Goal: Task Accomplishment & Management: Manage account settings

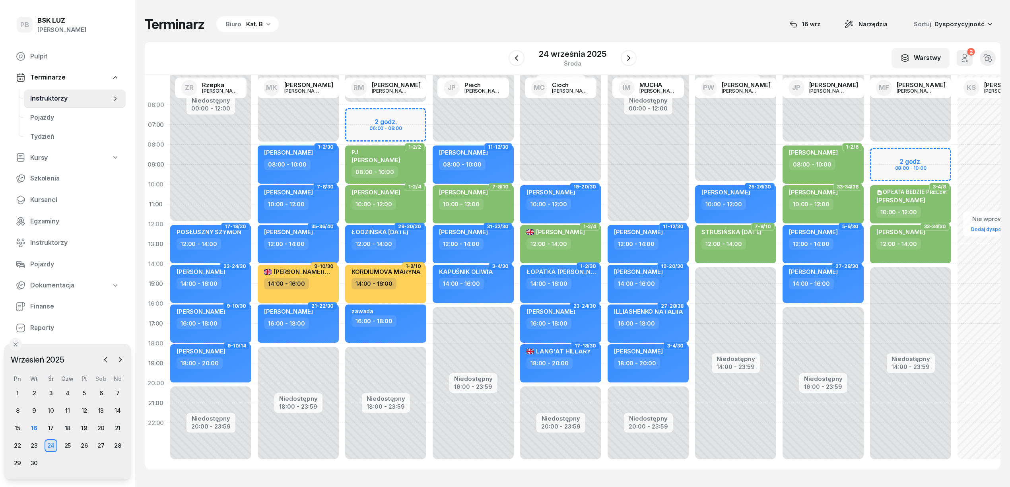
click at [41, 201] on span "Kursanci" at bounding box center [74, 200] width 89 height 10
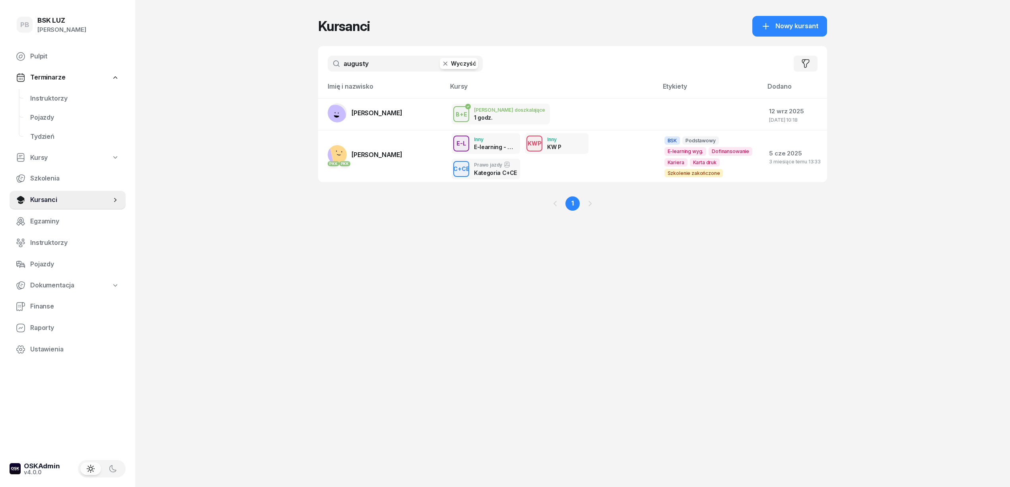
click at [366, 70] on input "augusty" at bounding box center [405, 64] width 155 height 16
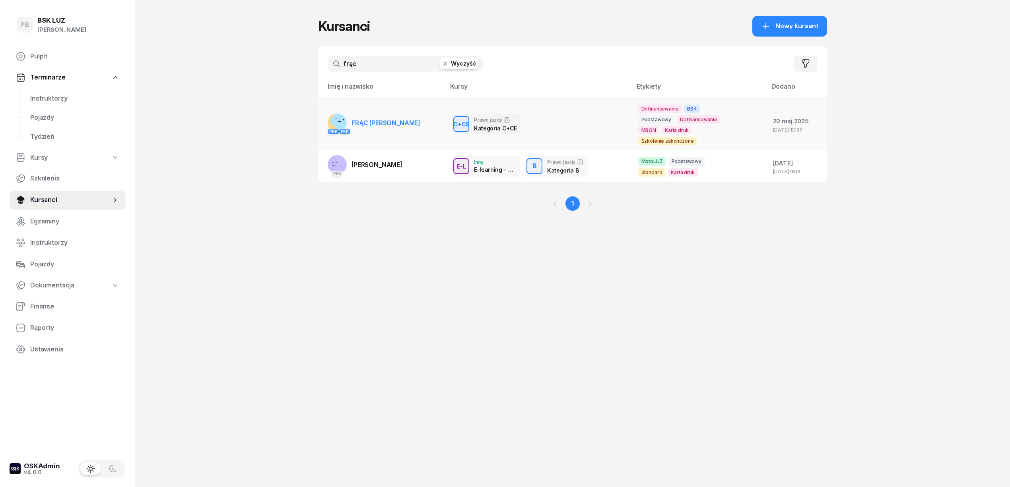
type input "frąc"
click at [381, 118] on link "PKK PKK FRĄC DAMIAN" at bounding box center [374, 122] width 93 height 19
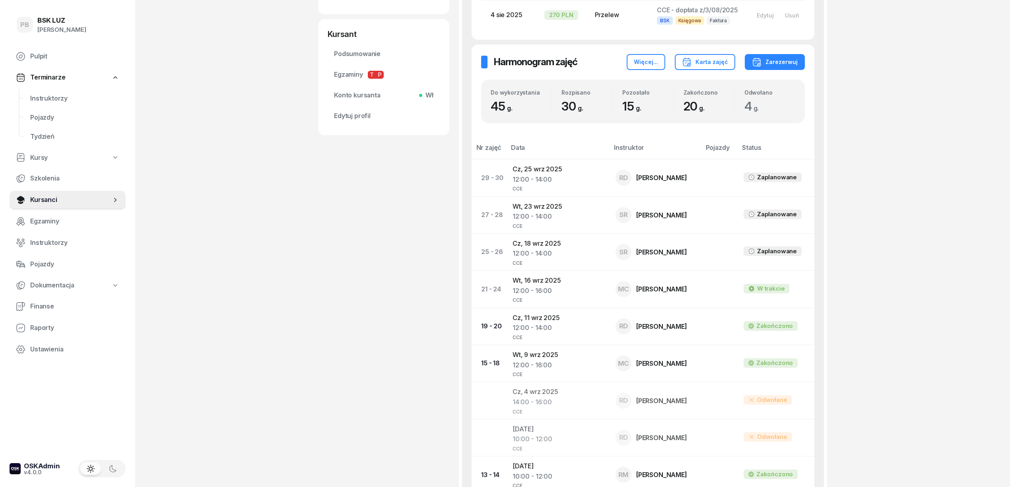
scroll to position [371, 0]
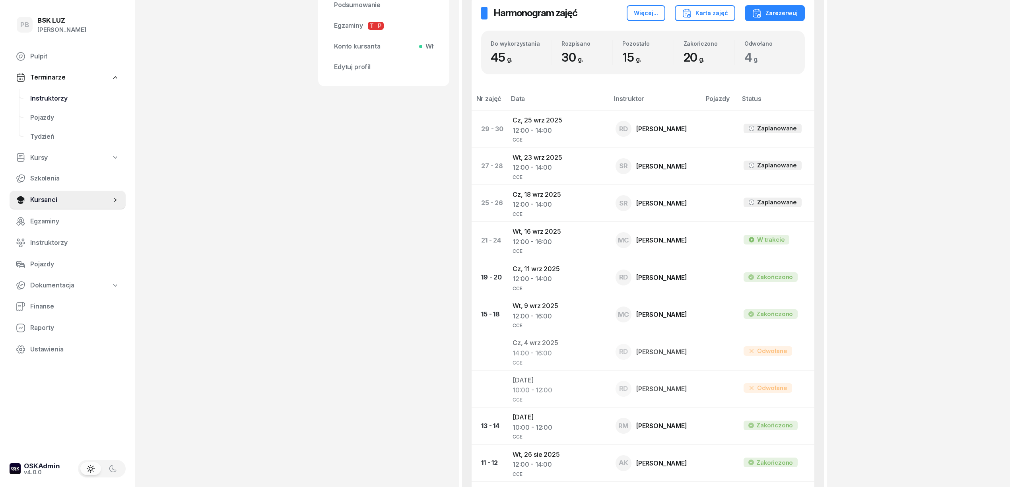
click at [61, 97] on span "Instruktorzy" at bounding box center [74, 98] width 89 height 10
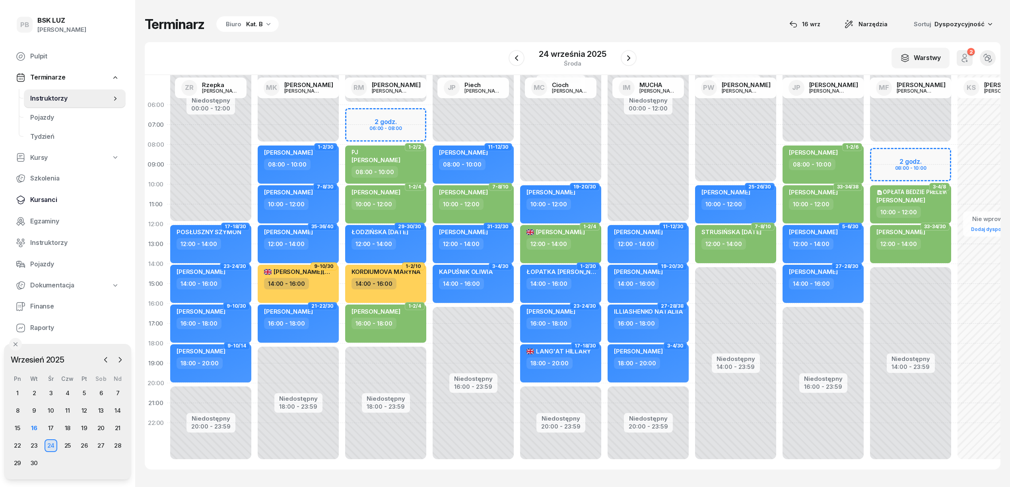
click at [46, 190] on link "Kursanci" at bounding box center [68, 199] width 116 height 19
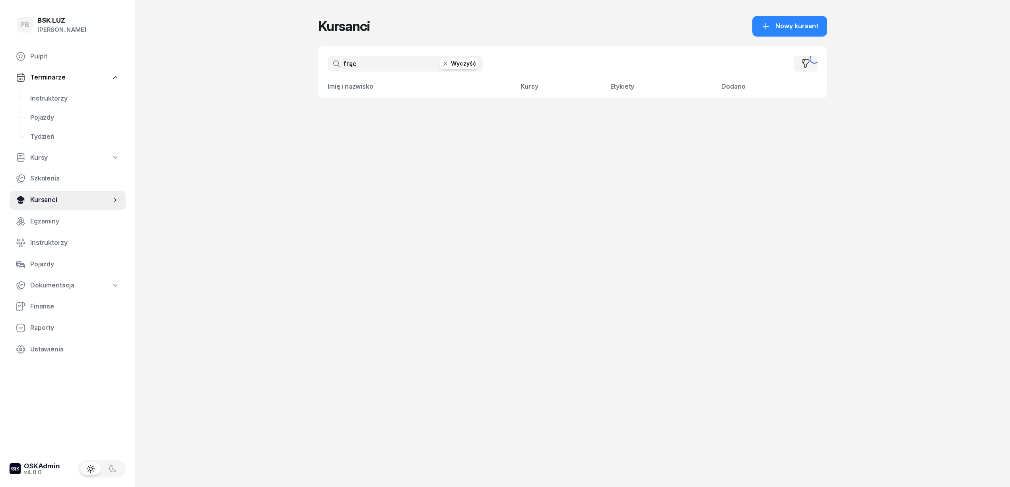
click at [46, 198] on span "Kursanci" at bounding box center [70, 200] width 81 height 10
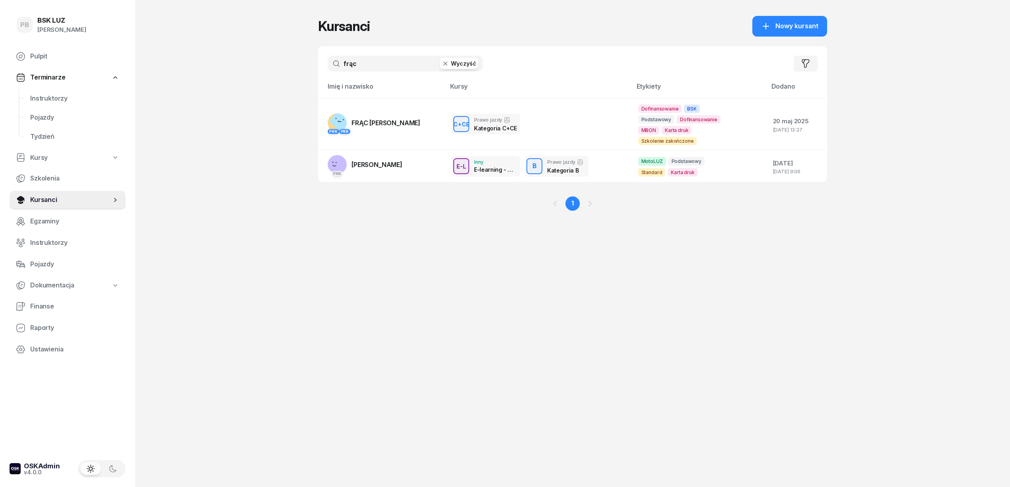
click at [362, 64] on input "frąc" at bounding box center [405, 64] width 155 height 16
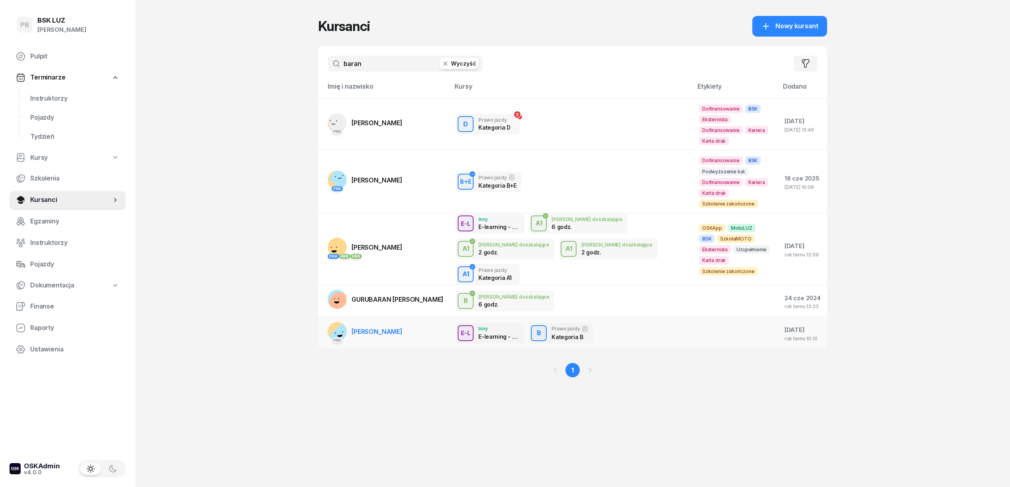
type input "baran"
click at [369, 328] on span "[PERSON_NAME]" at bounding box center [376, 332] width 51 height 8
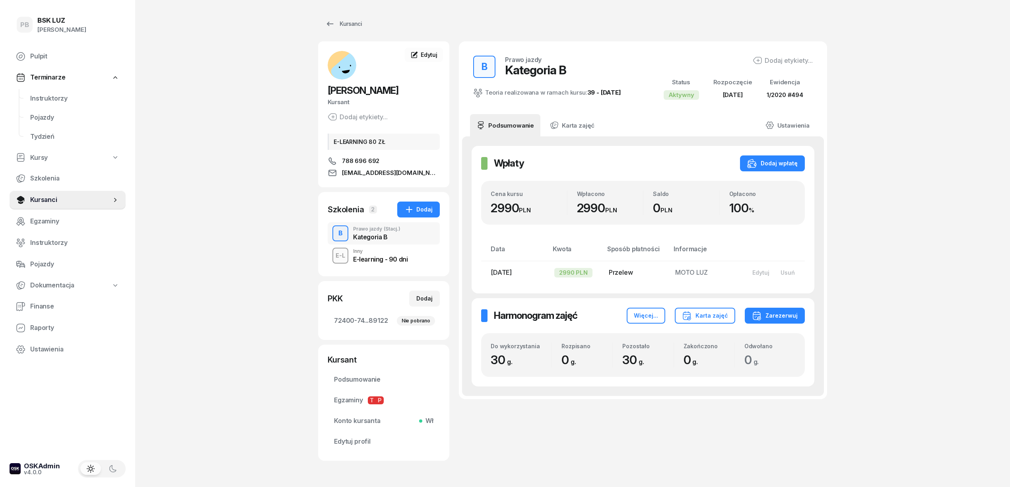
scroll to position [28, 0]
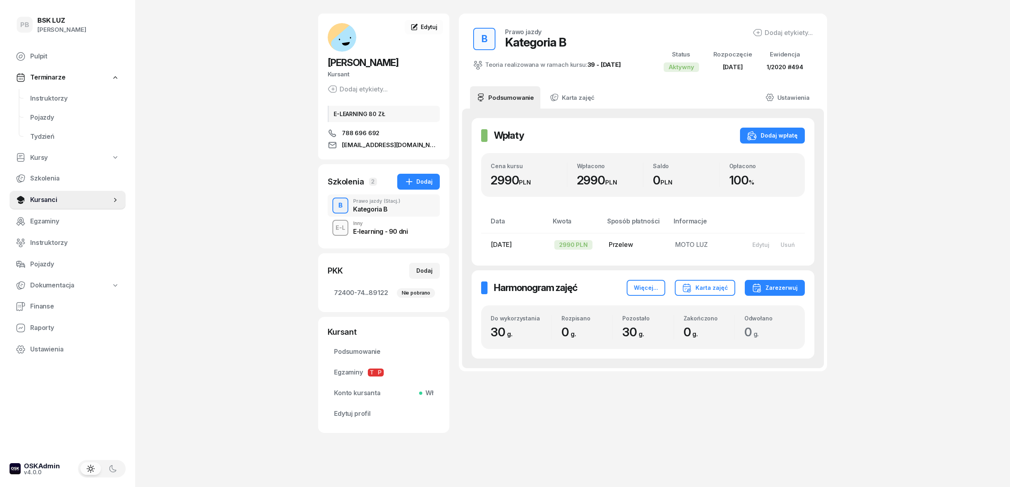
click at [695, 401] on div "B Prawo jazdy Kategoria B Teoria realizowana w ramach kursu: 39 - [DATE] Dodaj …" at bounding box center [643, 223] width 368 height 419
click at [277, 261] on div "PB BSK [PERSON_NAME] Terminarze Instruktorzy Pojazdy Tydzień Kursy Szkolenia Ku…" at bounding box center [505, 229] width 1010 height 515
click at [239, 322] on div "PB BSK [PERSON_NAME] Terminarze Instruktorzy Pojazdy Tydzień Kursy Szkolenia Ku…" at bounding box center [505, 229] width 1010 height 515
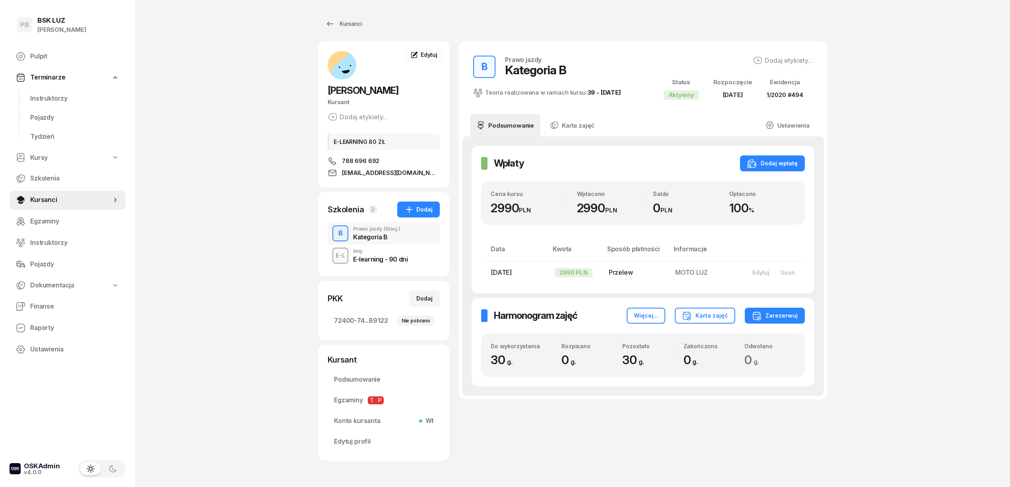
click at [252, 320] on div "PB BSK [PERSON_NAME] Terminarze Instruktorzy Pojazdy Tydzień Kursy Szkolenia Ku…" at bounding box center [505, 257] width 1010 height 515
click at [886, 274] on div "PB BSK [PERSON_NAME] Terminarze Instruktorzy Pojazdy Tydzień Kursy Szkolenia Ku…" at bounding box center [505, 257] width 1010 height 515
click at [51, 99] on span "Instruktorzy" at bounding box center [74, 98] width 89 height 10
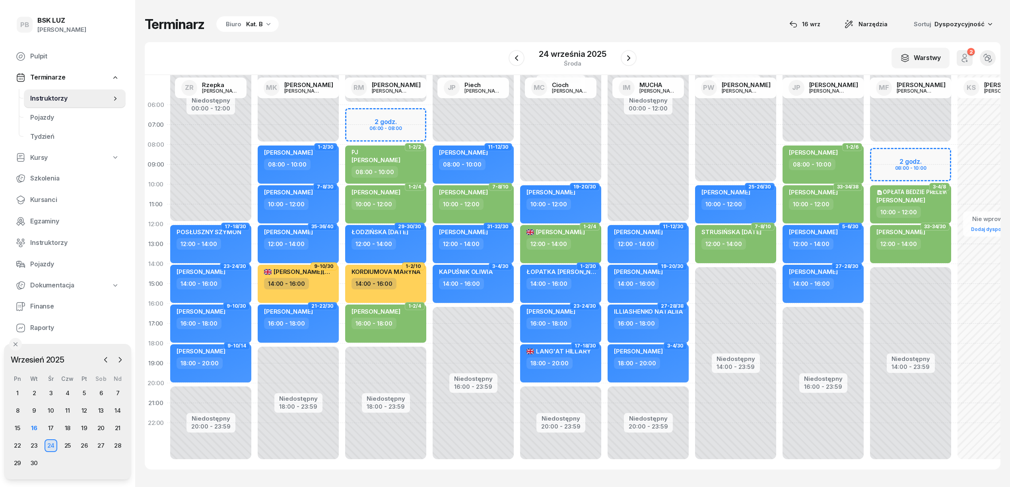
click at [231, 51] on div "W Wybierz AK [PERSON_NAME] BP [PERSON_NAME] DP [PERSON_NAME] GS [PERSON_NAME] I…" at bounding box center [572, 58] width 855 height 33
click at [239, 25] on div "Biuro" at bounding box center [234, 24] width 16 height 10
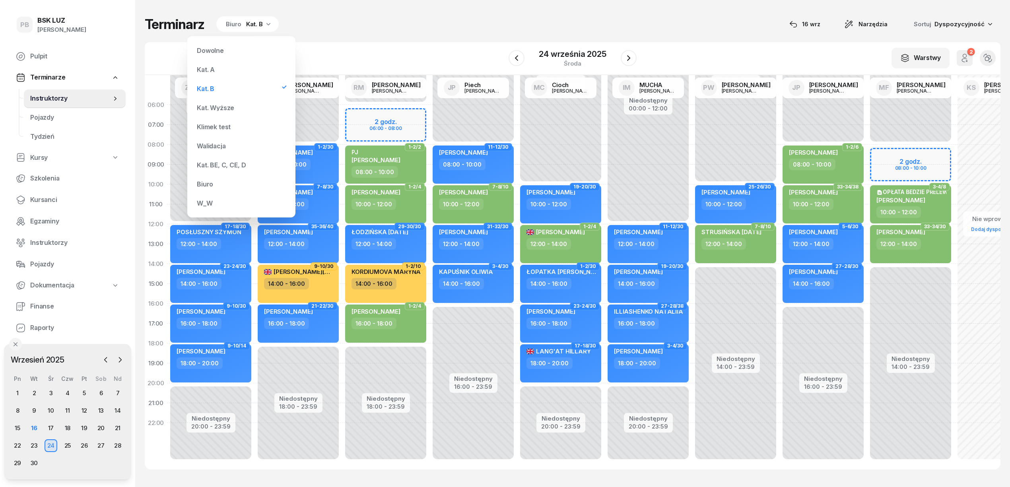
click at [230, 104] on div "Kat. Wyższe" at bounding box center [241, 108] width 95 height 16
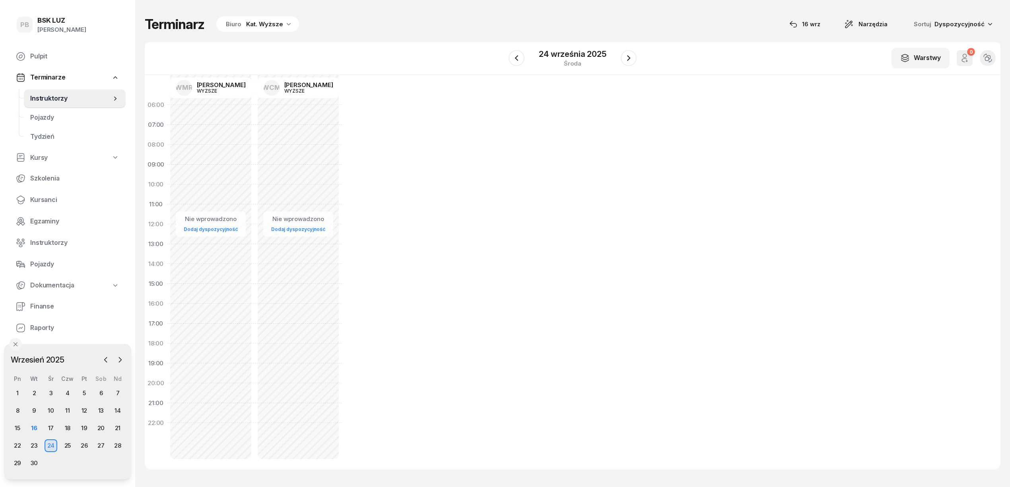
click at [430, 74] on div "W Wybierz AK [PERSON_NAME] BP [PERSON_NAME] DP [PERSON_NAME] GS [PERSON_NAME] I…" at bounding box center [572, 58] width 855 height 33
click at [35, 429] on div "16" at bounding box center [34, 428] width 13 height 13
click at [250, 21] on div "Kat. Wyższe" at bounding box center [264, 24] width 37 height 10
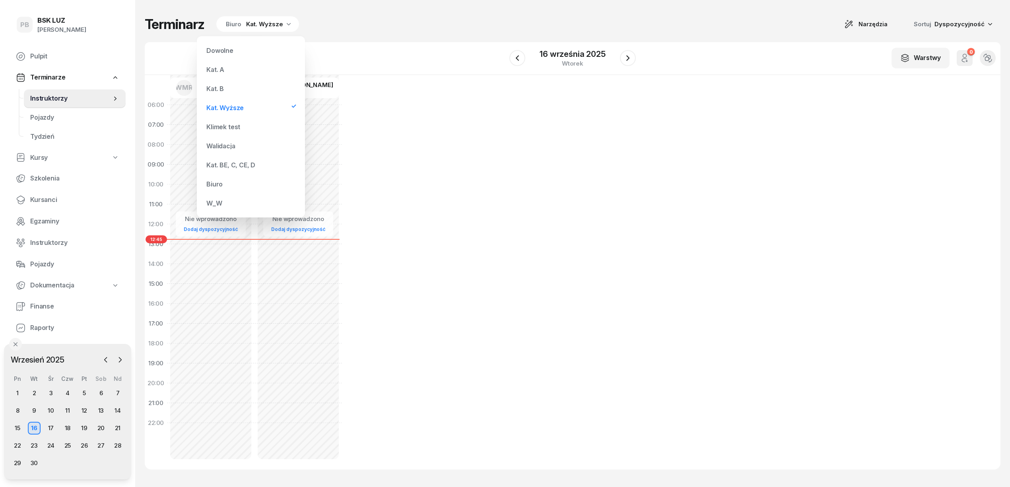
click at [228, 165] on div "Kat. BE, C, CE, D" at bounding box center [230, 165] width 49 height 6
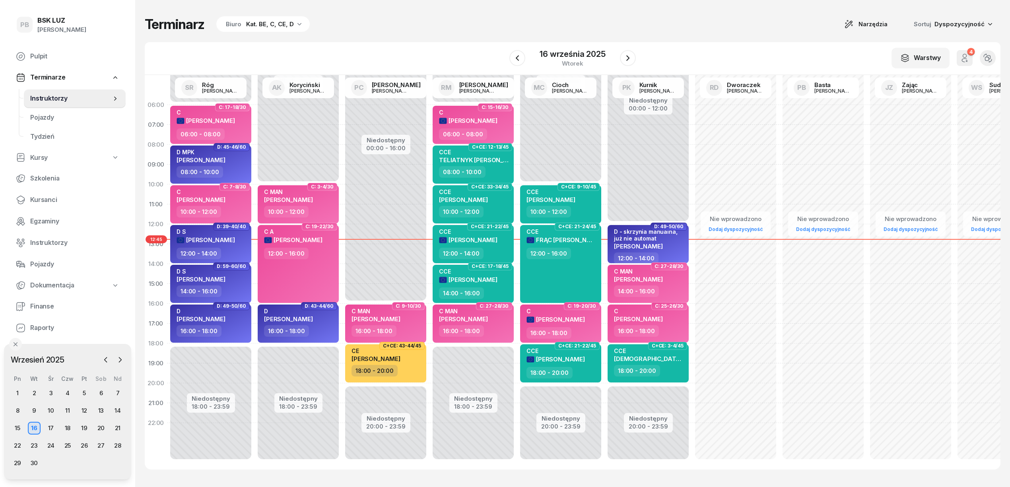
click at [418, 48] on div "W Wybierz AK [PERSON_NAME] BP [PERSON_NAME] DP [PERSON_NAME] GS [PERSON_NAME] I…" at bounding box center [572, 58] width 855 height 33
click at [50, 426] on div "17" at bounding box center [51, 428] width 13 height 13
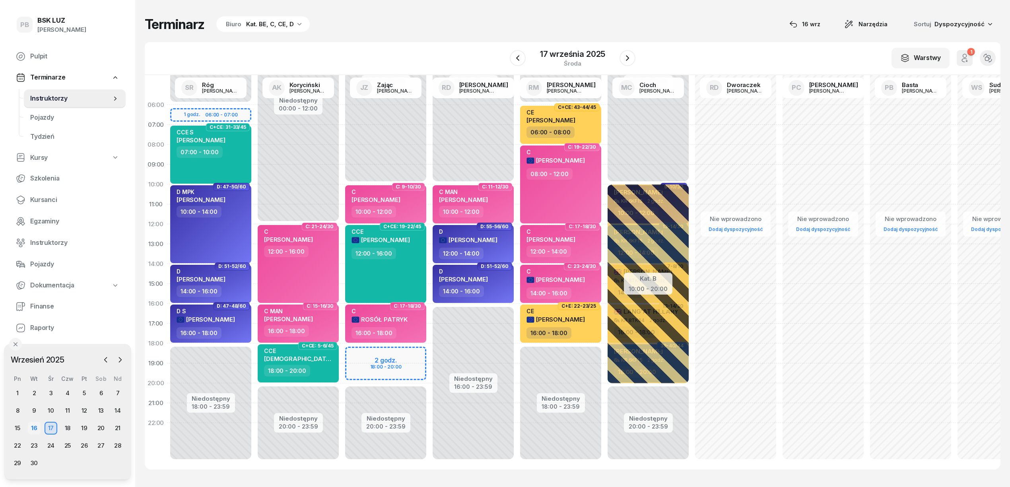
click at [39, 426] on div "16" at bounding box center [34, 428] width 13 height 13
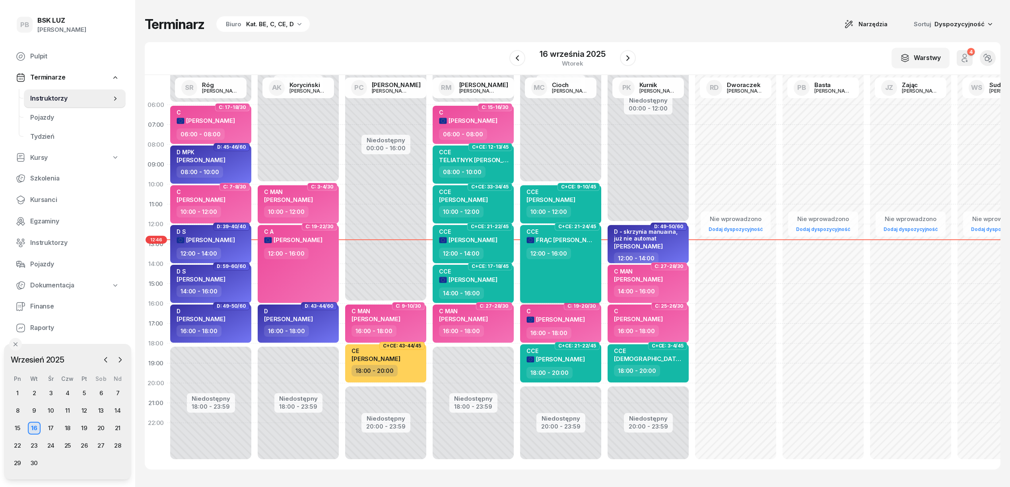
click at [562, 236] on div "FRĄC [PERSON_NAME]" at bounding box center [561, 240] width 70 height 9
select select "12"
select select "16"
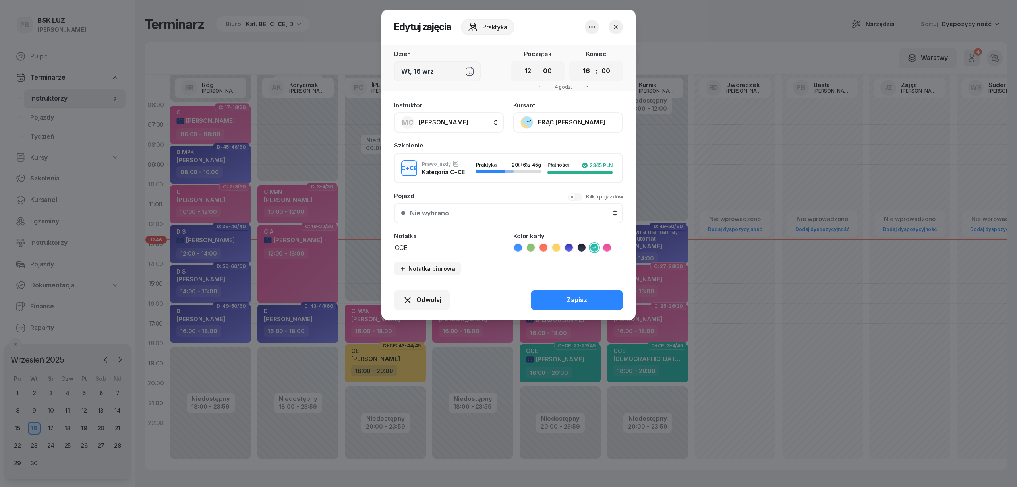
click at [565, 123] on button "FRĄC [PERSON_NAME]" at bounding box center [569, 122] width 110 height 21
click at [565, 145] on link "Otwórz profil" at bounding box center [567, 150] width 105 height 20
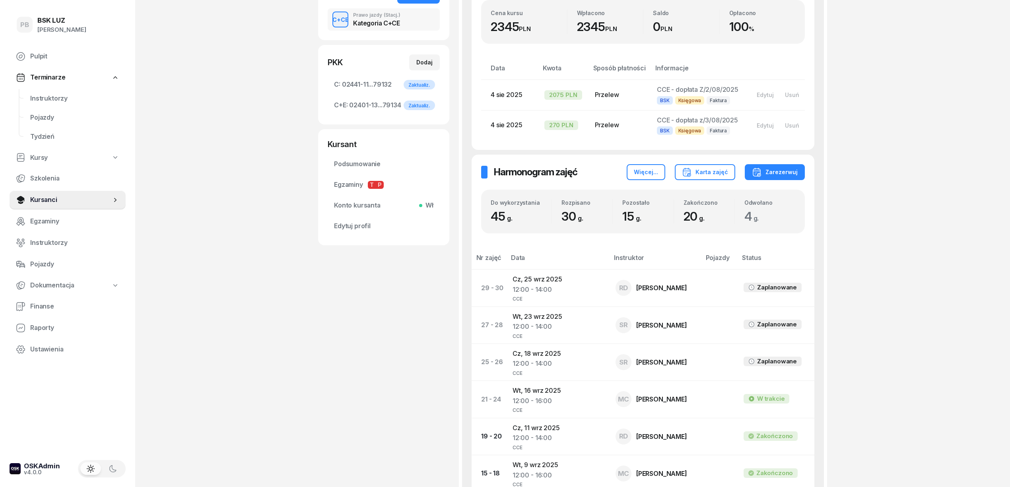
scroll to position [159, 0]
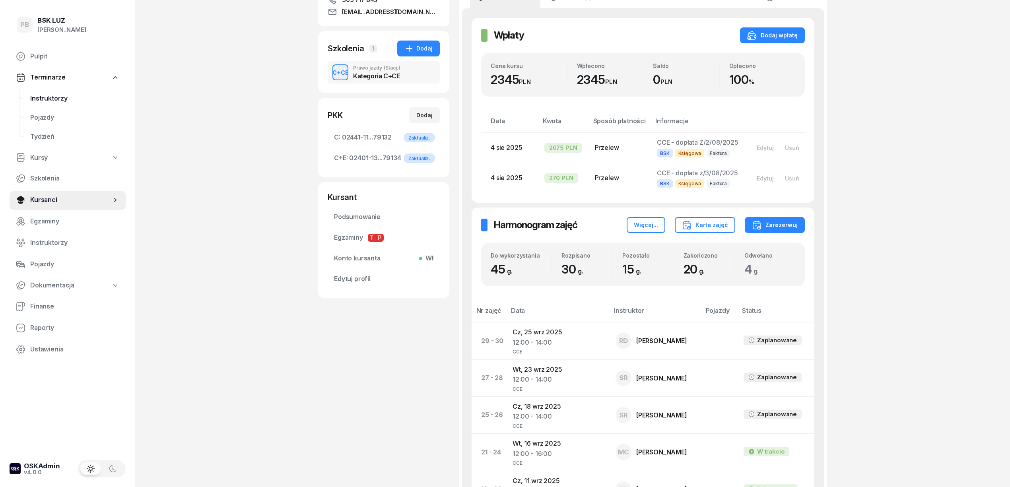
click at [56, 97] on span "Instruktorzy" at bounding box center [74, 98] width 89 height 10
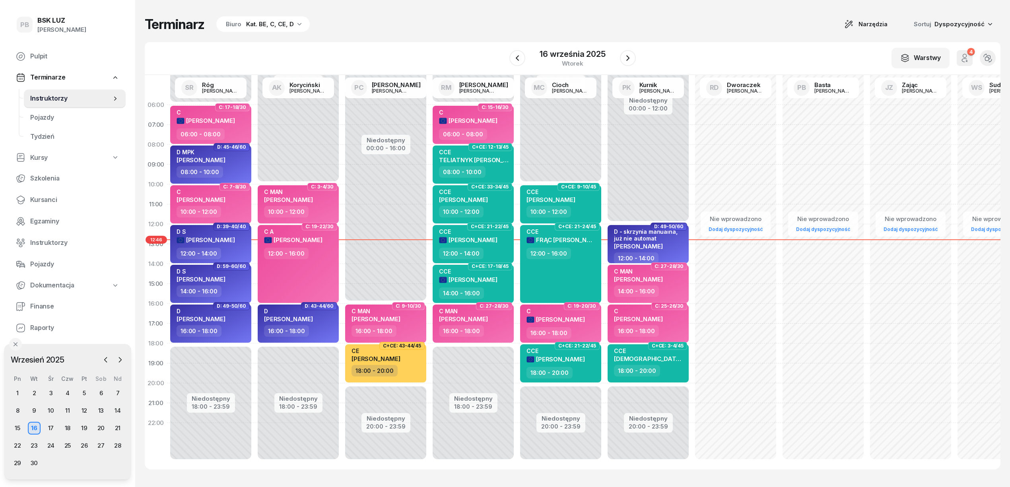
click at [362, 32] on div "Terminarz Biuro Kat. BE, C, CE, D Narzędzia Sortuj Dyspozycyjność" at bounding box center [572, 24] width 855 height 17
click at [411, 31] on div "Terminarz Biuro Kat. BE, C, CE, D Narzędzia Sortuj Dyspozycyjność" at bounding box center [572, 24] width 855 height 17
click at [328, 37] on div "Terminarz Biuro Kat. BE, C, CE, D Narzędzia Sortuj Dyspozycyjność W Wybierz AK …" at bounding box center [572, 242] width 855 height 485
click at [570, 19] on div "Terminarz Biuro Kat. BE, C, CE, D Narzędzia Sortuj Dyspozycyjność" at bounding box center [572, 24] width 855 height 17
click at [443, 33] on div "Terminarz Biuro Kat. BE, C, CE, D Narzędzia Sortuj Dyspozycyjność W Wybierz AK …" at bounding box center [572, 242] width 855 height 485
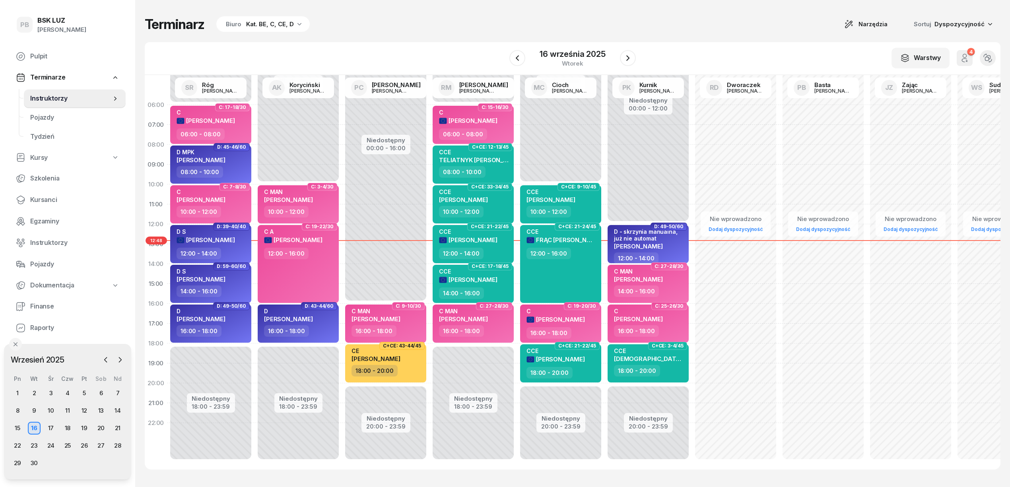
click at [384, 26] on div "Terminarz Biuro Kat. BE, C, CE, D Narzędzia Sortuj Dyspozycyjność" at bounding box center [572, 24] width 855 height 17
click at [259, 23] on div "Kat. BE, C, CE, D" at bounding box center [270, 24] width 48 height 10
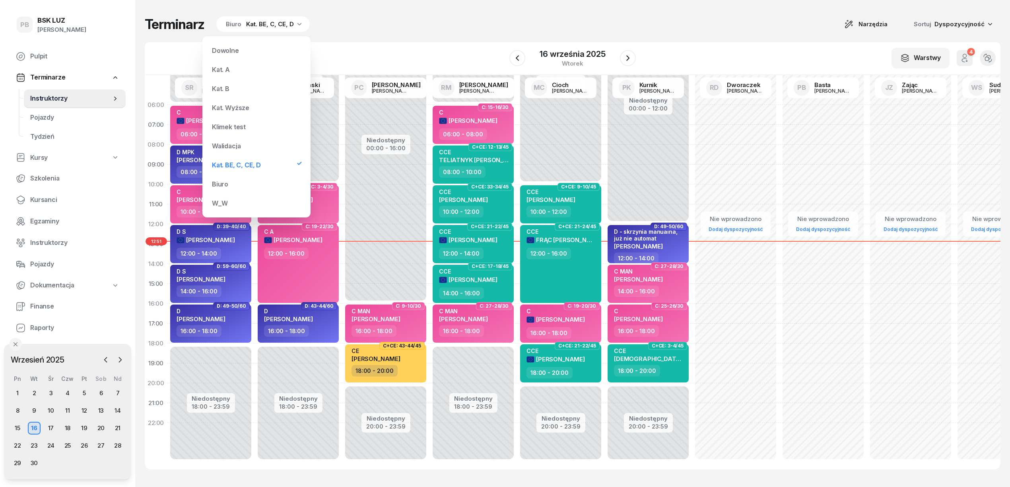
click at [226, 88] on div "Kat. B" at bounding box center [220, 88] width 17 height 6
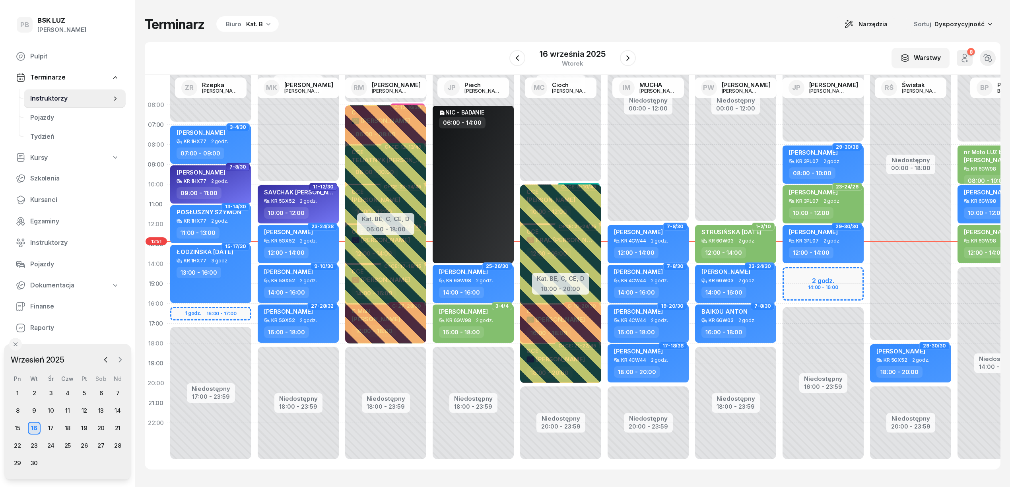
click at [118, 358] on icon "button" at bounding box center [120, 360] width 8 height 8
click at [36, 411] on div "7" at bounding box center [34, 410] width 13 height 13
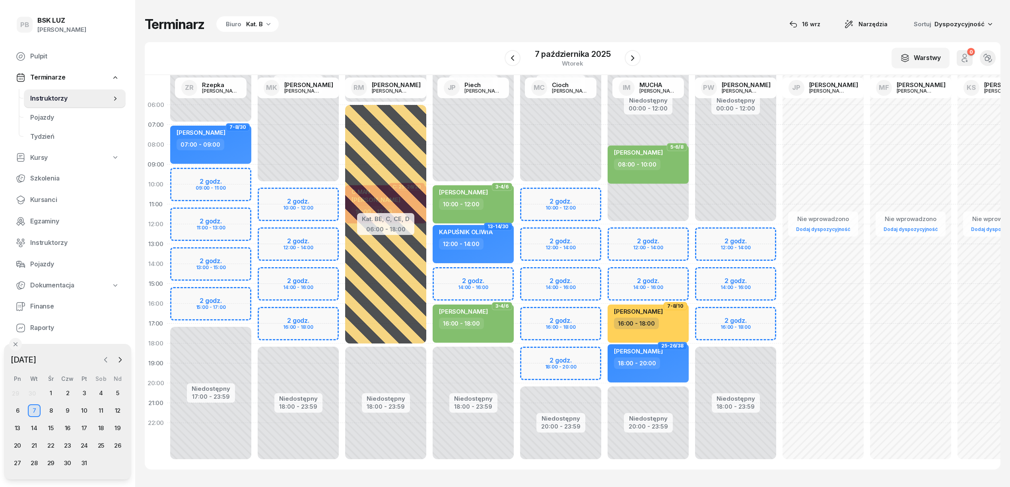
click at [107, 362] on icon "button" at bounding box center [106, 360] width 8 height 8
click at [18, 441] on div "22" at bounding box center [17, 445] width 13 height 13
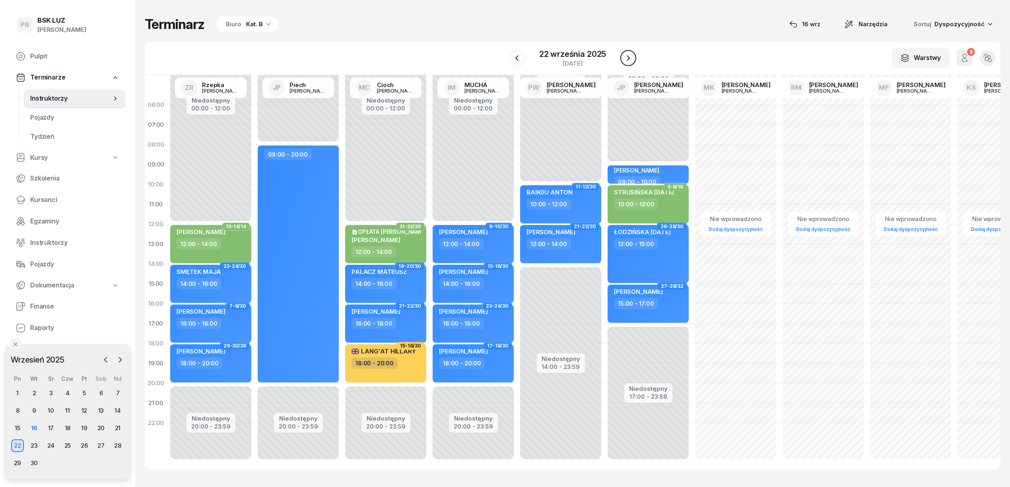
click at [627, 60] on icon "button" at bounding box center [628, 58] width 10 height 10
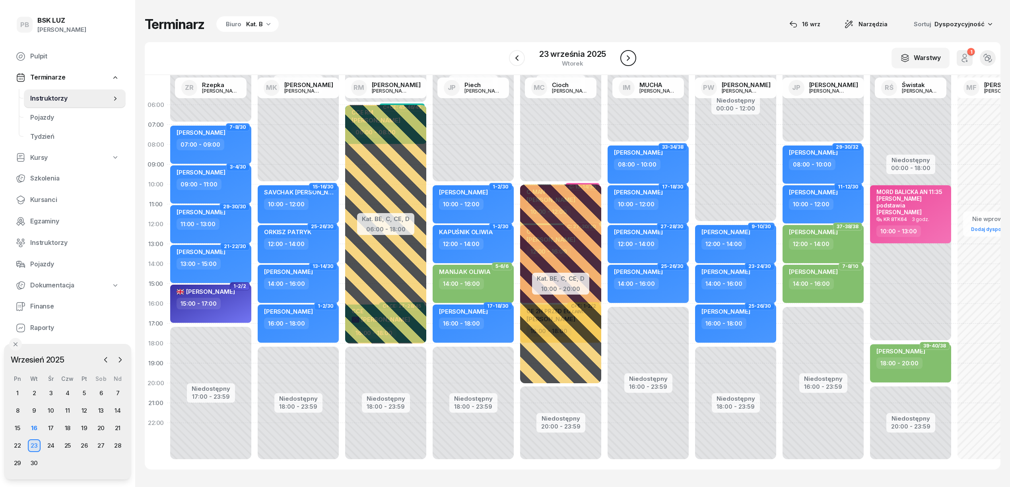
click at [627, 60] on icon "button" at bounding box center [628, 58] width 10 height 10
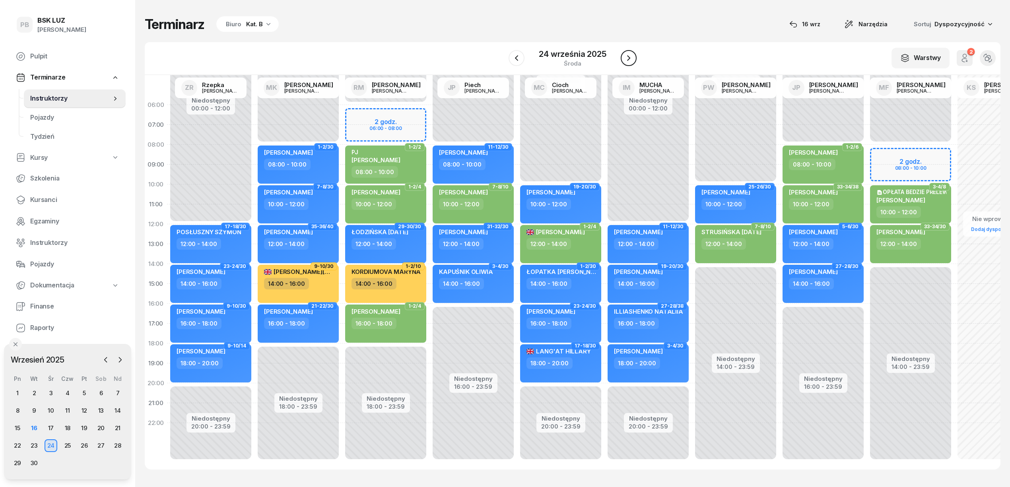
click at [627, 60] on icon "button" at bounding box center [629, 58] width 10 height 10
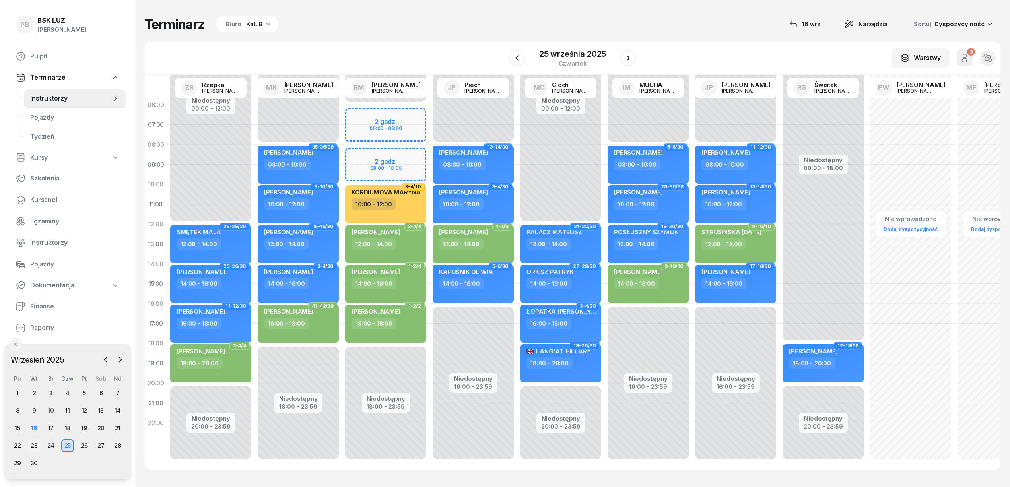
click at [37, 444] on div "23" at bounding box center [34, 445] width 13 height 13
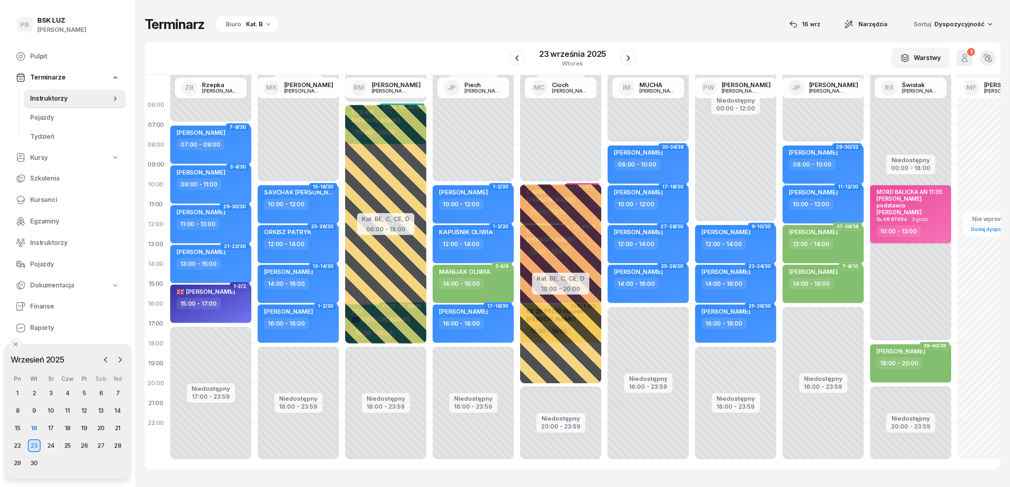
click at [52, 444] on div "24" at bounding box center [51, 445] width 13 height 13
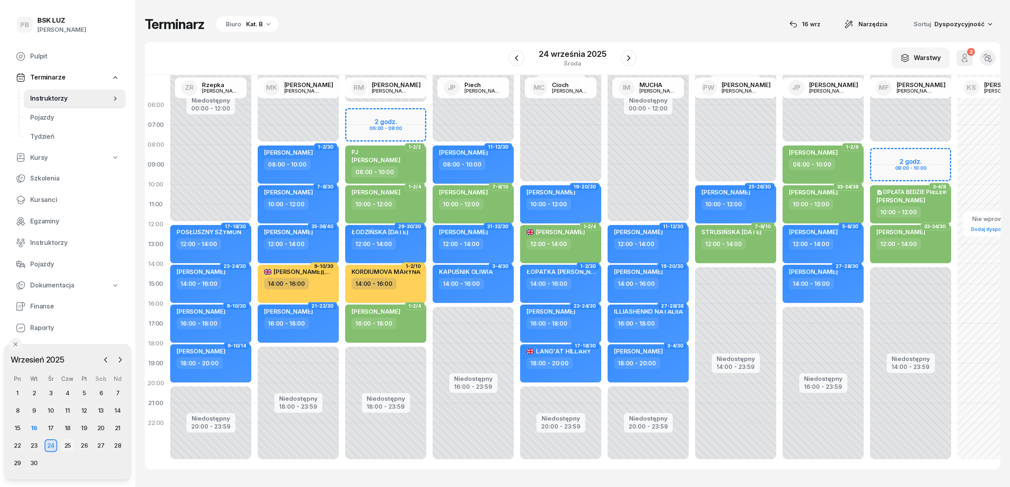
click at [65, 444] on div "25" at bounding box center [67, 445] width 13 height 13
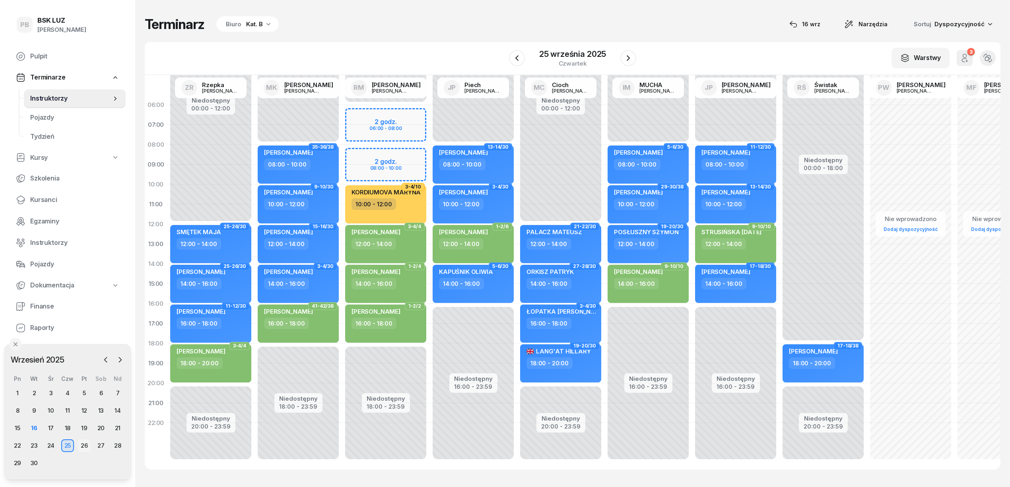
click at [82, 444] on div "26" at bounding box center [84, 445] width 13 height 13
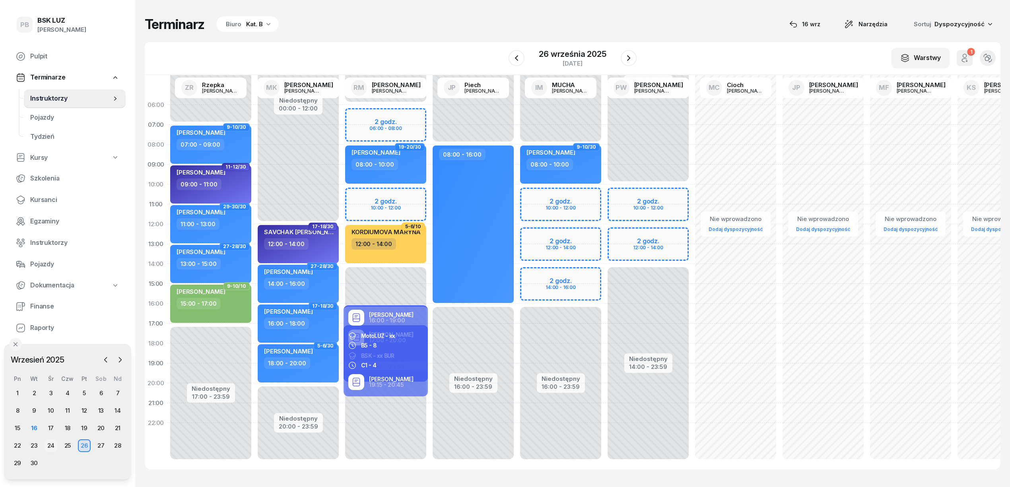
click at [54, 448] on div "24" at bounding box center [51, 445] width 13 height 13
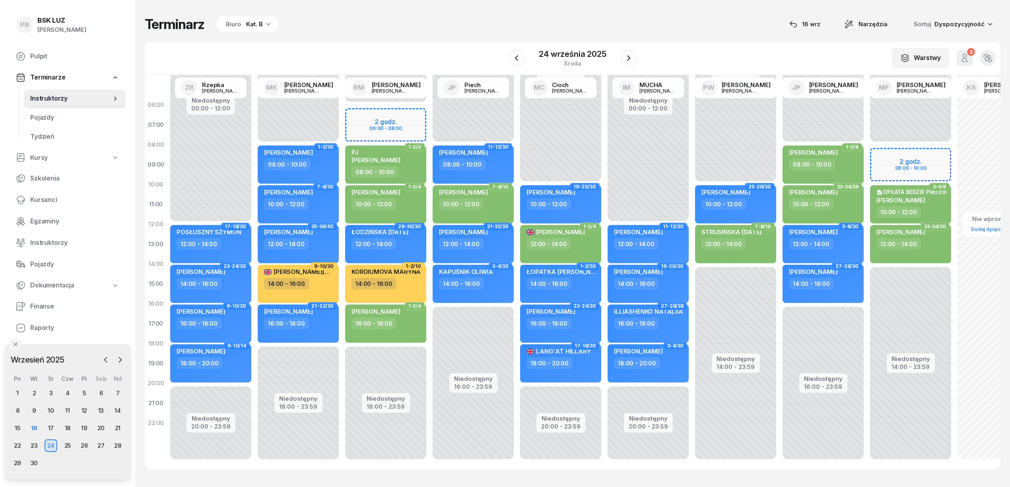
click at [885, 153] on div "Niedostępny 00:00 - 08:00 Niedostępny 14:00 - 23:59 2 godz. 08:00 - 10:00 3-4/8…" at bounding box center [909, 284] width 87 height 378
select select "08"
select select "10"
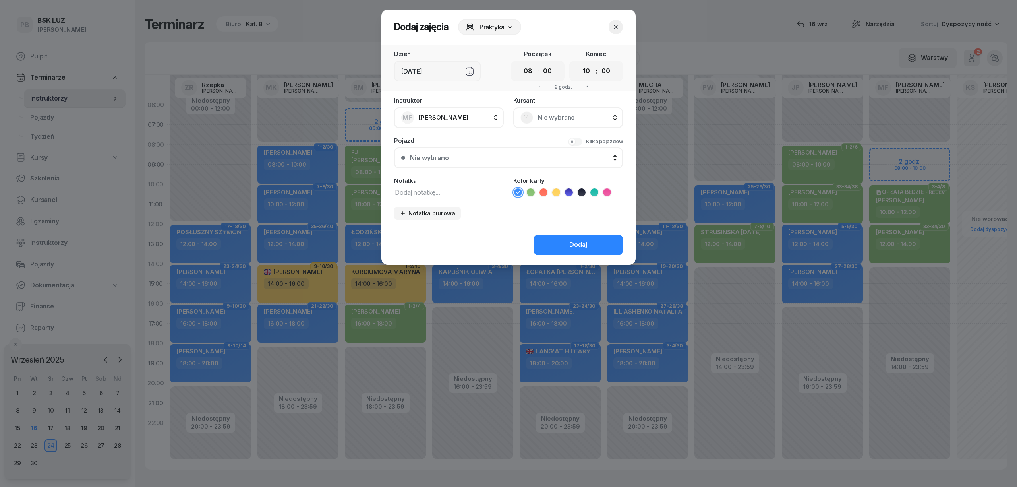
click at [543, 116] on span "Nie wybrano" at bounding box center [577, 117] width 78 height 10
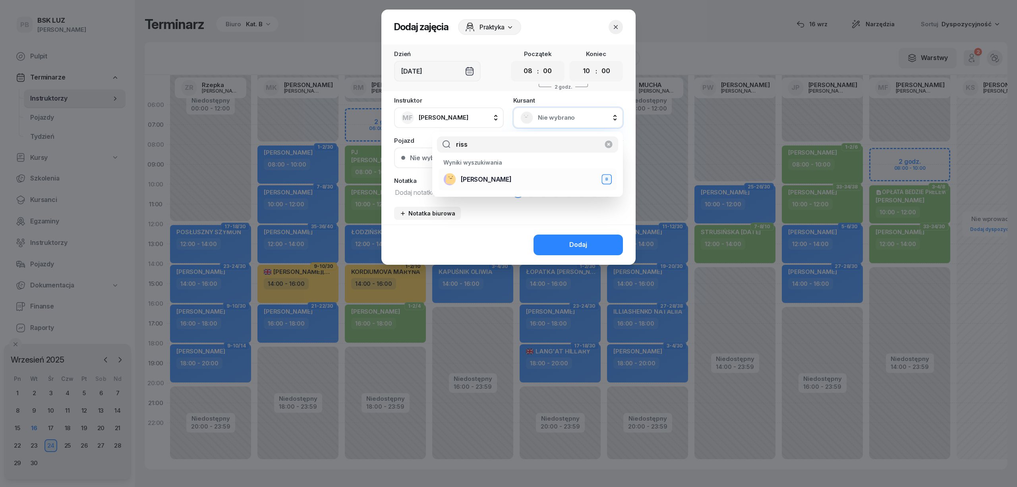
type input "riss"
click at [498, 177] on span "[PERSON_NAME]" at bounding box center [486, 179] width 51 height 10
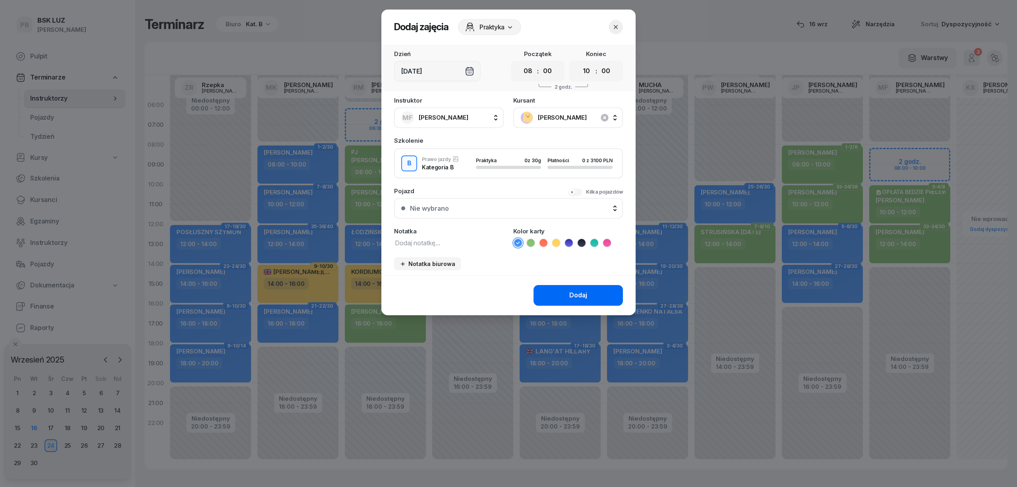
click at [570, 292] on div "Dodaj" at bounding box center [579, 295] width 18 height 10
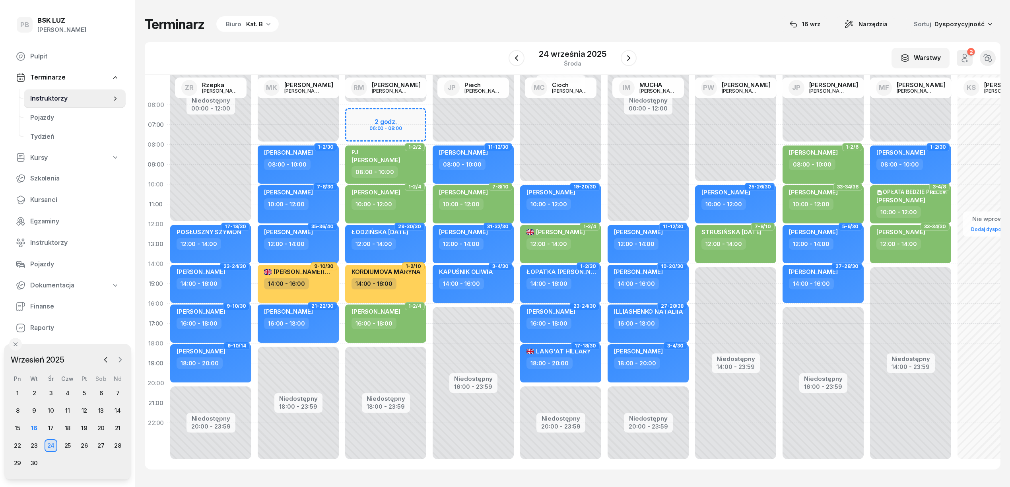
click at [119, 357] on icon "button" at bounding box center [120, 360] width 8 height 8
click at [51, 392] on div "1" at bounding box center [51, 393] width 13 height 13
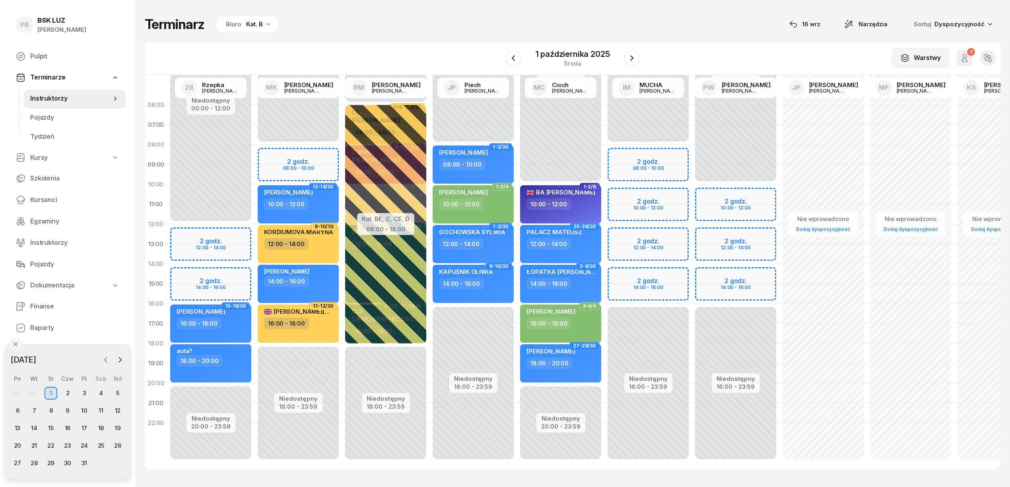
click at [102, 360] on icon "button" at bounding box center [106, 360] width 8 height 8
click at [51, 444] on div "24" at bounding box center [51, 445] width 13 height 13
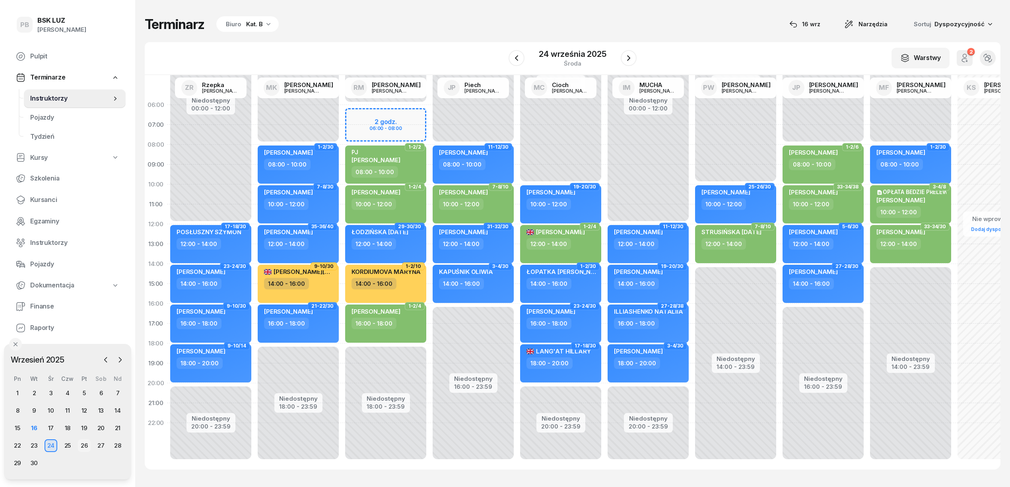
click at [83, 446] on div "26" at bounding box center [84, 445] width 13 height 13
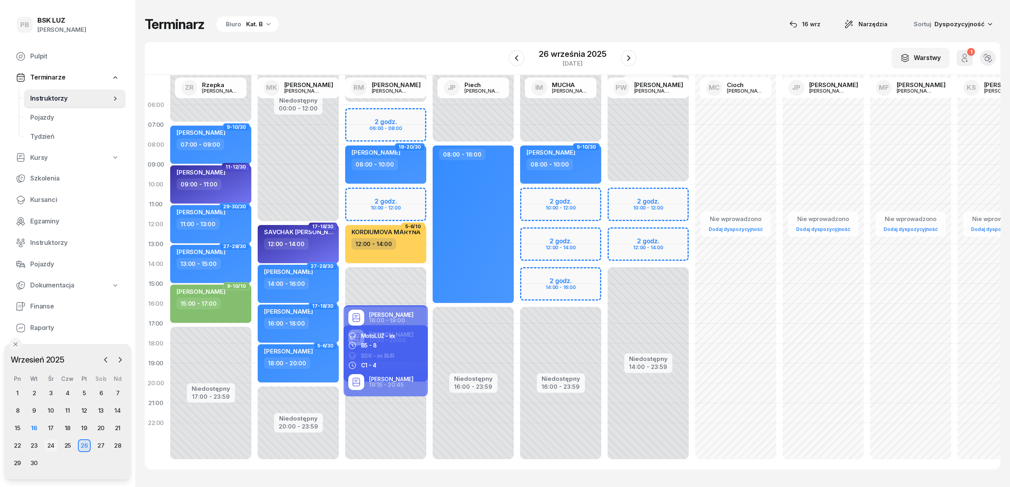
click at [50, 447] on div "24" at bounding box center [51, 445] width 13 height 13
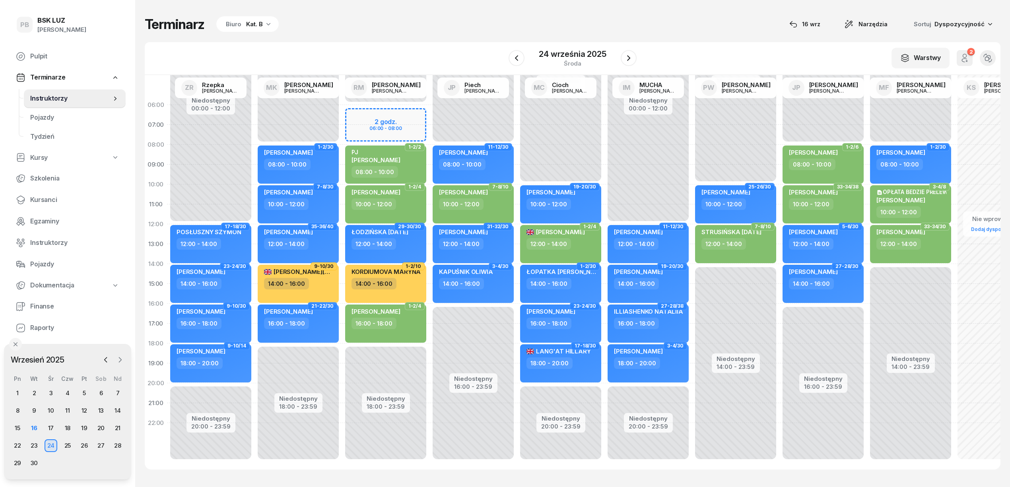
click at [123, 359] on icon "button" at bounding box center [120, 360] width 8 height 8
click at [15, 406] on div "6" at bounding box center [17, 410] width 13 height 13
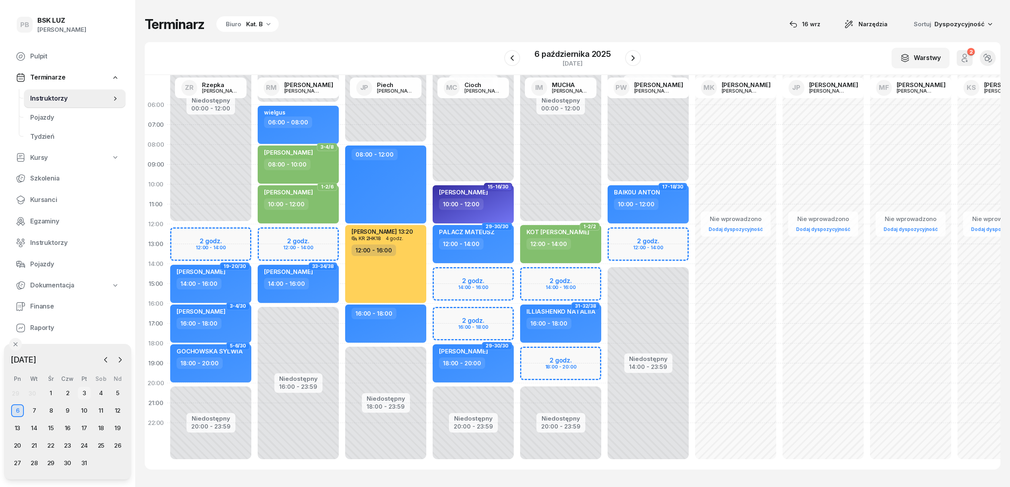
click at [80, 390] on div "3" at bounding box center [84, 393] width 13 height 13
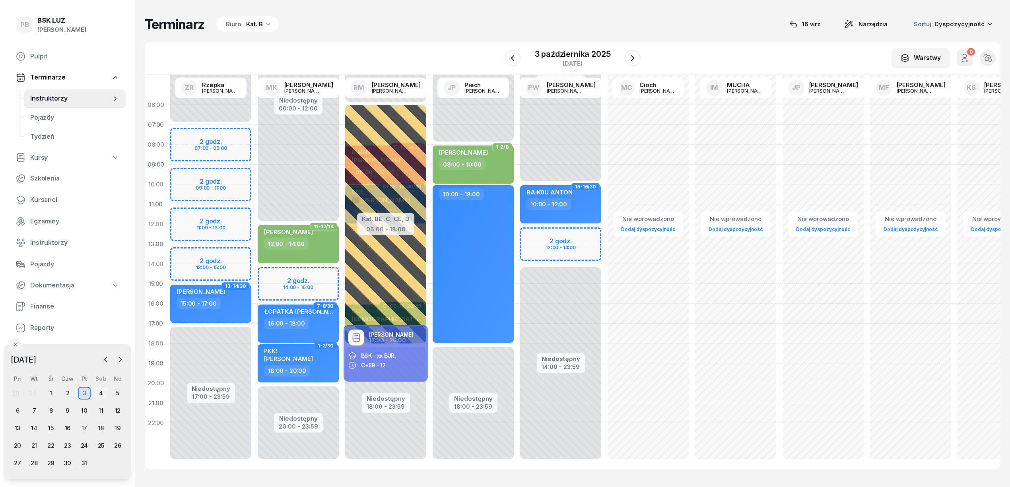
click at [101, 388] on div "4" at bounding box center [101, 393] width 13 height 13
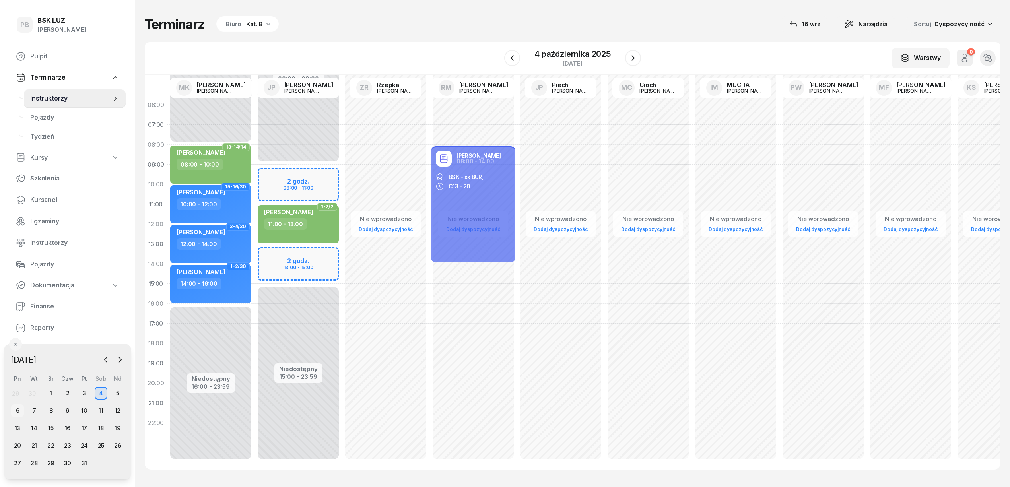
click at [16, 409] on div "6" at bounding box center [17, 410] width 13 height 13
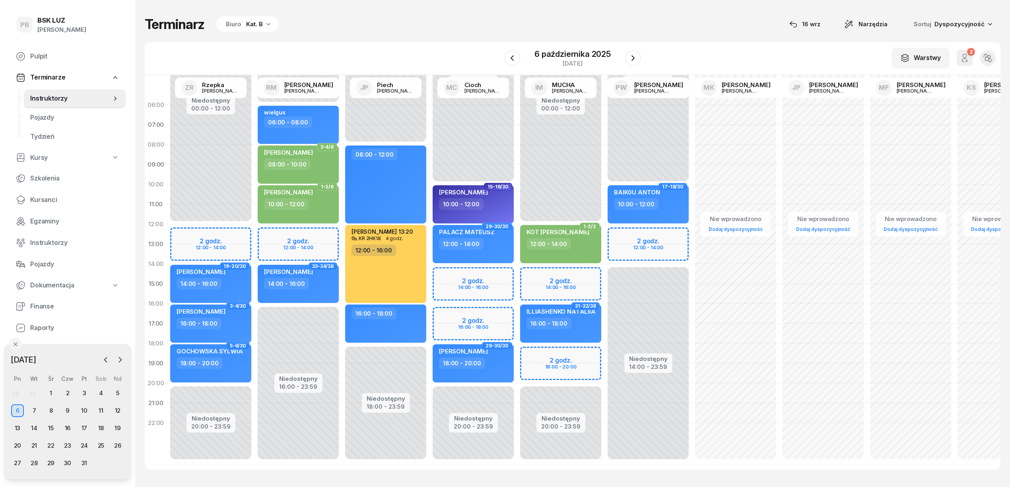
click at [273, 231] on div "Niedostępny 00:00 - 06:00 Niedostępny 16:00 - 23:59 2 godz. 12:00 - 14:00 wielg…" at bounding box center [297, 284] width 87 height 378
select select "12"
select select "14"
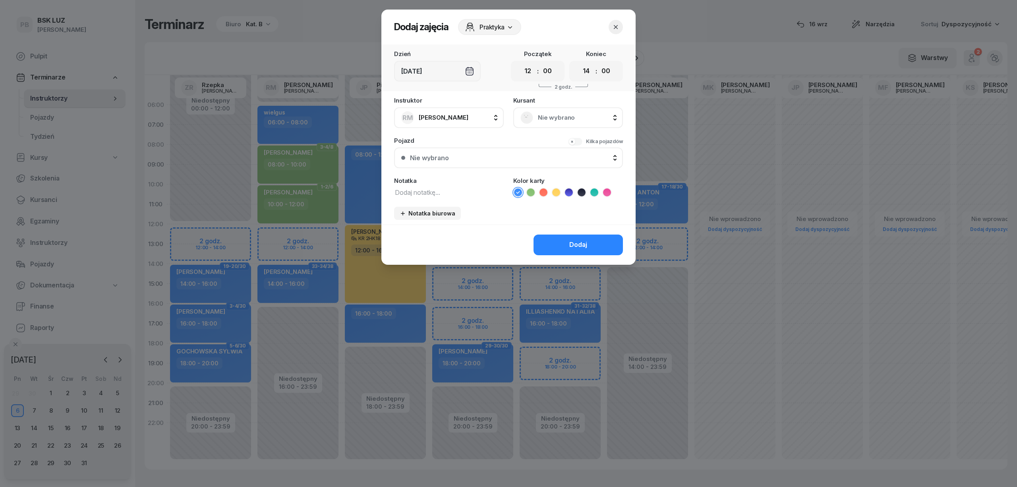
click at [567, 115] on span "Nie wybrano" at bounding box center [577, 117] width 78 height 10
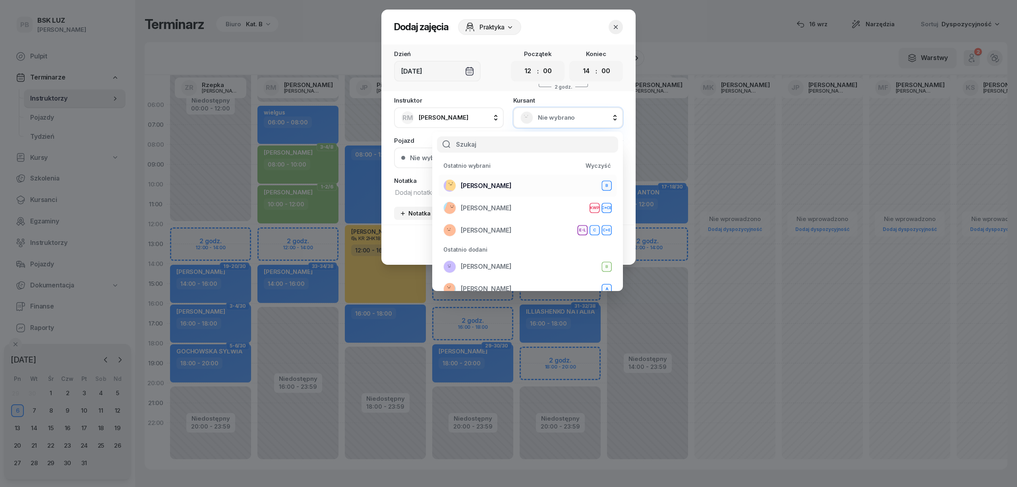
click at [527, 186] on div "[PERSON_NAME]" at bounding box center [528, 185] width 169 height 13
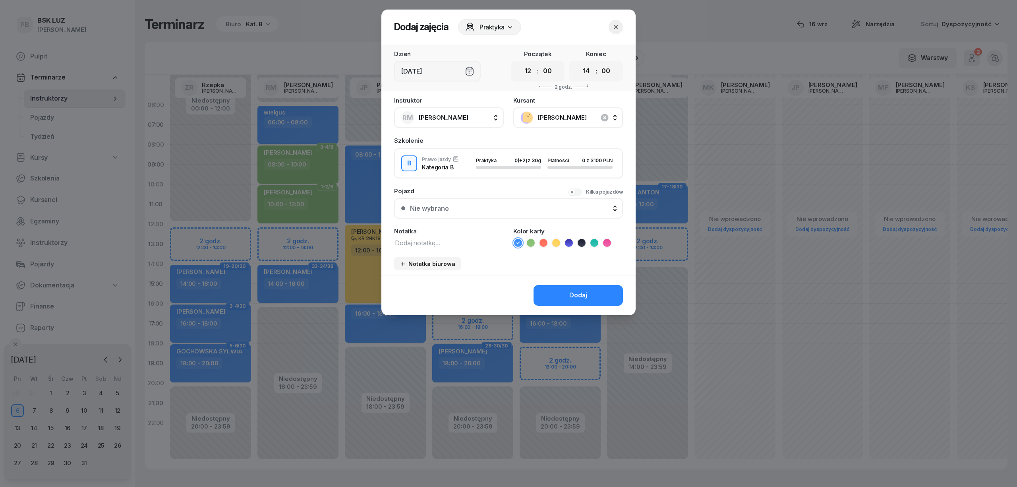
click at [530, 240] on icon at bounding box center [531, 243] width 8 height 8
click at [543, 287] on button "Dodaj" at bounding box center [578, 295] width 89 height 21
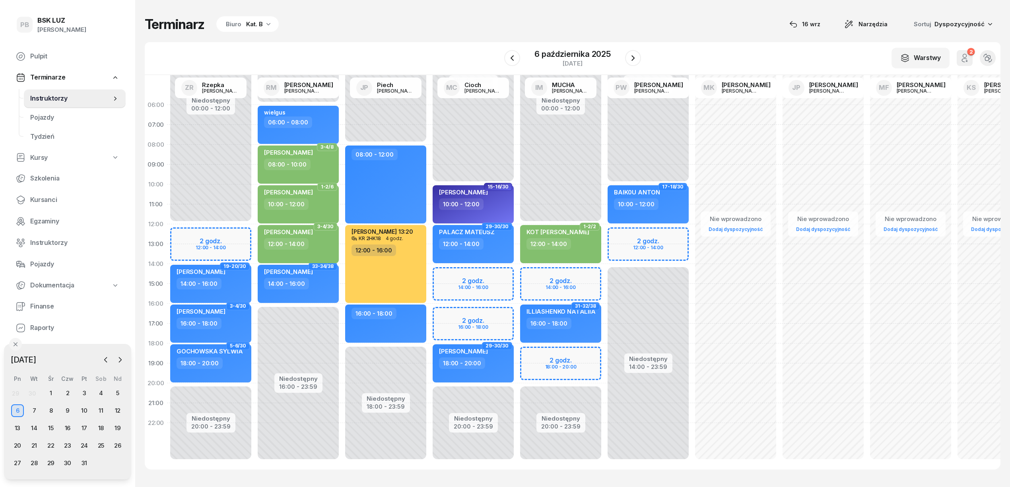
click at [99, 358] on div "[DATE]" at bounding box center [67, 360] width 117 height 12
click at [307, 231] on div "[PERSON_NAME]" at bounding box center [299, 233] width 70 height 10
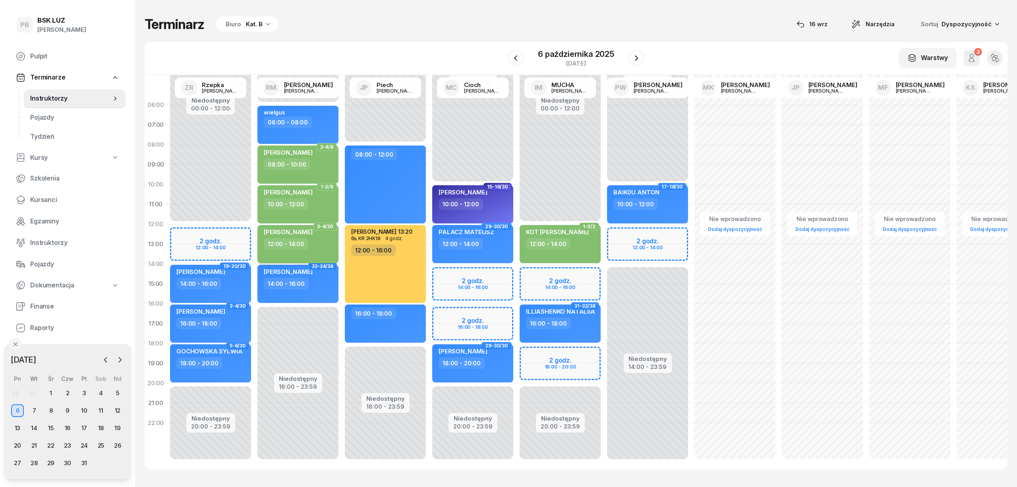
select select "12"
select select "14"
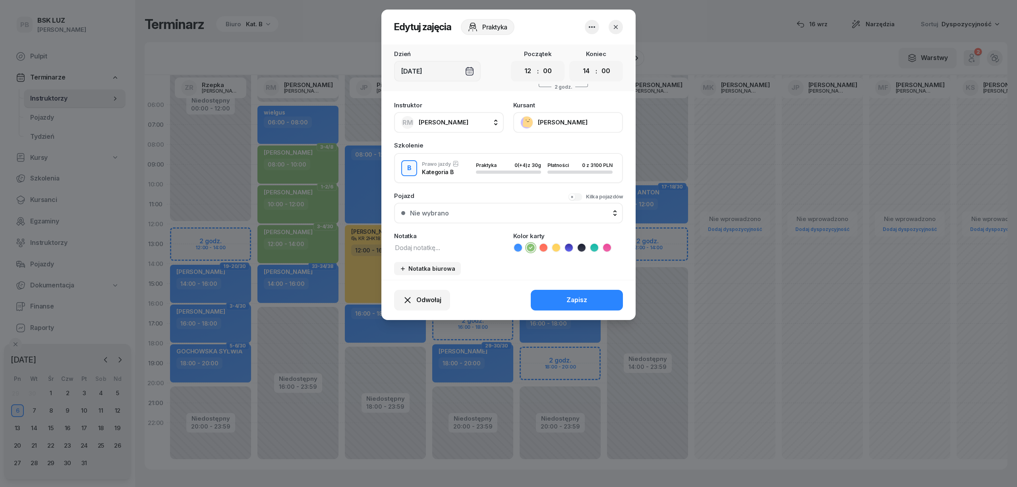
click at [571, 117] on button "[PERSON_NAME]" at bounding box center [569, 122] width 110 height 21
click at [532, 153] on div "Otwórz profil" at bounding box center [539, 149] width 39 height 10
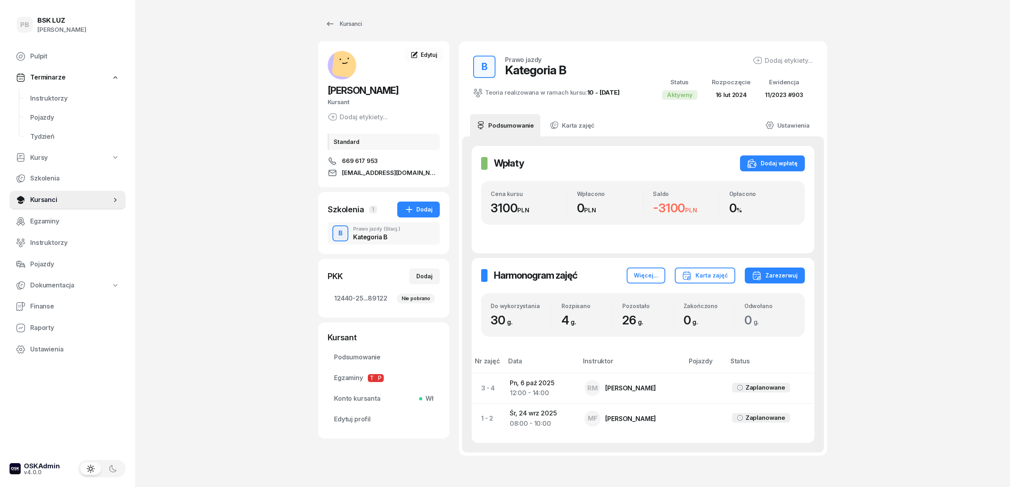
click at [192, 304] on div "PB BSK [PERSON_NAME] Terminarze Instruktorzy Pojazdy Tydzień Kursy Szkolenia Ku…" at bounding box center [505, 266] width 1010 height 533
click at [220, 290] on div "PB BSK [PERSON_NAME] Terminarze Instruktorzy Pojazdy Tydzień Kursy Szkolenia Ku…" at bounding box center [505, 266] width 1010 height 533
click at [776, 162] on div "Dodaj wpłatę" at bounding box center [772, 164] width 50 height 10
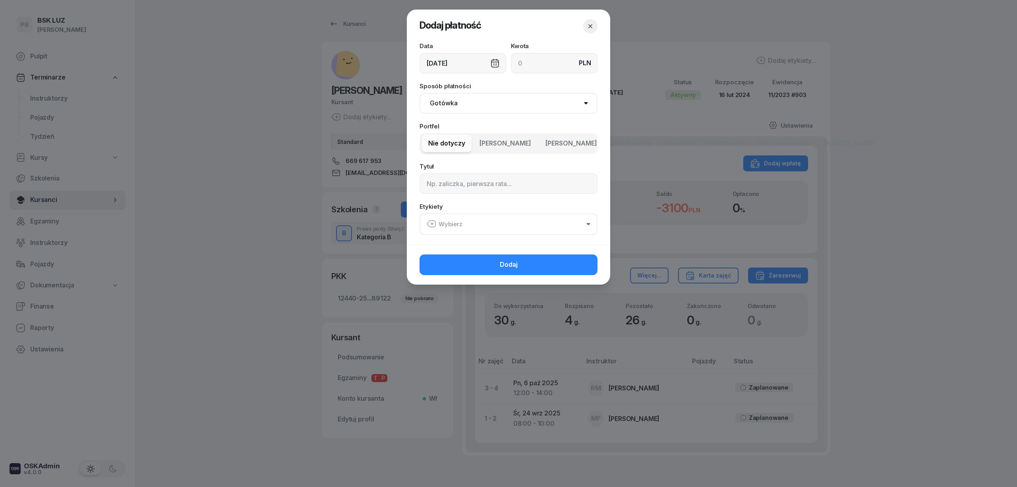
click at [590, 25] on icon "button" at bounding box center [591, 26] width 8 height 8
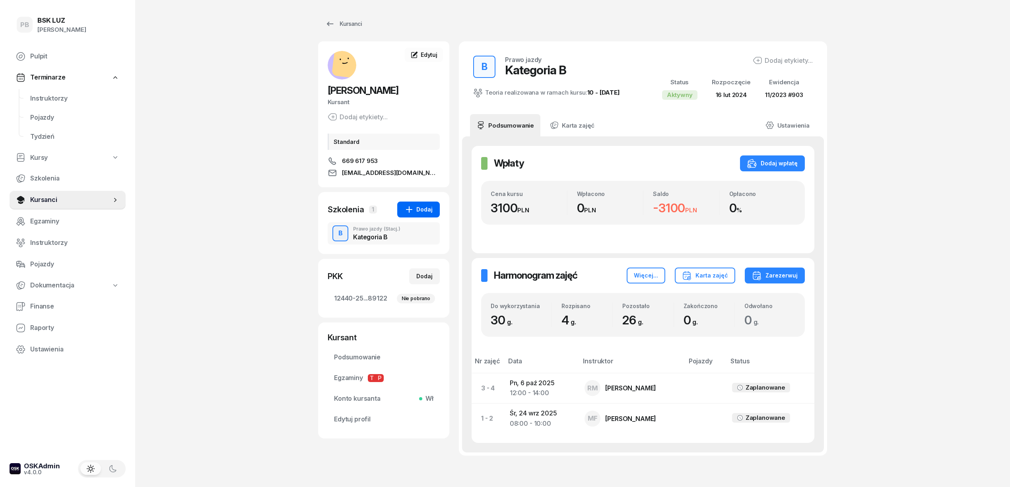
click at [422, 209] on div "Dodaj" at bounding box center [418, 210] width 28 height 10
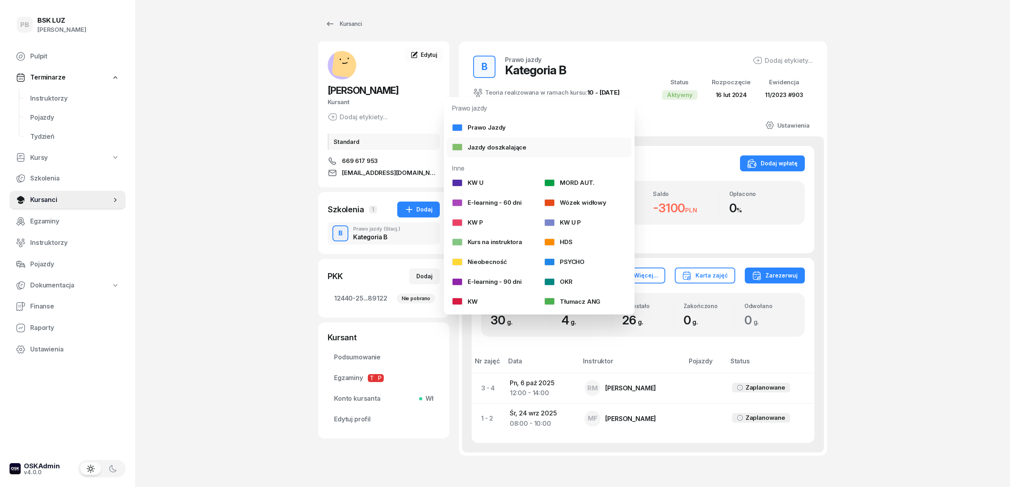
click at [482, 142] on div "Jazdy doszkalające" at bounding box center [489, 147] width 75 height 10
select select "B"
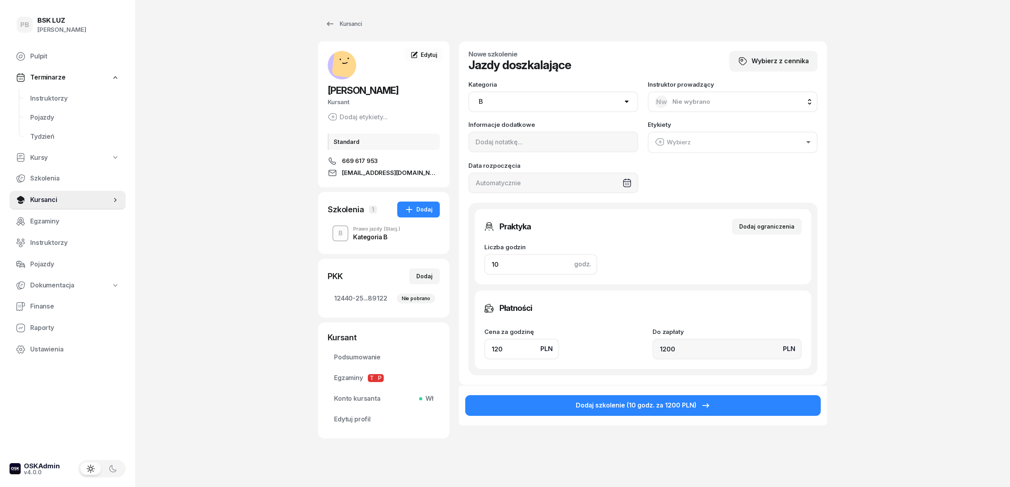
drag, startPoint x: 507, startPoint y: 267, endPoint x: 440, endPoint y: 265, distance: 67.6
click at [440, 265] on div "[PERSON_NAME] etykiety... Standard 669 617 953 [EMAIL_ADDRESS][DOMAIN_NAME] MR …" at bounding box center [572, 254] width 509 height 427
type input "4"
type input "480"
type input "4"
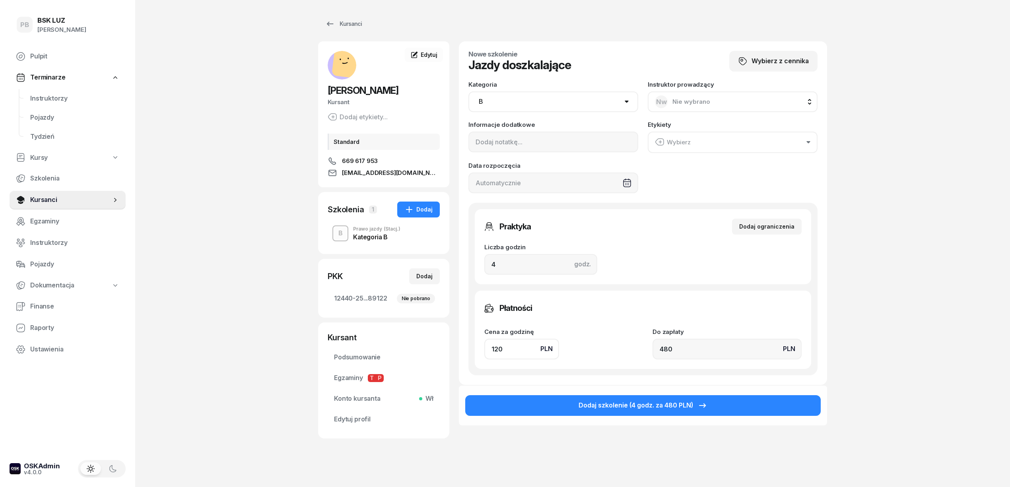
drag, startPoint x: 517, startPoint y: 351, endPoint x: 459, endPoint y: 347, distance: 59.0
click at [459, 347] on div "Nowe szkolenie Jazdy doszkalające Wybierz z cennika Kategoria AM A1 A2 A B1 B B…" at bounding box center [643, 212] width 368 height 343
type input "1"
type input "4"
type input "13"
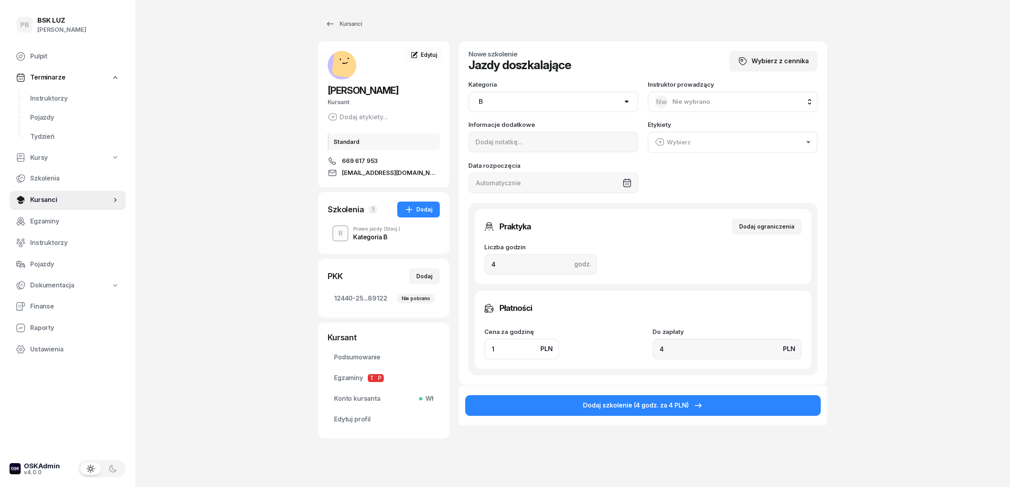
type input "52"
type input "130"
type input "520"
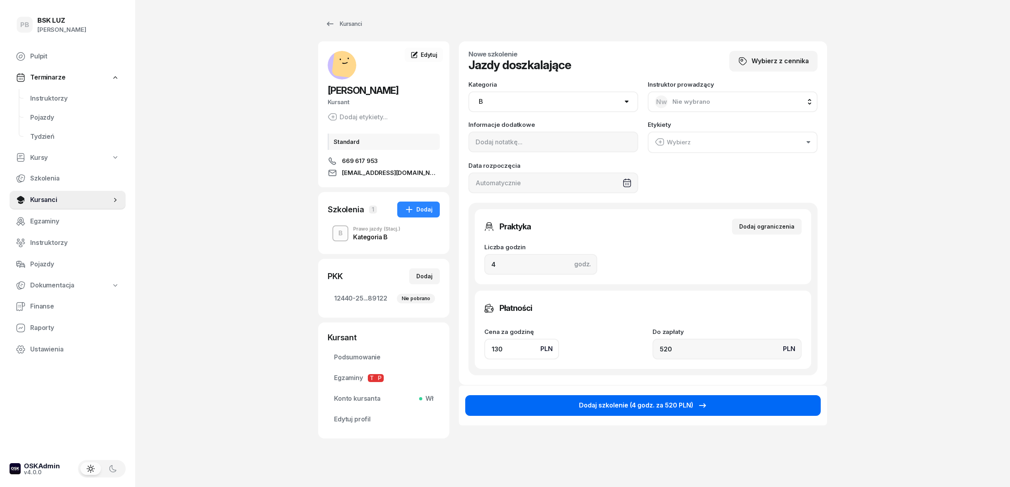
type input "130"
click at [572, 405] on button "Dodaj szkolenie (4 godz. za 520 PLN)" at bounding box center [642, 405] width 355 height 21
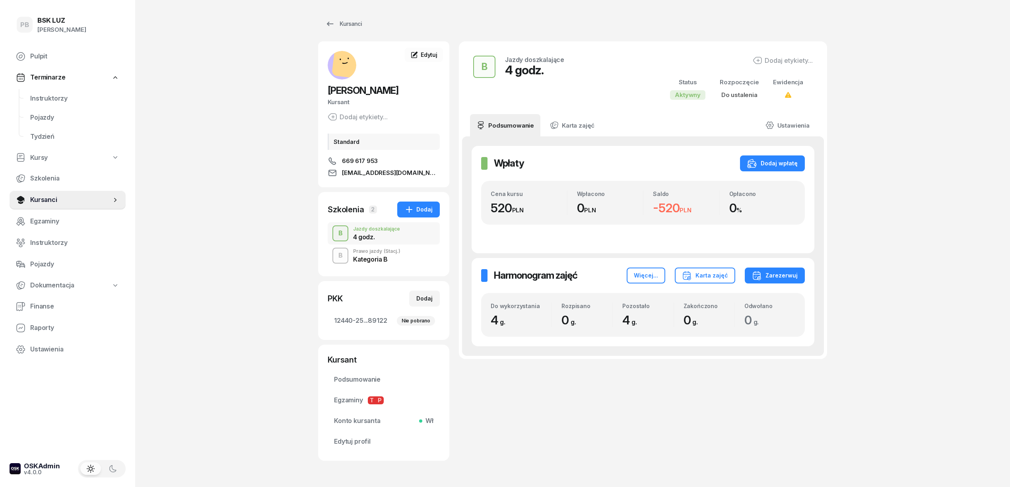
click at [395, 260] on div "Kategoria B" at bounding box center [376, 259] width 47 height 6
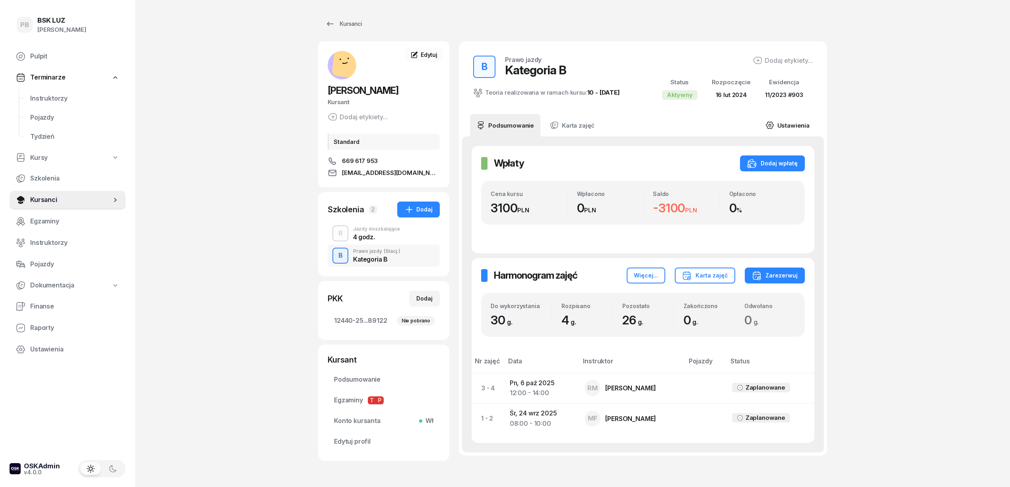
click at [789, 124] on link "Ustawienia" at bounding box center [787, 125] width 57 height 22
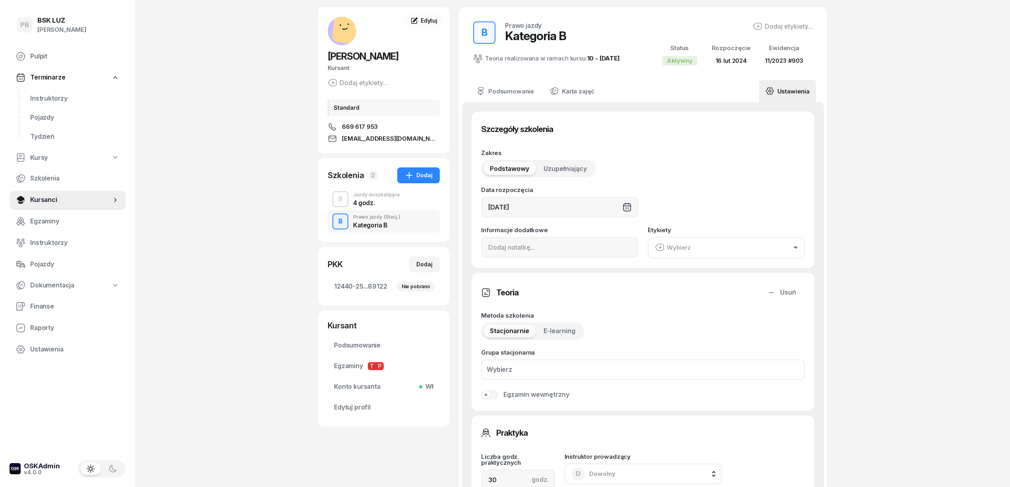
scroll to position [53, 0]
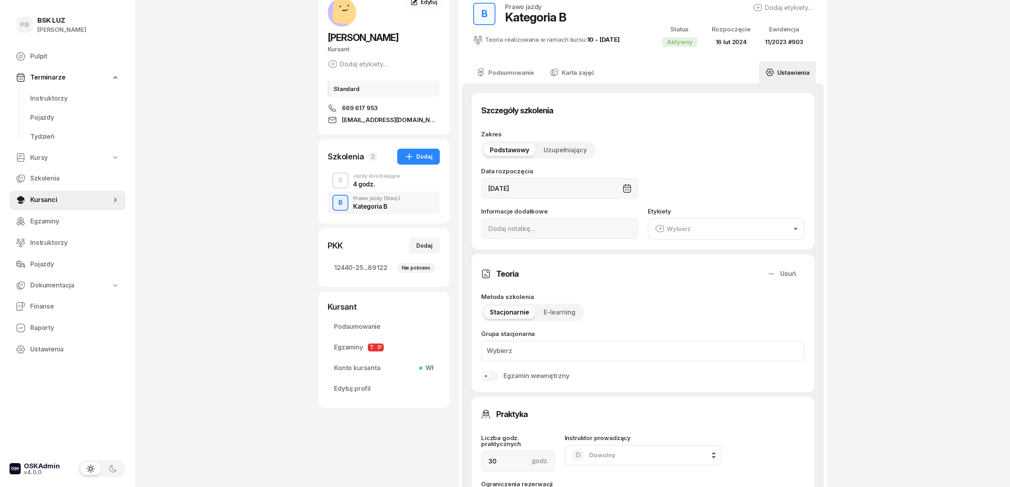
click at [368, 187] on div "4 godz." at bounding box center [376, 184] width 47 height 6
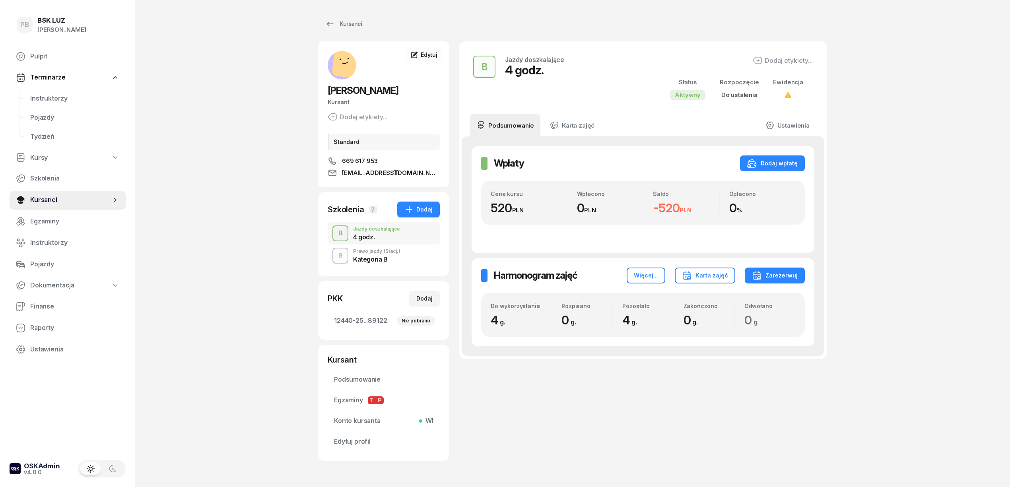
click at [379, 256] on div "Kategoria B" at bounding box center [376, 259] width 47 height 6
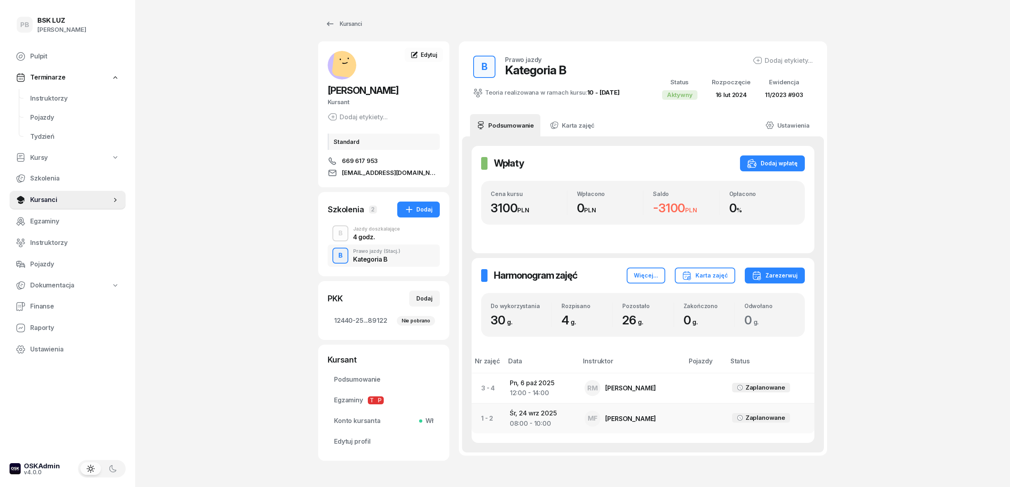
click at [556, 418] on td "[DATE] 08:00 - 10:00" at bounding box center [540, 418] width 75 height 30
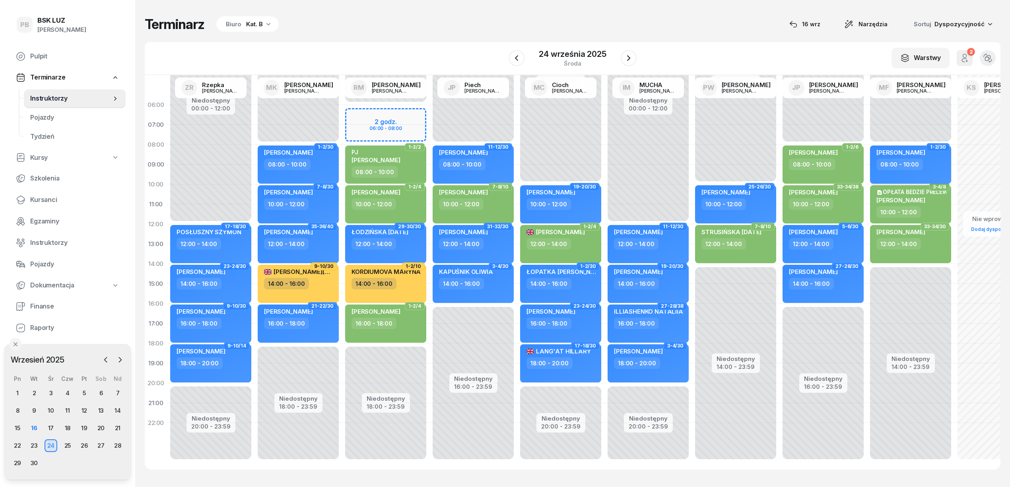
click at [926, 158] on div "[PERSON_NAME]" at bounding box center [911, 154] width 70 height 10
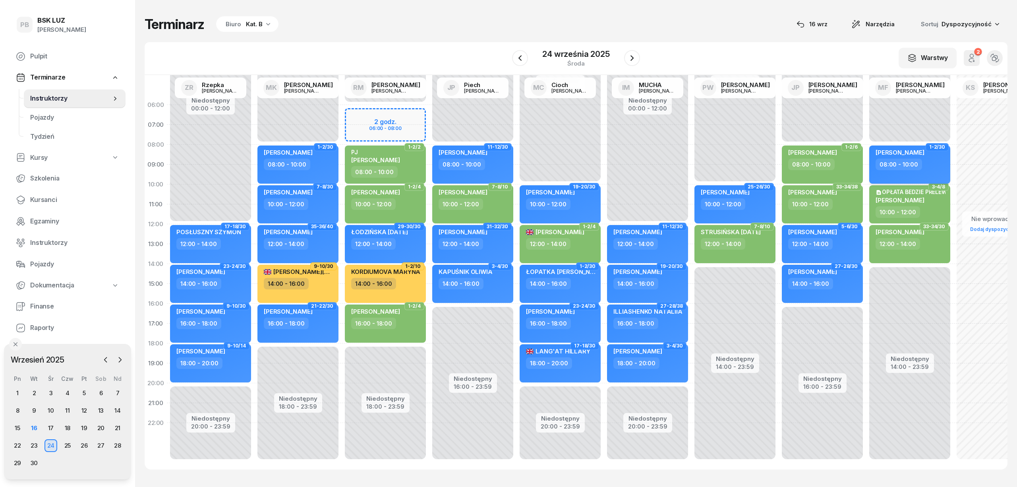
select select "08"
select select "10"
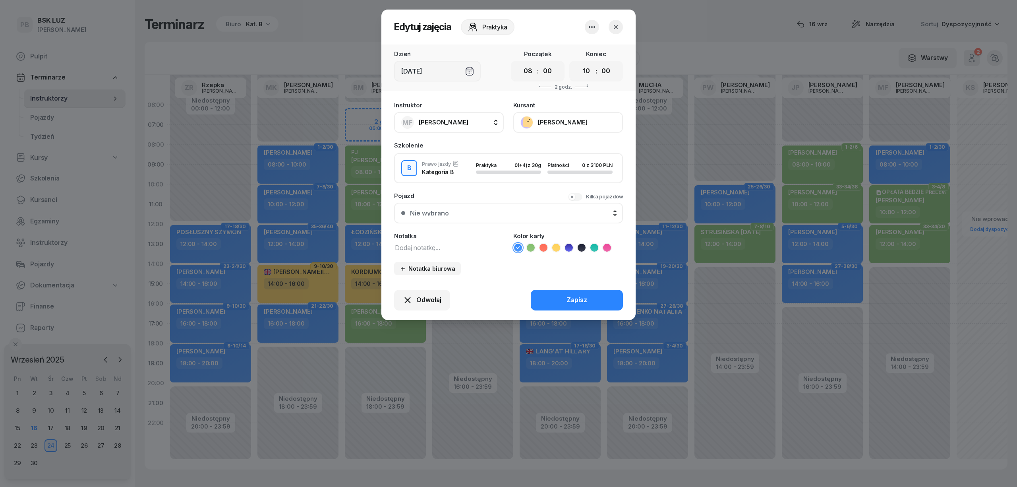
click at [592, 27] on icon "button" at bounding box center [592, 27] width 6 height 2
click at [582, 49] on link "Usuń" at bounding box center [588, 51] width 105 height 20
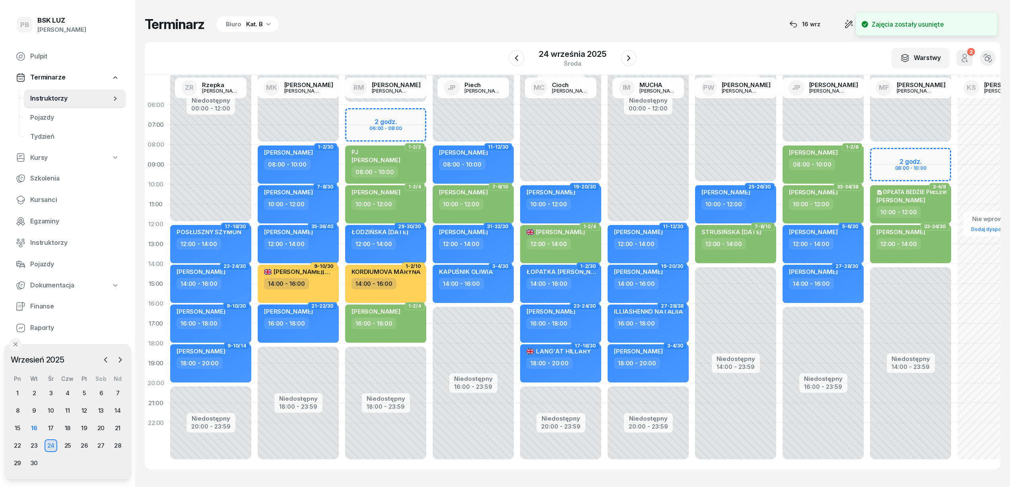
click at [894, 155] on div "Niedostępny 00:00 - 08:00 Niedostępny 14:00 - 23:59 3-4/8 OPŁATA BEDZIE PRELEW …" at bounding box center [909, 284] width 87 height 378
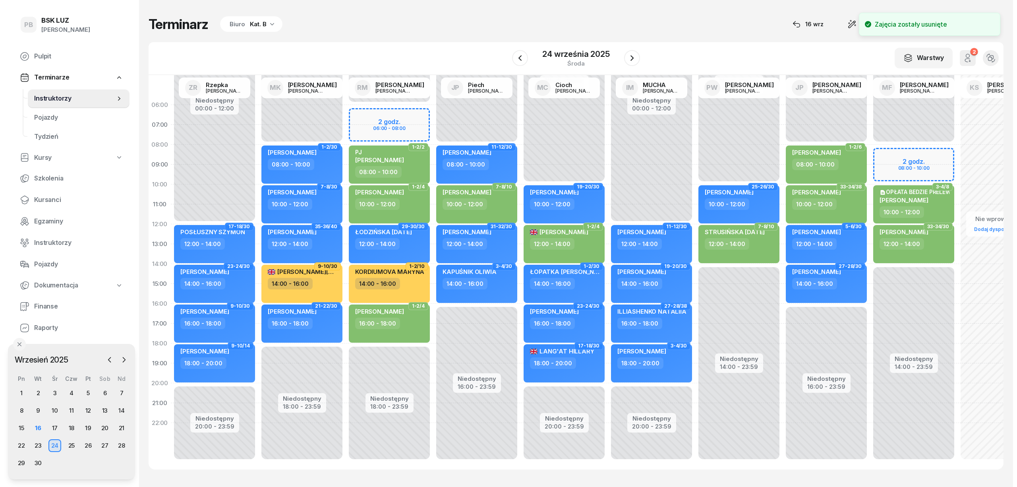
select select "08"
select select "10"
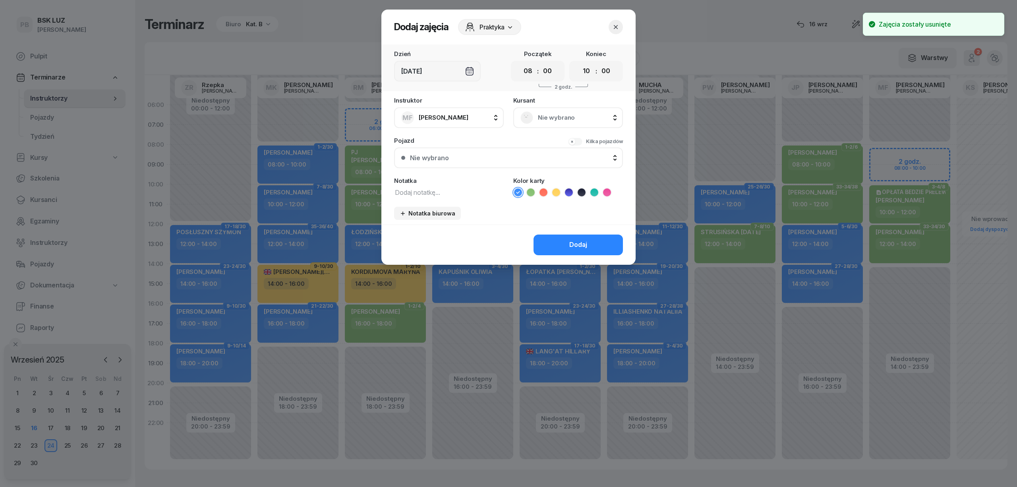
click at [588, 116] on span "Nie wybrano" at bounding box center [577, 117] width 78 height 10
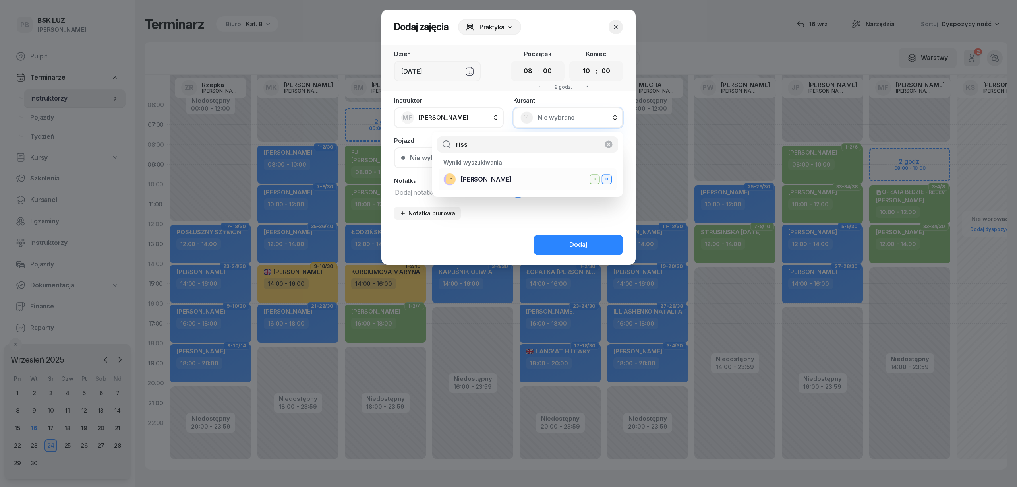
type input "riss"
click at [487, 179] on span "[PERSON_NAME]" at bounding box center [486, 179] width 51 height 10
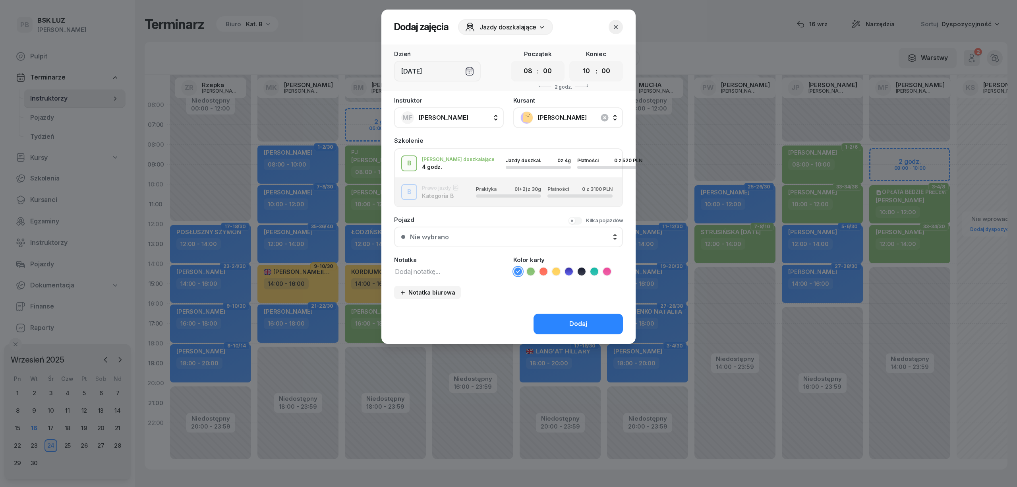
click at [465, 158] on div "[PERSON_NAME] doszkalające 4 godz. Jazdy doszkal. 0 z 4g Płatności 0 z 520 PLN" at bounding box center [508, 163] width 227 height 16
click at [568, 320] on button "Dodaj" at bounding box center [578, 324] width 89 height 21
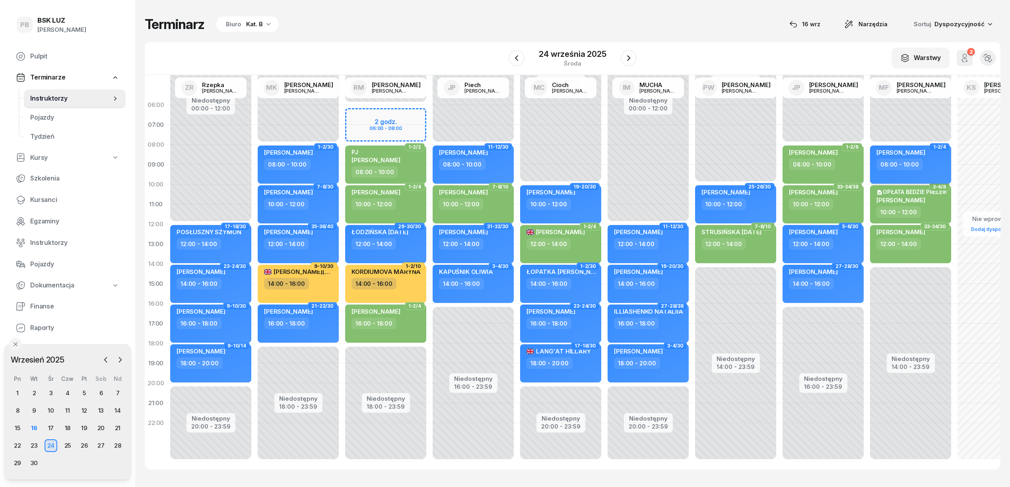
click at [936, 157] on div "[PERSON_NAME]" at bounding box center [911, 154] width 70 height 10
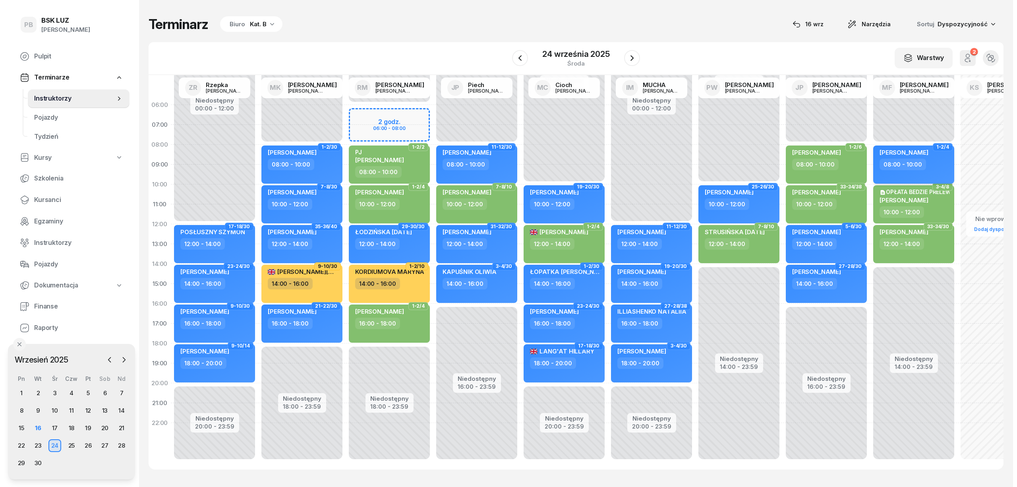
select select "08"
select select "10"
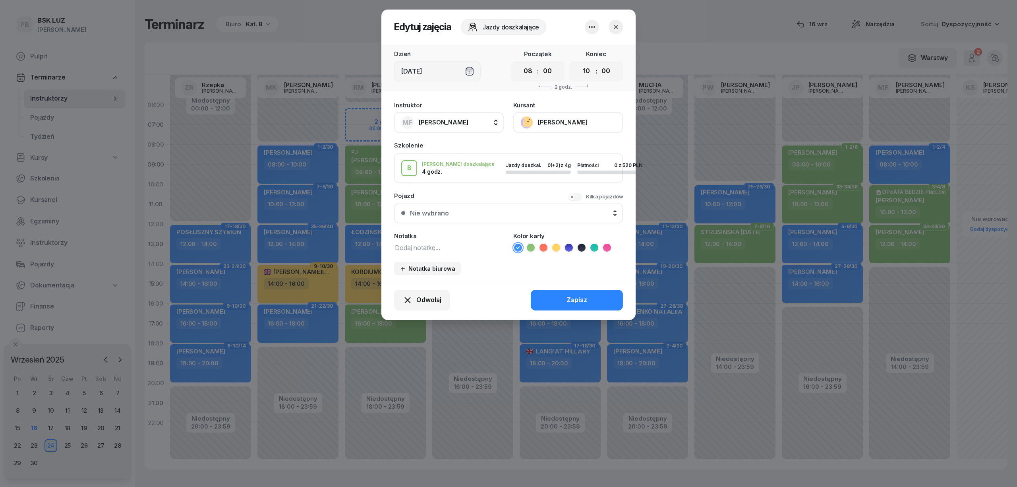
click at [534, 246] on icon at bounding box center [531, 248] width 8 height 8
click at [553, 302] on button "Zapisz" at bounding box center [577, 300] width 92 height 21
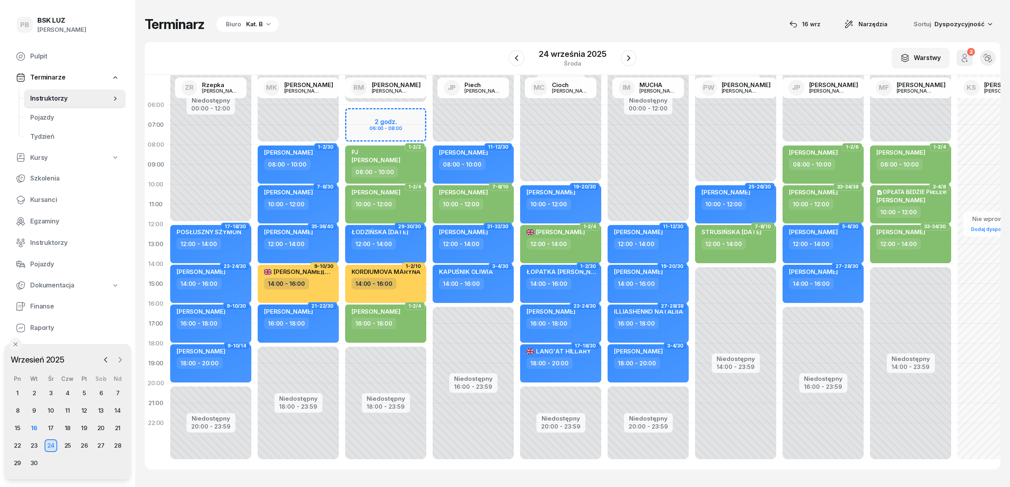
click at [120, 357] on icon "button" at bounding box center [120, 360] width 8 height 8
click at [17, 407] on div "6" at bounding box center [17, 410] width 13 height 13
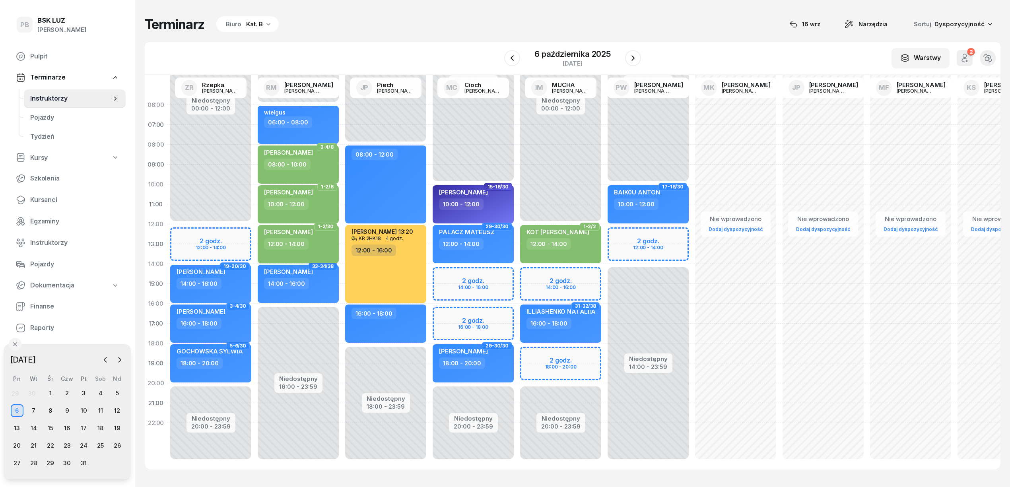
click at [320, 244] on div "12:00 - 14:00" at bounding box center [299, 244] width 70 height 12
select select "12"
select select "14"
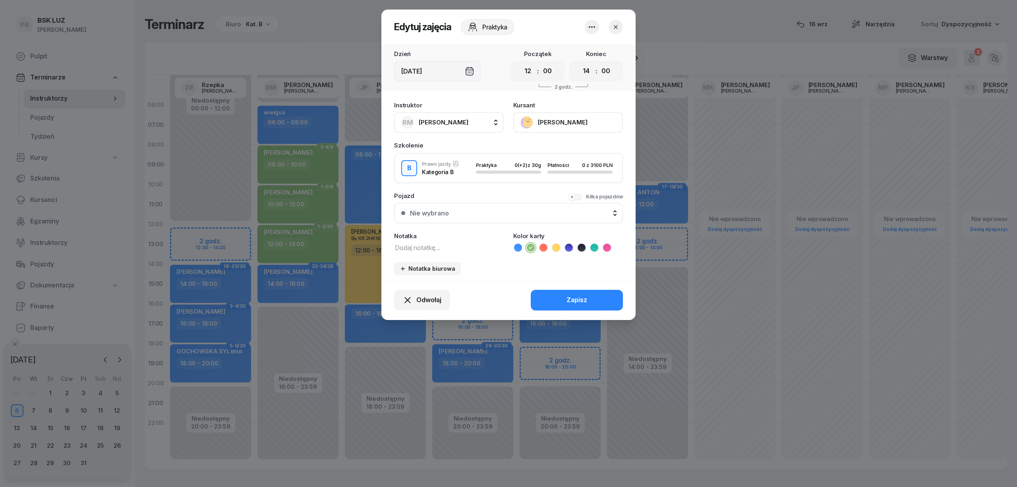
click at [589, 21] on button "button" at bounding box center [592, 27] width 14 height 14
click at [568, 51] on div "Usuń" at bounding box center [562, 51] width 15 height 10
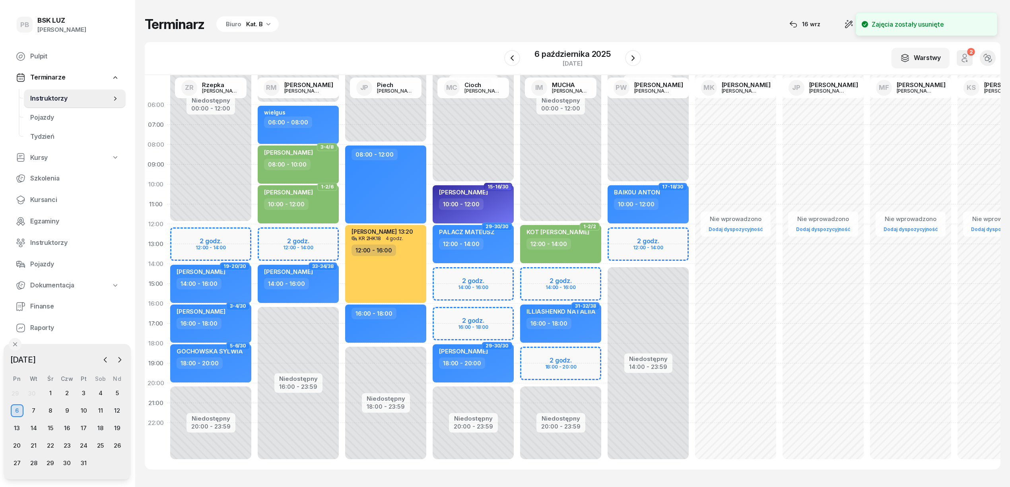
click at [306, 232] on div "Niedostępny 00:00 - 06:00 Niedostępny 16:00 - 23:59 wielgus 06:00 - 08:00 3-4/8…" at bounding box center [297, 284] width 87 height 378
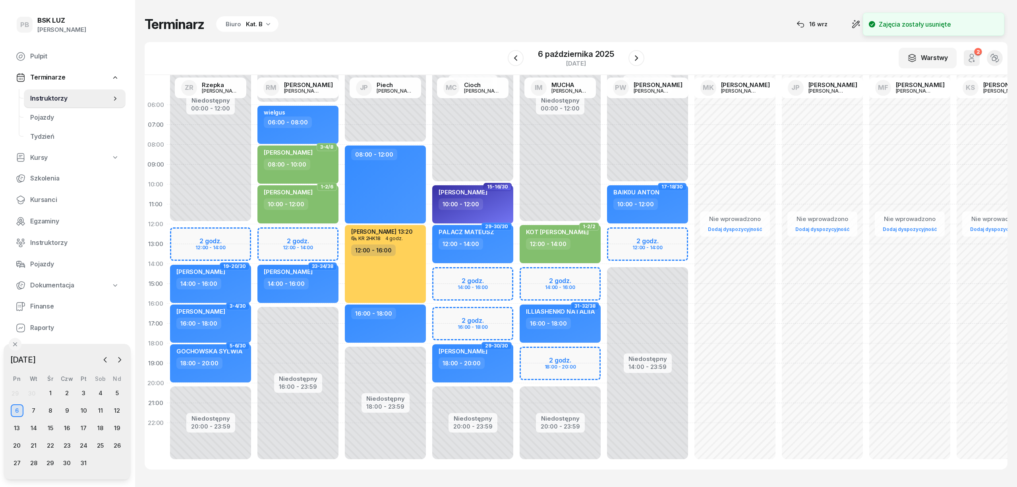
select select "12"
select select "14"
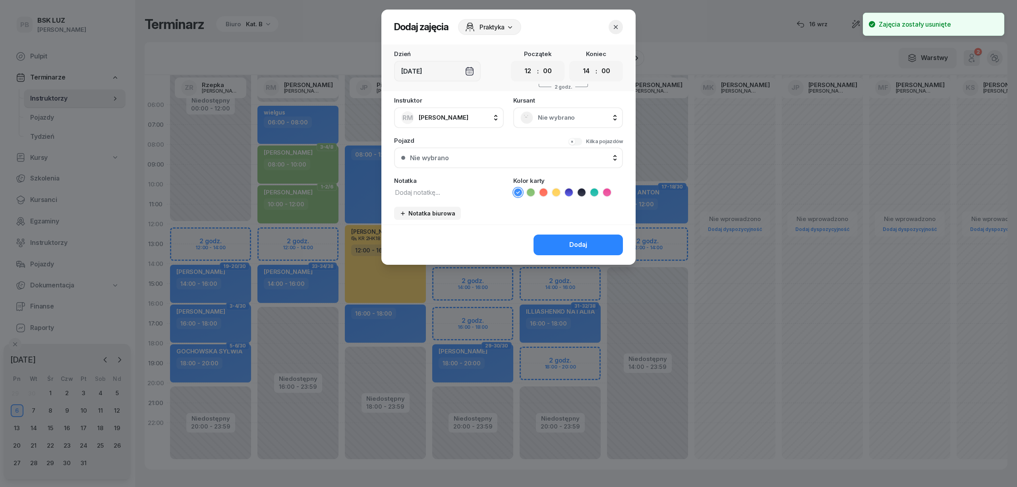
click at [558, 116] on span "Nie wybrano" at bounding box center [577, 117] width 78 height 10
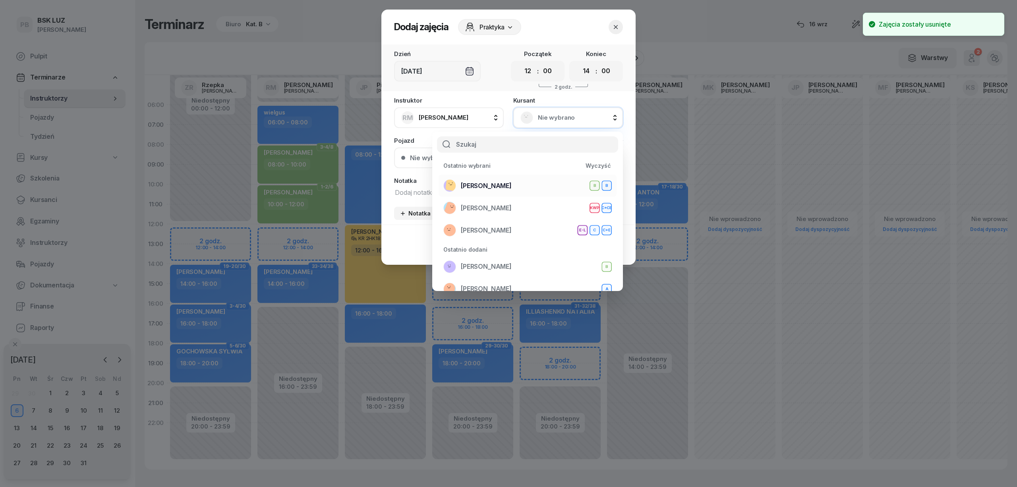
click at [510, 188] on div "[PERSON_NAME]" at bounding box center [528, 185] width 169 height 13
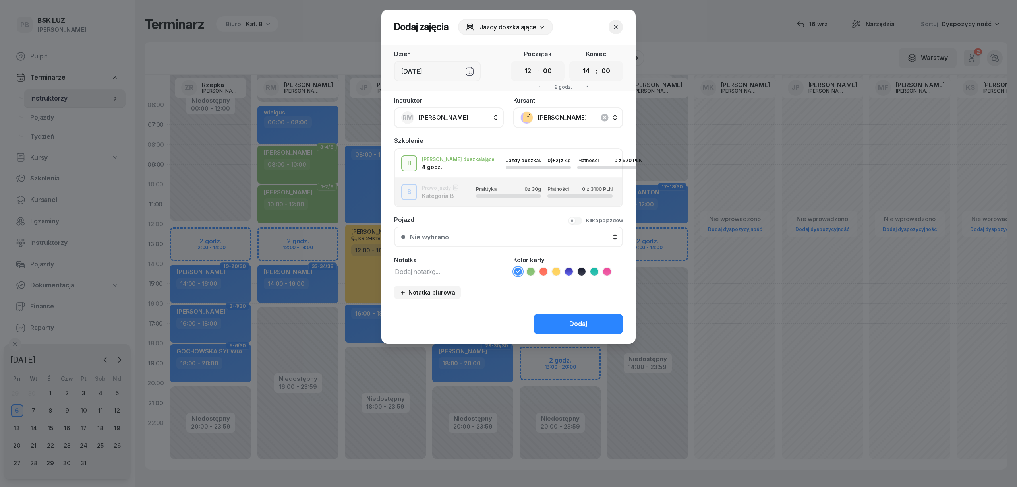
click at [530, 272] on icon at bounding box center [531, 271] width 8 height 8
click at [554, 325] on button "Dodaj" at bounding box center [578, 324] width 89 height 21
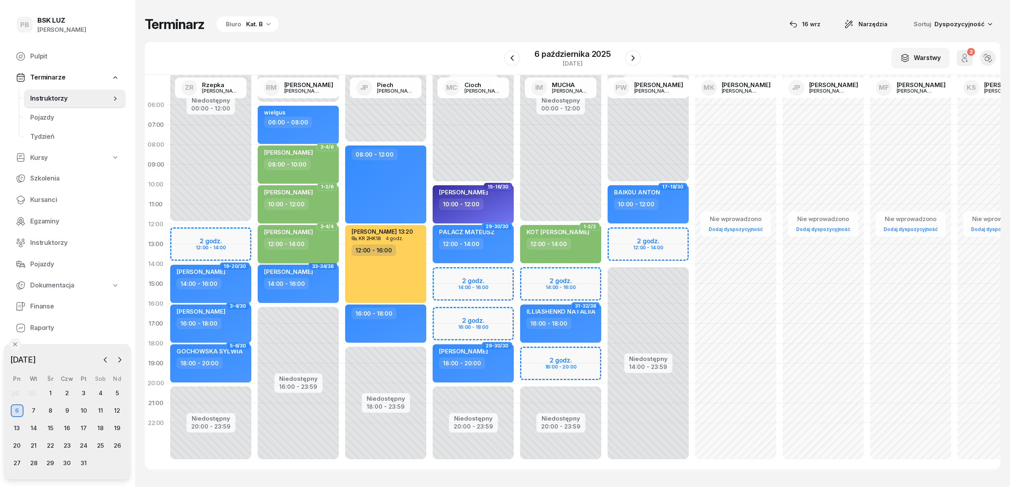
click at [292, 228] on span "[PERSON_NAME]" at bounding box center [288, 232] width 49 height 8
select select "12"
select select "14"
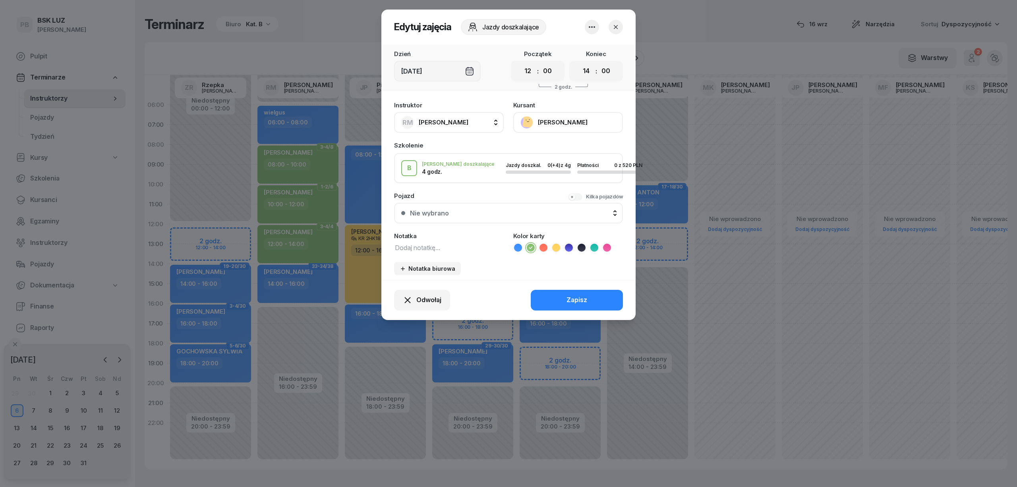
click at [571, 120] on button "[PERSON_NAME]" at bounding box center [569, 122] width 110 height 21
click at [566, 148] on link "Otwórz profil" at bounding box center [567, 150] width 105 height 20
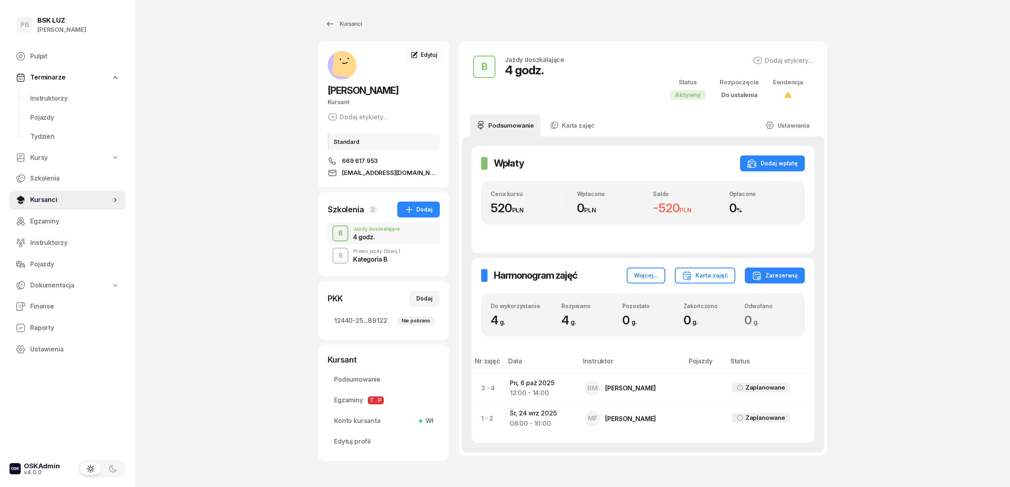
click at [404, 252] on div "B Prawo jazdy (Stacj.) Kategoria B" at bounding box center [384, 255] width 112 height 22
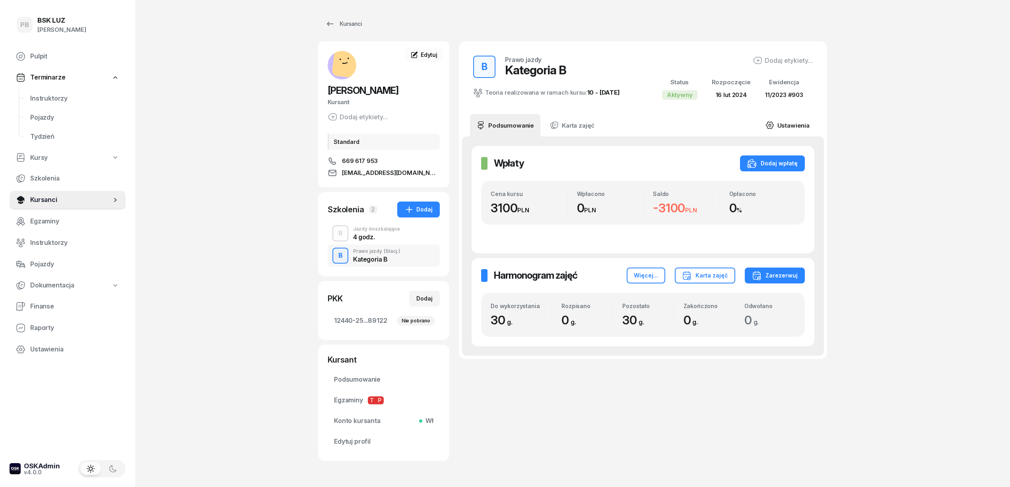
click at [794, 120] on link "Ustawienia" at bounding box center [787, 125] width 57 height 22
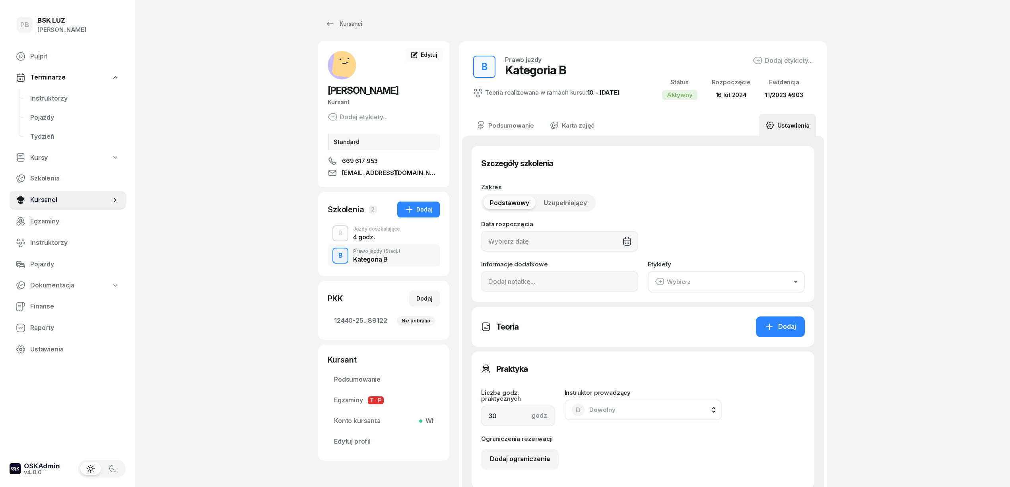
type input "[DATE]"
type input "12440"
type input "25147"
type input "36863"
type input "89122"
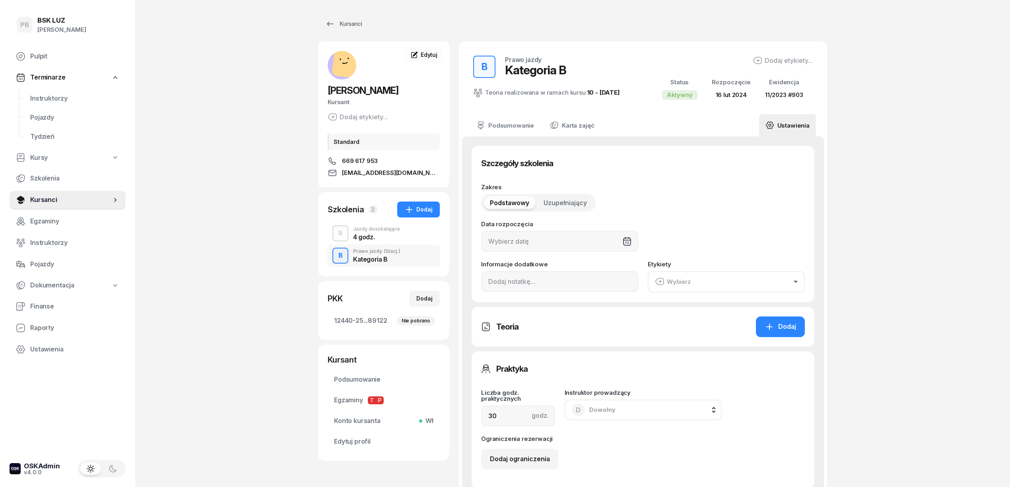
type input "11/2023"
type input "903"
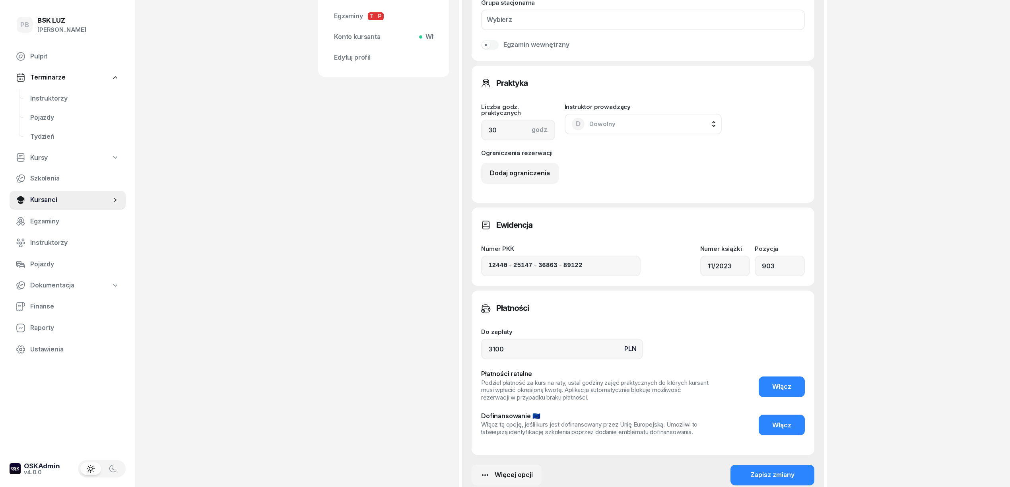
scroll to position [424, 0]
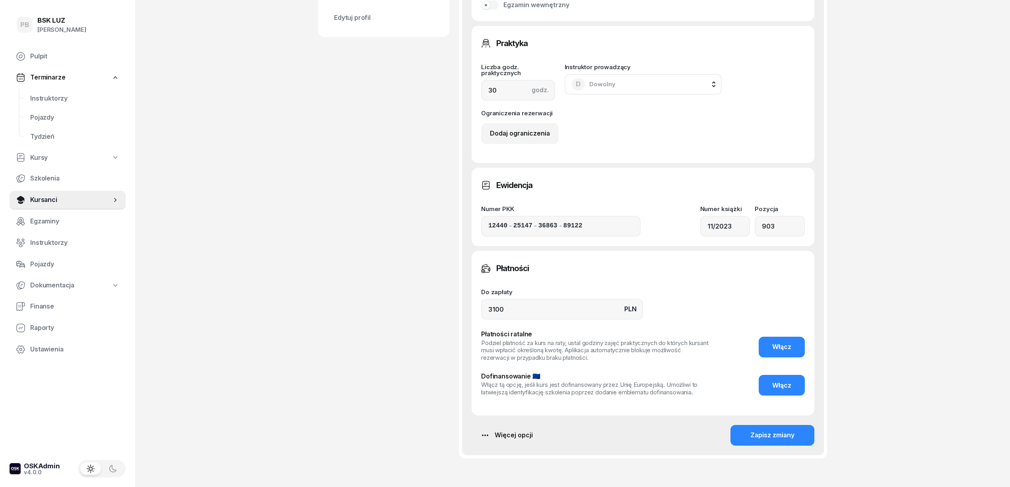
click at [522, 432] on div "Więcej opcji" at bounding box center [506, 435] width 52 height 10
click at [511, 404] on link "Usuń szkolenie" at bounding box center [480, 407] width 105 height 20
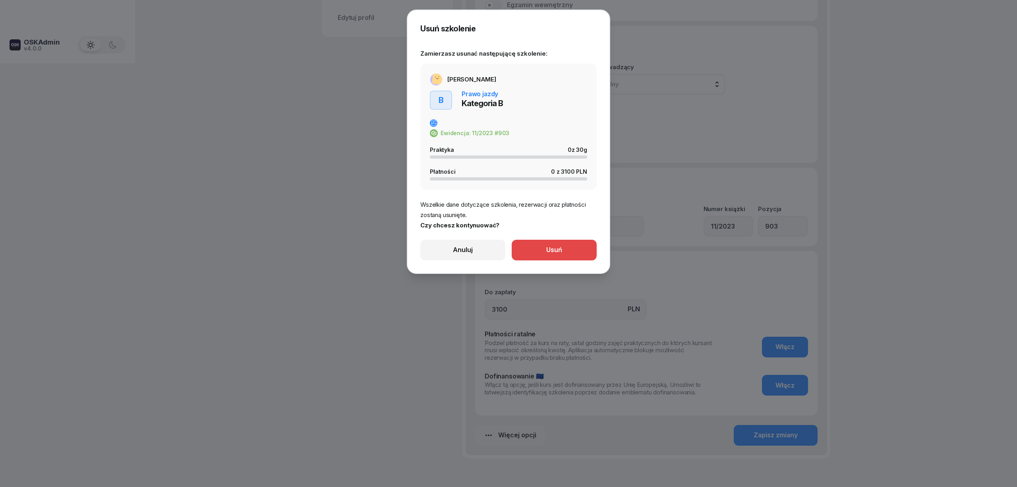
click at [542, 246] on button "Usuń" at bounding box center [554, 250] width 85 height 21
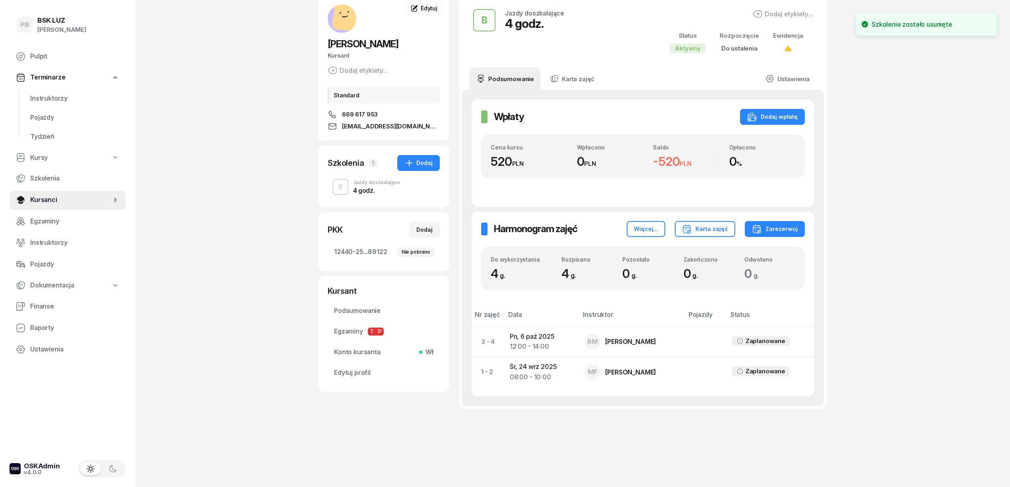
scroll to position [47, 0]
click at [655, 463] on div "Kursanci [PERSON_NAME] etykiety... Standard 669 617 953 [EMAIL_ADDRESS][DOMAIN_…" at bounding box center [572, 219] width 509 height 533
click at [909, 361] on div "PB BSK [PERSON_NAME] Terminarze Instruktorzy Pojazdy Tydzień Kursy Szkolenia Ku…" at bounding box center [505, 219] width 1010 height 533
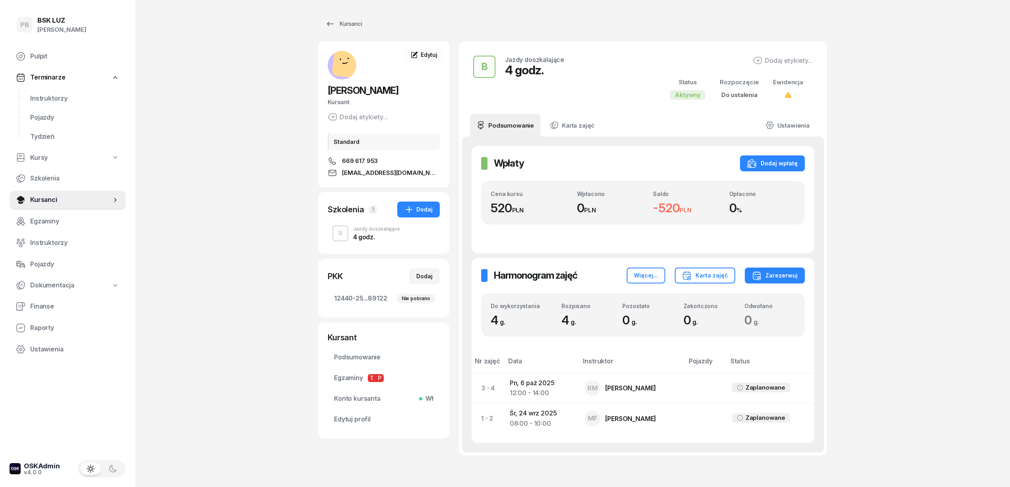
click at [233, 95] on div "PB BSK [PERSON_NAME] Terminarze Instruktorzy Pojazdy Tydzień Kursy Szkolenia Ku…" at bounding box center [505, 266] width 1010 height 533
click at [241, 84] on div "PB BSK [PERSON_NAME] Terminarze Instruktorzy Pojazdy Tydzień Kursy Szkolenia Ku…" at bounding box center [505, 266] width 1010 height 533
click at [245, 113] on div "PB BSK [PERSON_NAME] Terminarze Instruktorzy Pojazdy Tydzień Kursy Szkolenia Ku…" at bounding box center [505, 266] width 1010 height 533
click at [43, 99] on span "Instruktorzy" at bounding box center [74, 98] width 89 height 10
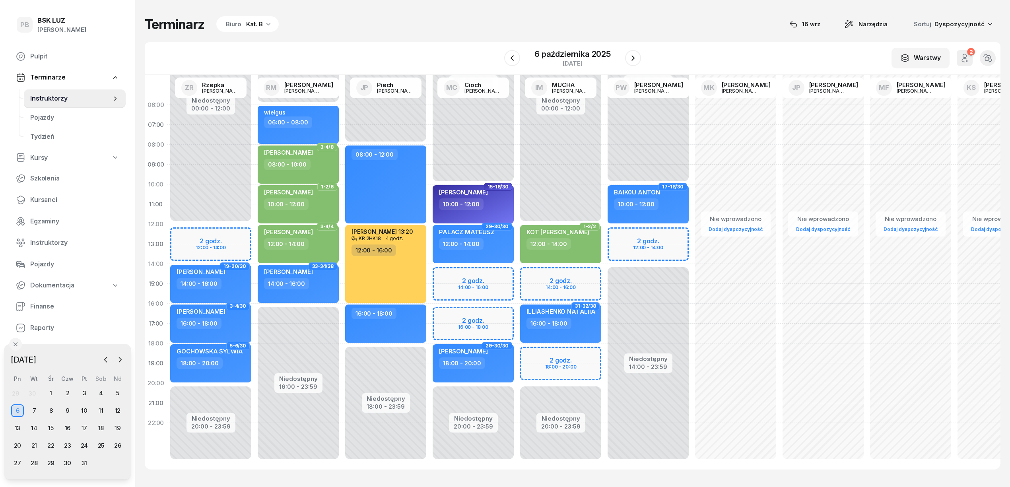
click at [363, 46] on div "W Wybierz AK [PERSON_NAME] BP [PERSON_NAME] DP [PERSON_NAME] GS [PERSON_NAME] I…" at bounding box center [572, 58] width 855 height 33
click at [107, 358] on icon "button" at bounding box center [105, 360] width 8 height 8
click at [105, 357] on icon "button" at bounding box center [105, 360] width 8 height 8
click at [117, 362] on icon "button" at bounding box center [120, 360] width 8 height 8
click at [31, 428] on div "16" at bounding box center [34, 428] width 13 height 13
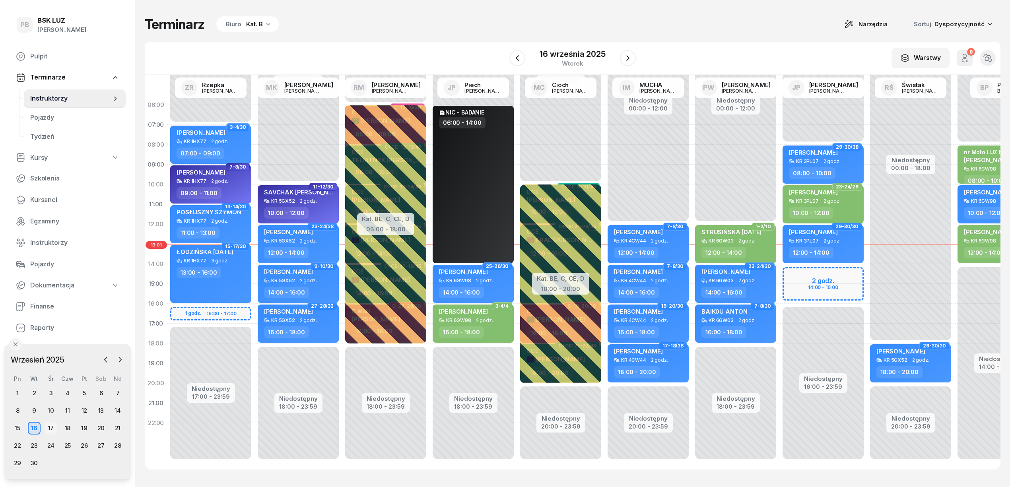
click at [50, 428] on div "17" at bounding box center [51, 428] width 13 height 13
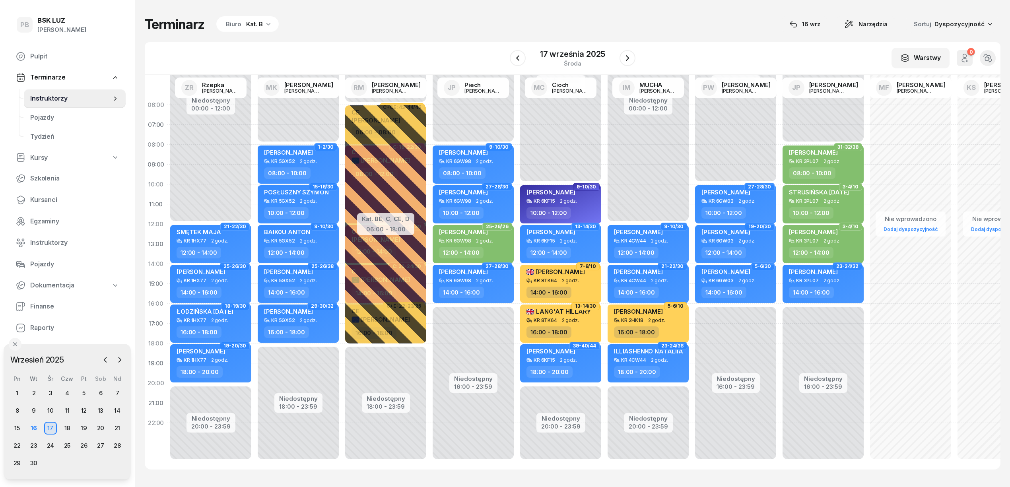
click at [260, 27] on div "Kat. B" at bounding box center [254, 24] width 17 height 10
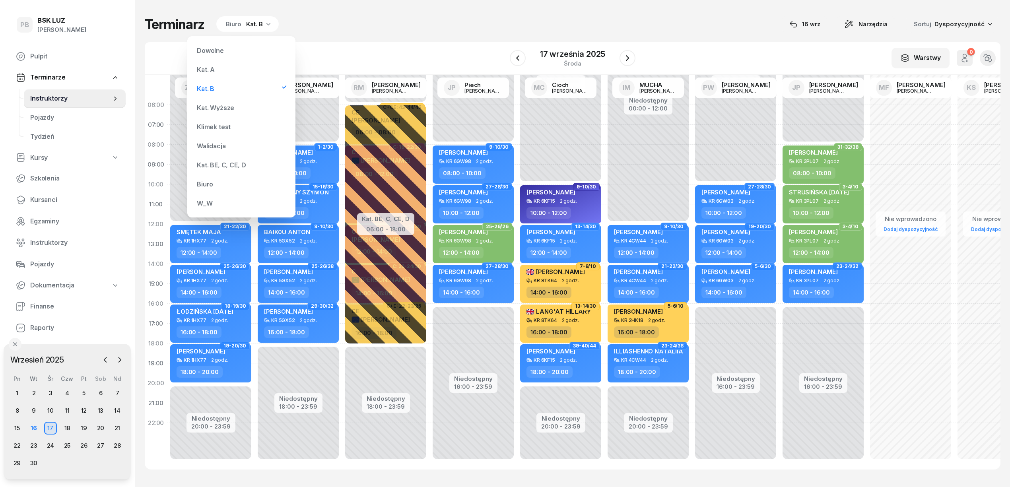
click at [212, 105] on div "Kat. Wyższe" at bounding box center [215, 108] width 37 height 6
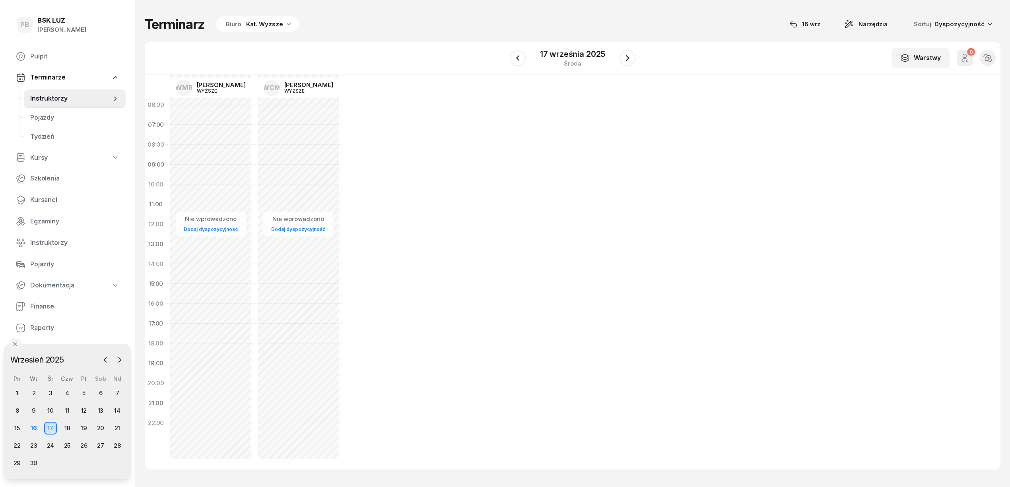
click at [258, 21] on div "Kat. Wyższe" at bounding box center [264, 24] width 37 height 10
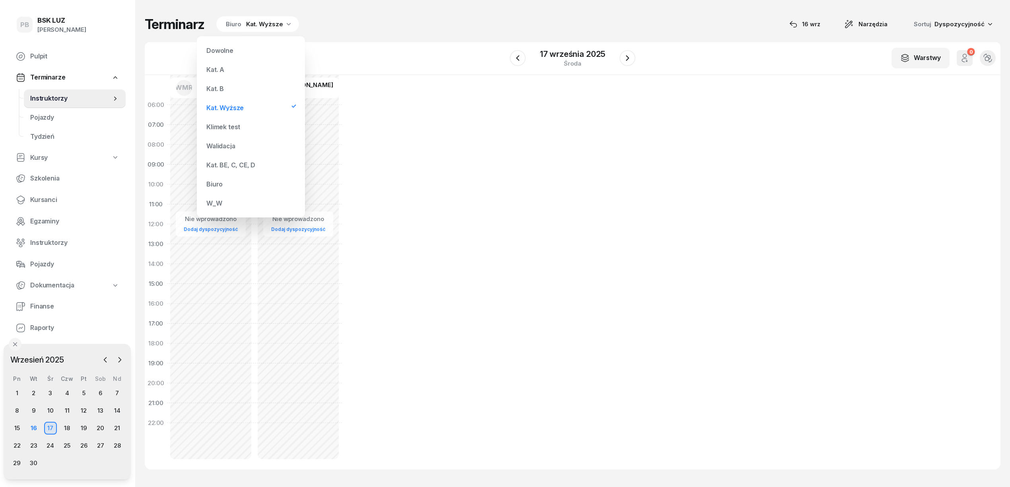
click at [217, 162] on div "Kat. BE, C, CE, D" at bounding box center [230, 165] width 49 height 6
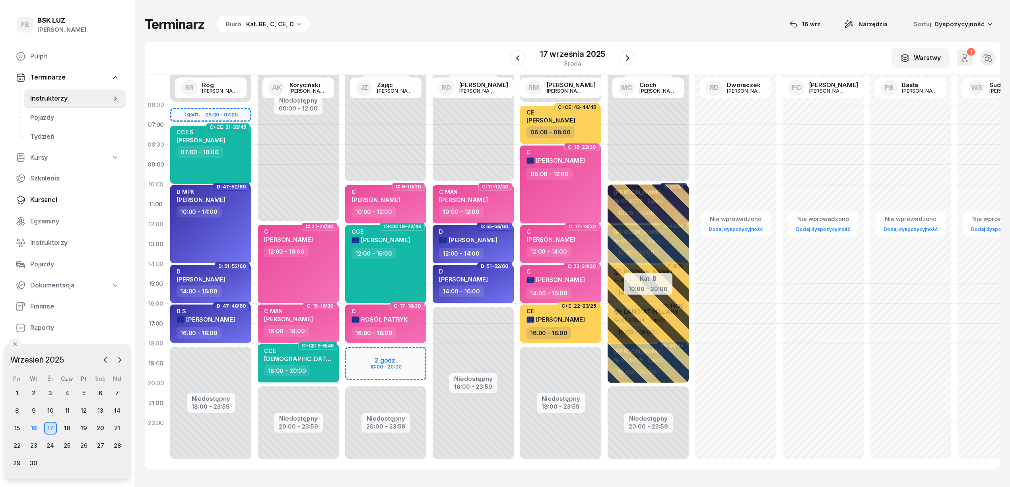
click at [35, 200] on span "Kursanci" at bounding box center [74, 200] width 89 height 10
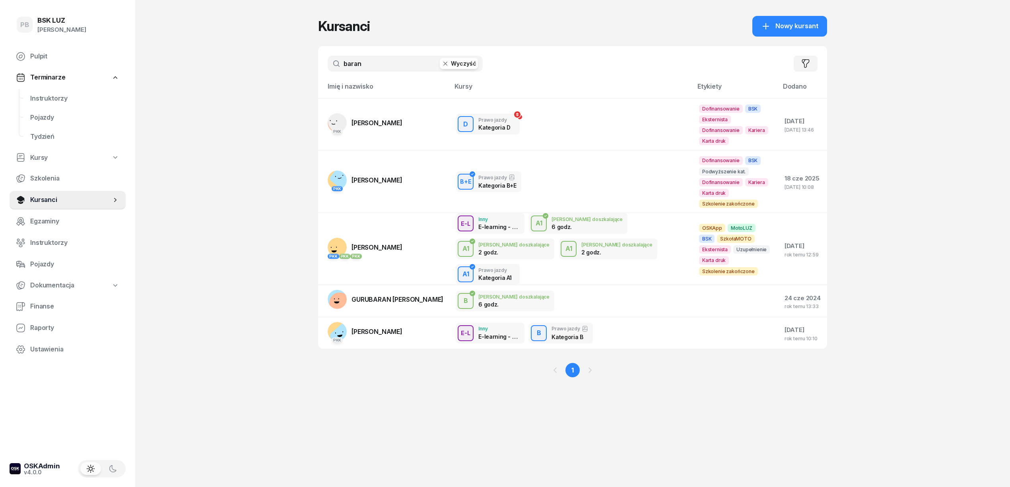
click at [242, 102] on div "PB BSK [PERSON_NAME] Terminarze Instruktorzy Pojazdy Tydzień Kursy Szkolenia Ku…" at bounding box center [505, 243] width 1010 height 487
click at [845, 357] on div "PB BSK [PERSON_NAME] Terminarze Instruktorzy Pojazdy Tydzień Kursy Szkolenia Ku…" at bounding box center [505, 243] width 1010 height 487
drag, startPoint x: 486, startPoint y: 454, endPoint x: 460, endPoint y: 444, distance: 27.7
click at [481, 452] on div "Kursanci Nowy kursant baran Wyczyść Filtruj Imię i nazwisko Kursy Etykiety Doda…" at bounding box center [572, 243] width 509 height 487
click at [338, 480] on div "Kursanci Nowy kursant baran Wyczyść Filtruj Imię i nazwisko Kursy Etykiety Doda…" at bounding box center [572, 243] width 509 height 487
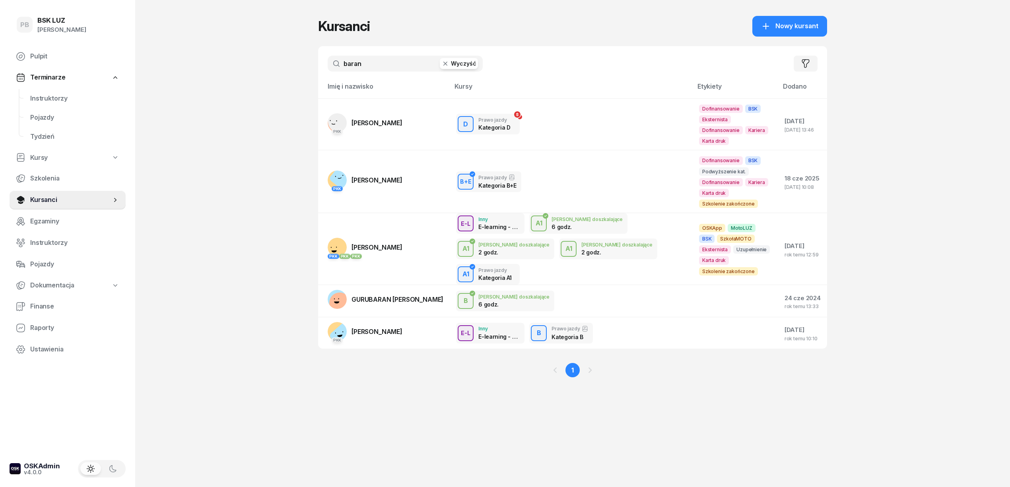
click at [387, 429] on div "Kursanci Nowy kursant baran Wyczyść Filtruj Imię i nazwisko Kursy Etykiety Doda…" at bounding box center [572, 243] width 509 height 487
click at [623, 457] on div "Kursanci Nowy kursant baran Wyczyść Filtruj Imię i nazwisko Kursy Etykiety Doda…" at bounding box center [572, 243] width 509 height 487
click at [41, 94] on span "Instruktorzy" at bounding box center [74, 98] width 89 height 10
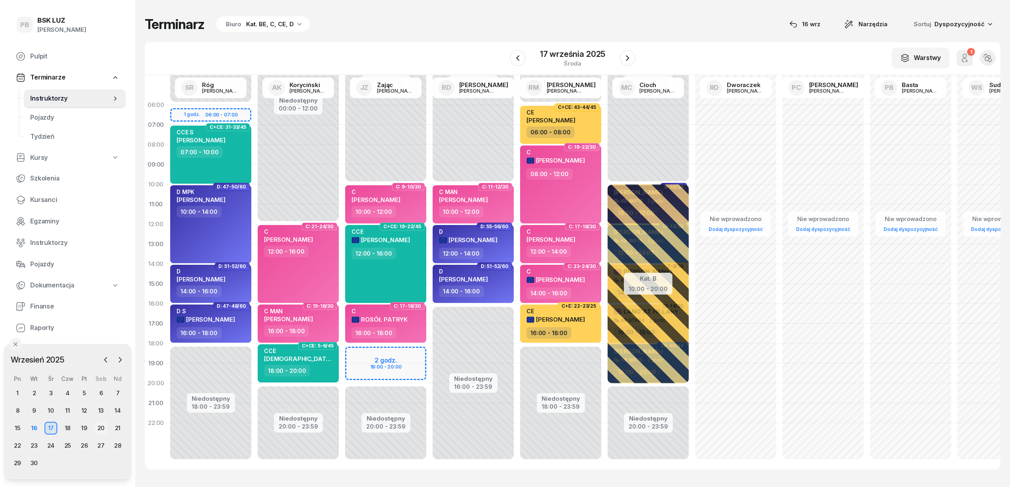
click at [99, 428] on div "20" at bounding box center [101, 428] width 13 height 13
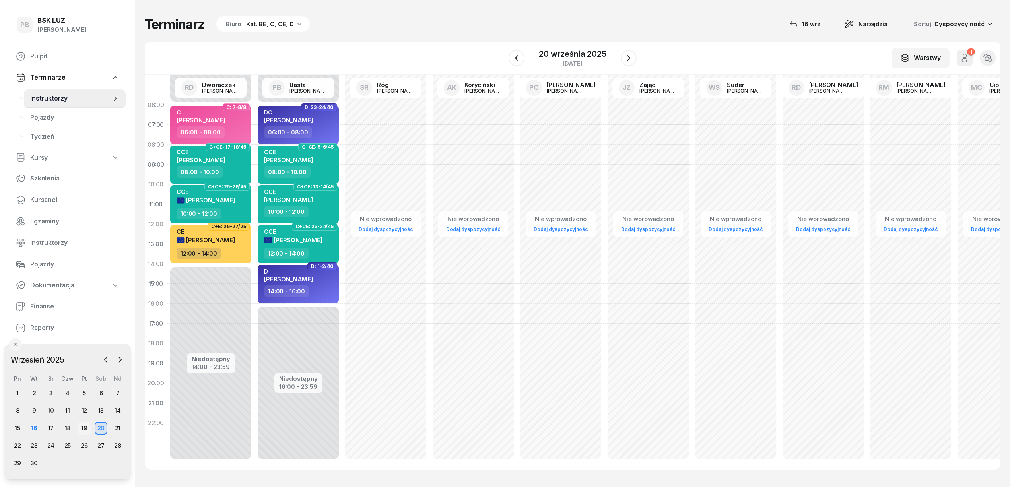
click at [83, 430] on div "19" at bounding box center [84, 428] width 13 height 13
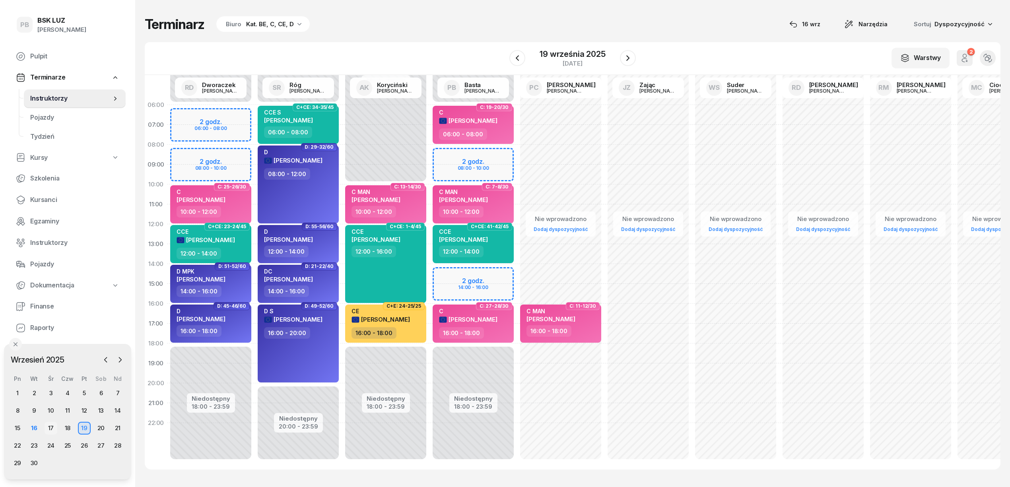
click at [49, 427] on div "17" at bounding box center [51, 428] width 13 height 13
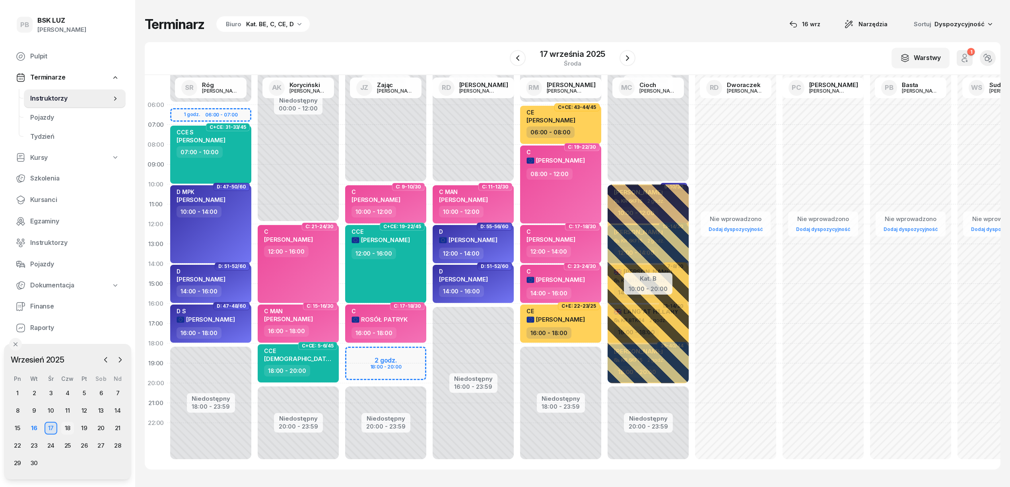
click at [64, 426] on div "18" at bounding box center [67, 428] width 13 height 13
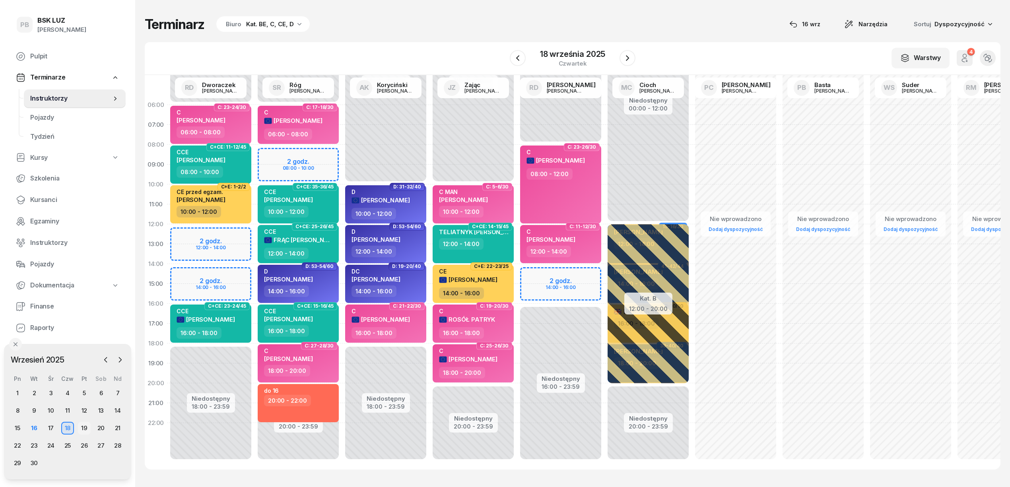
click at [82, 429] on div "19" at bounding box center [84, 428] width 13 height 13
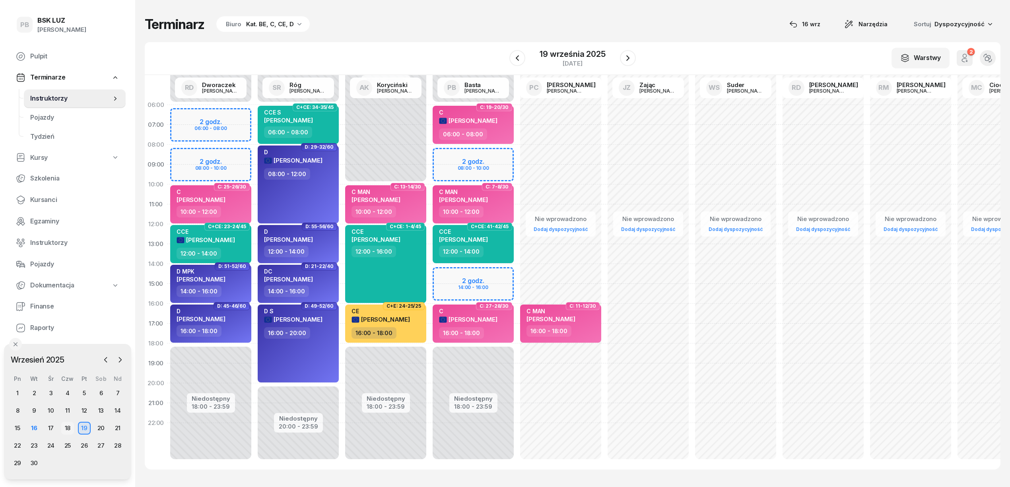
click at [68, 426] on div "18" at bounding box center [67, 428] width 13 height 13
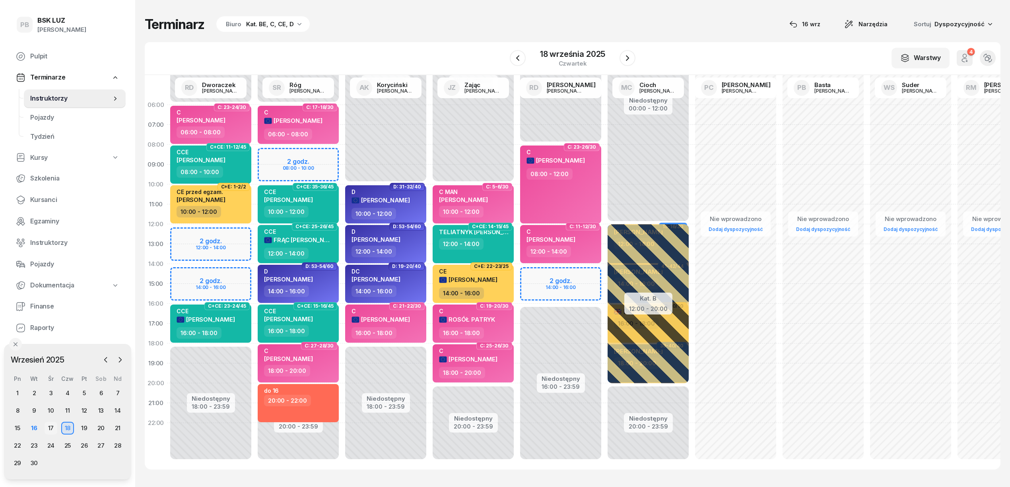
click at [52, 428] on div "17" at bounding box center [51, 428] width 13 height 13
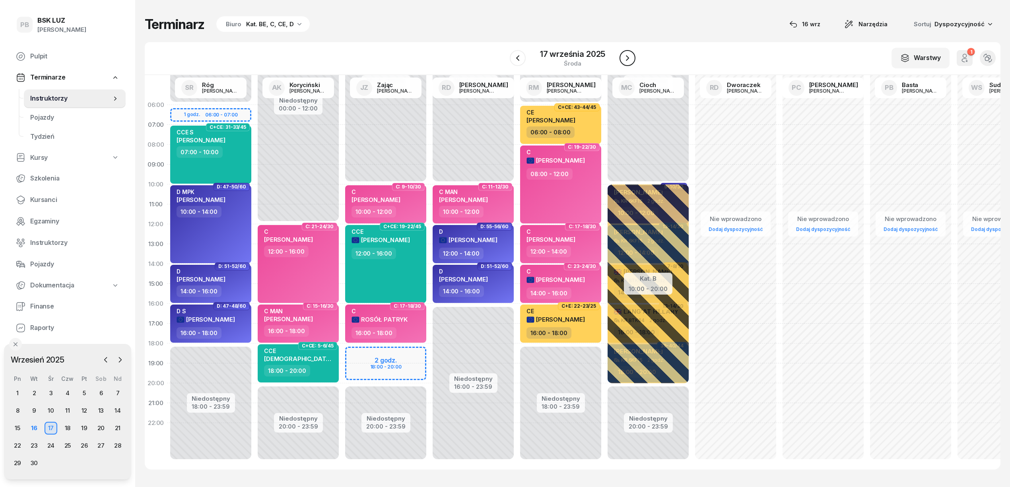
click at [628, 59] on icon "button" at bounding box center [627, 58] width 10 height 10
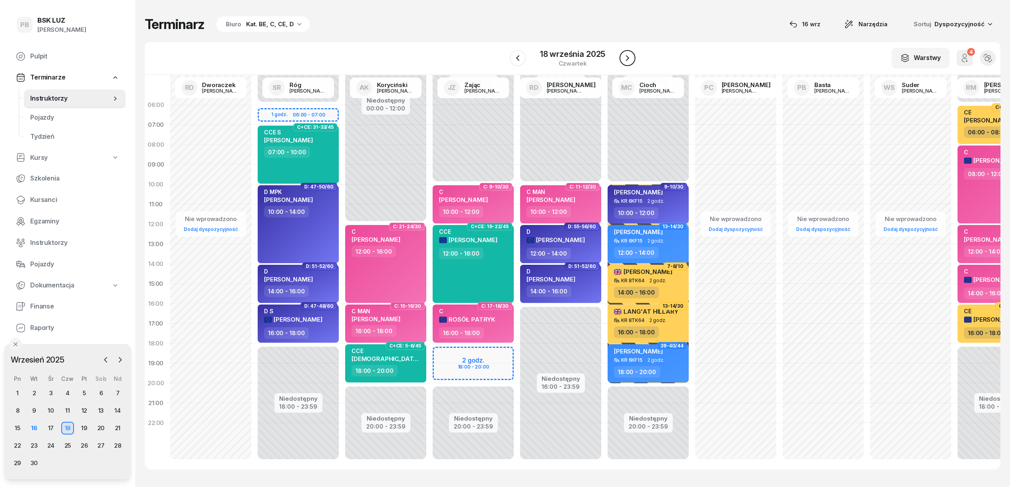
click at [628, 59] on icon "button" at bounding box center [627, 58] width 10 height 10
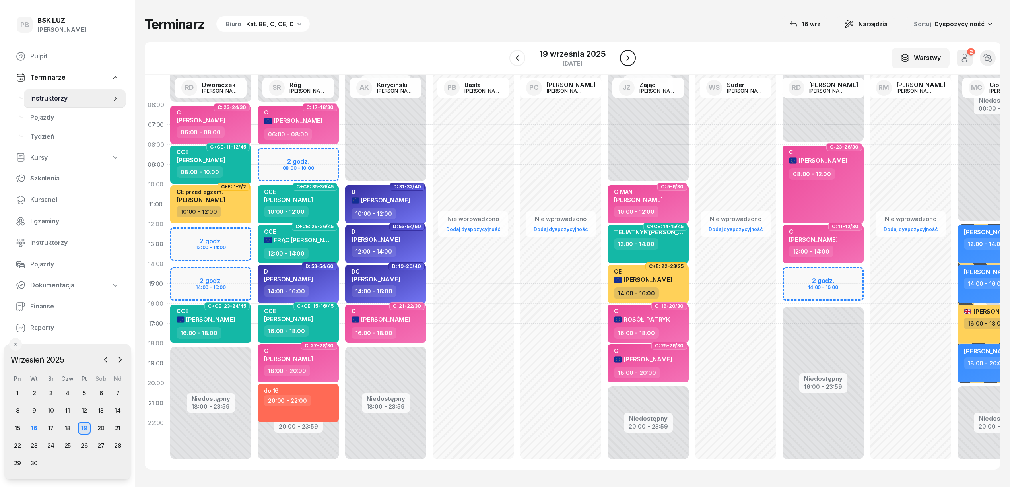
click at [628, 59] on icon "button" at bounding box center [628, 58] width 10 height 10
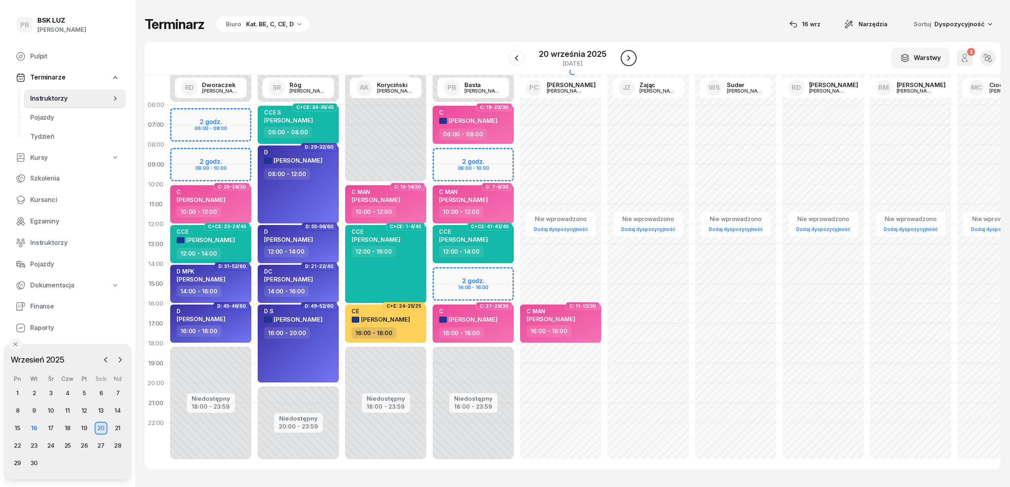
click at [628, 59] on icon "button" at bounding box center [629, 58] width 10 height 10
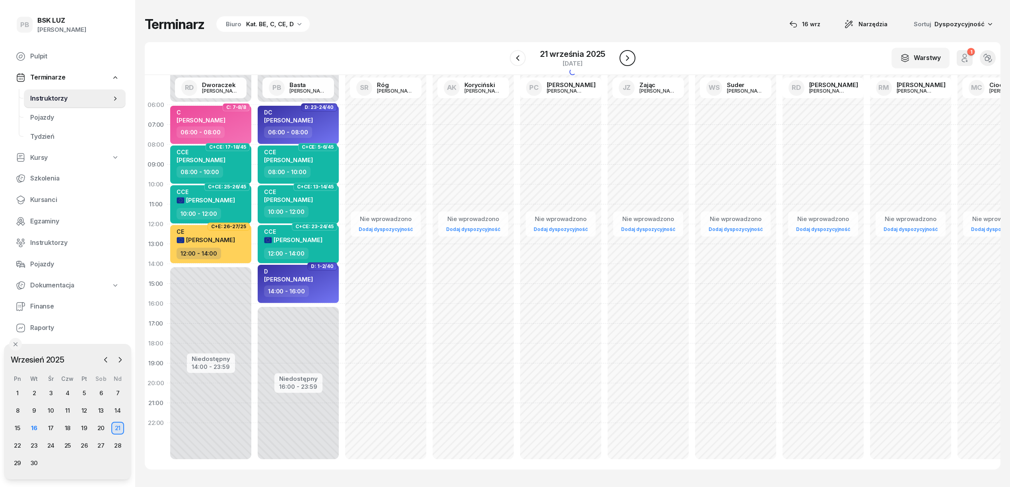
click at [628, 59] on icon "button" at bounding box center [627, 58] width 10 height 10
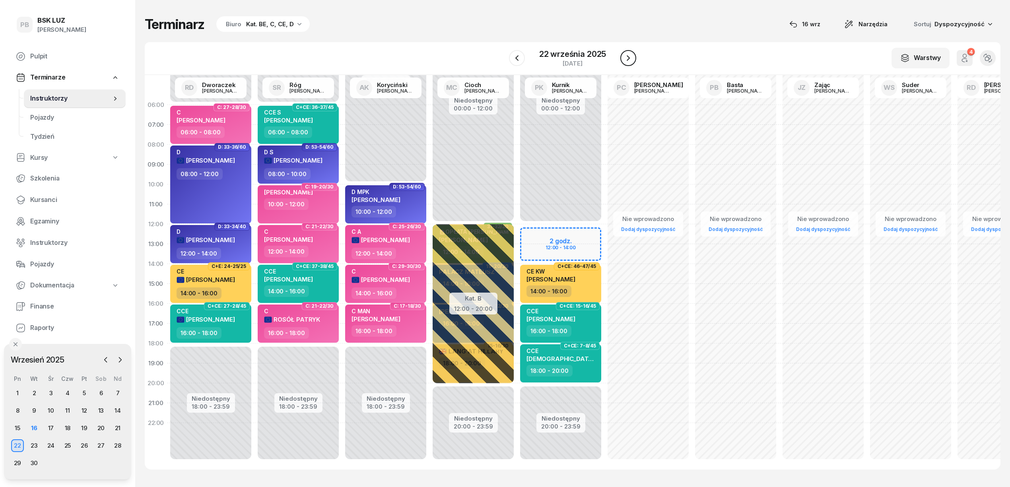
click at [628, 59] on icon "button" at bounding box center [628, 58] width 10 height 10
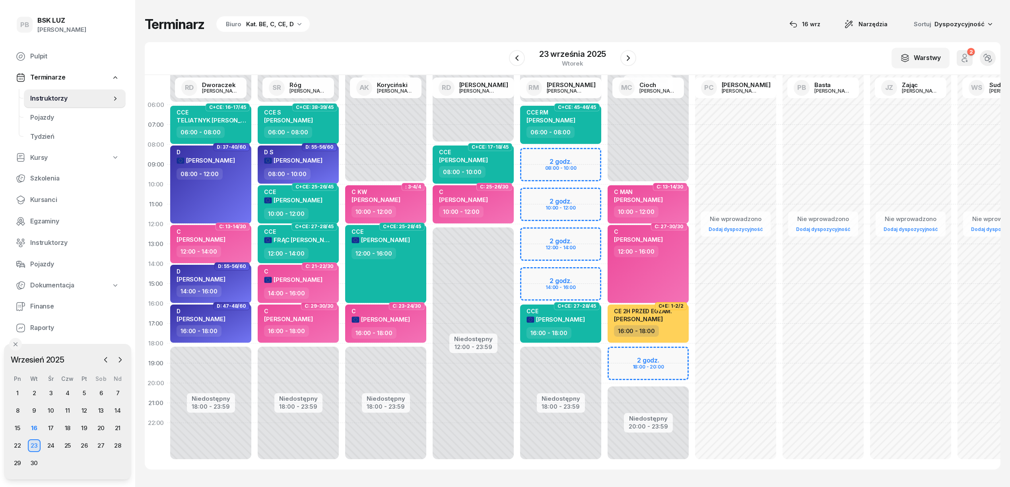
click at [535, 198] on div "Niedostępny 00:00 - 06:00 Niedostępny 18:00 - 23:59 2 godz. 08:00 - 10:00 2 god…" at bounding box center [560, 284] width 87 height 378
select select "10"
select select "12"
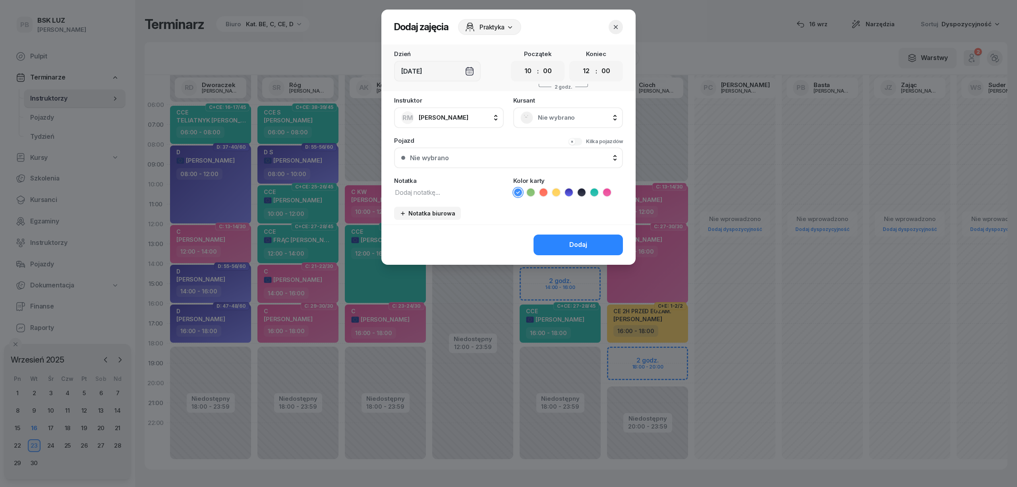
click at [554, 116] on span "Nie wybrano" at bounding box center [577, 117] width 78 height 10
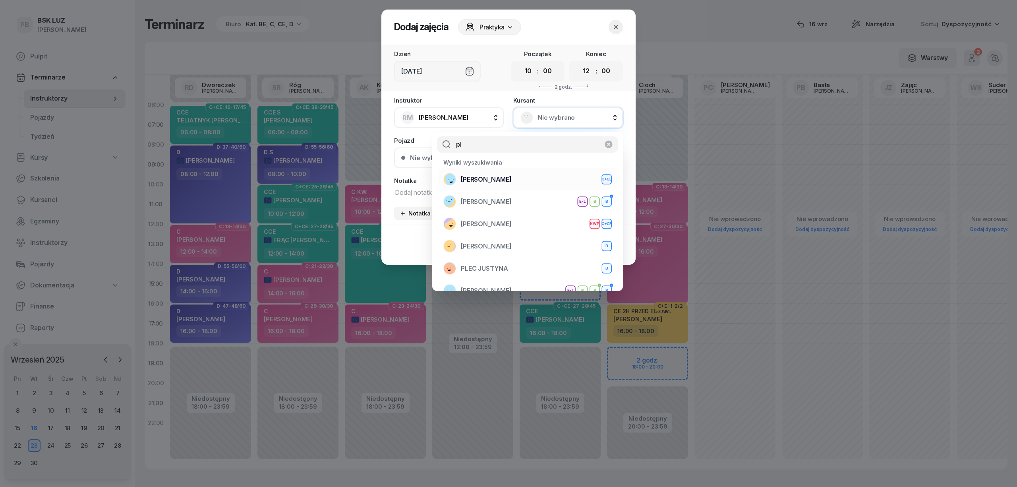
type input "pl"
click at [525, 182] on div "[PERSON_NAME]+CE" at bounding box center [528, 179] width 169 height 13
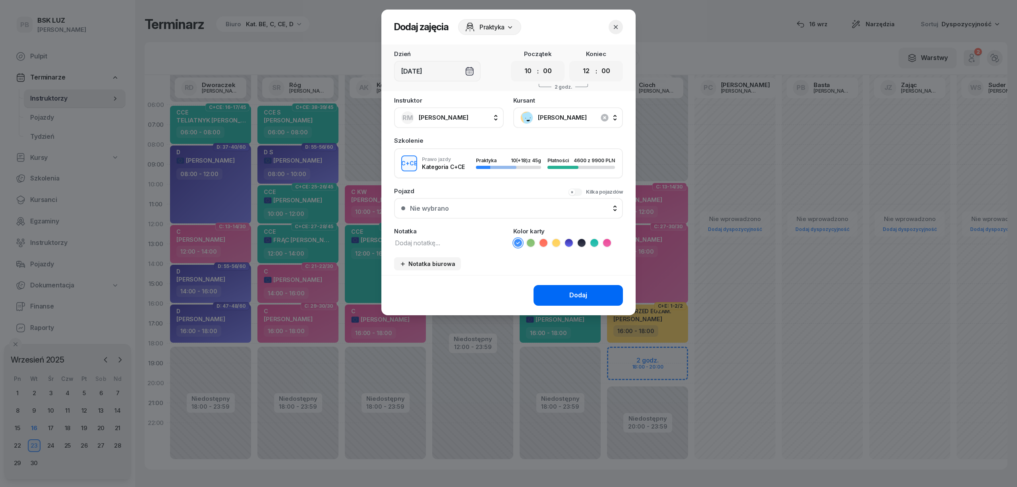
click at [569, 298] on button "Dodaj" at bounding box center [578, 295] width 89 height 21
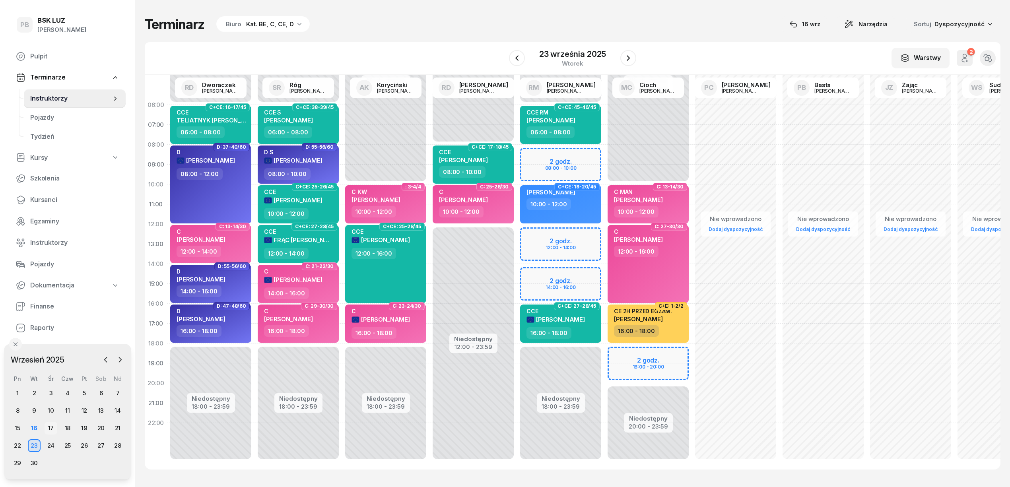
click at [50, 428] on div "17" at bounding box center [51, 428] width 13 height 13
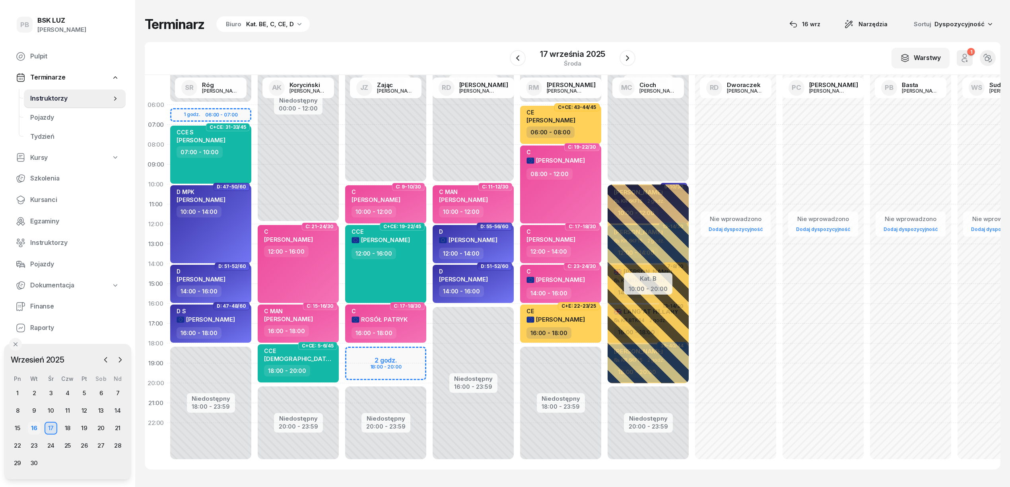
click at [37, 428] on div "16" at bounding box center [34, 428] width 13 height 13
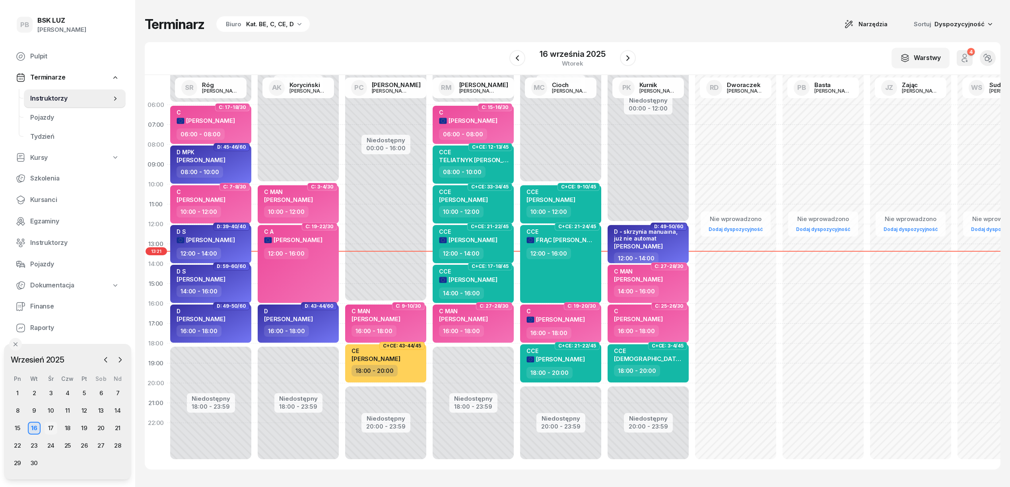
click at [48, 426] on div "17" at bounding box center [51, 428] width 13 height 13
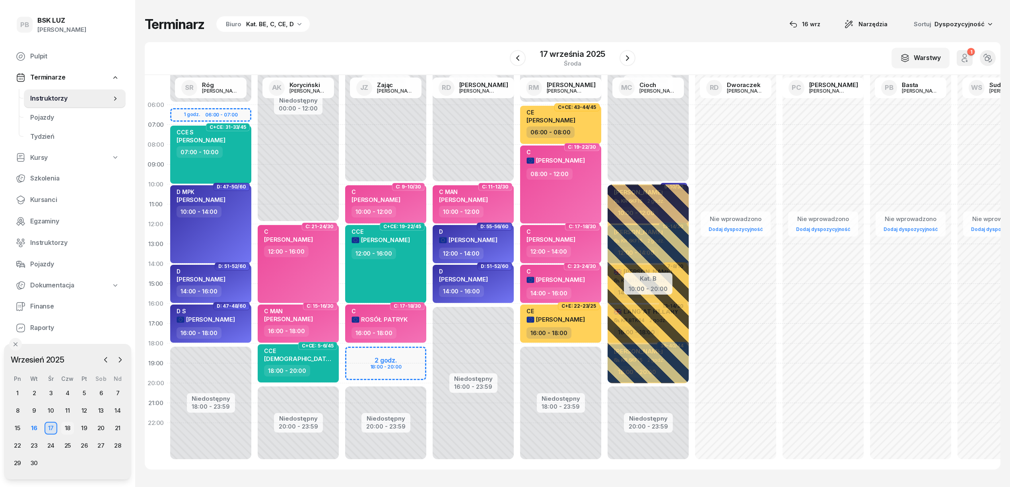
click at [67, 428] on div "18" at bounding box center [67, 428] width 13 height 13
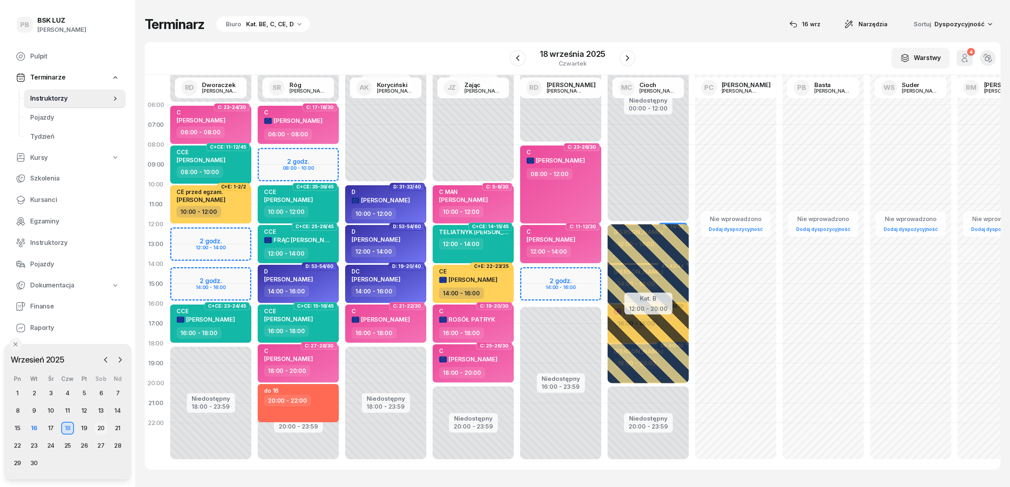
click at [98, 430] on div "20" at bounding box center [101, 428] width 13 height 13
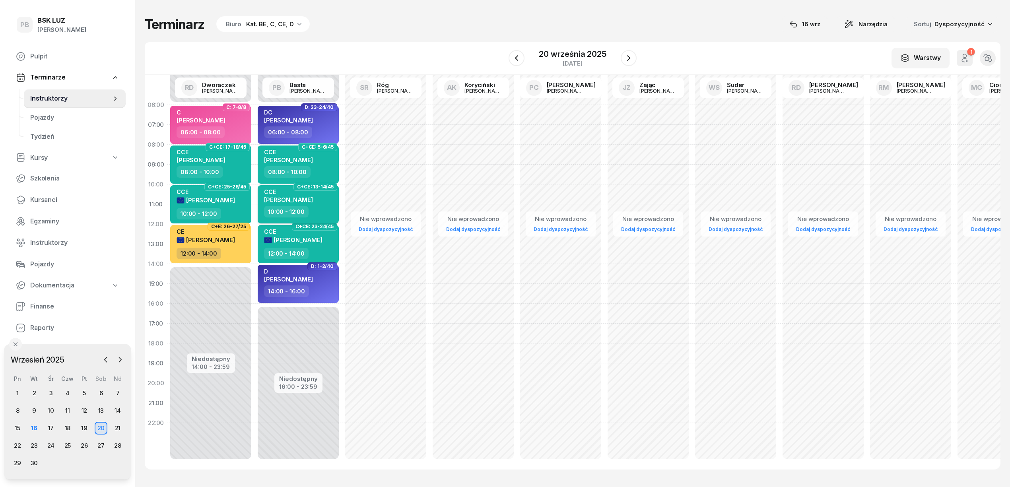
click at [313, 205] on div "CCE [PERSON_NAME]" at bounding box center [288, 196] width 49 height 17
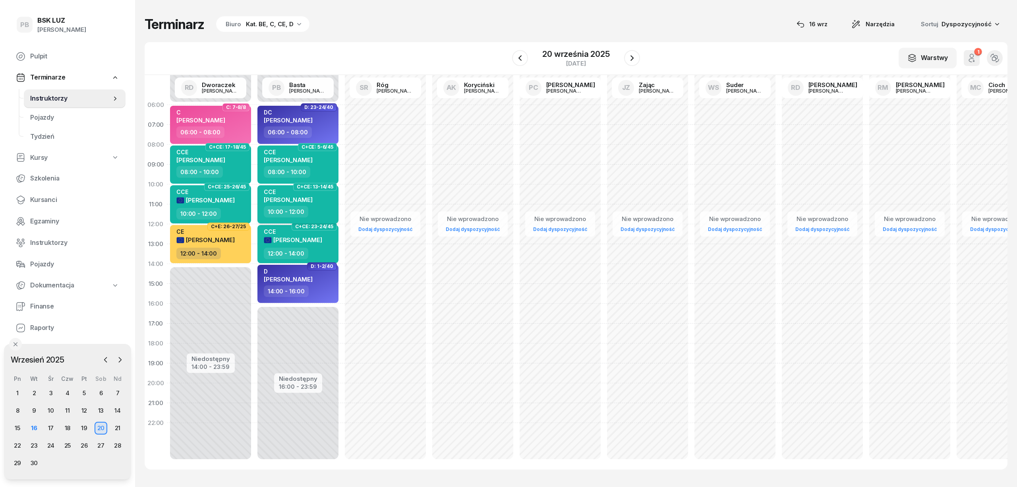
select select "10"
select select "12"
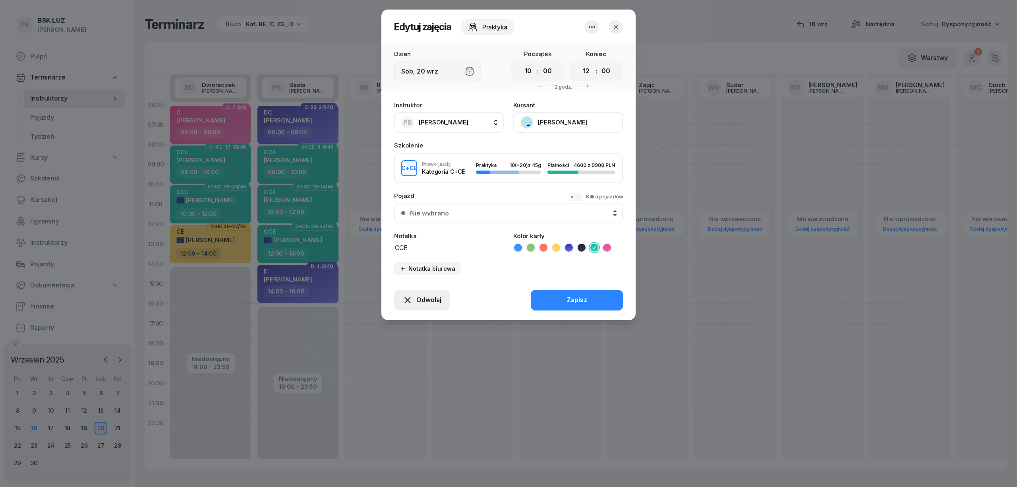
click at [421, 299] on span "Odwołaj" at bounding box center [429, 300] width 25 height 10
click at [430, 254] on div "Kursant odwołał" at bounding box center [408, 251] width 47 height 10
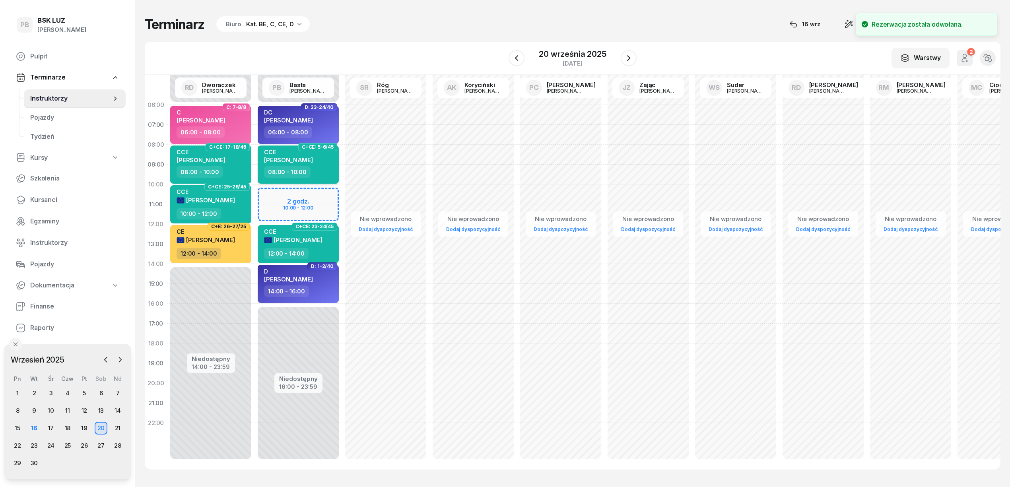
click at [320, 166] on div "08:00 - 10:00" at bounding box center [299, 172] width 70 height 12
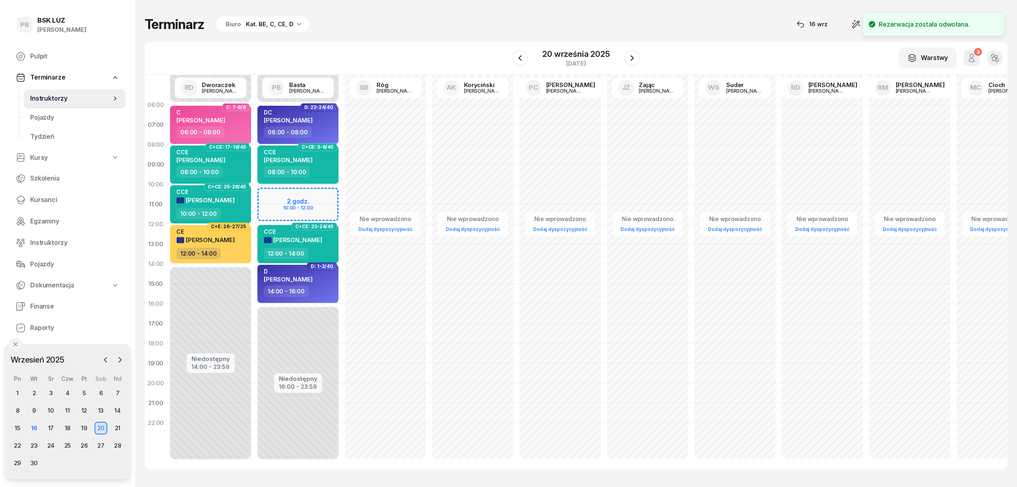
select select "08"
select select "10"
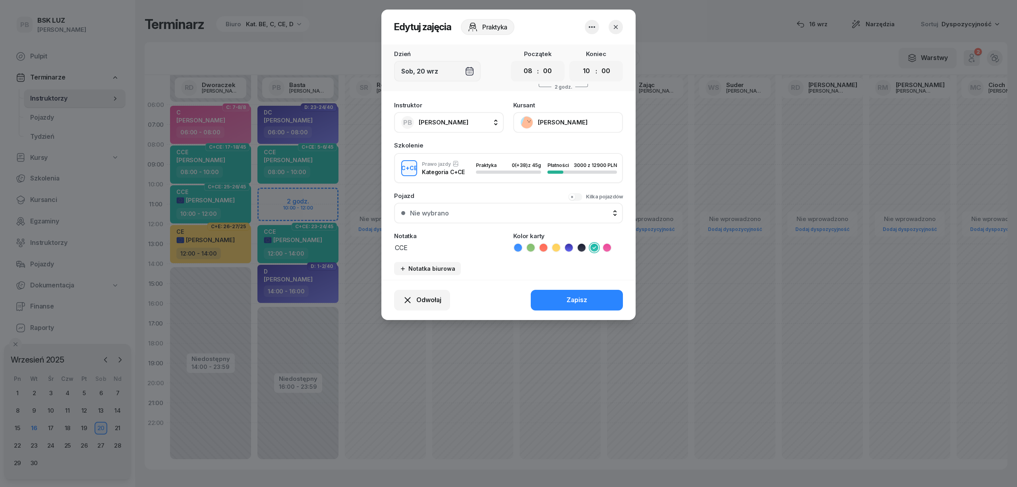
click at [570, 23] on header "Edytuj zajęcia Praktyka" at bounding box center [509, 27] width 254 height 35
click at [669, 17] on div at bounding box center [508, 243] width 1017 height 487
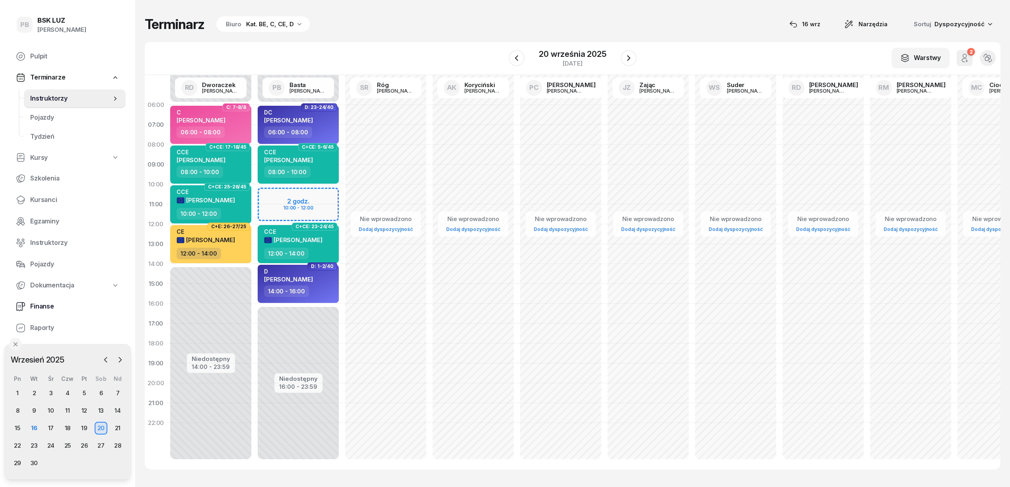
click at [45, 308] on span "Finanse" at bounding box center [74, 306] width 89 height 10
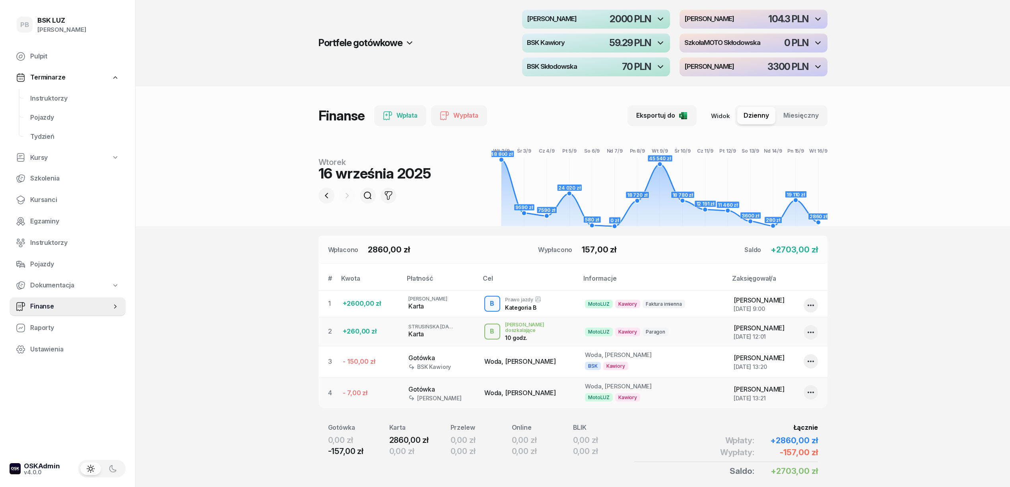
click at [950, 314] on section "Portfele gotówkowe MotoLUZ Skłodowska 2000 PLN MotoLUZ Kawiory 104.3 PLN BSK Ka…" at bounding box center [573, 260] width 874 height 520
click at [208, 204] on header "Portfele gotówkowe MotoLUZ Skłodowska 2000 PLN MotoLUZ Kawiory 104.3 PLN BSK Ka…" at bounding box center [573, 113] width 874 height 226
click at [215, 39] on div "Portfele gotówkowe MotoLUZ Skłodowska 2000 PLN MotoLUZ Kawiory 104.3 PLN BSK Ka…" at bounding box center [573, 43] width 874 height 86
click at [43, 97] on span "Instruktorzy" at bounding box center [74, 98] width 89 height 10
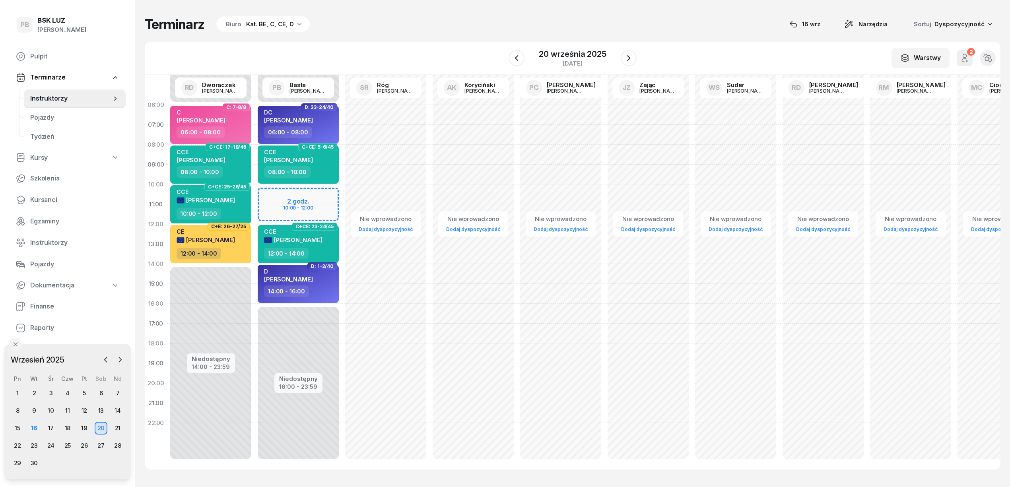
click at [413, 47] on div "W Wybierz AK [PERSON_NAME] BP [PERSON_NAME] DP [PERSON_NAME] GS [PERSON_NAME] I…" at bounding box center [572, 58] width 855 height 33
click at [421, 41] on div "Terminarz Biuro Kat. BE, C, CE, D [DATE] Narzędzia Sortuj Dyspozycyjność W Wybi…" at bounding box center [572, 242] width 855 height 485
click at [325, 167] on div "08:00 - 10:00" at bounding box center [299, 172] width 70 height 12
select select "08"
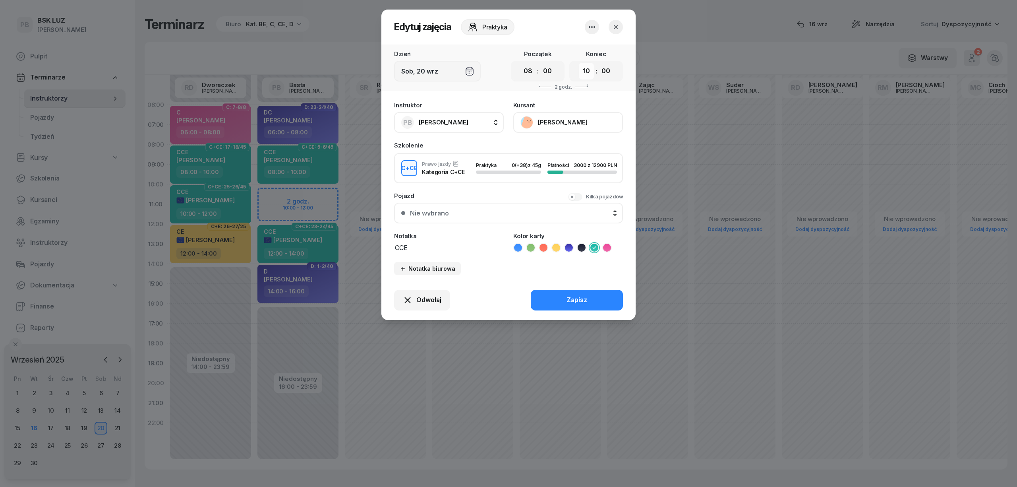
click at [593, 75] on select "00 01 02 03 04 05 06 07 08 09 10 11 12 13 14 15 16 17 18 19 20 21 22 23" at bounding box center [586, 71] width 15 height 17
select select "12"
click at [579, 63] on select "00 01 02 03 04 05 06 07 08 09 10 11 12 13 14 15 16 17 18 19 20 21 22 23" at bounding box center [586, 71] width 15 height 17
click at [548, 295] on button "Zapisz" at bounding box center [577, 300] width 92 height 21
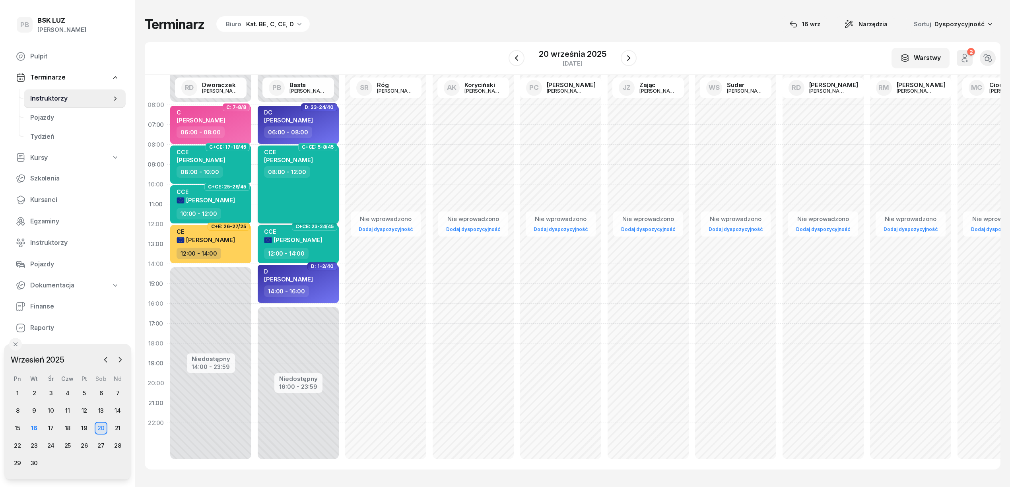
click at [266, 156] on span "[PERSON_NAME]" at bounding box center [288, 160] width 49 height 8
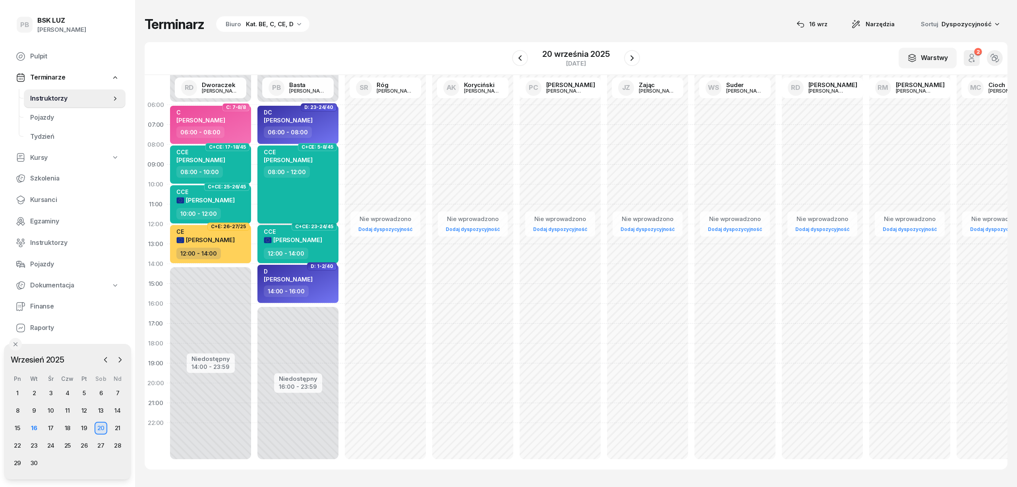
select select "08"
select select "12"
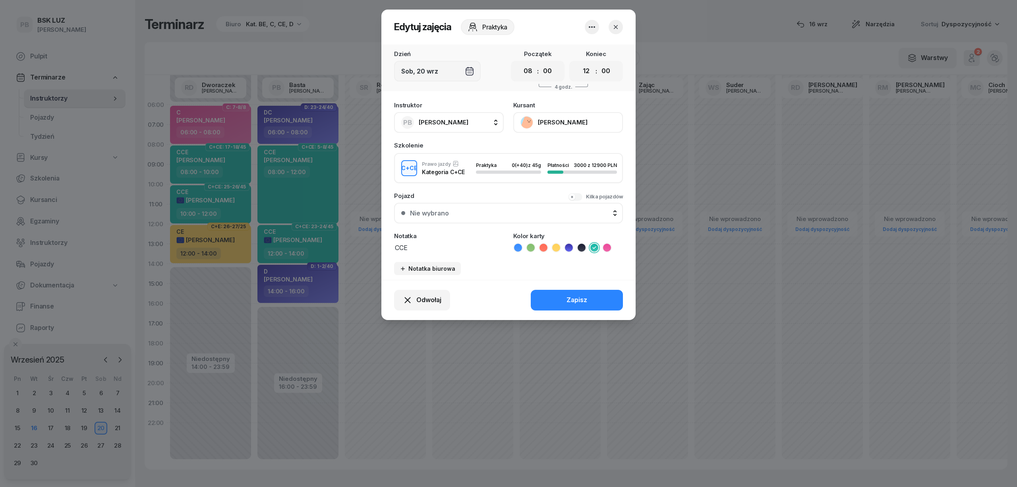
click at [548, 122] on button "[PERSON_NAME]" at bounding box center [569, 122] width 110 height 21
click at [526, 154] on div "Otwórz profil" at bounding box center [539, 149] width 39 height 10
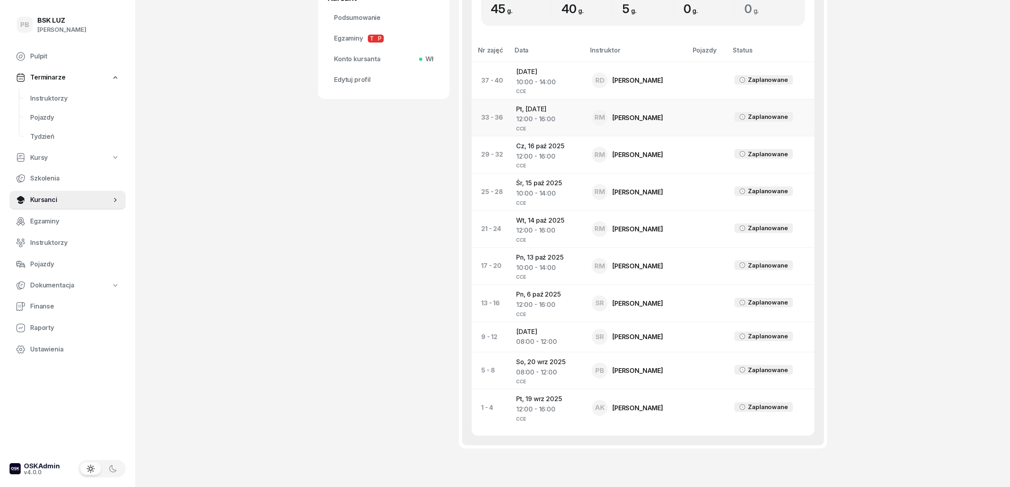
scroll to position [371, 0]
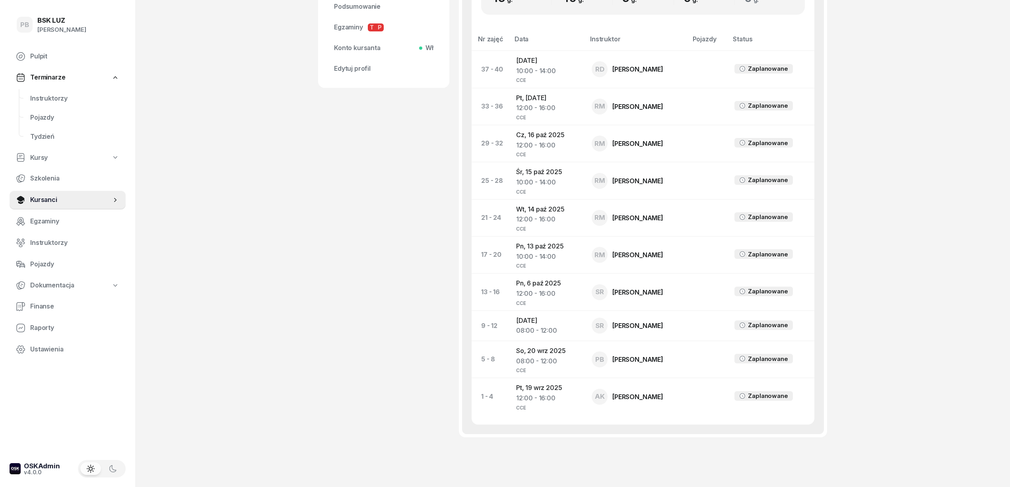
click at [814, 136] on div "Wpłaty Wpłaty Dodaj wpłatę Cena kursu 12900 PLN Wpłacono 3000 PLN Saldo -9900 P…" at bounding box center [643, 100] width 362 height 667
click at [349, 366] on div "POGAN [PERSON_NAME] Dodaj etykiety... 781 952 984 [EMAIL_ADDRESS][DOMAIN_NAME] …" at bounding box center [383, 66] width 131 height 791
click at [50, 100] on span "Instruktorzy" at bounding box center [74, 98] width 89 height 10
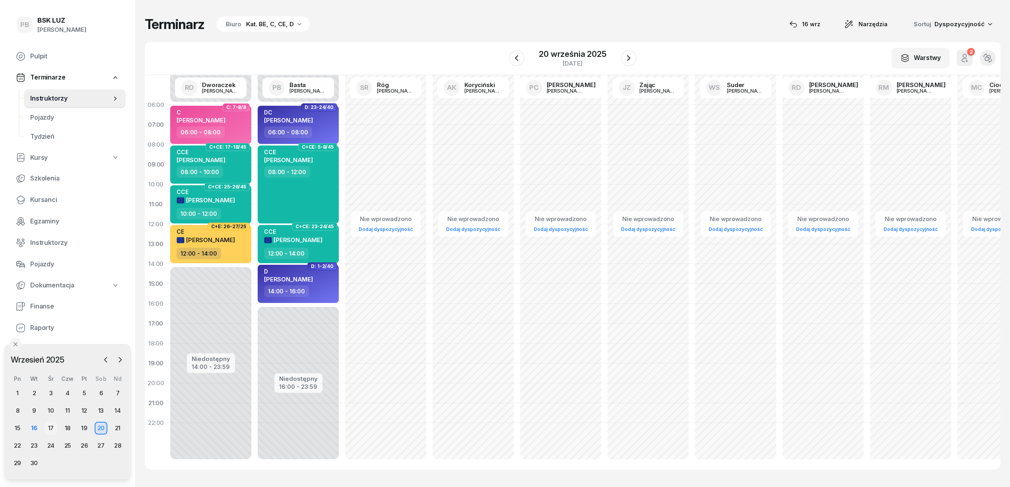
click at [49, 426] on div "17" at bounding box center [51, 428] width 13 height 13
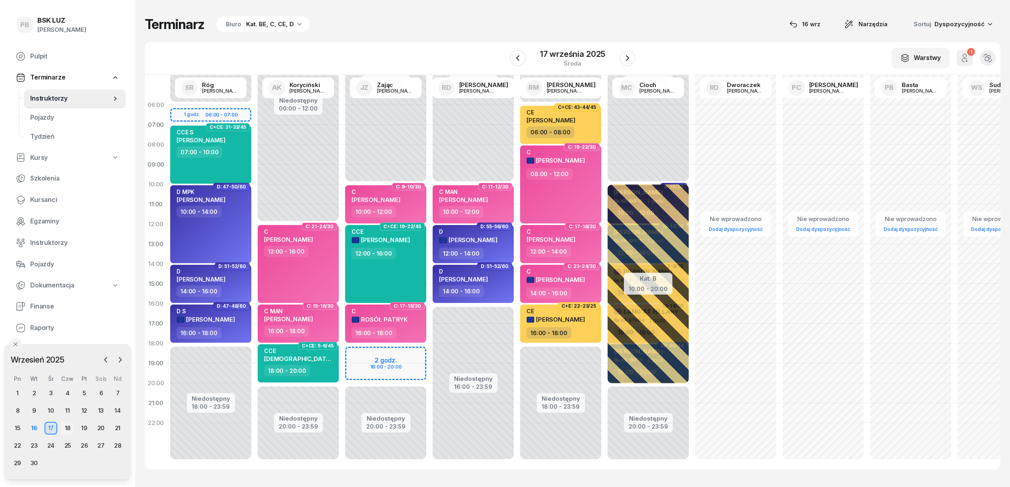
click at [62, 426] on div "18" at bounding box center [67, 428] width 13 height 13
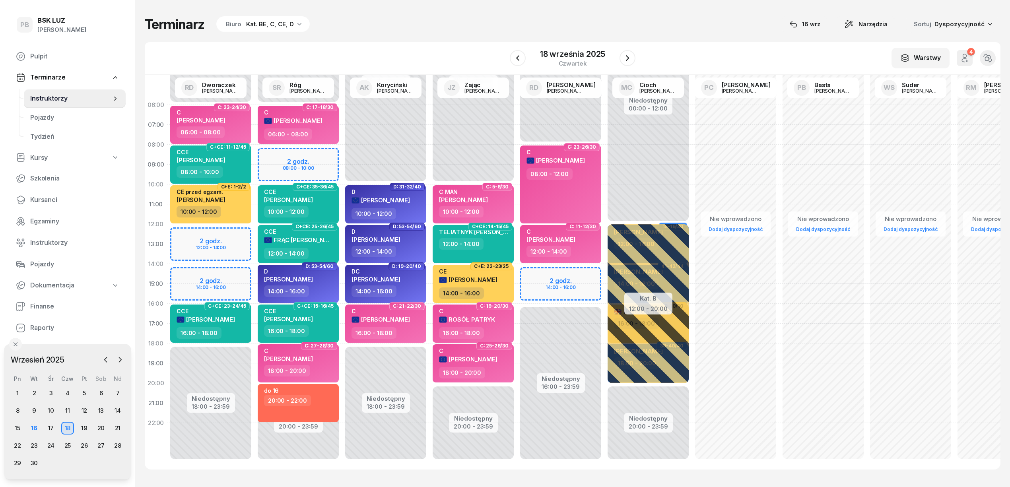
click at [378, 26] on div "Terminarz Biuro Kat. BE, C, CE, D [DATE] Narzędzia Sortuj Dyspozycyjność" at bounding box center [572, 24] width 855 height 17
click at [359, 56] on div "W Wybierz AK [PERSON_NAME] BP [PERSON_NAME] DP [PERSON_NAME] GS [PERSON_NAME] I…" at bounding box center [572, 58] width 855 height 33
click at [50, 424] on div "17" at bounding box center [51, 428] width 13 height 13
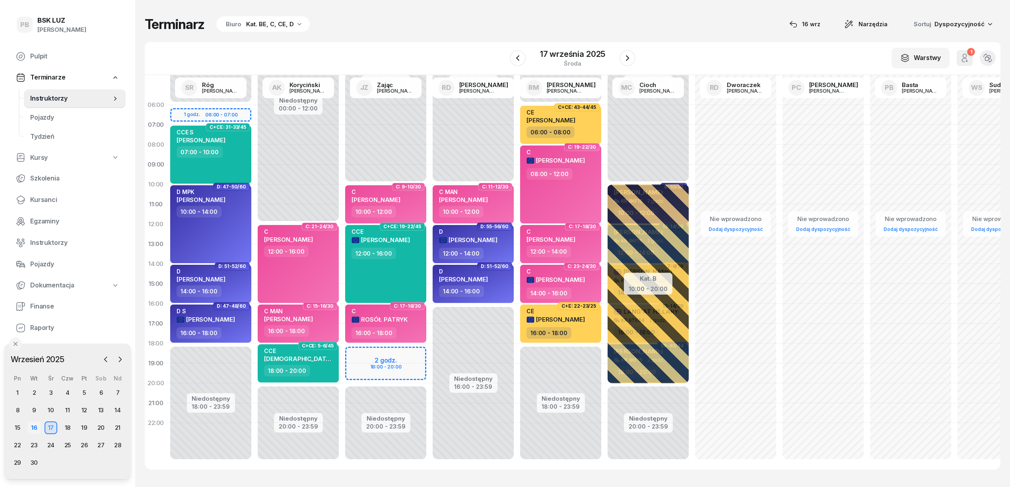
click at [34, 427] on div "16" at bounding box center [34, 427] width 13 height 13
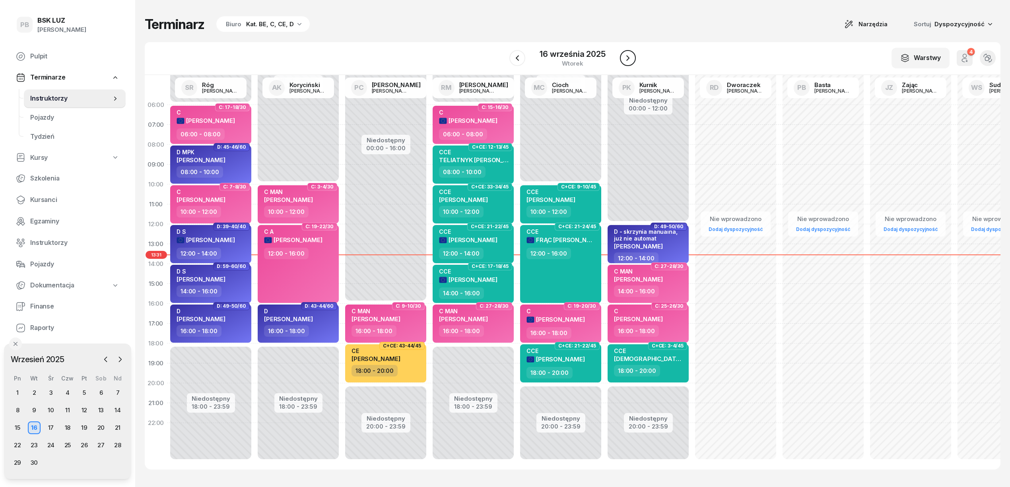
click at [623, 61] on icon "button" at bounding box center [628, 58] width 10 height 10
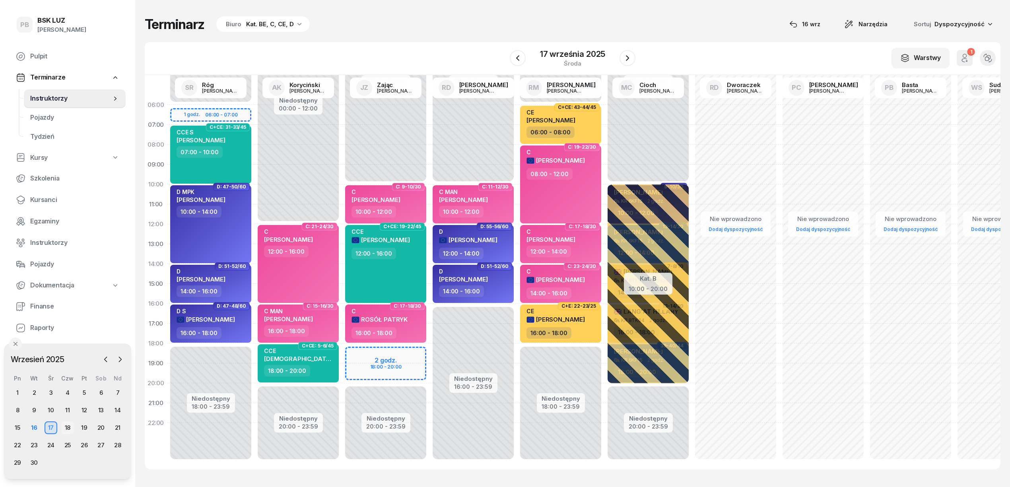
click at [64, 426] on div "18" at bounding box center [67, 427] width 13 height 13
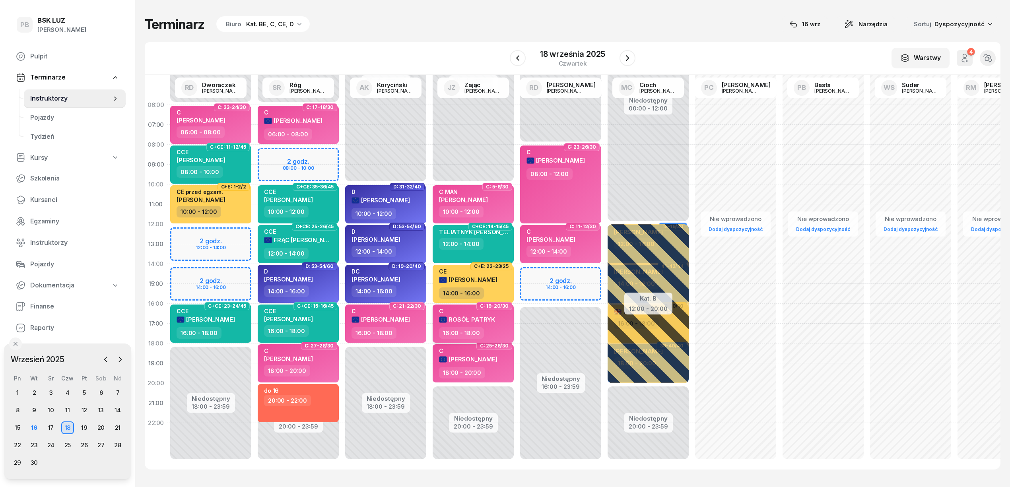
click at [506, 326] on div "C ROSÓŁ PATRYK" at bounding box center [474, 317] width 70 height 19
select select "16"
select select "18"
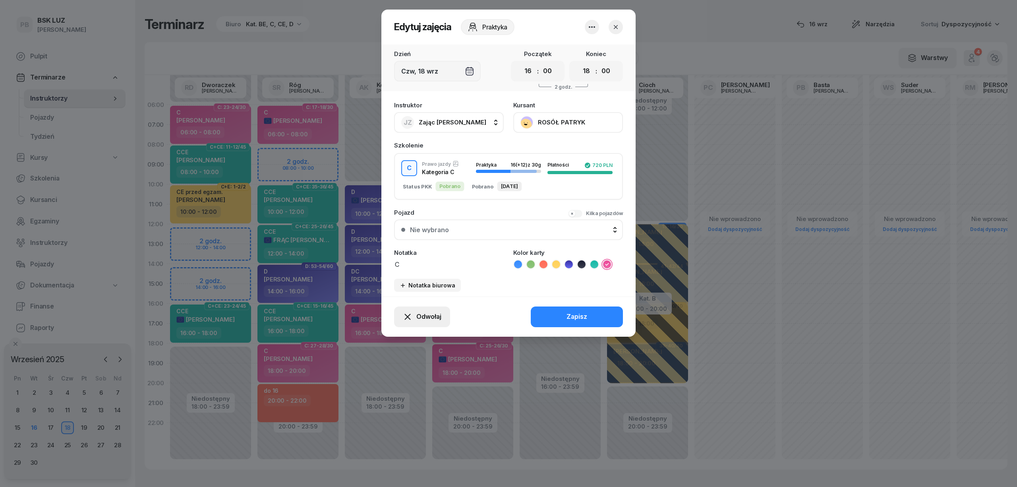
click at [410, 314] on icon "button" at bounding box center [408, 317] width 10 height 10
click at [617, 26] on icon "button" at bounding box center [616, 27] width 8 height 8
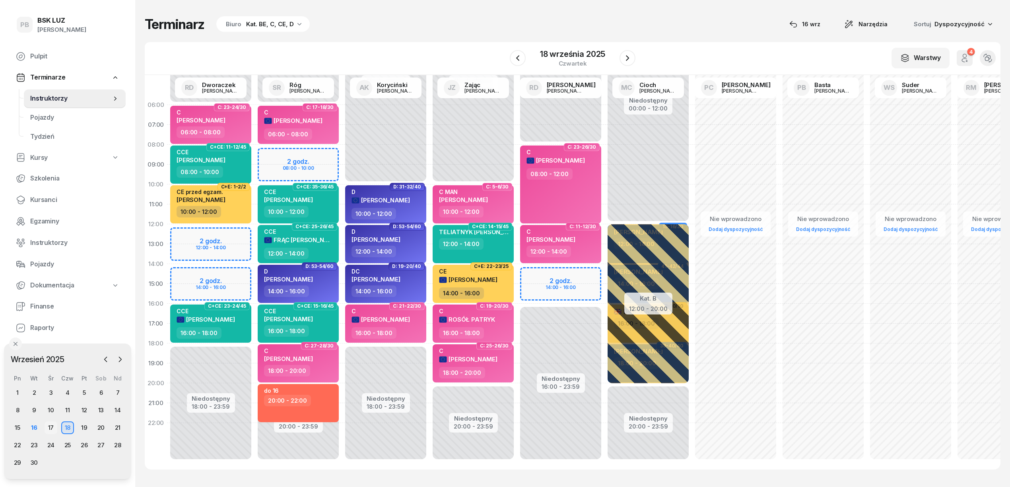
click at [49, 425] on div "17" at bounding box center [51, 427] width 13 height 13
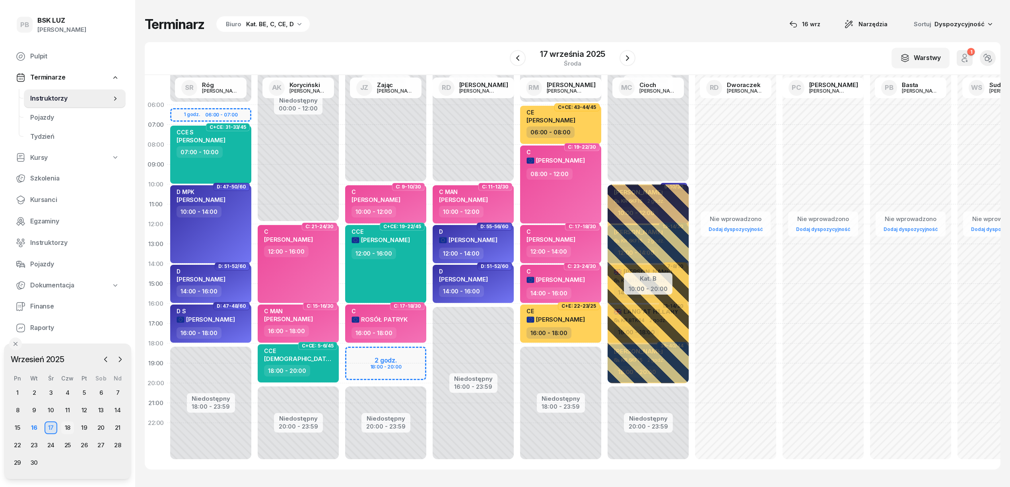
click at [68, 428] on div "18" at bounding box center [67, 427] width 13 height 13
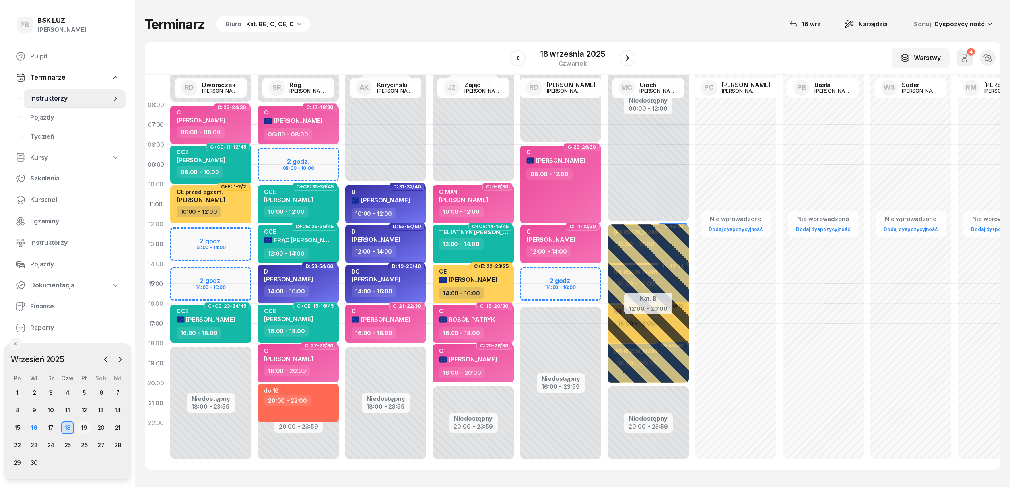
click at [86, 425] on div "19" at bounding box center [84, 427] width 13 height 13
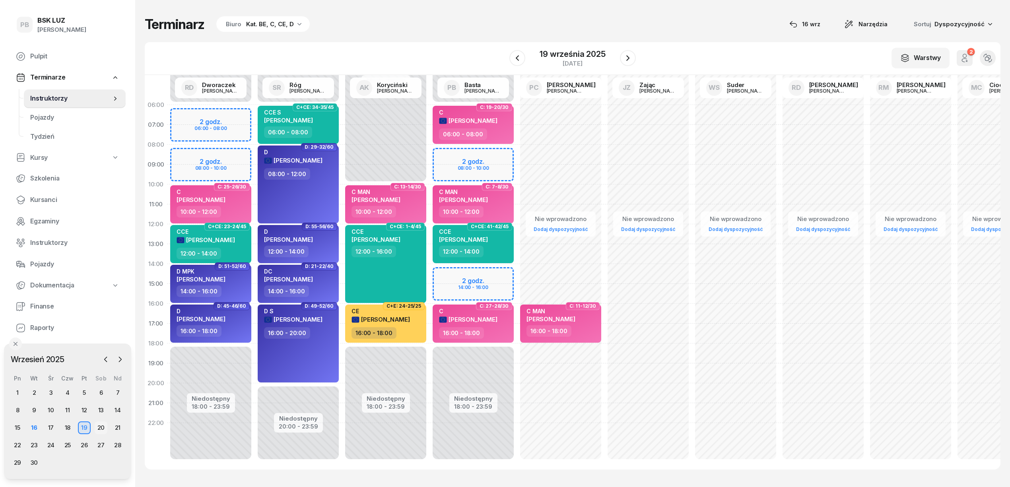
click at [99, 428] on div "20" at bounding box center [101, 427] width 13 height 13
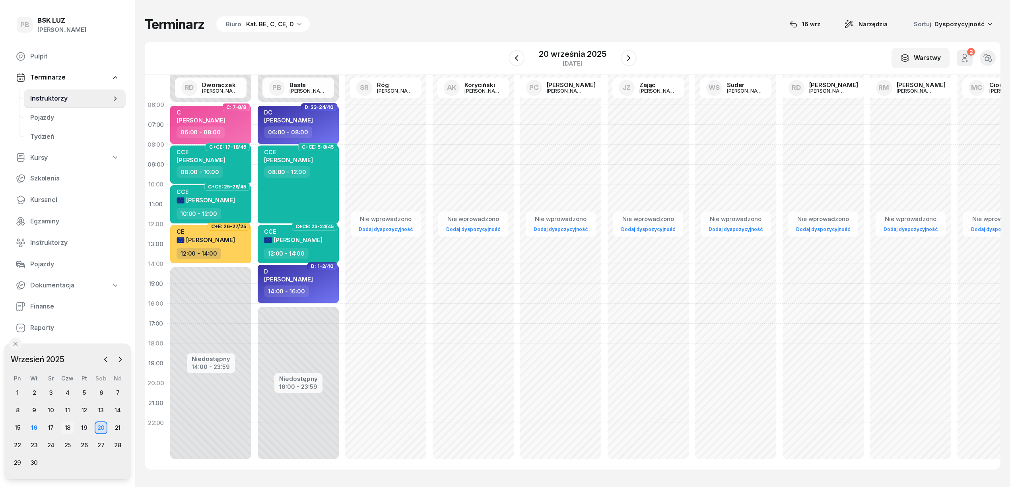
click at [67, 424] on div "18" at bounding box center [67, 427] width 13 height 13
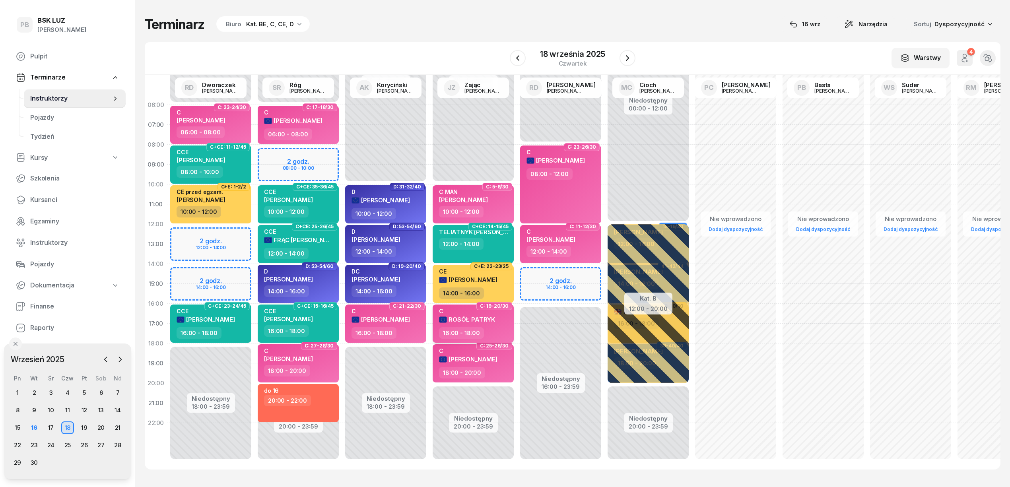
click at [489, 317] on span "ROSÓŁ PATRYK" at bounding box center [471, 320] width 47 height 8
select select "16"
select select "18"
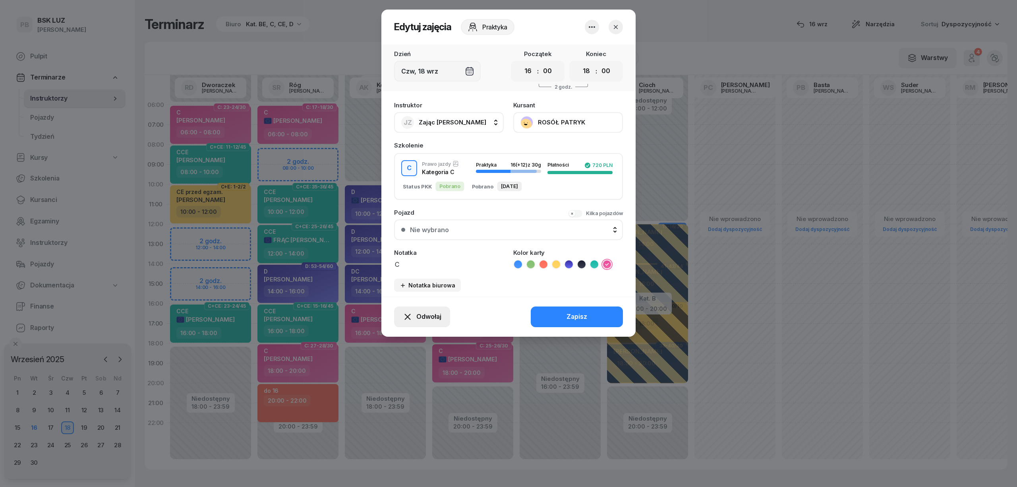
click at [432, 313] on span "Odwołaj" at bounding box center [429, 317] width 25 height 10
click at [420, 266] on div "Kursant odwołał" at bounding box center [408, 268] width 47 height 10
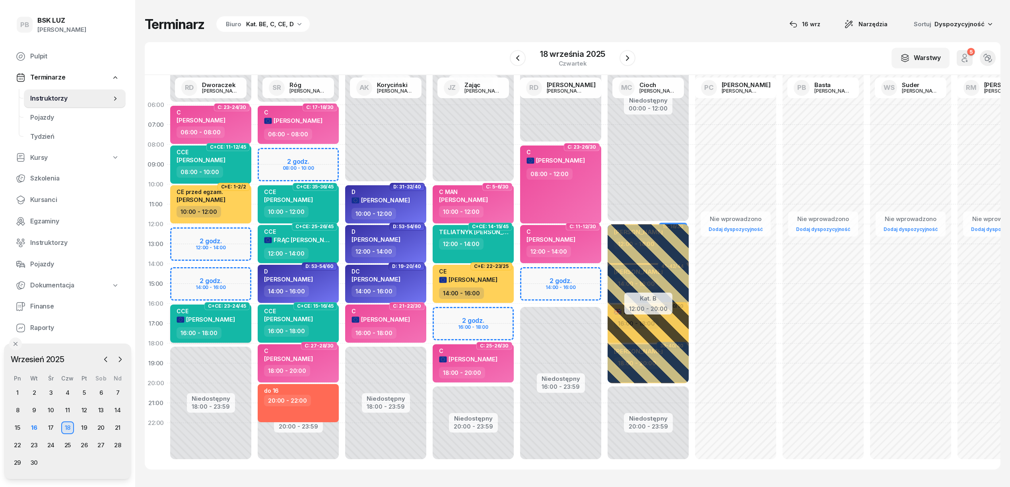
click at [233, 329] on div "16:00 - 18:00" at bounding box center [211, 333] width 70 height 12
select select "16"
select select "18"
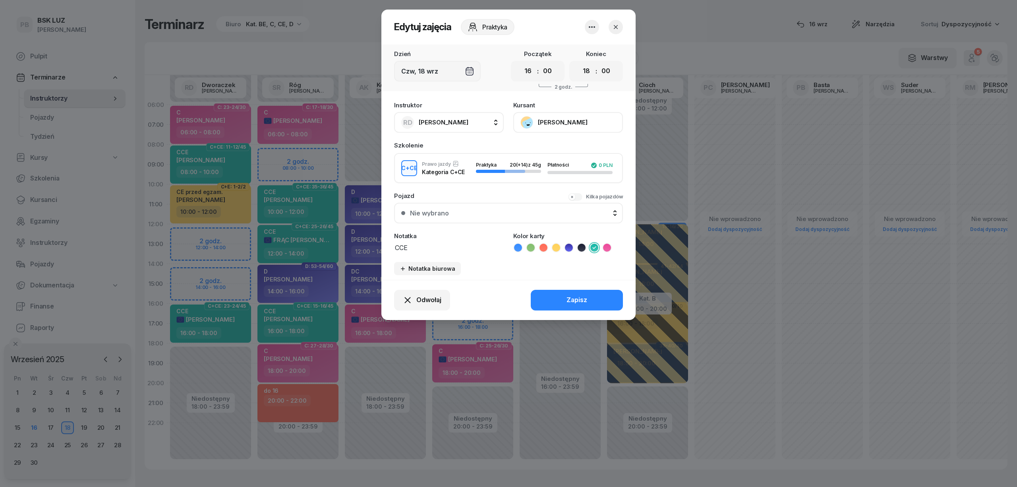
click at [614, 23] on icon "button" at bounding box center [616, 27] width 8 height 8
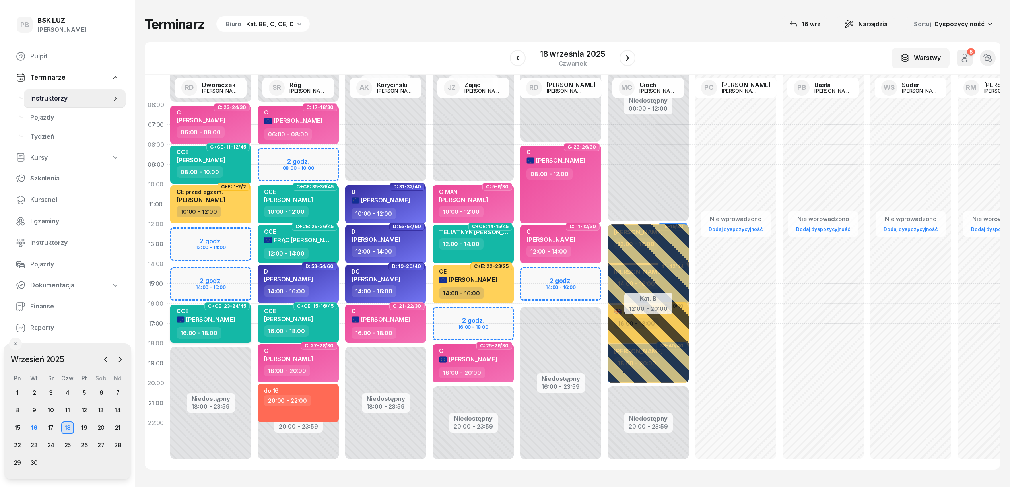
click at [229, 329] on div "16:00 - 18:00" at bounding box center [211, 333] width 70 height 12
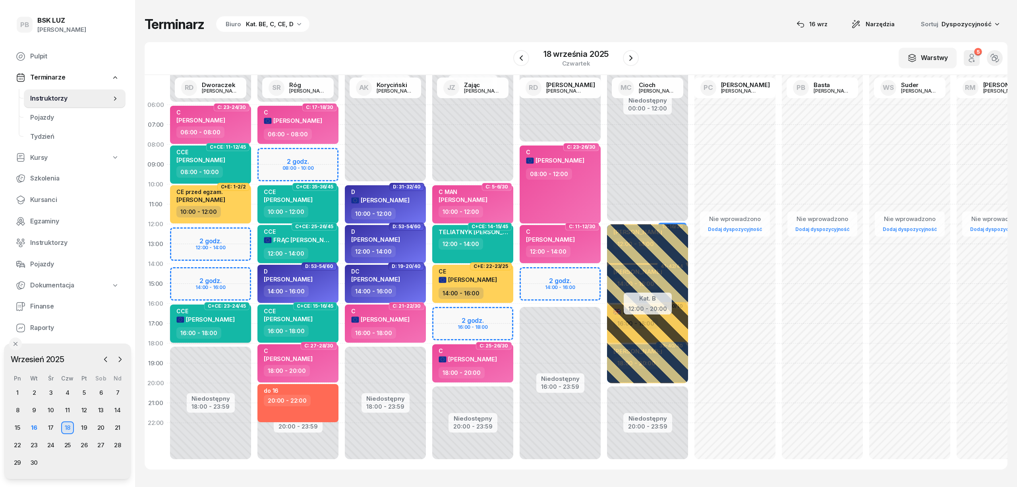
select select "16"
select select "18"
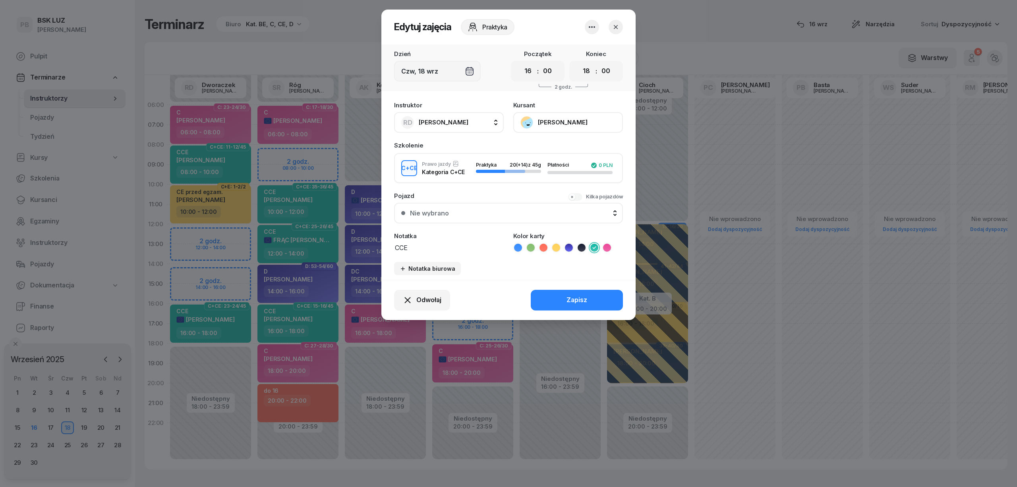
click at [469, 116] on div "RD [PERSON_NAME]" at bounding box center [434, 122] width 67 height 13
type input "zaj"
click at [449, 175] on span "Zając [PERSON_NAME]" at bounding box center [456, 175] width 66 height 10
click at [572, 293] on button "Zapisz" at bounding box center [577, 300] width 92 height 21
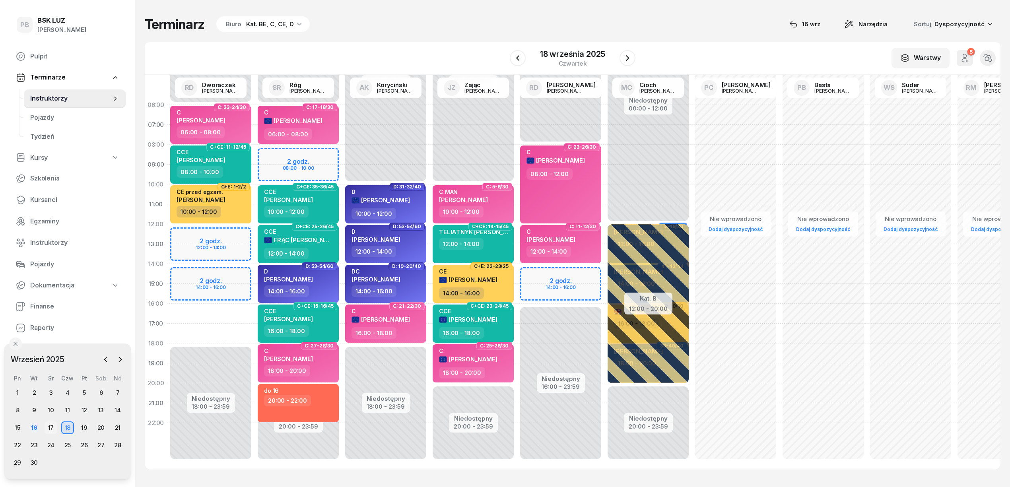
click at [52, 421] on div "17" at bounding box center [51, 427] width 13 height 13
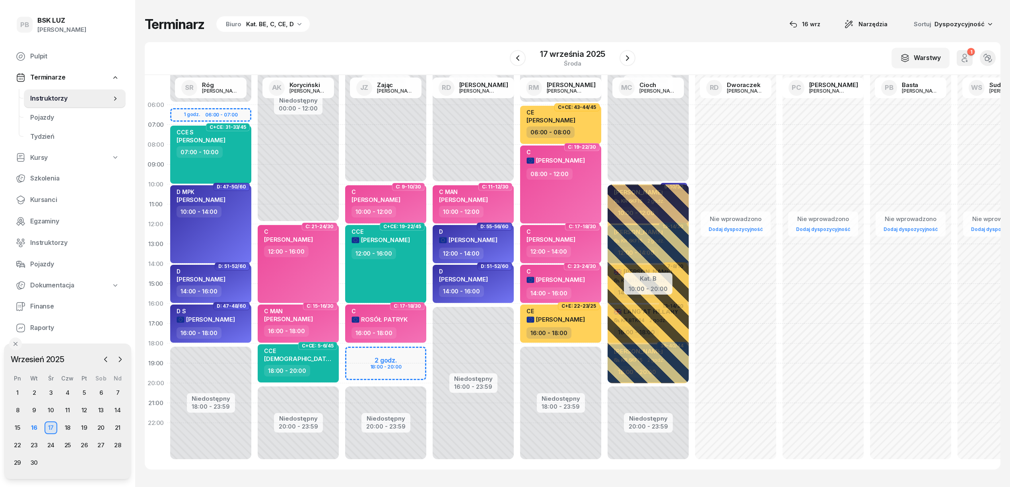
click at [252, 15] on div "Terminarz Biuro Kat. BE, C, CE, D [DATE] Narzędzia Sortuj Dyspozycyjność W Wybi…" at bounding box center [572, 242] width 855 height 485
click at [625, 55] on icon "button" at bounding box center [627, 58] width 10 height 10
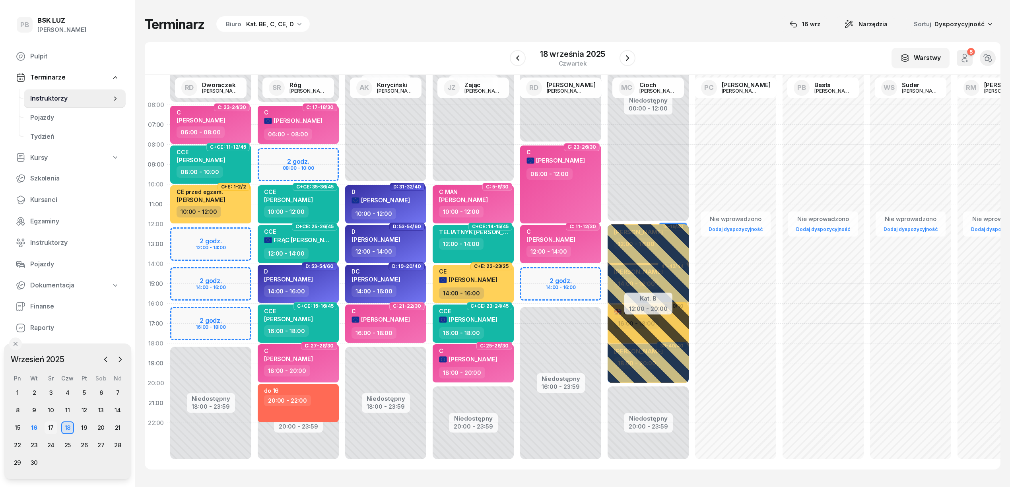
click at [50, 429] on div "17" at bounding box center [51, 427] width 13 height 13
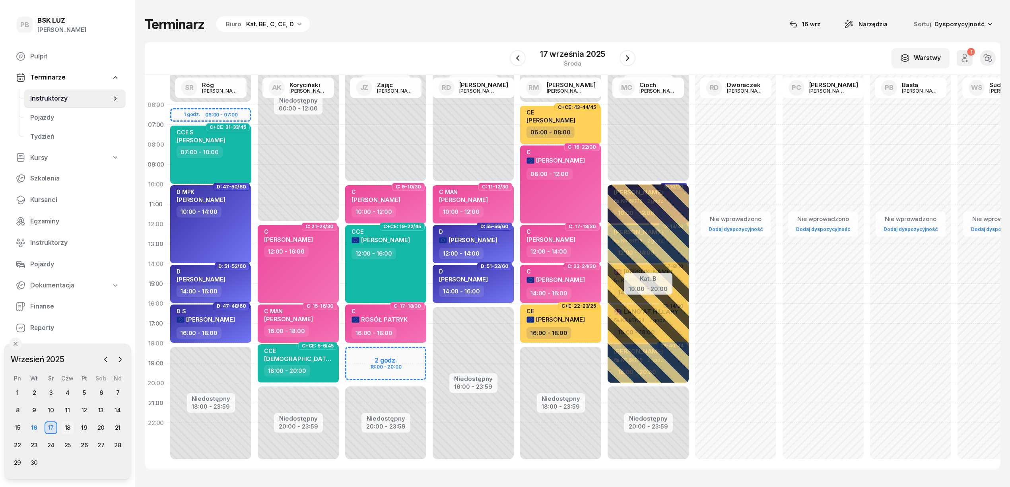
click at [69, 423] on div "18" at bounding box center [67, 427] width 13 height 13
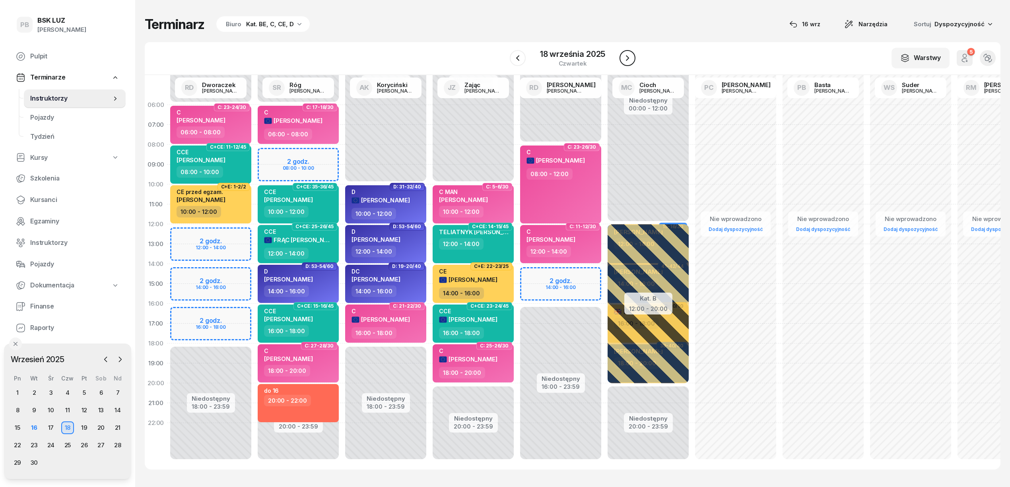
click at [629, 54] on icon "button" at bounding box center [627, 58] width 10 height 10
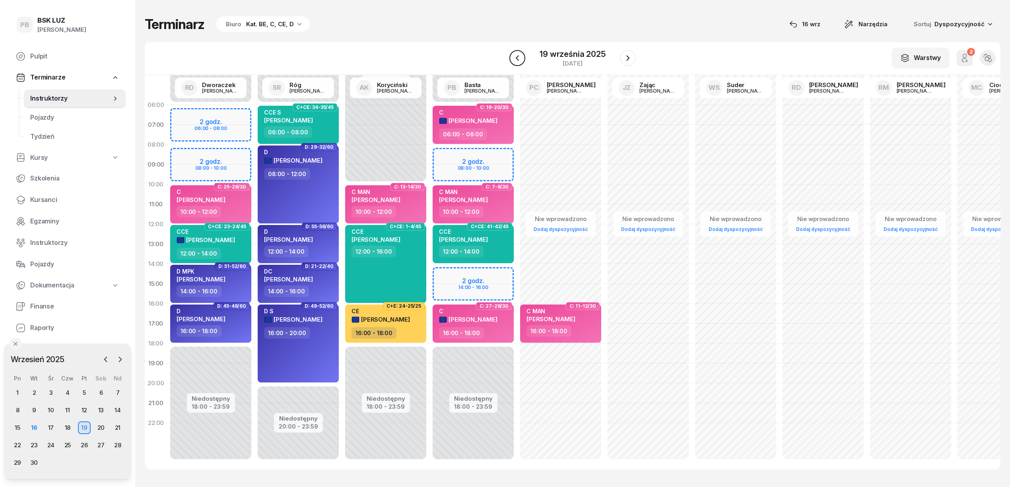
click at [519, 54] on icon "button" at bounding box center [517, 58] width 10 height 10
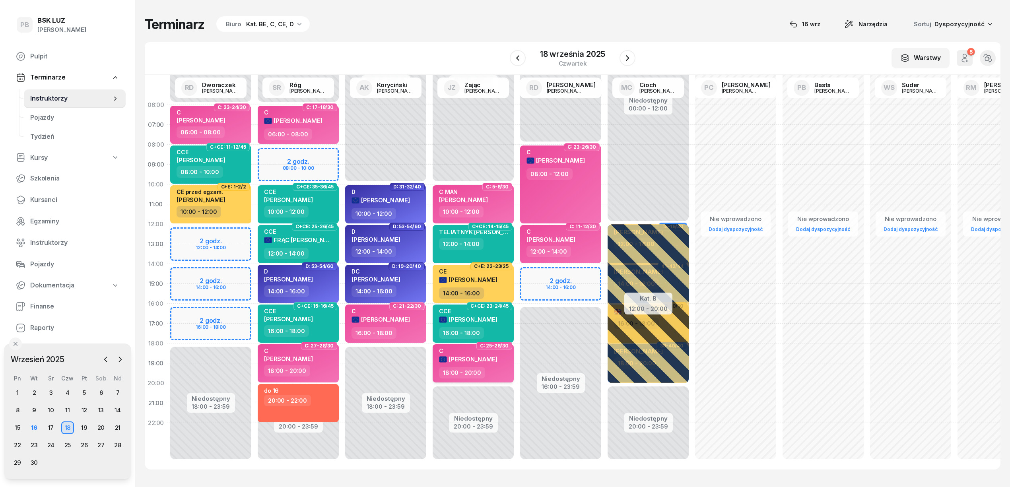
click at [488, 353] on div "C" at bounding box center [468, 350] width 58 height 7
select select "18"
select select "20"
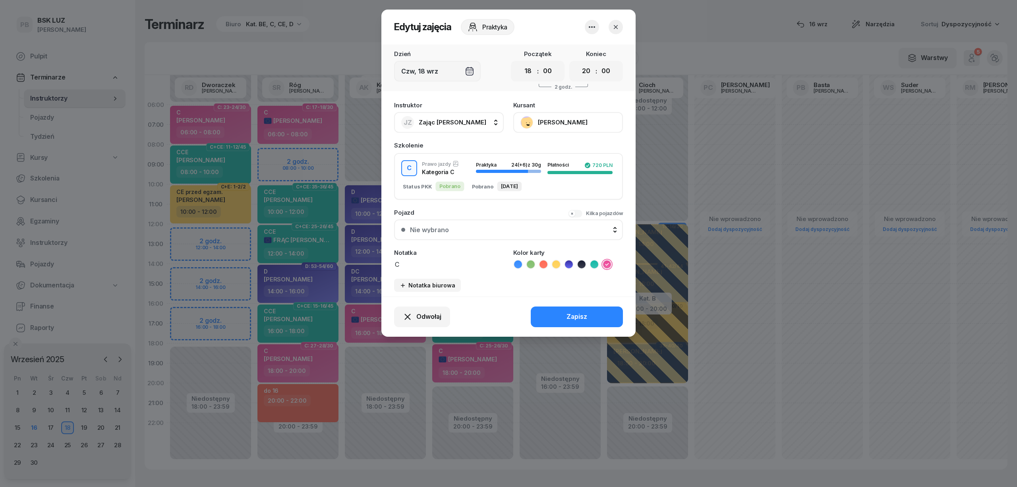
click at [584, 120] on button "[PERSON_NAME]" at bounding box center [569, 122] width 110 height 21
click at [587, 147] on link "Otwórz profil" at bounding box center [567, 150] width 105 height 20
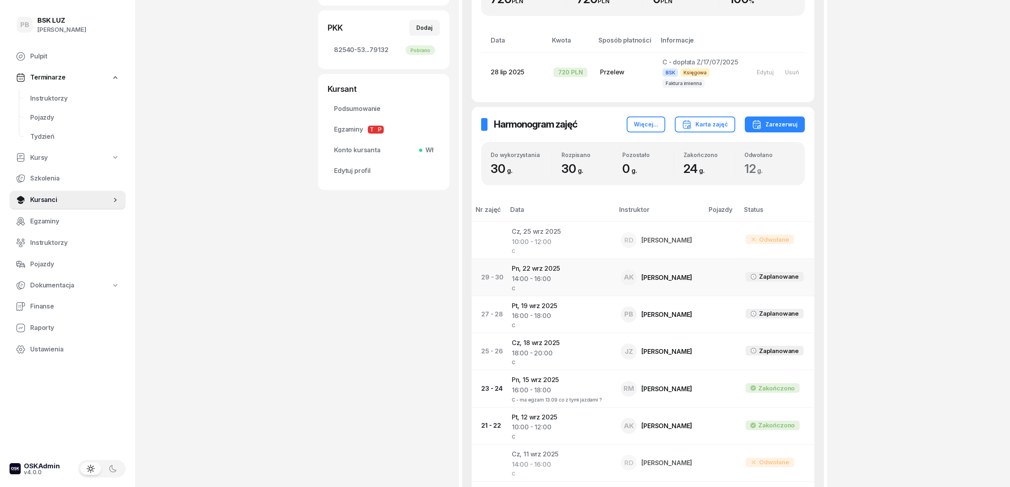
scroll to position [265, 0]
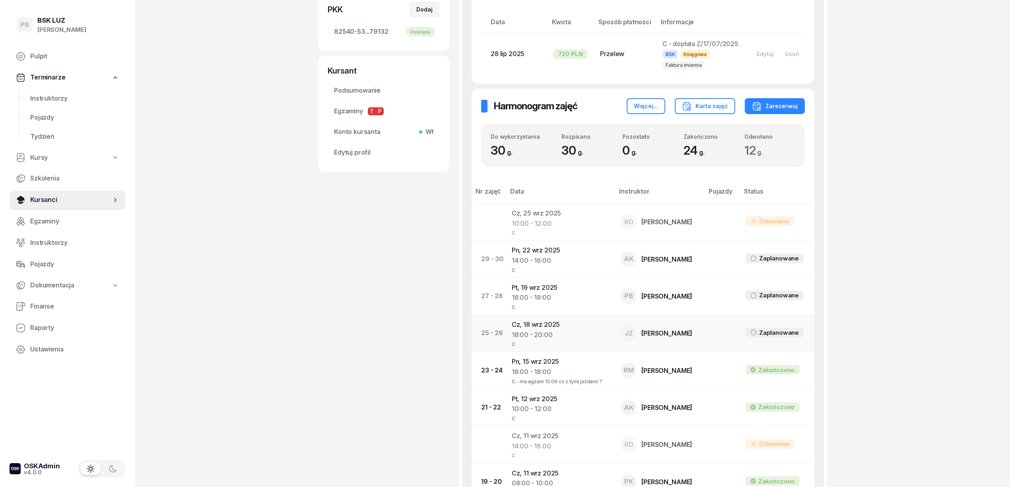
click at [537, 325] on td "[DATE] 18:00 - 20:00 C" at bounding box center [559, 333] width 109 height 37
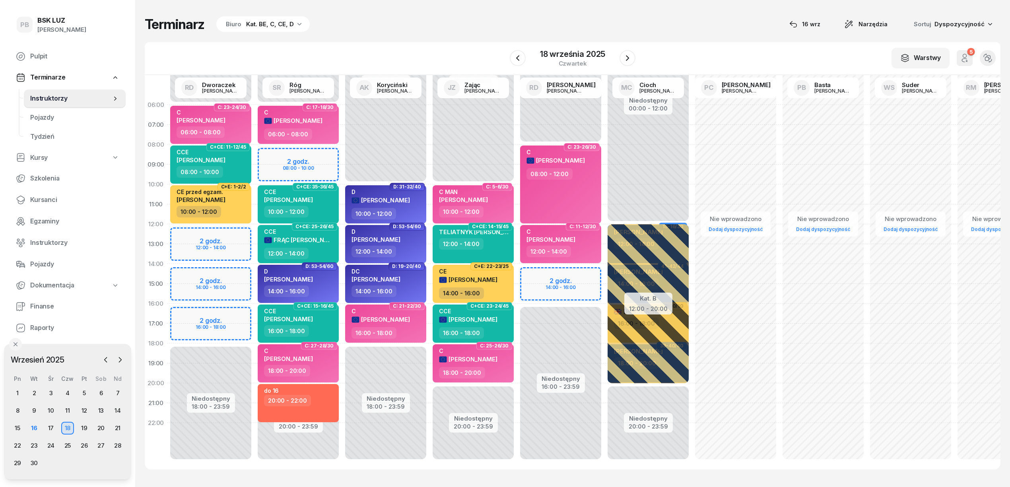
click at [442, 10] on div "Terminarz Biuro Kat. BE, C, CE, D [DATE] Narzędzia Sortuj Dyspozycyjność W Wybi…" at bounding box center [572, 242] width 855 height 485
click at [658, 30] on div "Terminarz Biuro Kat. BE, C, CE, D [DATE] Narzędzia Sortuj Dyspozycyjność" at bounding box center [572, 24] width 855 height 17
click at [54, 426] on div "17" at bounding box center [51, 428] width 13 height 13
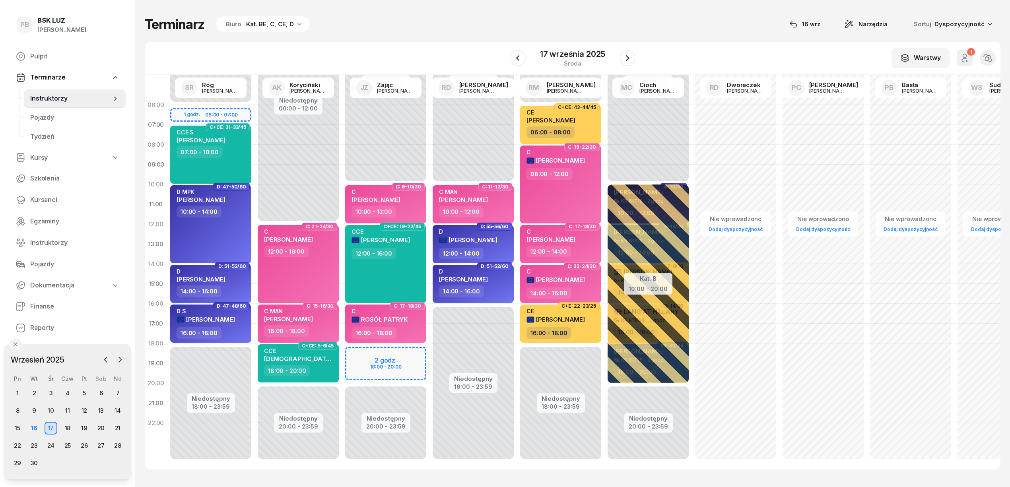
drag, startPoint x: 459, startPoint y: 25, endPoint x: 520, endPoint y: 35, distance: 61.2
click at [460, 25] on div "Terminarz Biuro Kat. BE, C, CE, D [DATE] Narzędzia Sortuj Dyspozycyjność" at bounding box center [572, 24] width 855 height 17
click at [626, 57] on icon "button" at bounding box center [627, 58] width 10 height 10
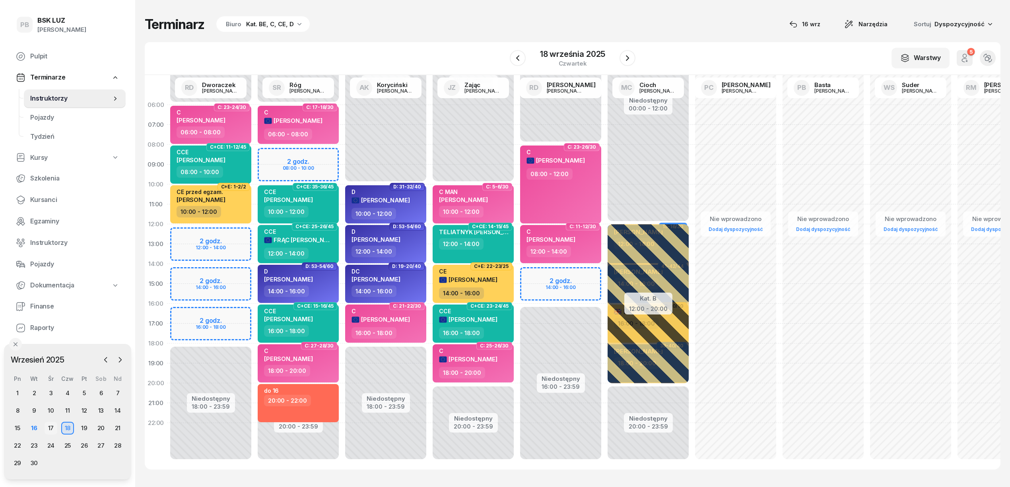
click at [49, 428] on div "17" at bounding box center [51, 428] width 13 height 13
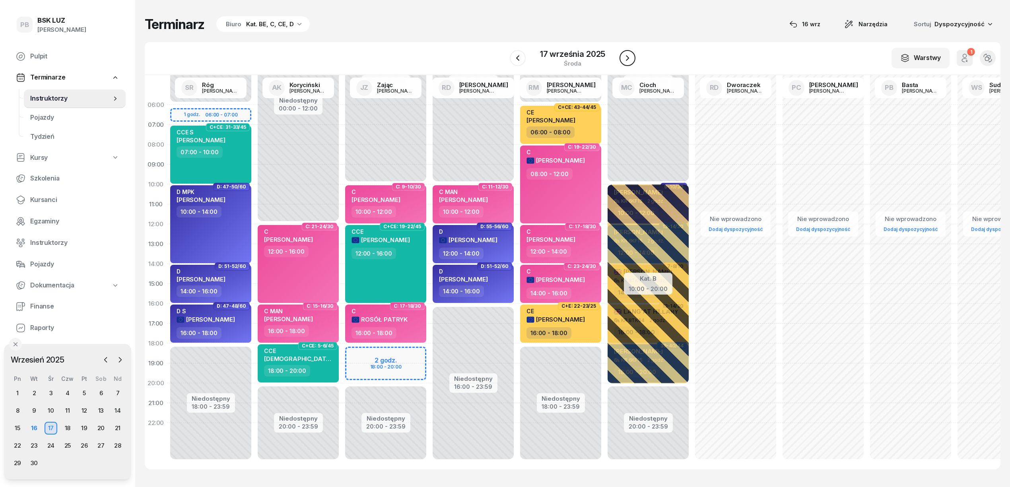
click at [626, 56] on icon "button" at bounding box center [627, 58] width 3 height 6
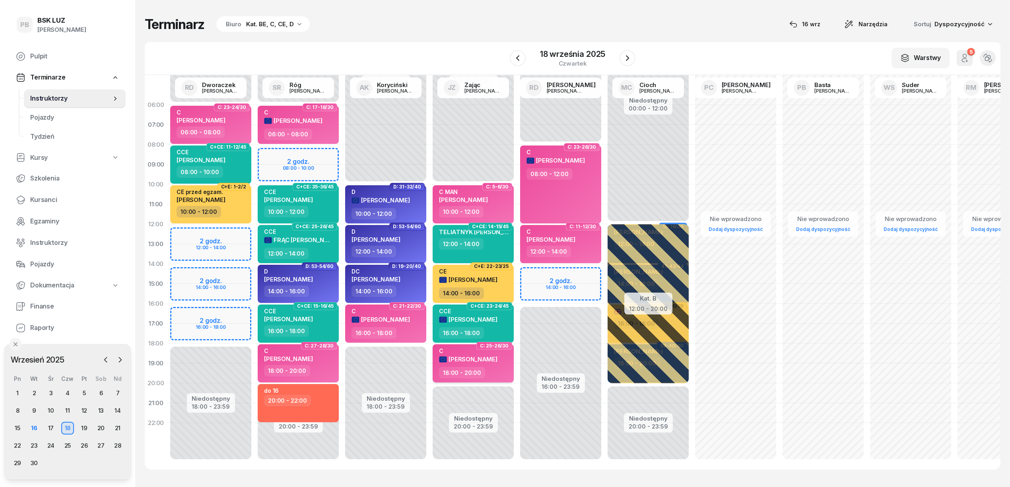
click at [497, 359] on span "[PERSON_NAME]" at bounding box center [472, 359] width 49 height 8
select select "18"
select select "20"
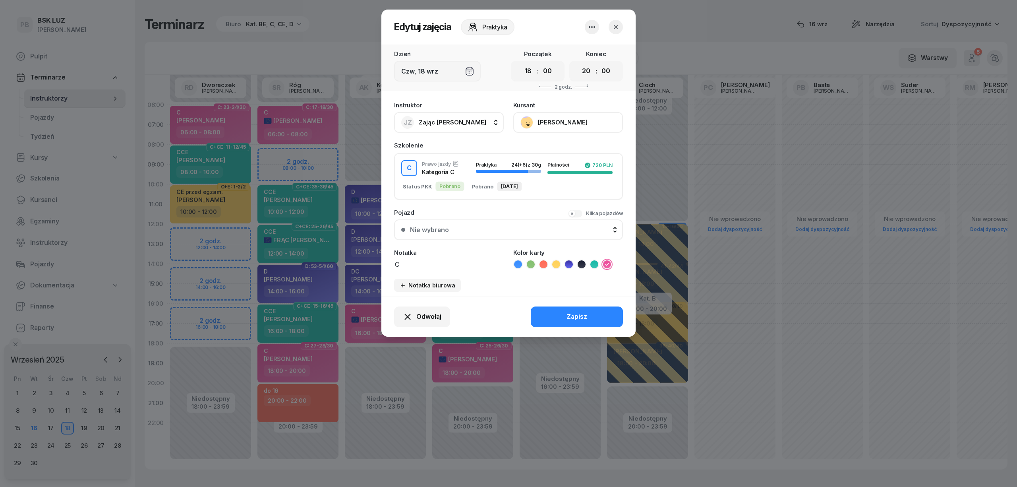
click at [592, 30] on icon "button" at bounding box center [592, 27] width 10 height 10
click at [558, 33] on header "Edytuj zajęcia Praktyka" at bounding box center [509, 27] width 254 height 35
click at [413, 319] on div "Odwołaj" at bounding box center [422, 317] width 39 height 10
drag, startPoint x: 414, startPoint y: 271, endPoint x: 423, endPoint y: 248, distance: 23.9
click at [423, 248] on ul "My odwołaliśmy Kursant odwołał Kursant nie przyszedł" at bounding box center [418, 267] width 105 height 59
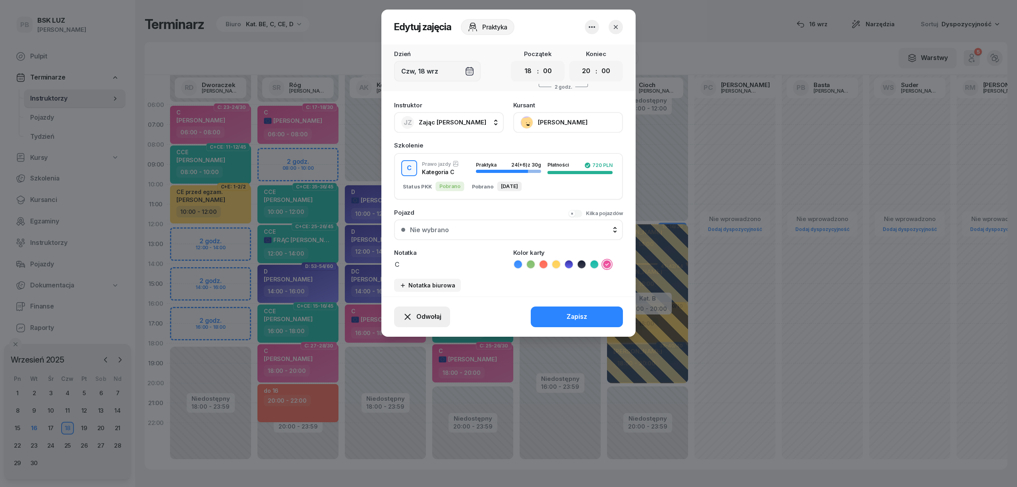
click at [425, 312] on span "Odwołaj" at bounding box center [429, 317] width 25 height 10
click at [422, 250] on div "My odwołaliśmy" at bounding box center [409, 248] width 48 height 10
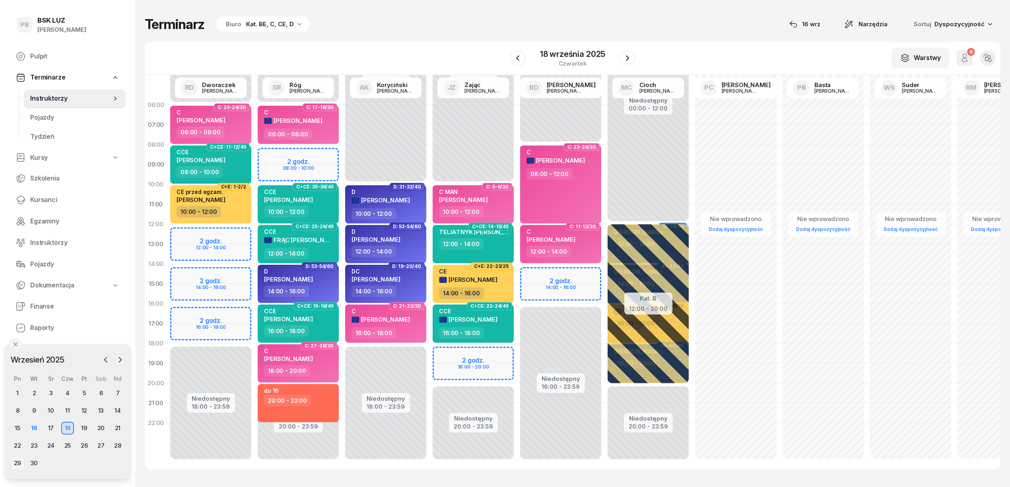
click at [18, 461] on div "29" at bounding box center [17, 463] width 13 height 13
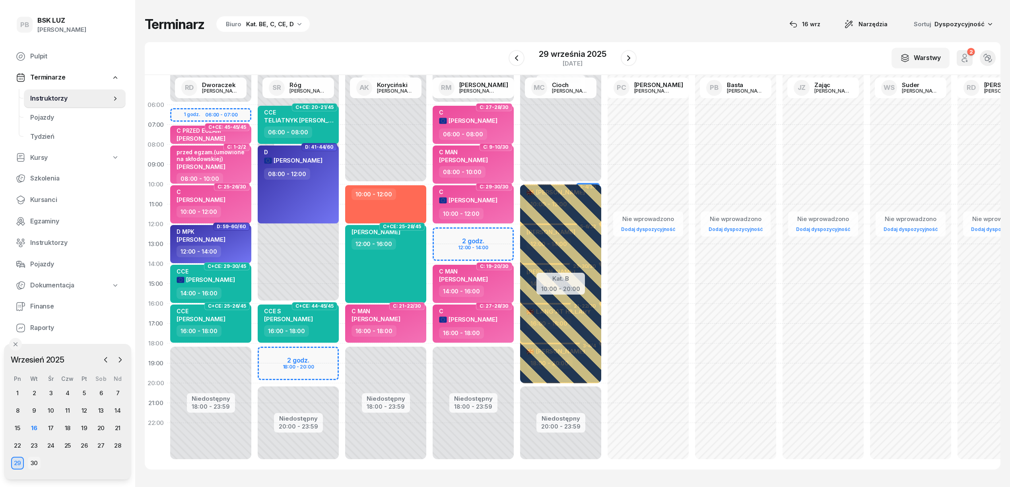
click at [33, 464] on div "30" at bounding box center [34, 463] width 13 height 13
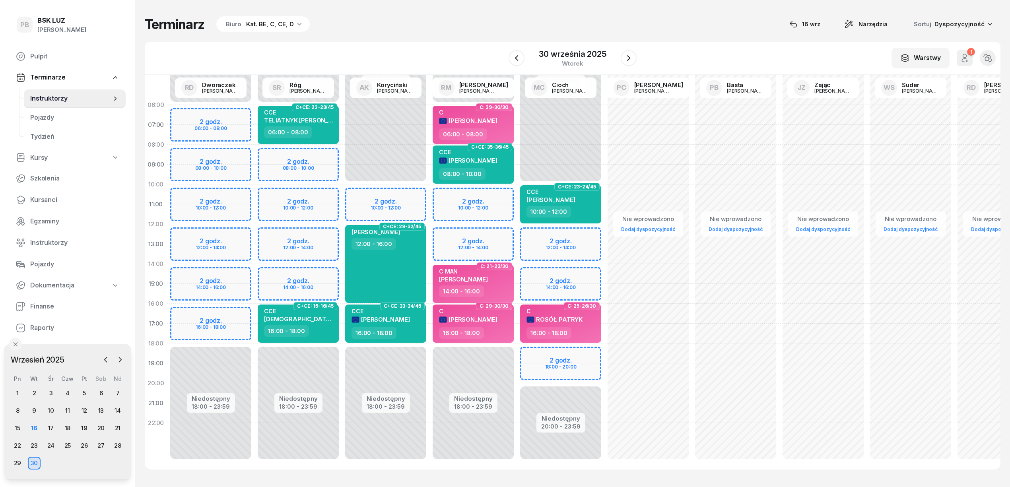
click at [398, 40] on div "Terminarz Biuro Kat. BE, C, CE, D [DATE] Narzędzia Sortuj Dyspozycyjność W Wybi…" at bounding box center [572, 242] width 855 height 485
click at [17, 447] on div "22" at bounding box center [17, 445] width 13 height 13
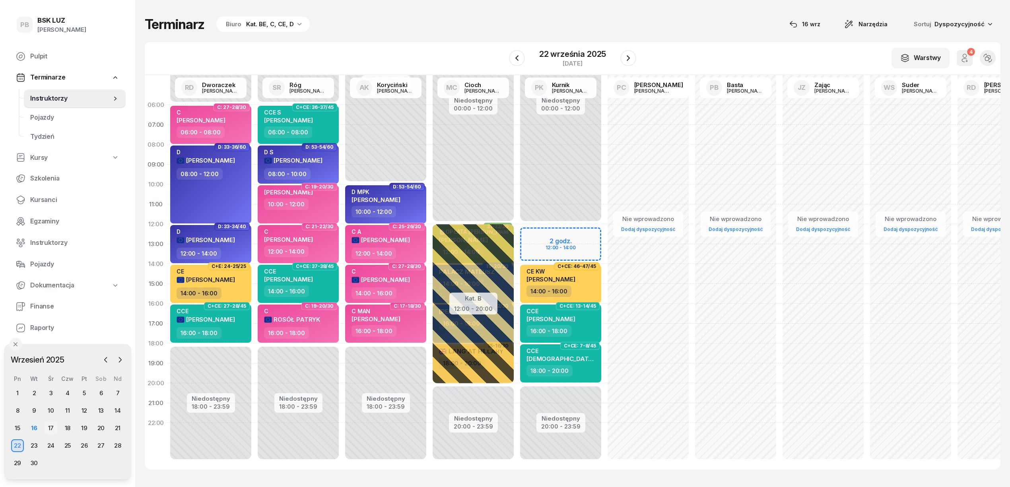
click at [53, 426] on div "17" at bounding box center [51, 428] width 13 height 13
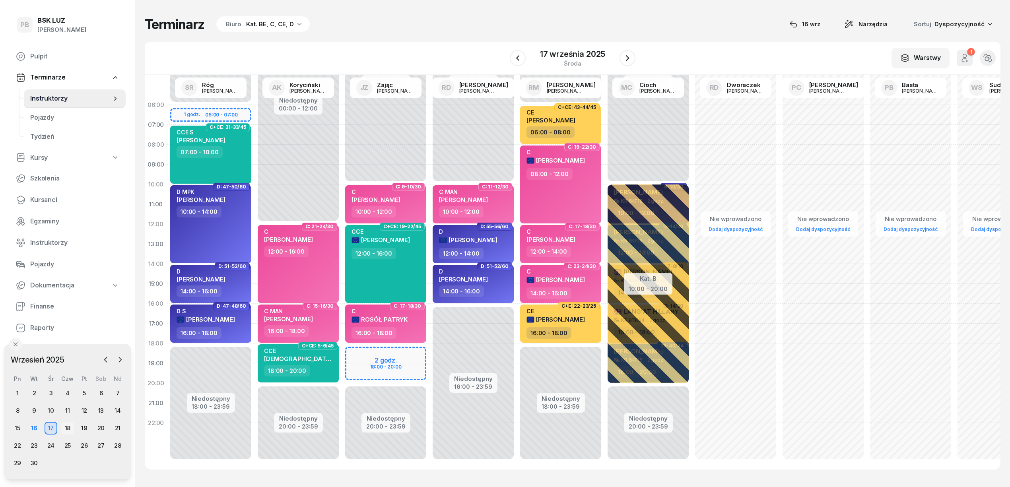
click at [68, 426] on div "18" at bounding box center [67, 428] width 13 height 13
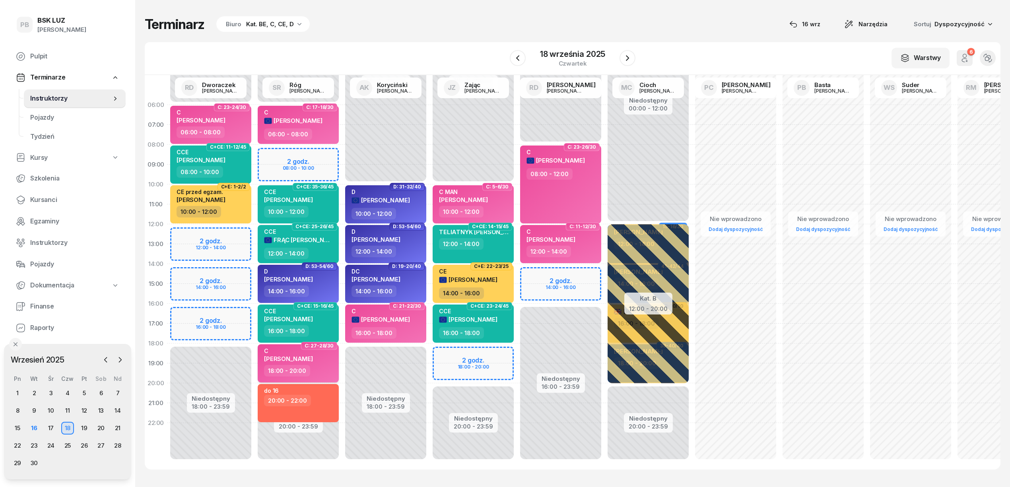
click at [320, 366] on div "18:00 - 20:00" at bounding box center [299, 371] width 70 height 12
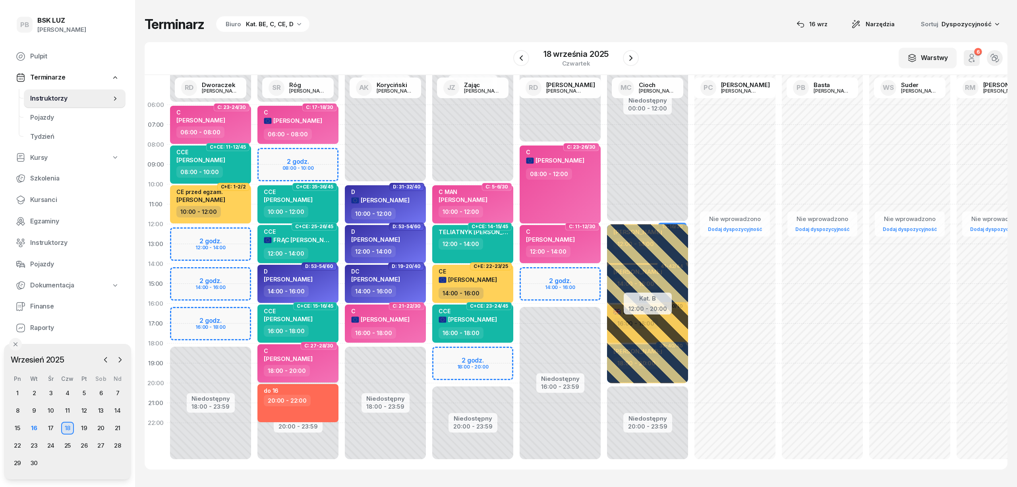
select select "18"
select select "20"
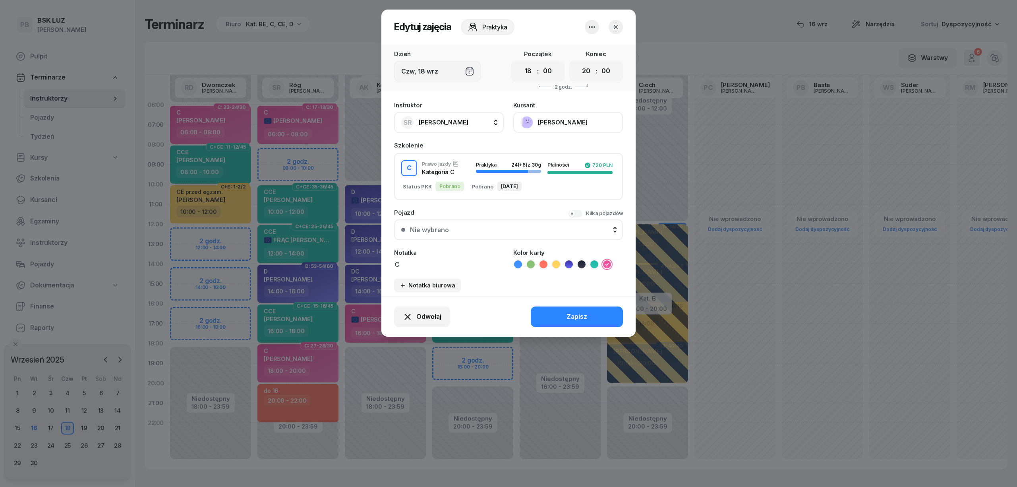
click at [618, 29] on icon "button" at bounding box center [616, 27] width 8 height 8
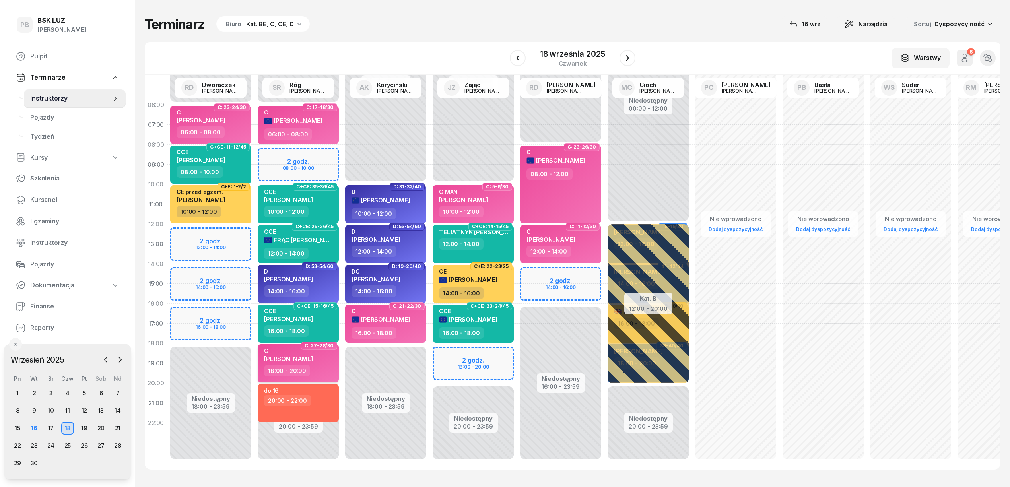
click at [323, 371] on div "18:00 - 20:00" at bounding box center [299, 371] width 70 height 12
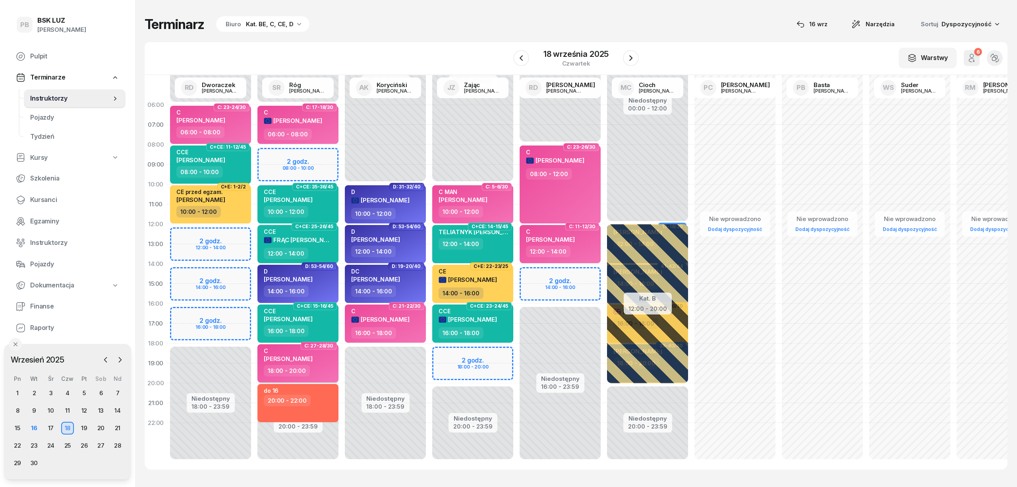
select select "18"
select select "20"
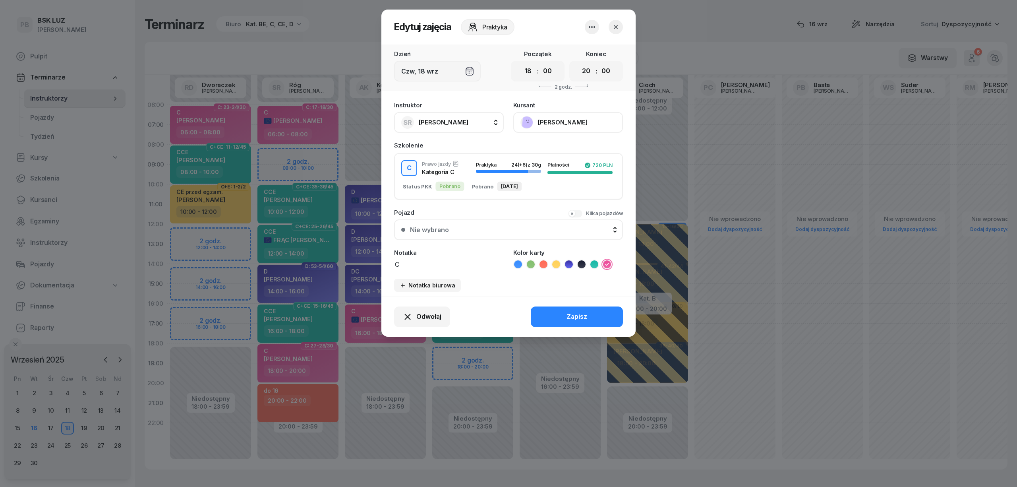
click at [469, 117] on button "SR Róg [PERSON_NAME]" at bounding box center [449, 122] width 110 height 21
type input "zaj"
click at [463, 178] on div "JZ Zając [PERSON_NAME]" at bounding box center [453, 175] width 95 height 13
click at [581, 317] on div "Zapisz" at bounding box center [577, 317] width 21 height 10
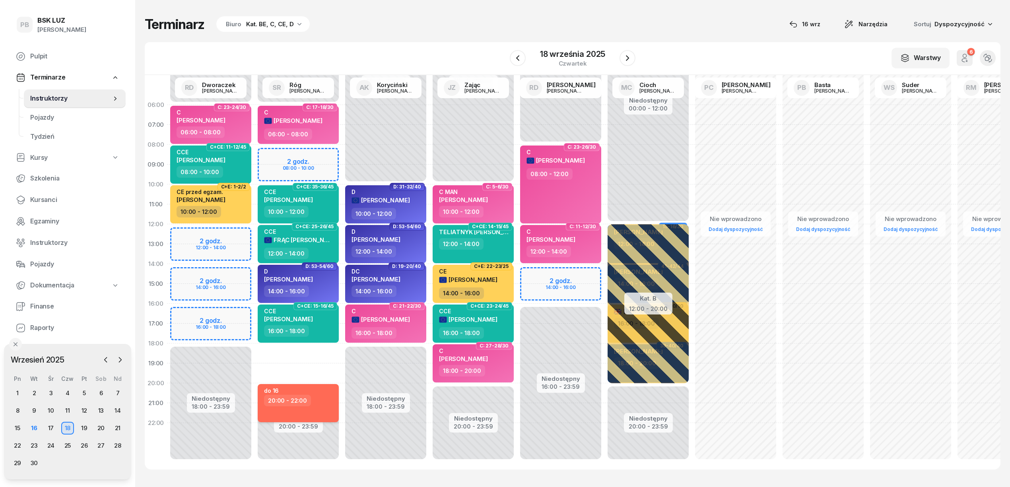
click at [321, 404] on div "20:00 - 22:00" at bounding box center [299, 401] width 70 height 12
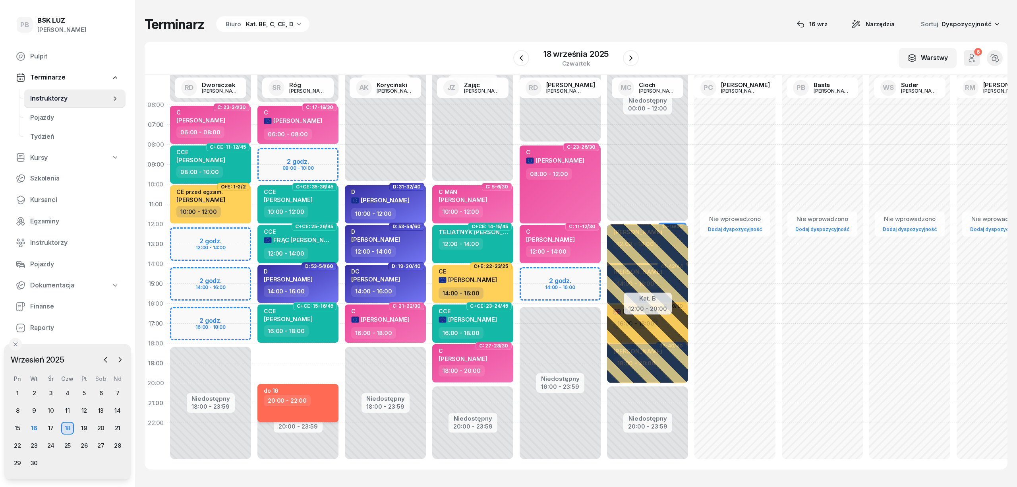
select select "20"
select select "22"
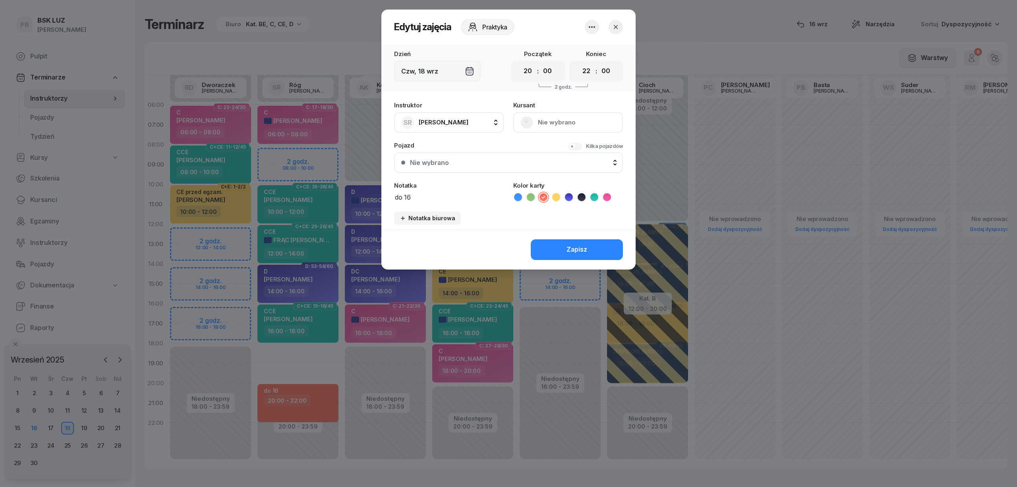
click at [590, 24] on icon "button" at bounding box center [592, 27] width 10 height 10
click at [590, 45] on link "Usuń" at bounding box center [588, 51] width 105 height 20
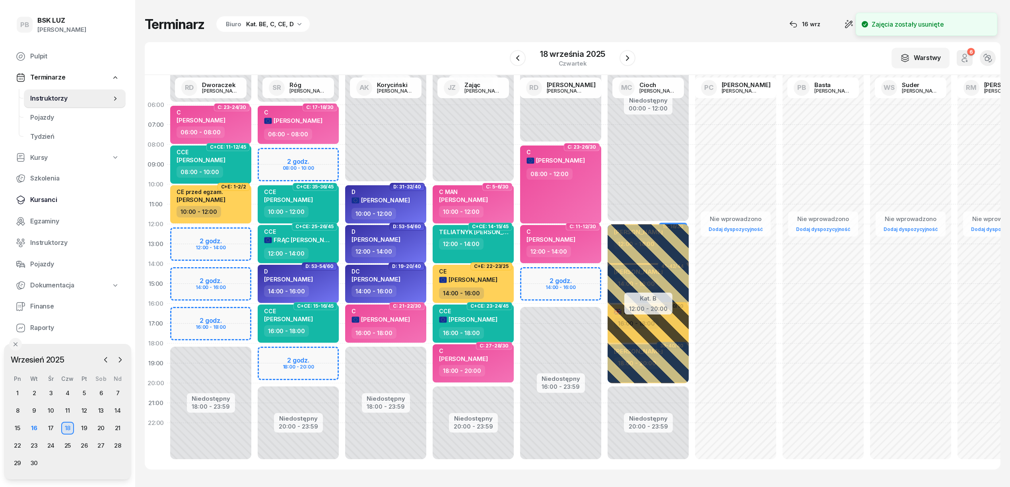
click at [40, 202] on span "Kursanci" at bounding box center [74, 200] width 89 height 10
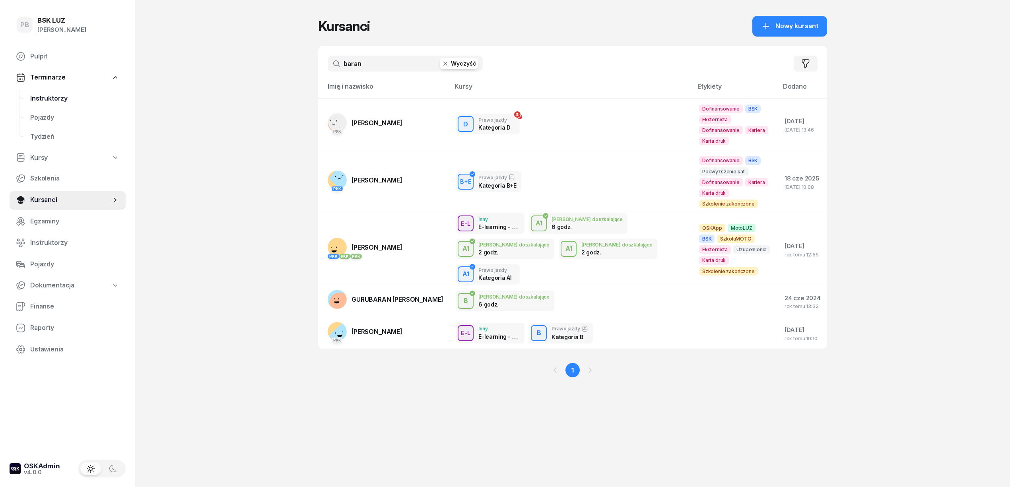
click at [29, 96] on link "Instruktorzy" at bounding box center [75, 98] width 102 height 19
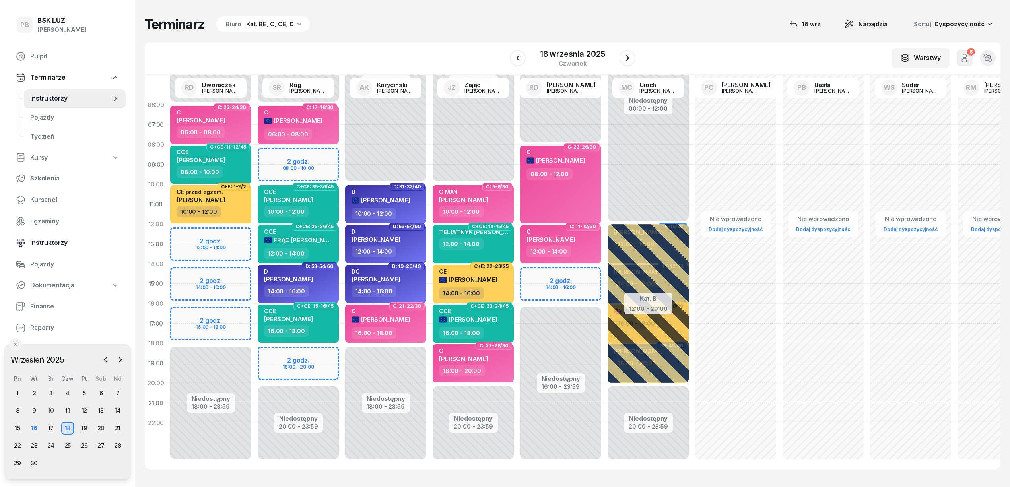
click at [45, 238] on span "Instruktorzy" at bounding box center [74, 243] width 89 height 10
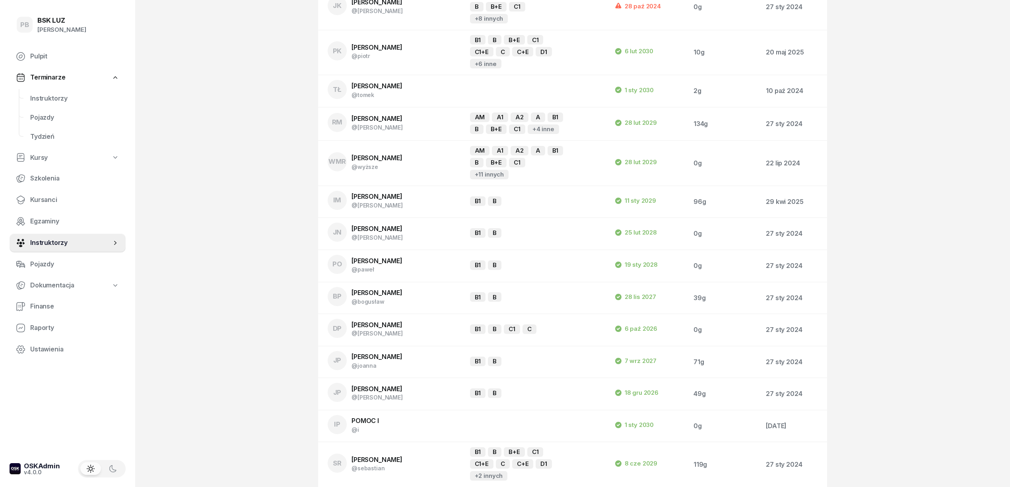
scroll to position [795, 0]
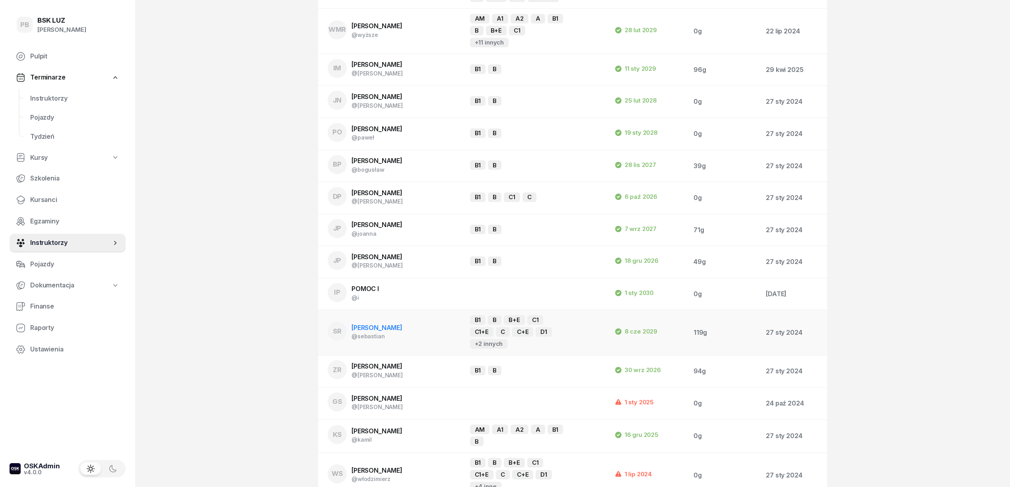
click at [378, 324] on span "[PERSON_NAME]" at bounding box center [376, 328] width 51 height 8
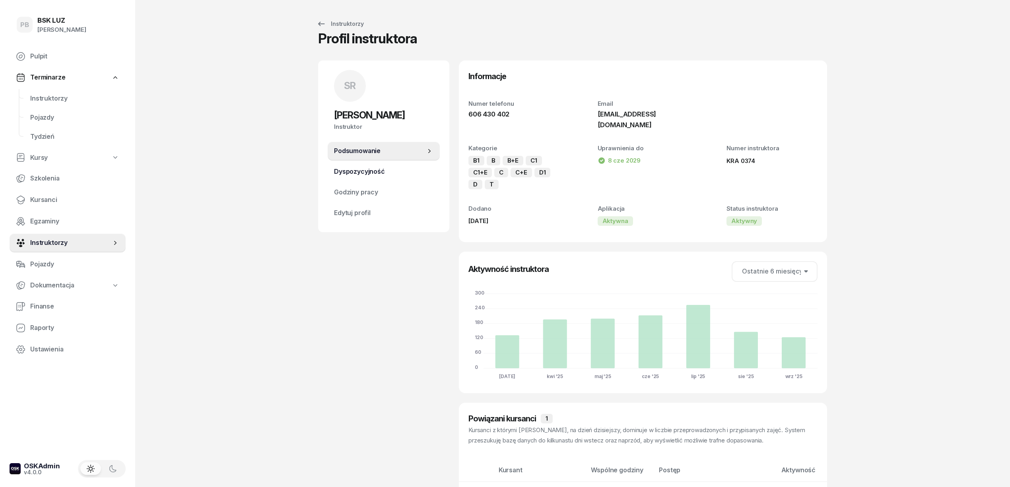
click at [363, 174] on span "Dyspozycyjność" at bounding box center [383, 172] width 99 height 10
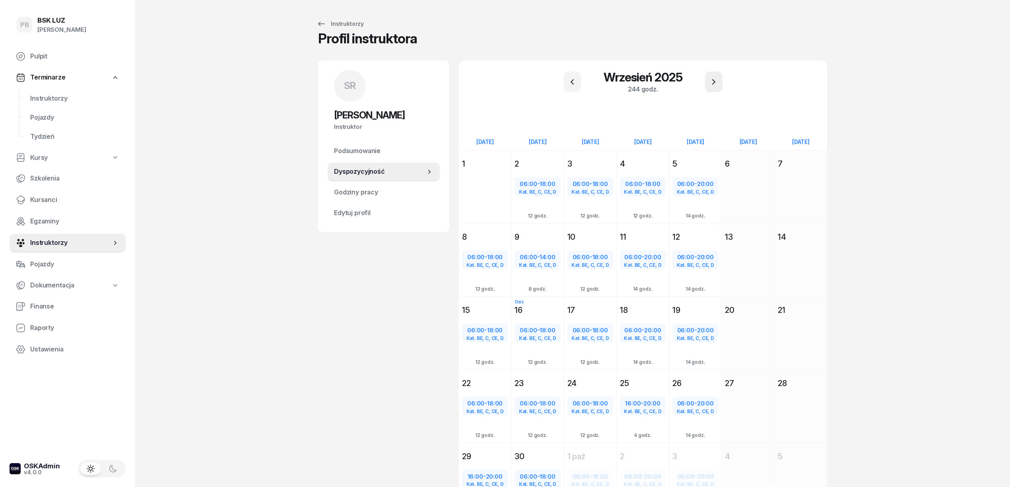
click at [713, 83] on icon "button" at bounding box center [714, 82] width 10 height 10
click at [566, 83] on button "button" at bounding box center [571, 82] width 17 height 21
click at [636, 326] on span "06:00" at bounding box center [632, 330] width 17 height 8
select select "06"
select select "20"
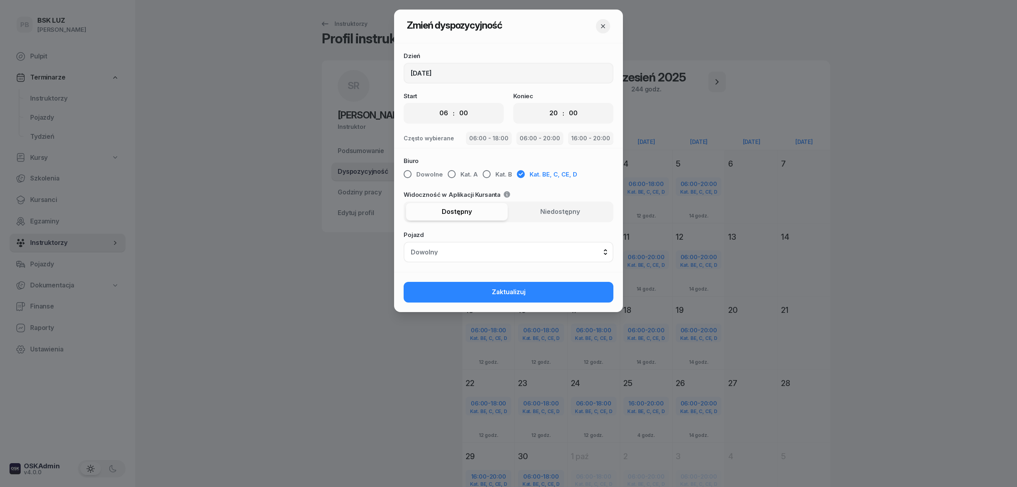
click at [603, 26] on icon "button" at bounding box center [603, 26] width 4 height 4
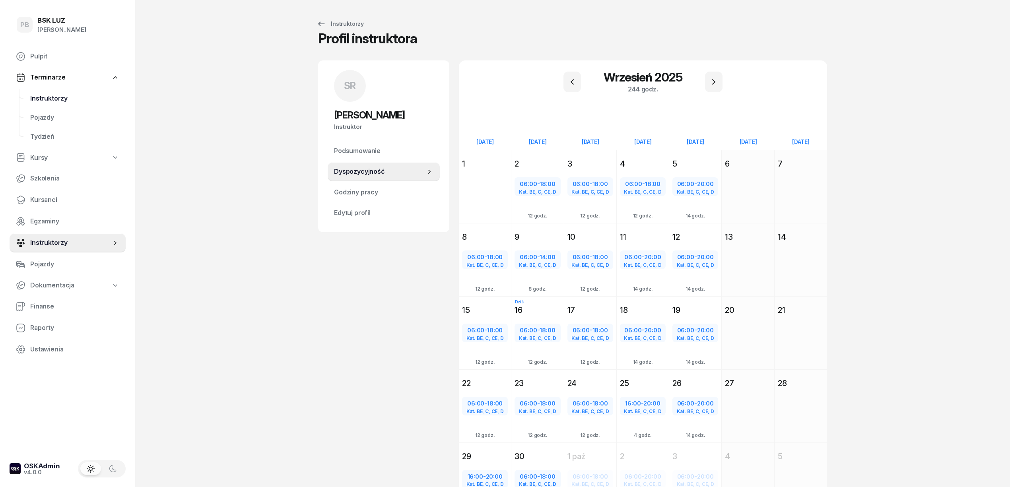
click at [56, 103] on span "Instruktorzy" at bounding box center [74, 98] width 89 height 10
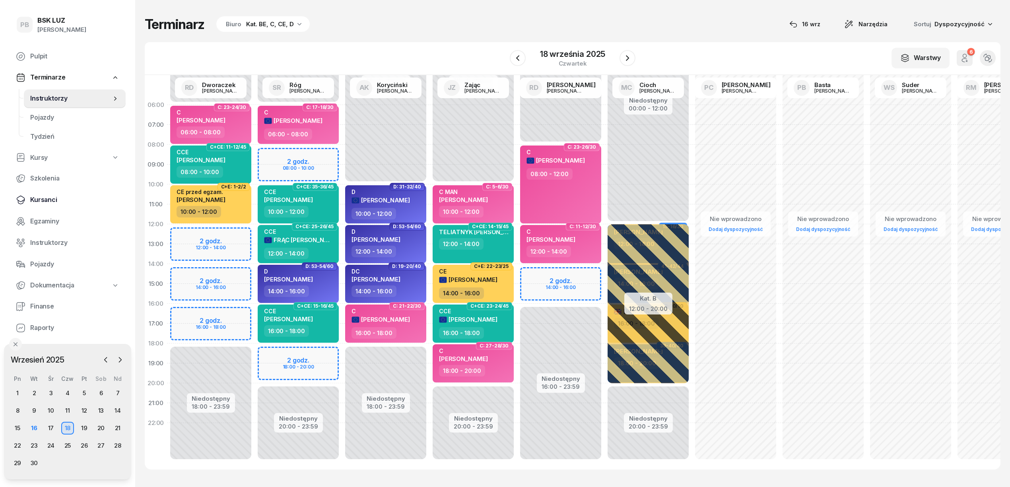
click at [32, 200] on span "Kursanci" at bounding box center [74, 200] width 89 height 10
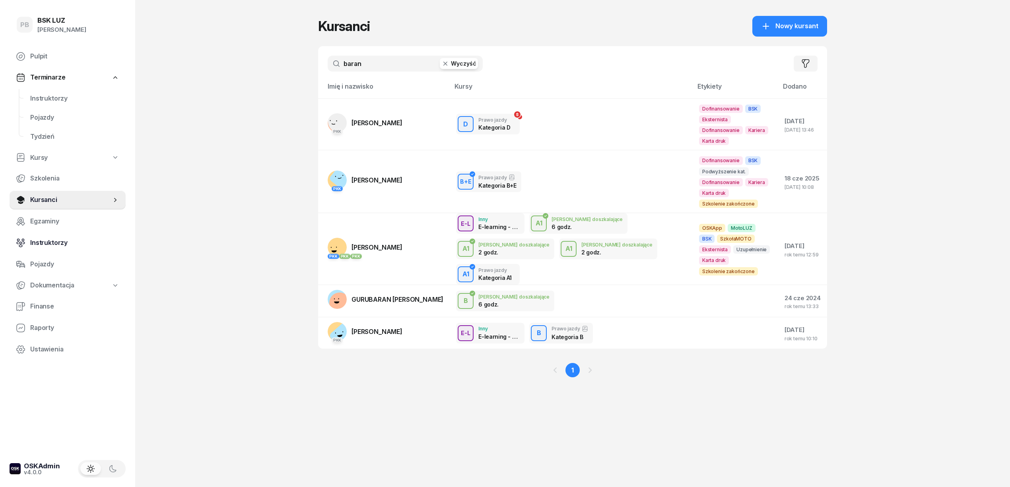
click at [56, 241] on span "Instruktorzy" at bounding box center [74, 243] width 89 height 10
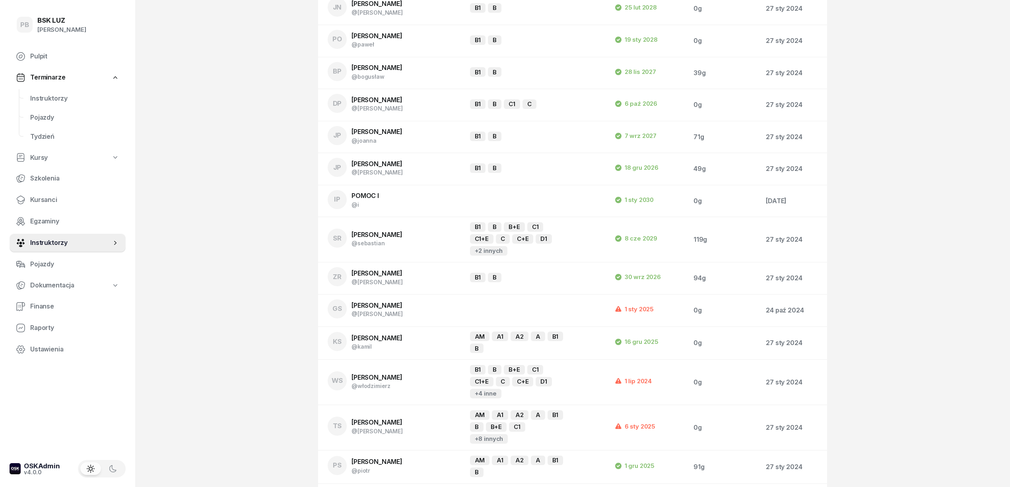
scroll to position [954, 0]
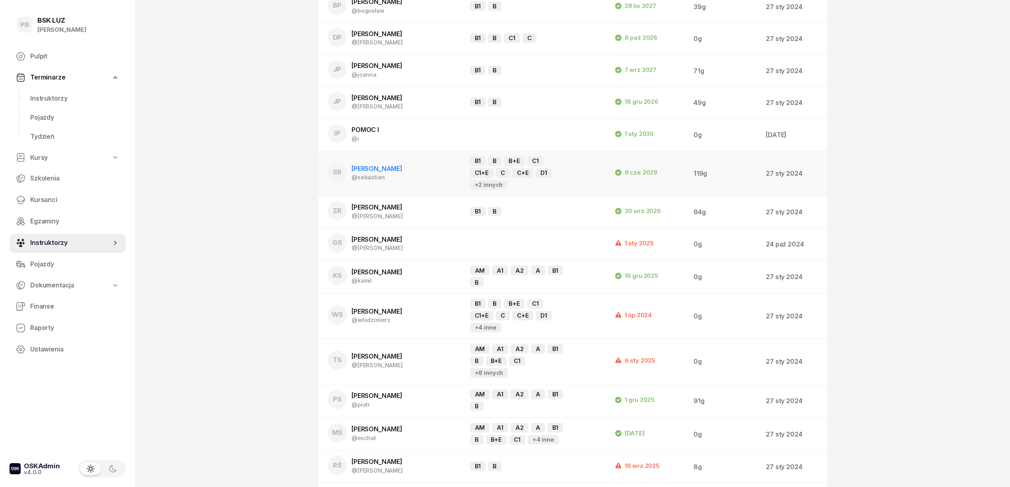
click at [380, 165] on span "[PERSON_NAME]" at bounding box center [376, 169] width 51 height 8
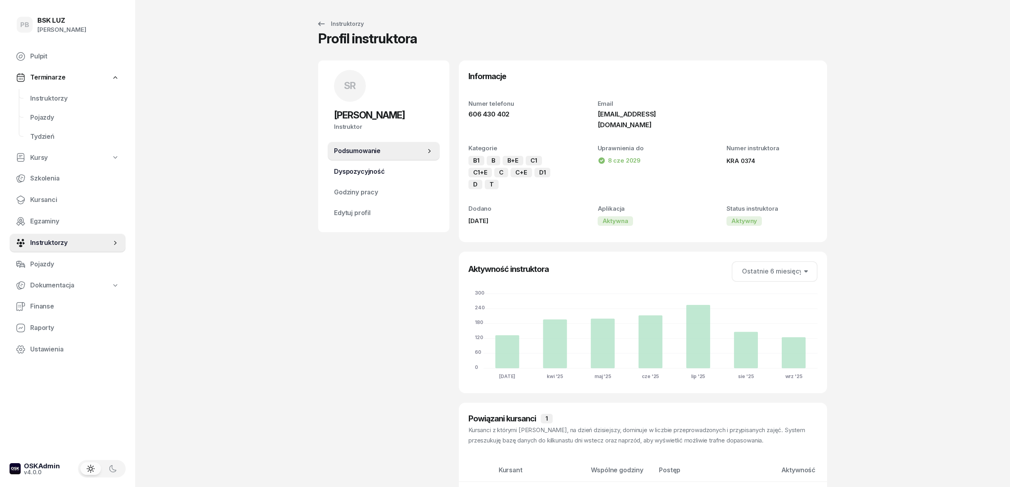
click at [393, 168] on span "Dyspozycyjność" at bounding box center [383, 172] width 99 height 10
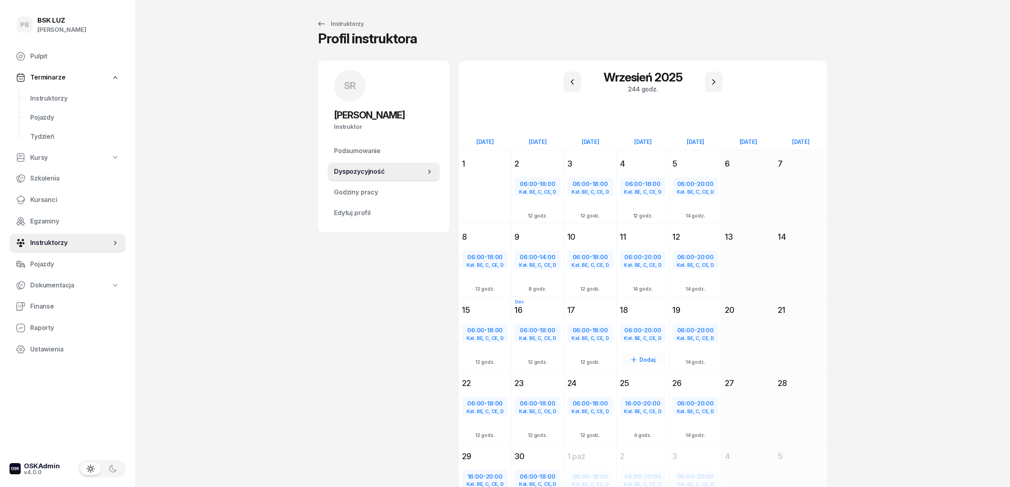
click at [635, 330] on span "06:00" at bounding box center [632, 330] width 17 height 8
select select "06"
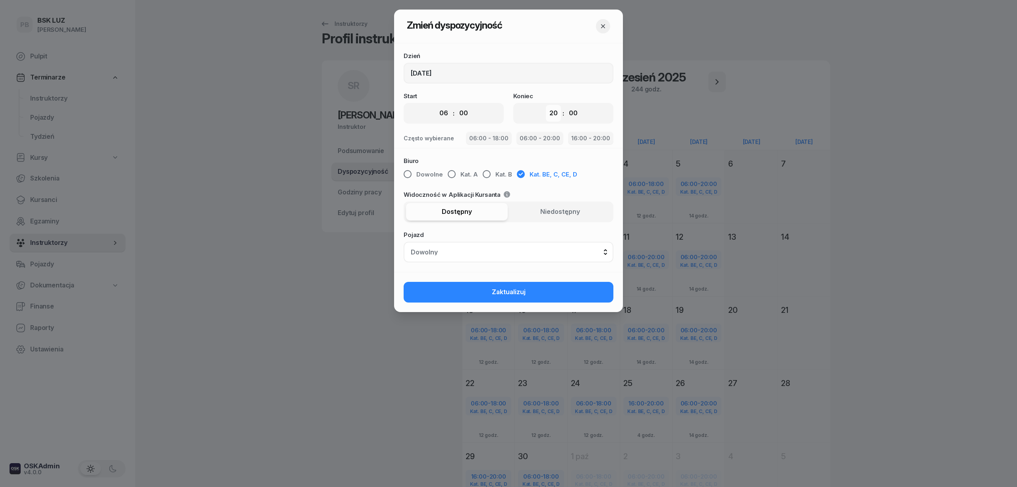
click at [553, 115] on select "00 01 02 03 04 05 06 07 08 09 10 11 12 13 14 15 16 17 18 19 20 21 22 23" at bounding box center [553, 113] width 15 height 17
select select "16"
click at [546, 105] on select "00 01 02 03 04 05 06 07 08 09 10 11 12 13 14 15 16 17 18 19 20 21 22 23" at bounding box center [553, 113] width 15 height 17
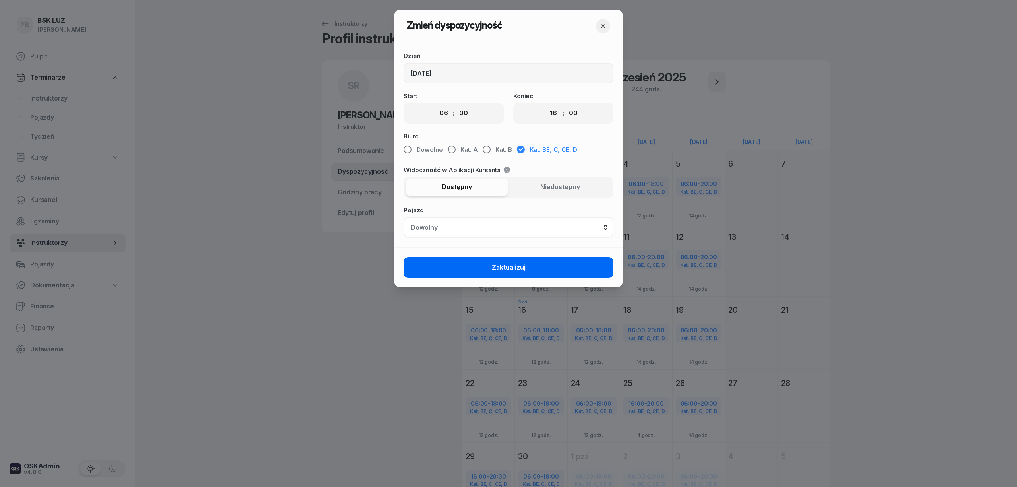
click at [533, 264] on button "Zaktualizuj" at bounding box center [509, 267] width 210 height 21
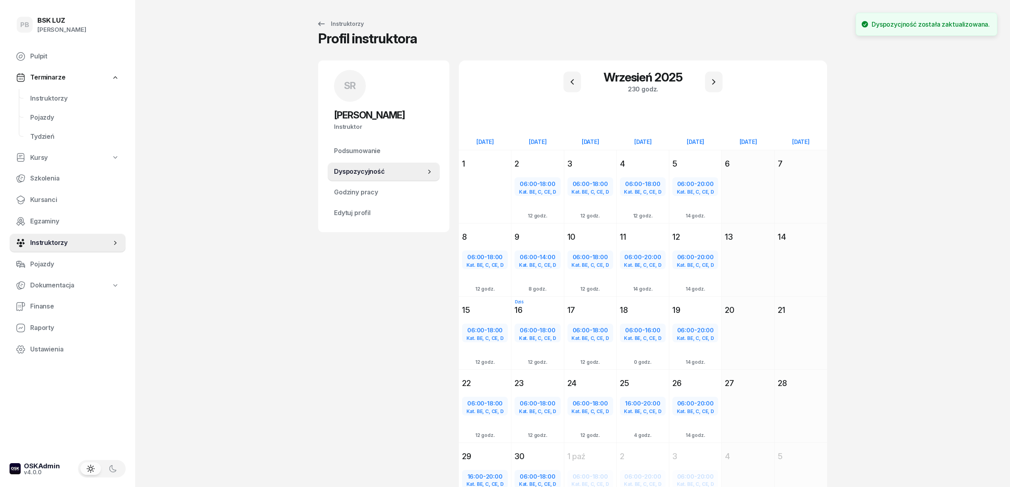
click at [303, 282] on div "PB BSK [PERSON_NAME] Terminarze Instruktorzy Pojazdy Tydzień Kursy Szkolenia Ku…" at bounding box center [505, 275] width 1010 height 550
click at [42, 94] on span "Instruktorzy" at bounding box center [74, 98] width 89 height 10
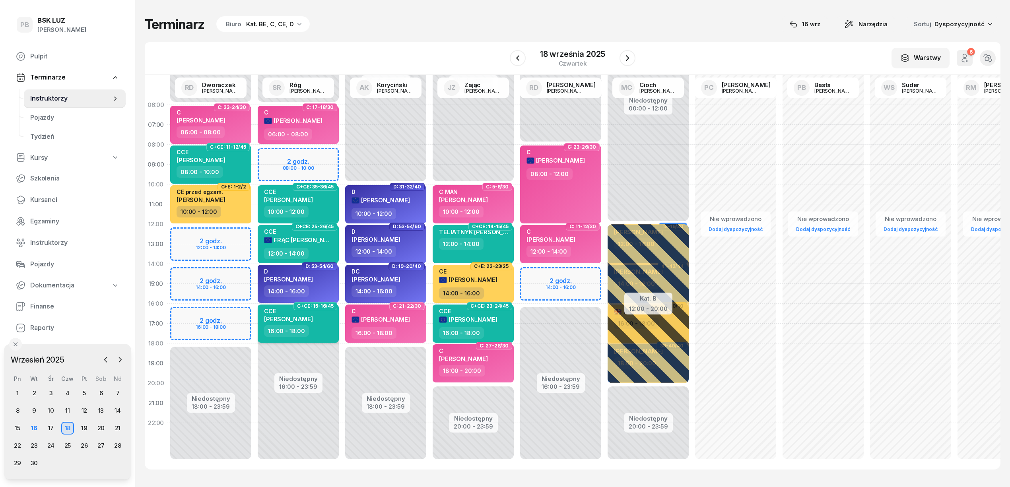
click at [311, 327] on div "16:00 - 18:00" at bounding box center [299, 331] width 70 height 12
select select "16"
select select "18"
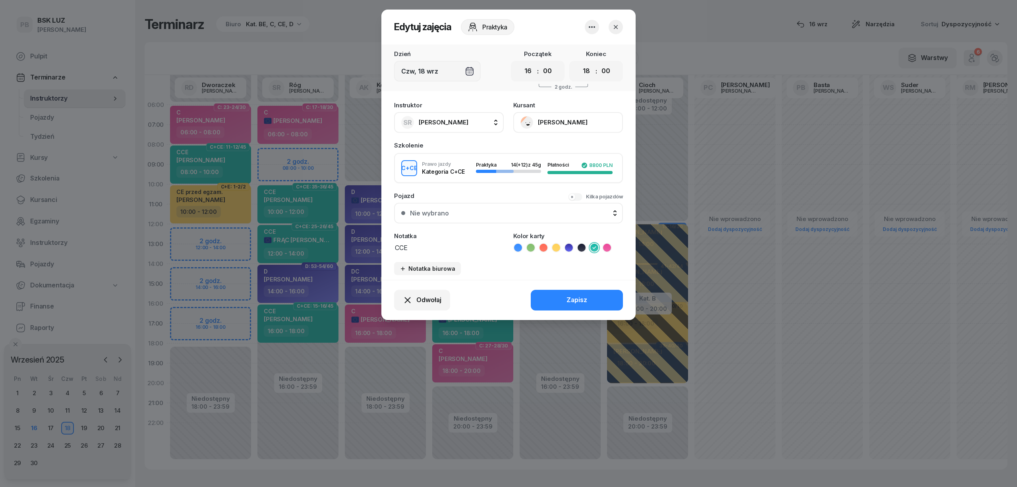
click at [460, 123] on button "SR Róg [PERSON_NAME]" at bounding box center [449, 122] width 110 height 21
type input "dw"
click at [472, 177] on span "[PERSON_NAME]" at bounding box center [447, 175] width 49 height 10
drag, startPoint x: 564, startPoint y: 285, endPoint x: 565, endPoint y: 295, distance: 9.6
click at [565, 288] on div "Odwołaj Zapisz" at bounding box center [509, 300] width 254 height 40
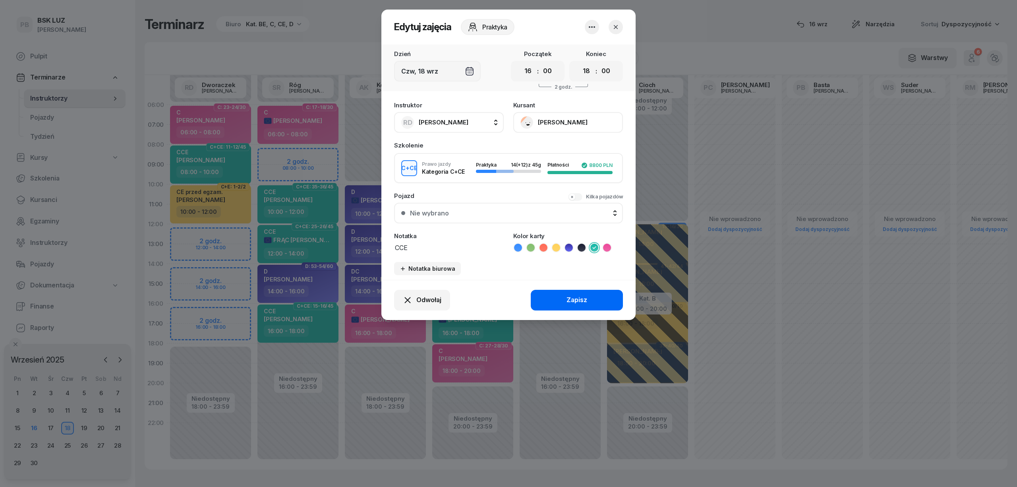
click at [565, 295] on button "Zapisz" at bounding box center [577, 300] width 92 height 21
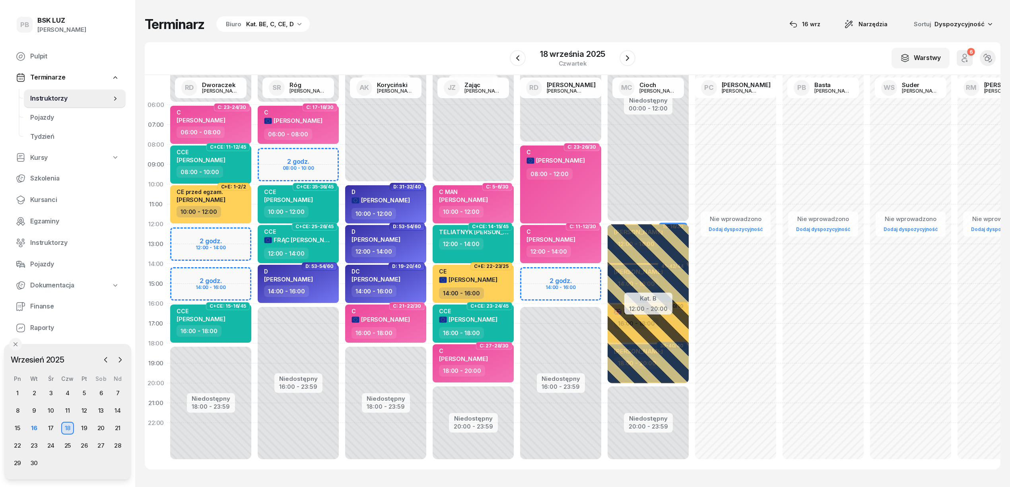
click at [460, 29] on div "Terminarz Biuro Kat. BE, C, CE, D [DATE] Narzędzia Sortuj Dyspozycyjność" at bounding box center [572, 24] width 855 height 17
click at [649, 29] on div "Terminarz Biuro Kat. BE, C, CE, D [DATE] Narzędzia Sortuj Dyspozycyjność" at bounding box center [572, 24] width 855 height 17
click at [50, 425] on div "17" at bounding box center [51, 428] width 13 height 13
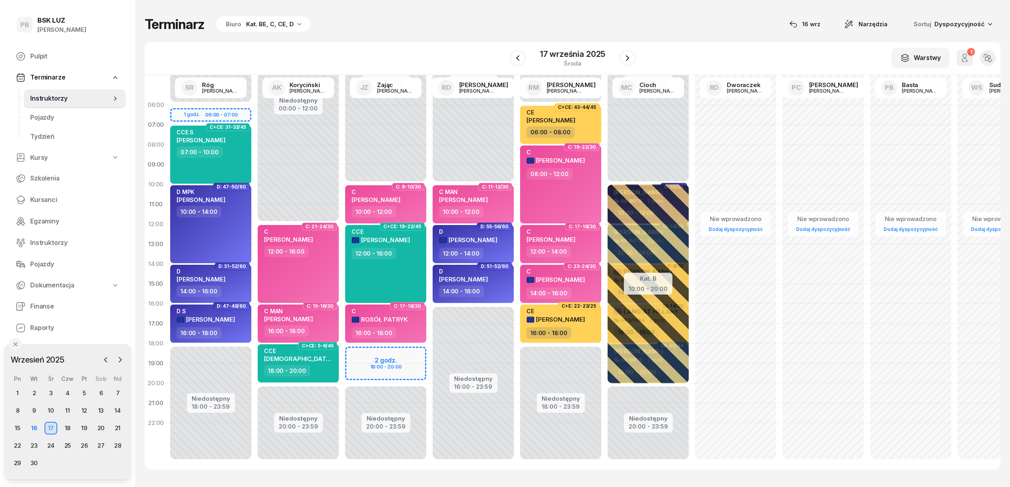
click at [433, 34] on div "Terminarz Biuro Kat. BE, C, CE, D [DATE] Narzędzia Sortuj Dyspozycyjność W Wybi…" at bounding box center [572, 242] width 855 height 485
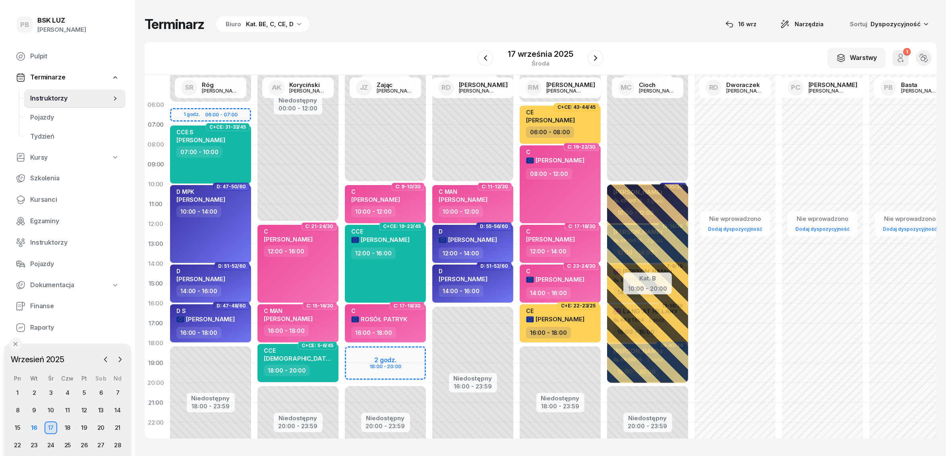
click at [434, 30] on div "Terminarz Biuro Kat. BE, C, CE, D [DATE] Narzędzia Sortuj Dyspozycyjność" at bounding box center [541, 24] width 792 height 17
drag, startPoint x: 87, startPoint y: 355, endPoint x: 86, endPoint y: 332, distance: 22.7
click at [86, 332] on div "Wrzesień 2025" at bounding box center [66, 337] width 117 height 12
click at [421, 43] on div "W Wybierz AK [PERSON_NAME] BP [PERSON_NAME] DP [PERSON_NAME] GS [PERSON_NAME] I…" at bounding box center [541, 58] width 792 height 33
click at [25, 198] on icon at bounding box center [21, 200] width 10 height 10
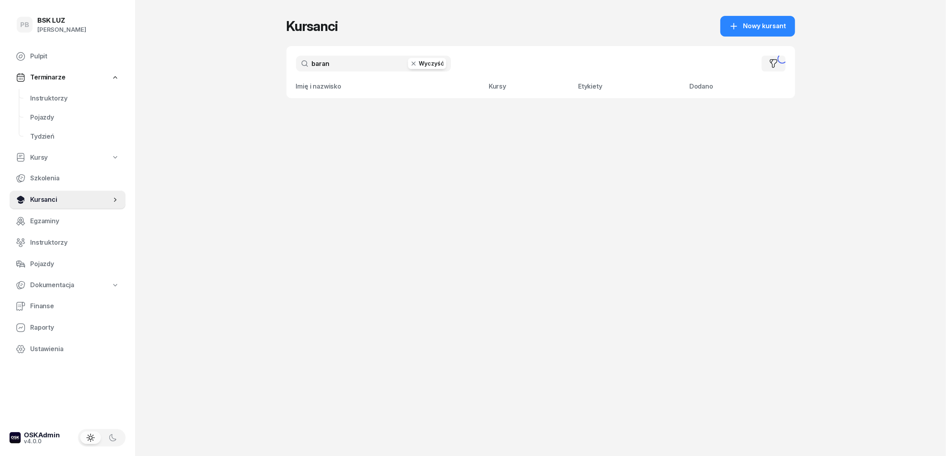
click at [45, 200] on span "Kursanci" at bounding box center [70, 200] width 81 height 10
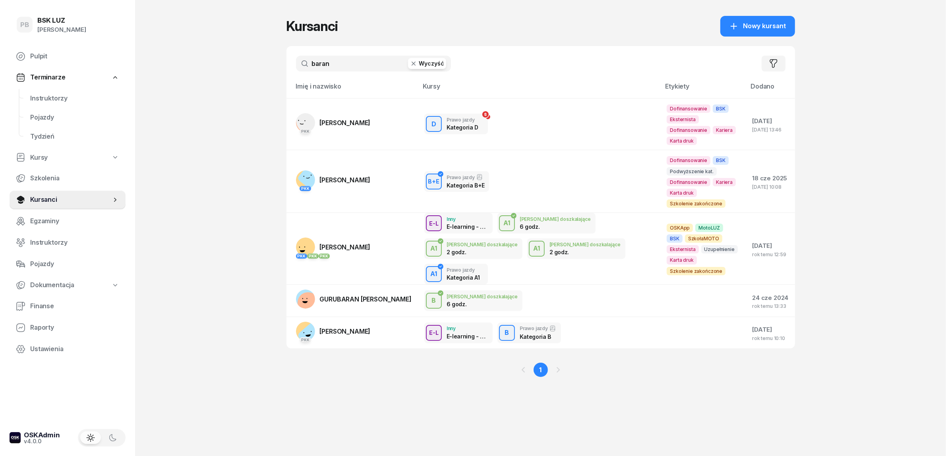
click at [334, 61] on input "baran" at bounding box center [373, 64] width 155 height 16
click at [362, 328] on span "[PERSON_NAME]" at bounding box center [345, 332] width 51 height 8
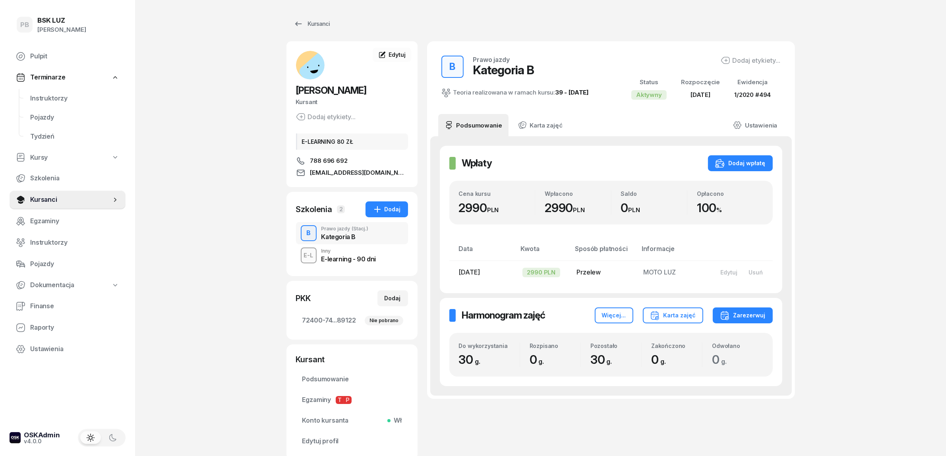
drag, startPoint x: 877, startPoint y: 245, endPoint x: 886, endPoint y: 250, distance: 10.1
click at [879, 245] on div "PB BSK [PERSON_NAME] Terminarze Instruktorzy Pojazdy Tydzień Kursy Szkolenia Ku…" at bounding box center [473, 257] width 946 height 515
click at [922, 327] on div "PB BSK [PERSON_NAME] Terminarze Instruktorzy Pojazdy Tydzień Kursy Szkolenia Ku…" at bounding box center [473, 257] width 946 height 515
click at [843, 204] on div "PB BSK [PERSON_NAME] Terminarze Instruktorzy Pojazdy Tydzień Kursy Szkolenia Ku…" at bounding box center [473, 257] width 946 height 515
click at [154, 95] on div "PB BSK [PERSON_NAME] Terminarze Instruktorzy Pojazdy Tydzień Kursy Szkolenia Ku…" at bounding box center [473, 257] width 946 height 515
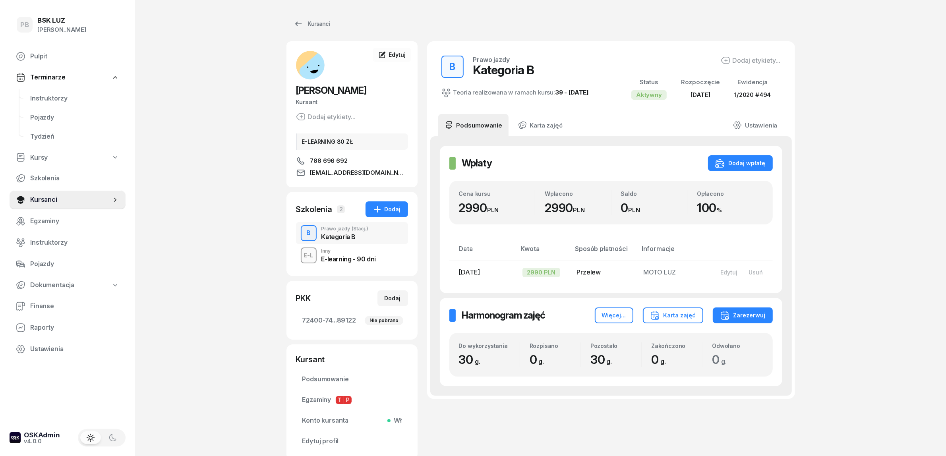
click at [907, 233] on div "PB BSK [PERSON_NAME] Terminarze Instruktorzy Pojazdy Tydzień Kursy Szkolenia Ku…" at bounding box center [473, 257] width 946 height 515
click at [896, 252] on div "PB BSK [PERSON_NAME] Terminarze Instruktorzy Pojazdy Tydzień Kursy Szkolenia Ku…" at bounding box center [473, 257] width 946 height 515
click at [48, 96] on span "Instruktorzy" at bounding box center [74, 98] width 89 height 10
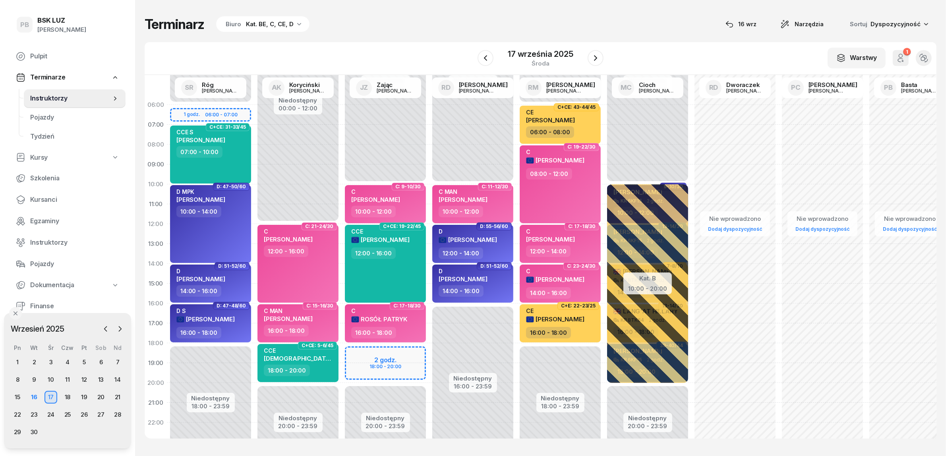
click at [412, 34] on div "Terminarz Biuro Kat. BE, C, CE, D [DATE] Narzędzia Sortuj Dyspozycyjność W Wybi…" at bounding box center [541, 227] width 792 height 455
click at [450, 31] on div "Terminarz Biuro Kat. BE, C, CE, D [DATE] Narzędzia Sortuj Dyspozycyjność" at bounding box center [541, 24] width 792 height 17
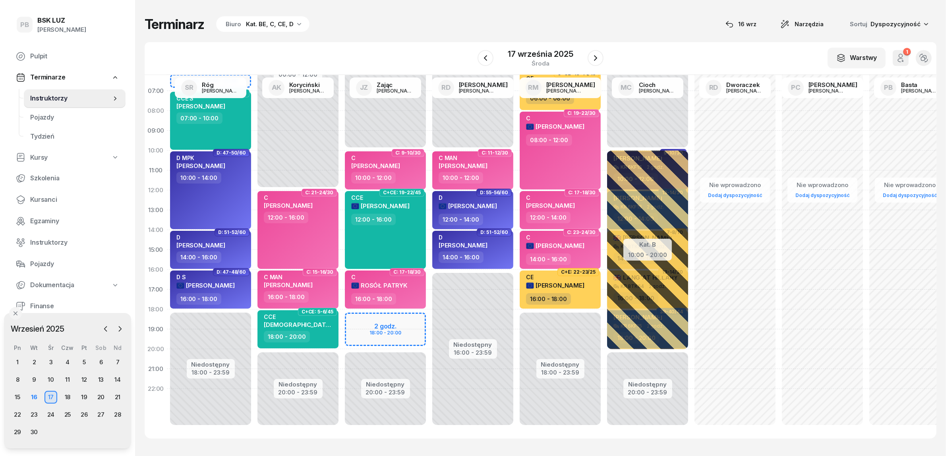
scroll to position [41, 0]
click at [438, 49] on div "W Wybierz AK [PERSON_NAME] BP [PERSON_NAME] DP [PERSON_NAME] GS [PERSON_NAME] I…" at bounding box center [541, 58] width 792 height 33
click at [688, 47] on div "W Wybierz AK [PERSON_NAME] BP [PERSON_NAME] DP [PERSON_NAME] GS [PERSON_NAME] I…" at bounding box center [541, 58] width 792 height 33
click at [656, 17] on div "Terminarz Biuro Kat. BE, C, CE, D [DATE] Narzędzia Sortuj Dyspozycyjność" at bounding box center [541, 24] width 792 height 17
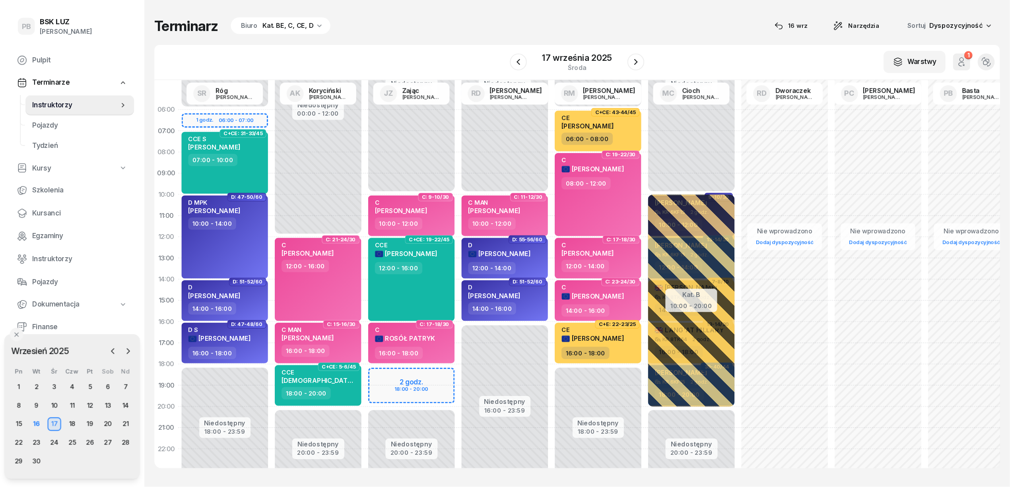
scroll to position [0, 0]
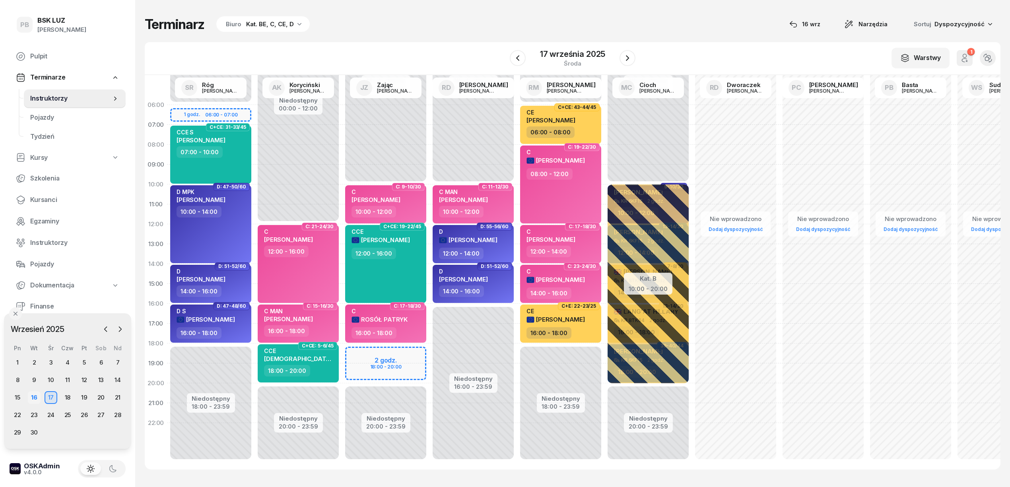
click at [35, 394] on div "16" at bounding box center [34, 397] width 13 height 13
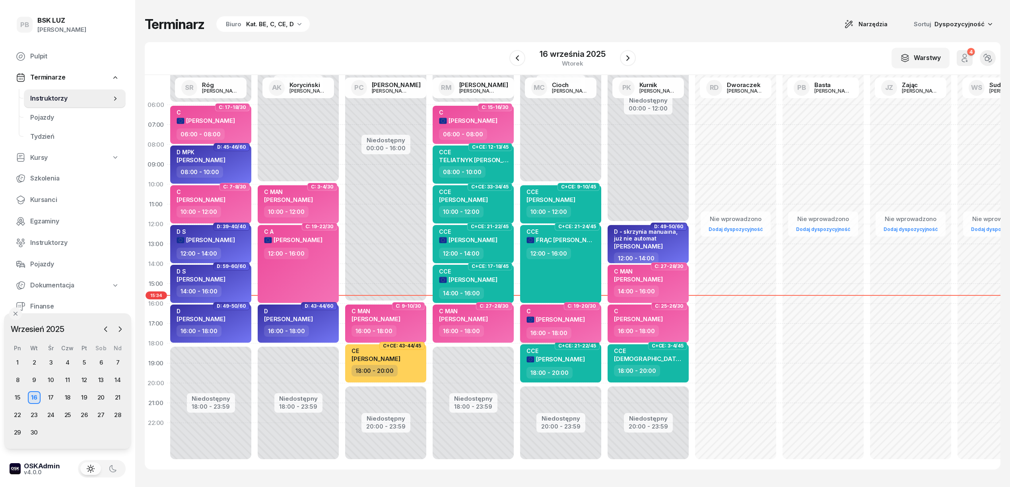
click at [565, 314] on div "C" at bounding box center [555, 311] width 58 height 7
select select "16"
select select "18"
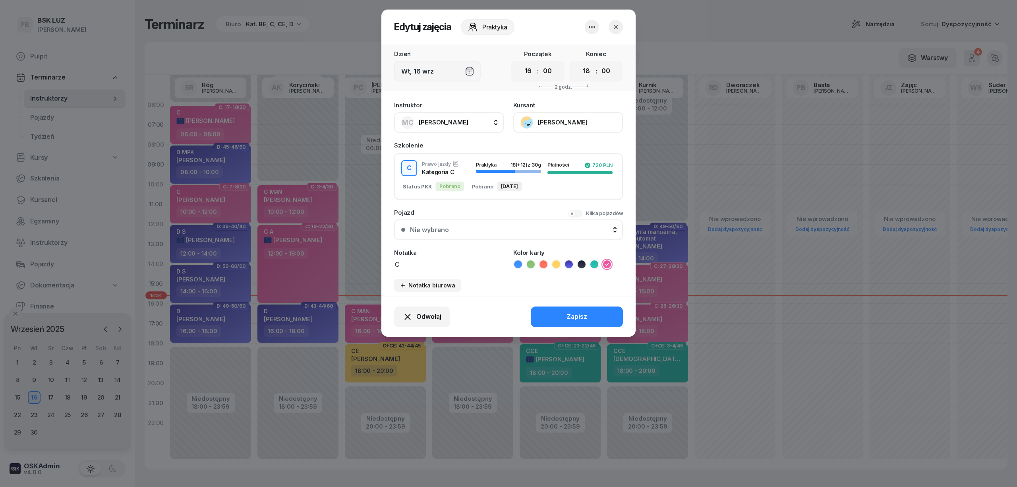
click at [587, 29] on icon "button" at bounding box center [592, 27] width 10 height 10
click at [570, 29] on header "Edytuj zajęcia Praktyka" at bounding box center [509, 27] width 254 height 35
click at [579, 120] on button "[PERSON_NAME]" at bounding box center [569, 122] width 110 height 21
click at [573, 145] on link "Otwórz profil" at bounding box center [567, 150] width 105 height 20
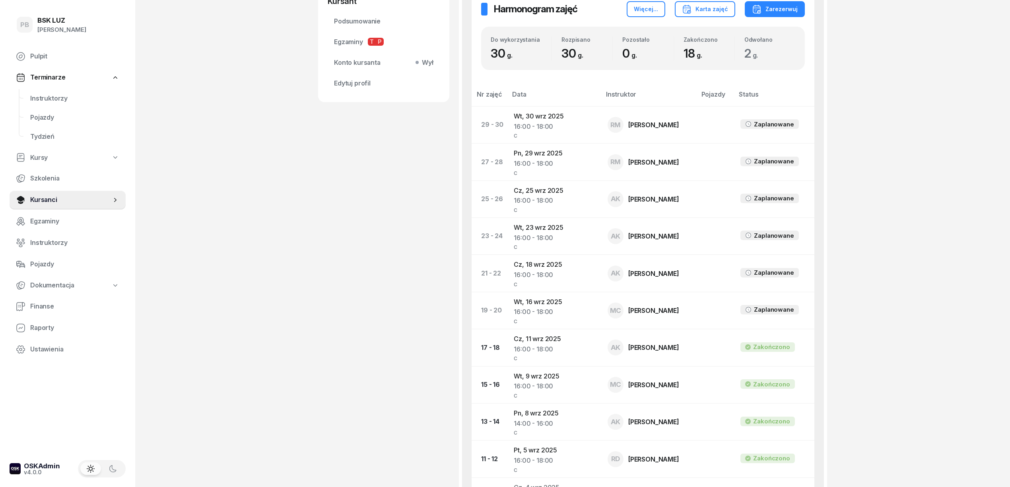
scroll to position [200, 0]
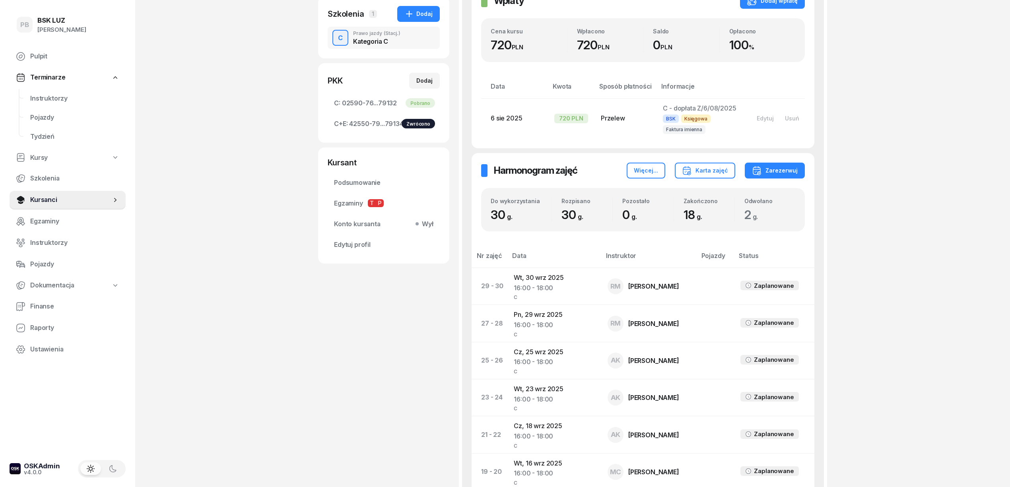
click at [225, 223] on div "PB BSK [PERSON_NAME] Terminarze Instruktorzy Pojazdy Tydzień Kursy Szkolenia Ku…" at bounding box center [505, 381] width 1010 height 1162
click at [48, 93] on span "Instruktorzy" at bounding box center [74, 98] width 89 height 10
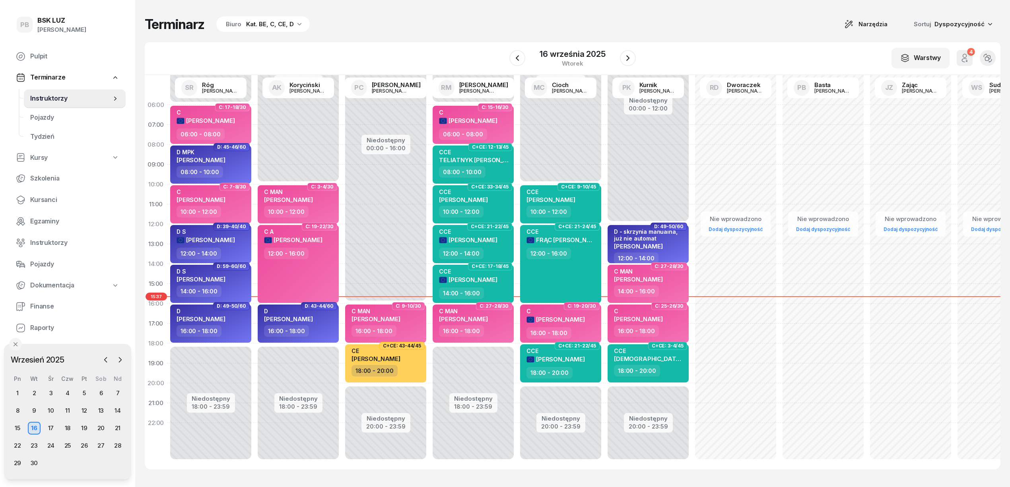
click at [387, 54] on div "W Wybierz AK [PERSON_NAME] BP [PERSON_NAME] DP [PERSON_NAME] GS [PERSON_NAME] I…" at bounding box center [572, 58] width 855 height 33
click at [479, 34] on div "Terminarz Biuro Kat. BE, C, CE, D Narzędzia Sortuj Dyspozycyjność W Wybierz AK …" at bounding box center [572, 242] width 855 height 485
click at [119, 356] on icon "button" at bounding box center [120, 360] width 8 height 8
click at [66, 391] on div "2" at bounding box center [67, 392] width 13 height 13
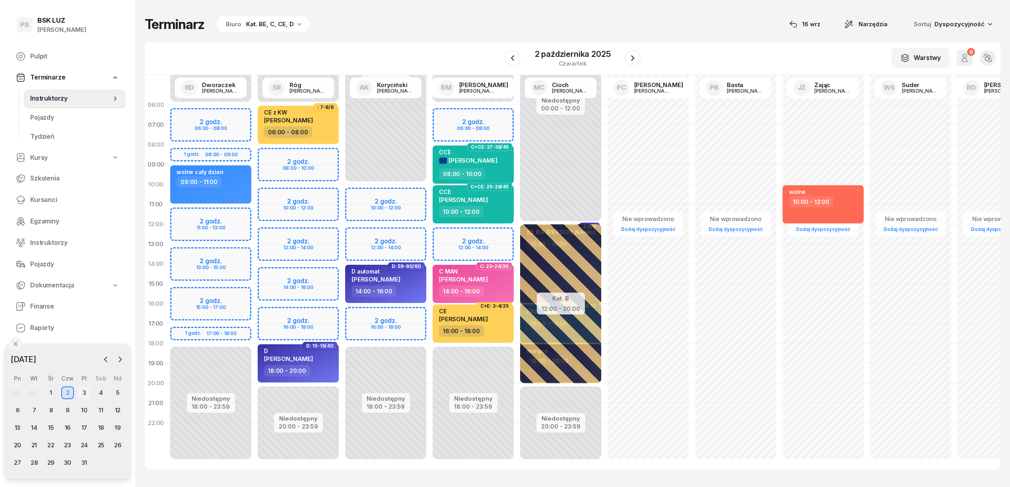
click at [83, 391] on div "3" at bounding box center [84, 392] width 13 height 13
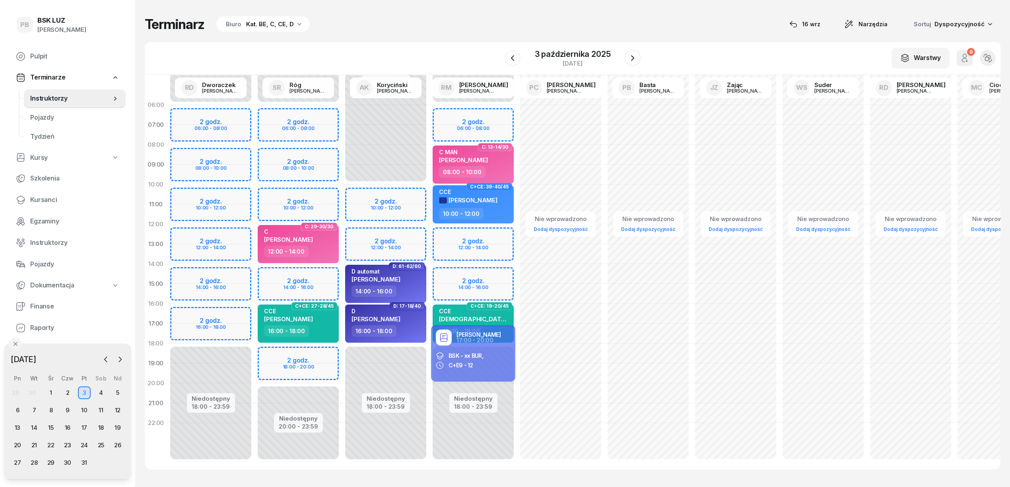
click at [413, 45] on div "W Wybierz AK [PERSON_NAME] BP [PERSON_NAME] DP [PERSON_NAME] GS [PERSON_NAME] I…" at bounding box center [572, 58] width 855 height 33
click at [634, 57] on icon "button" at bounding box center [633, 58] width 10 height 10
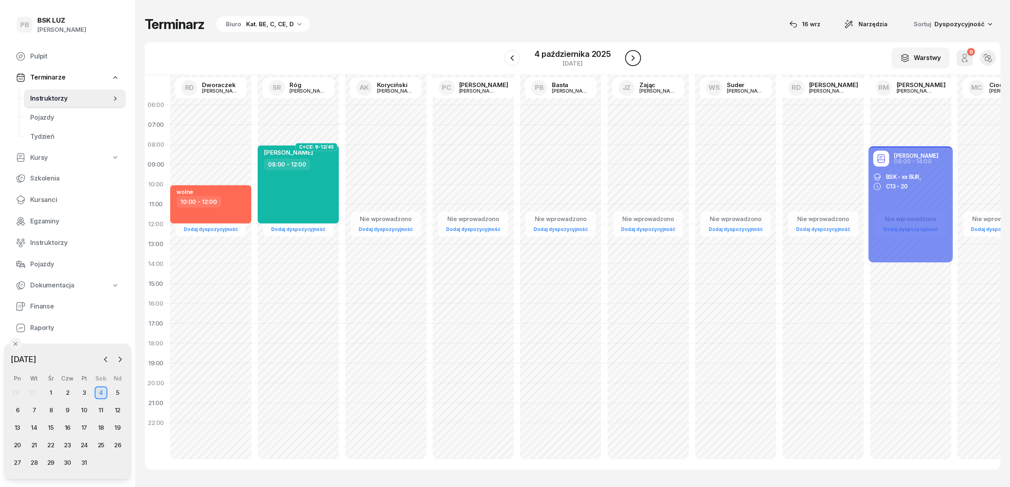
click at [634, 57] on icon "button" at bounding box center [633, 58] width 10 height 10
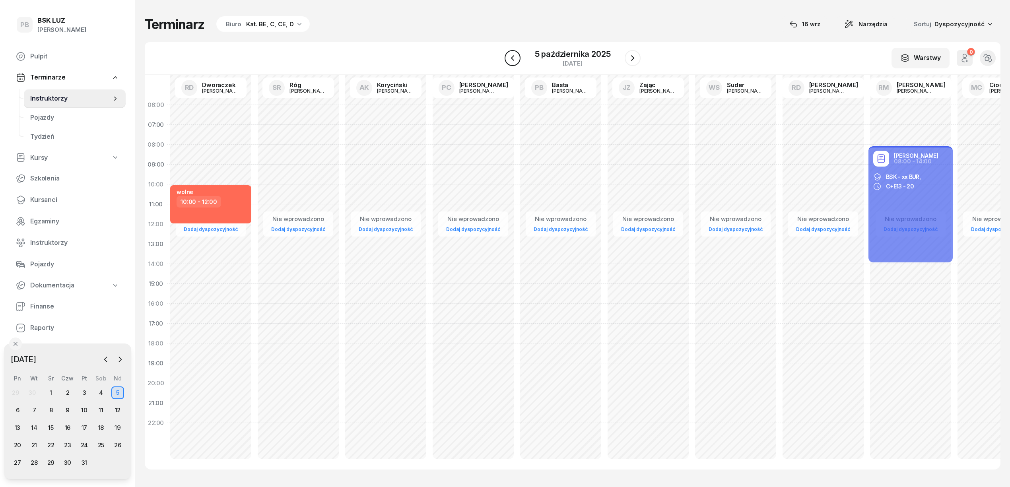
click at [515, 61] on icon "button" at bounding box center [513, 58] width 10 height 10
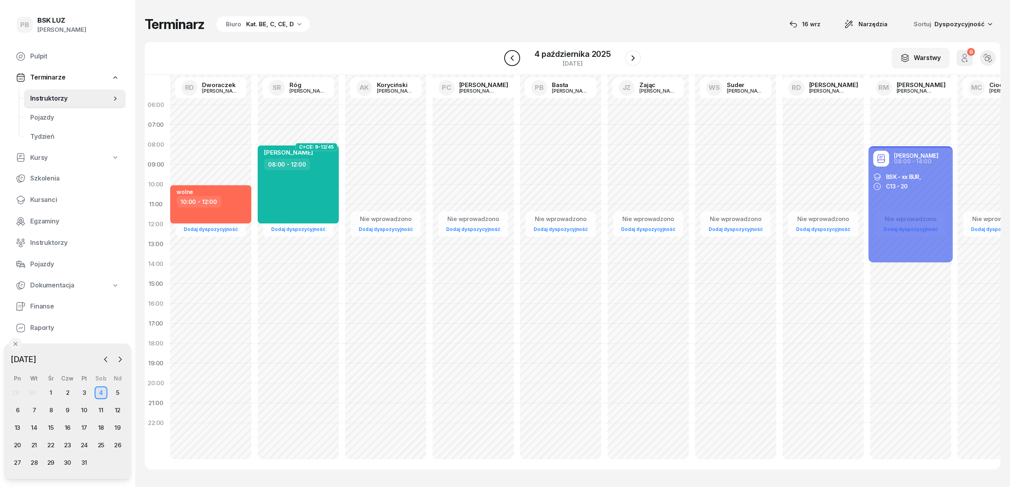
click at [515, 61] on icon "button" at bounding box center [512, 58] width 10 height 10
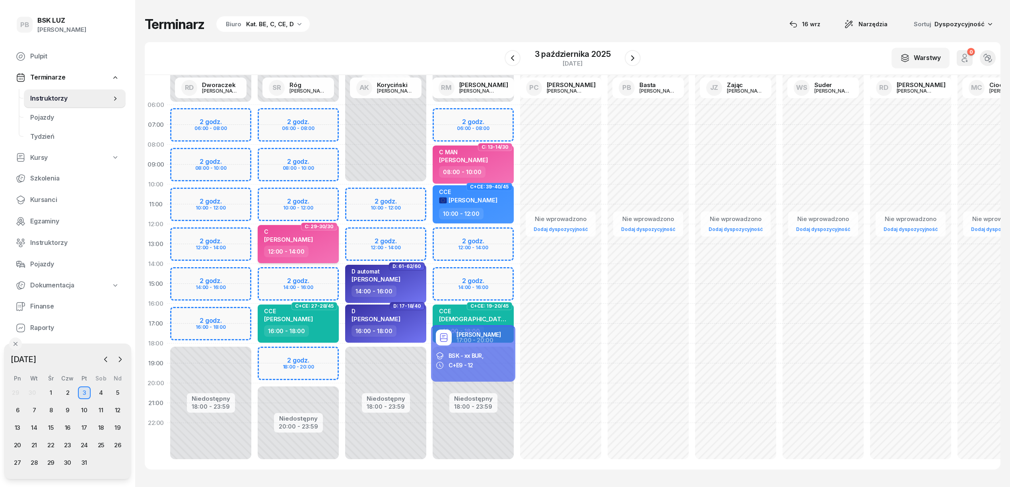
click at [328, 244] on div "C [PERSON_NAME]" at bounding box center [299, 236] width 70 height 17
select select "12"
select select "14"
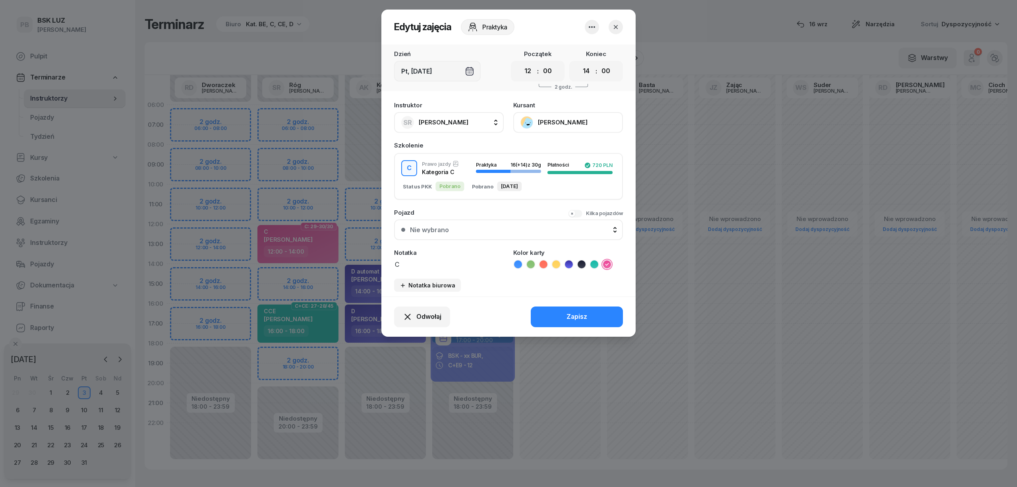
click at [453, 126] on span "[PERSON_NAME]" at bounding box center [444, 122] width 50 height 10
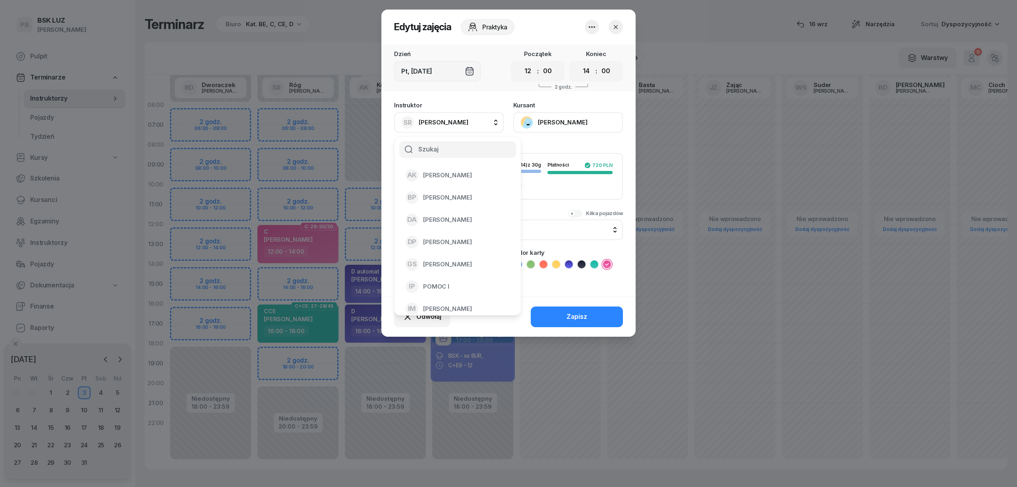
click at [453, 126] on span "[PERSON_NAME]" at bounding box center [444, 122] width 50 height 10
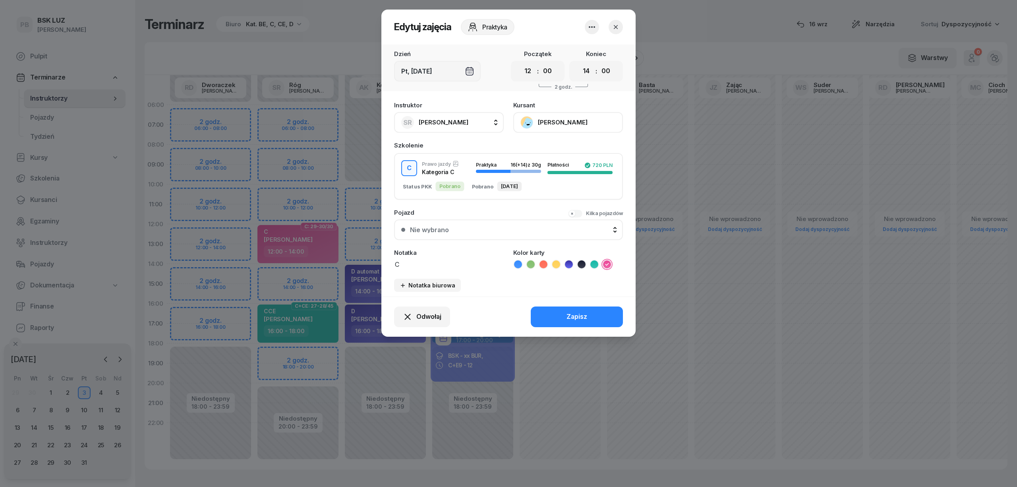
click at [334, 126] on div at bounding box center [508, 243] width 1017 height 487
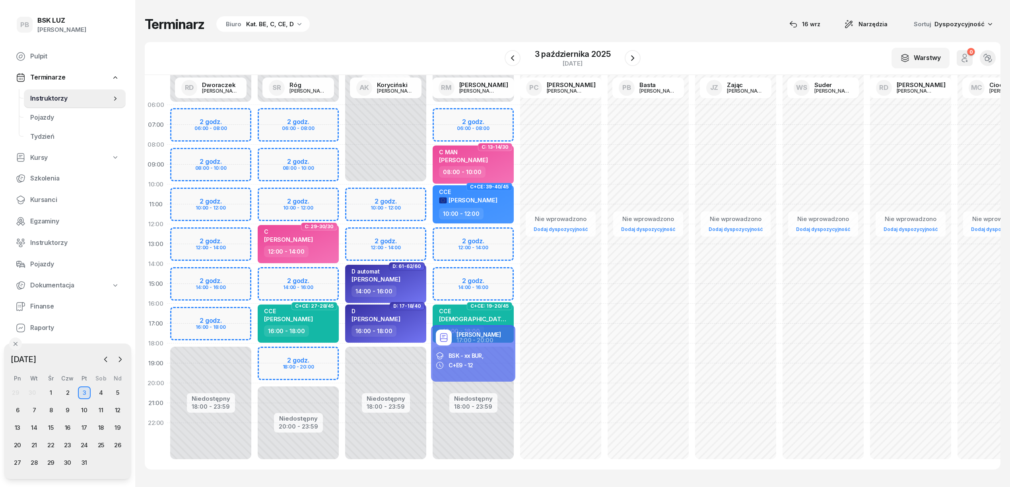
click at [324, 129] on div "Niedostępny 00:00 - 06:00 Niedostępny 20:00 - 23:59 2 godz. 06:00 - 08:00 2 god…" at bounding box center [297, 284] width 87 height 378
select select "07"
select select "09"
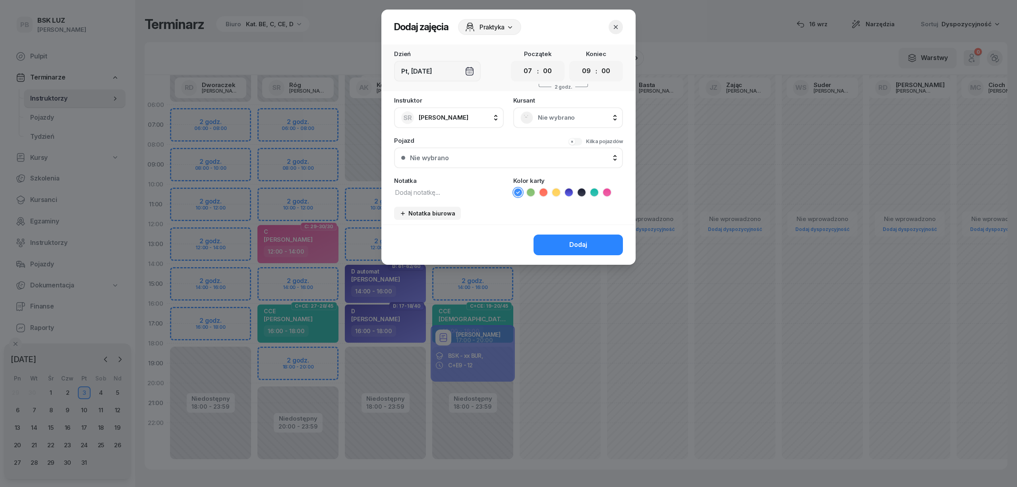
click at [331, 169] on div at bounding box center [508, 243] width 1017 height 487
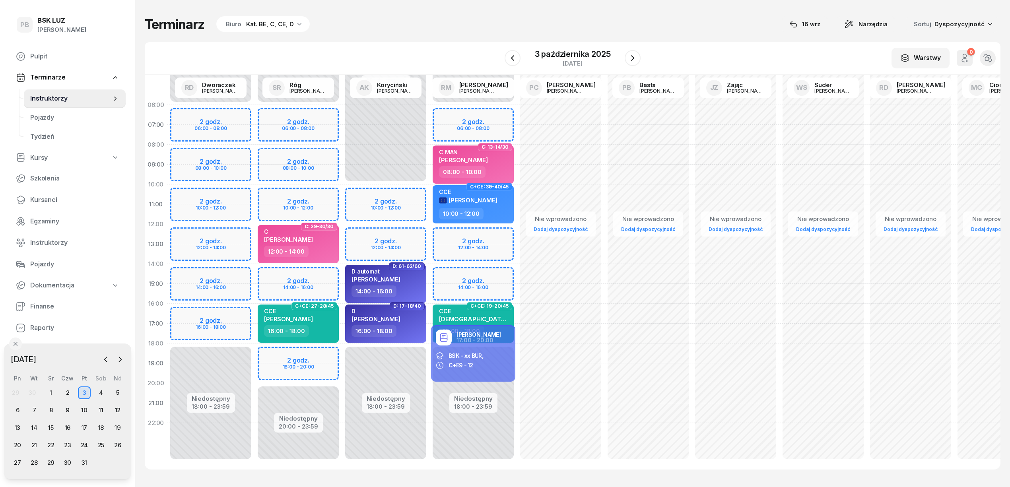
click at [328, 169] on div "Niedostępny 00:00 - 06:00 Niedostępny 20:00 - 23:59 2 godz. 06:00 - 08:00 2 god…" at bounding box center [297, 284] width 87 height 378
select select "09"
select select "11"
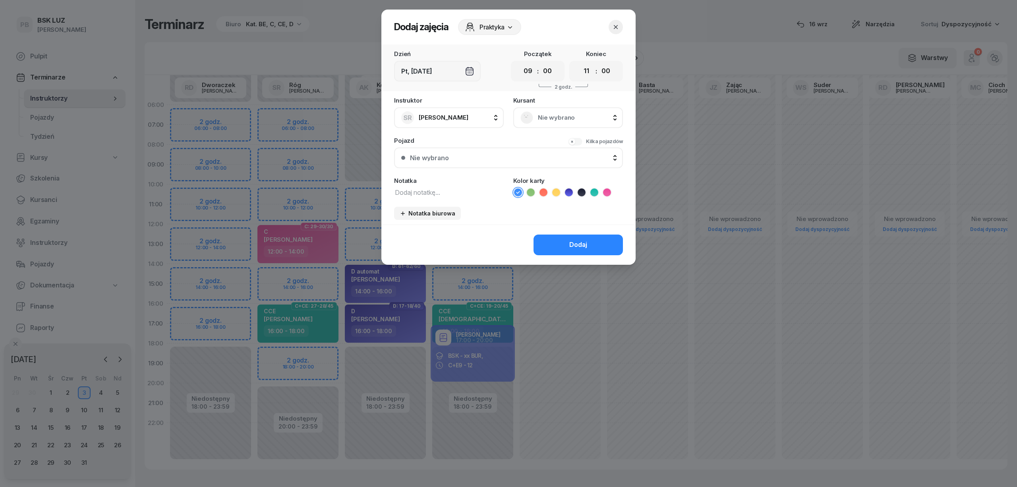
click at [556, 116] on span "Nie wybrano" at bounding box center [577, 117] width 78 height 10
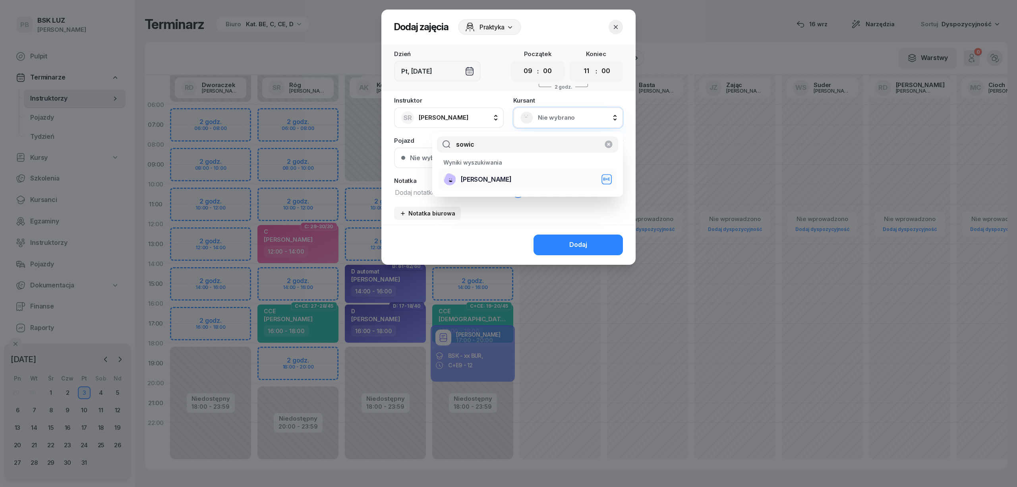
type input "sowic"
click at [541, 183] on div "[PERSON_NAME]+E" at bounding box center [528, 179] width 169 height 13
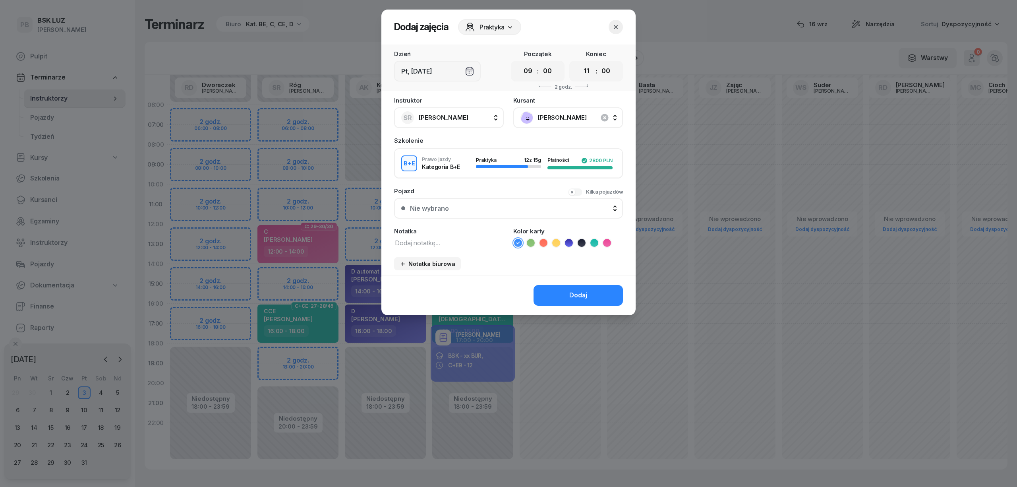
click at [451, 242] on textarea at bounding box center [449, 242] width 110 height 10
type textarea "BE"
click at [583, 242] on icon at bounding box center [582, 243] width 8 height 8
click at [587, 72] on select "00 01 02 03 04 05 06 07 08 09 10 11 12 13 14 15 16 17 18 19 20 21 22 23" at bounding box center [586, 71] width 15 height 17
select select "12"
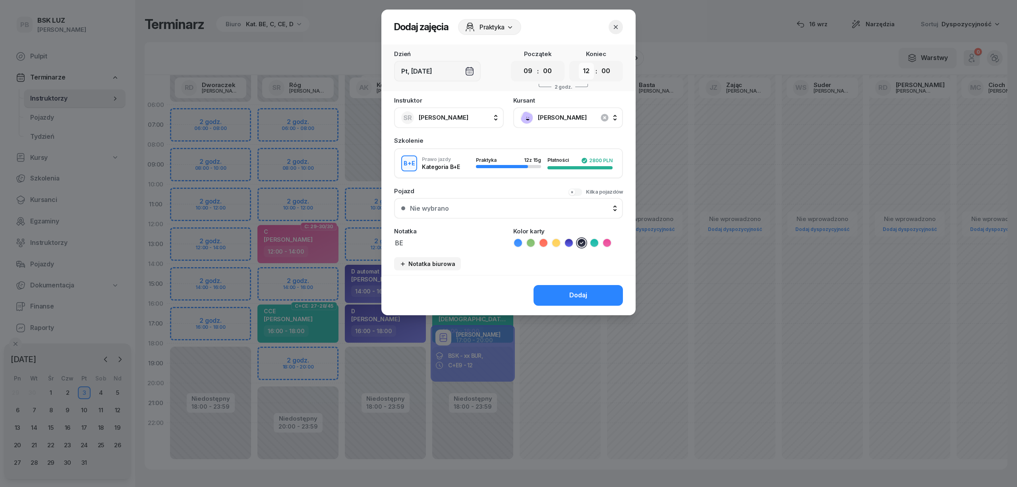
click at [579, 63] on select "00 01 02 03 04 05 06 07 08 09 10 11 12 13 14 15 16 17 18 19 20 21 22 23" at bounding box center [586, 71] width 15 height 17
click at [576, 299] on button "Dodaj" at bounding box center [578, 295] width 89 height 21
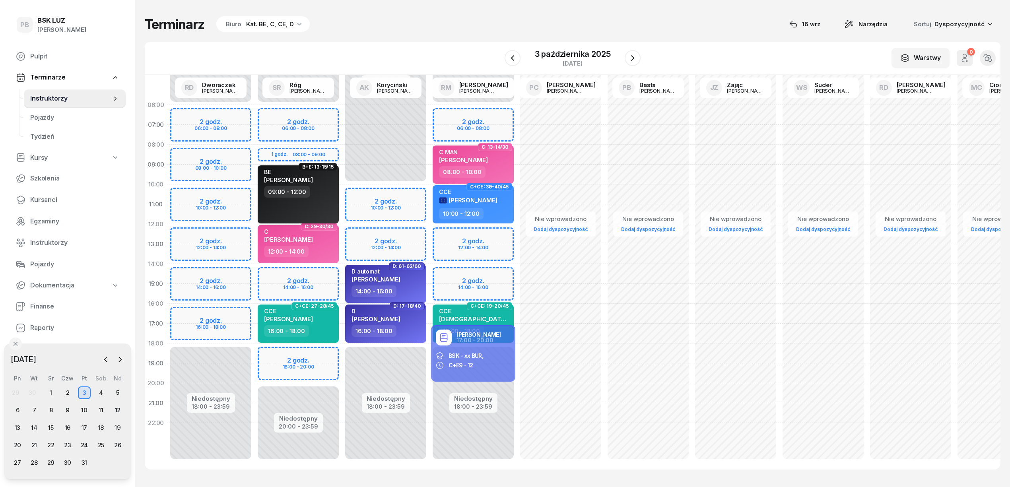
click at [310, 180] on span "[PERSON_NAME]" at bounding box center [288, 180] width 49 height 8
select select "09"
select select "12"
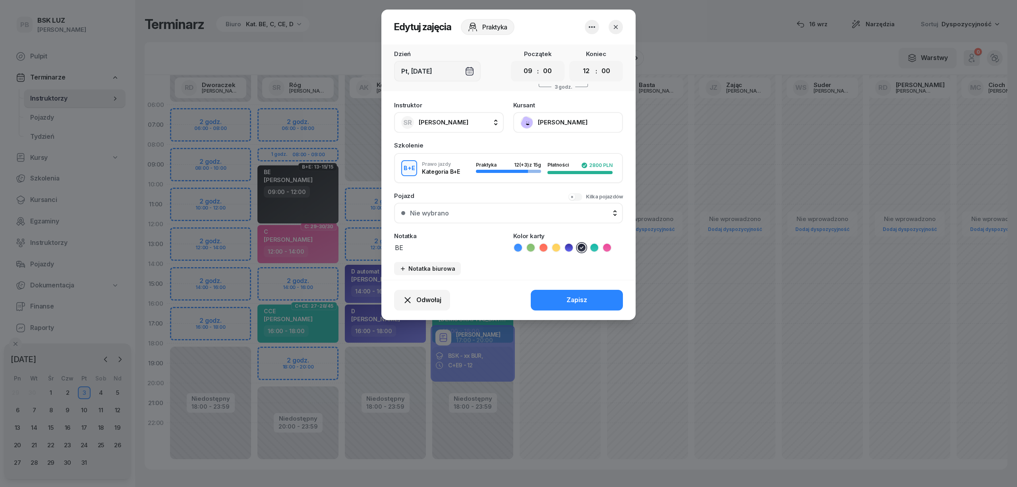
click at [571, 123] on button "[PERSON_NAME]" at bounding box center [569, 122] width 110 height 21
click at [557, 148] on link "Otwórz profil" at bounding box center [567, 150] width 105 height 20
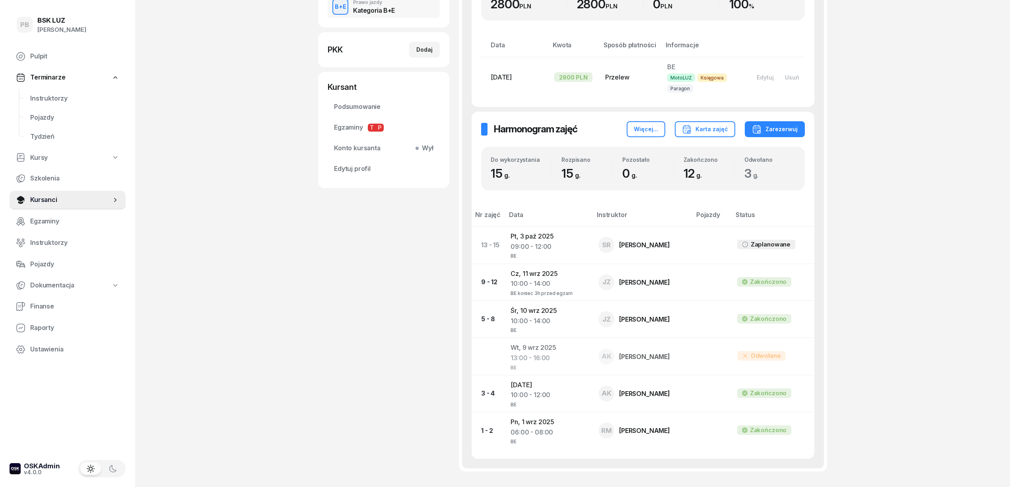
scroll to position [212, 0]
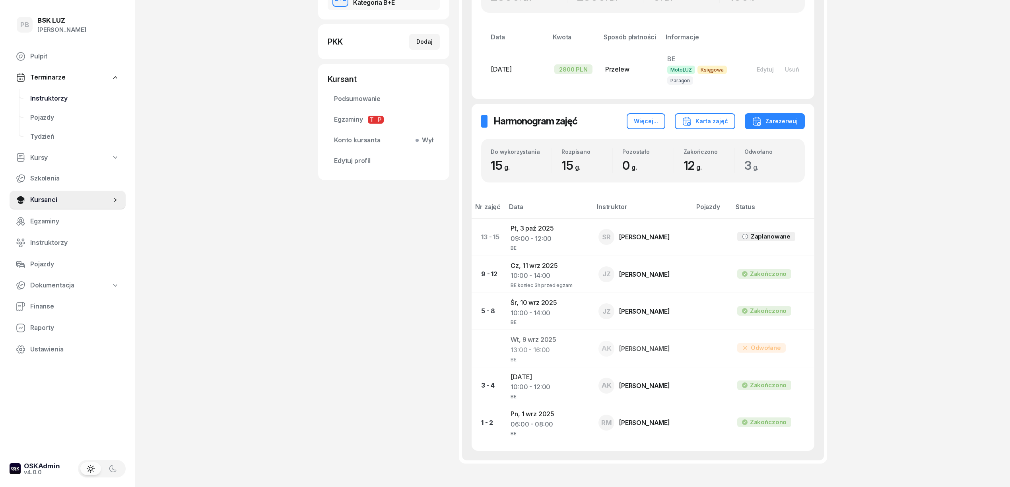
click at [58, 102] on span "Instruktorzy" at bounding box center [74, 98] width 89 height 10
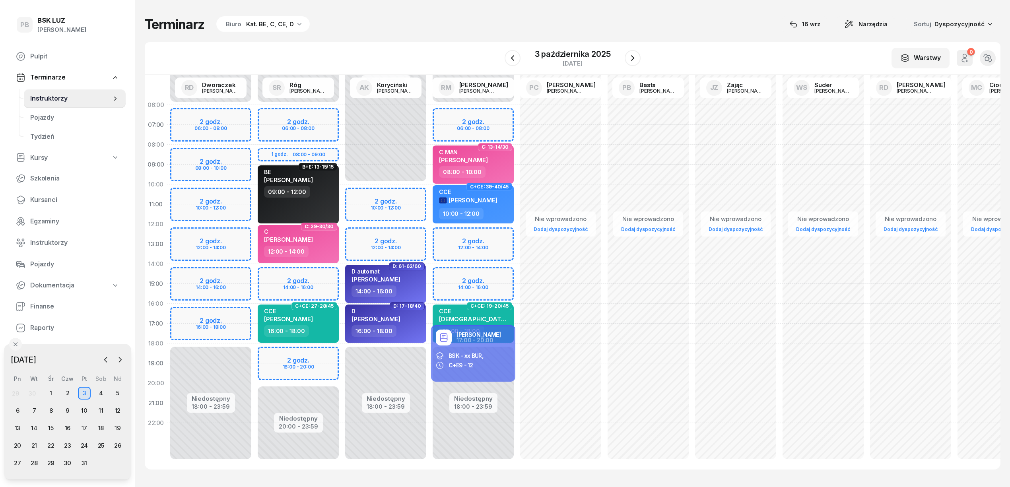
click at [508, 26] on div "Terminarz Biuro Kat. BE, C, CE, D [DATE] Narzędzia Sortuj Dyspozycyjność" at bounding box center [572, 24] width 855 height 17
click at [110, 360] on button "button" at bounding box center [106, 360] width 12 height 12
click at [51, 302] on span "Finanse" at bounding box center [74, 306] width 89 height 10
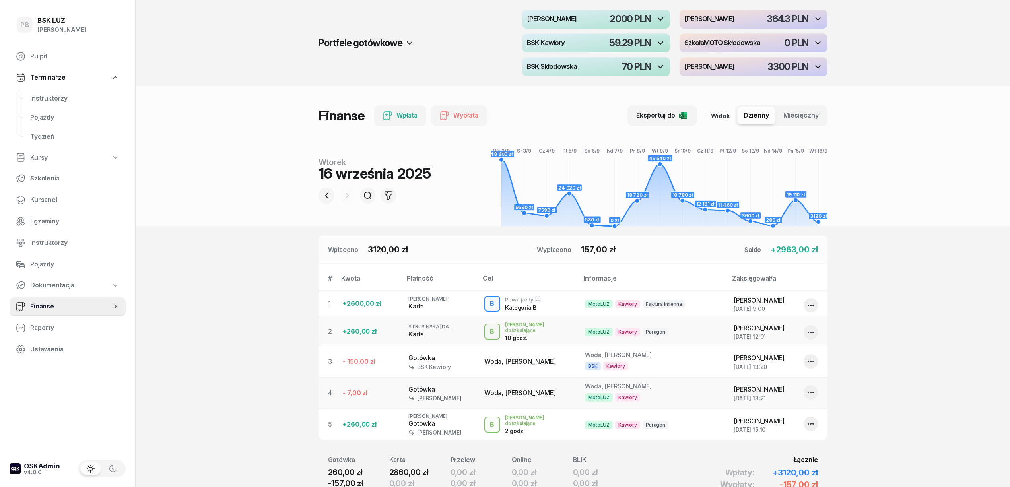
click at [734, 67] on h4 "[PERSON_NAME]" at bounding box center [709, 66] width 50 height 7
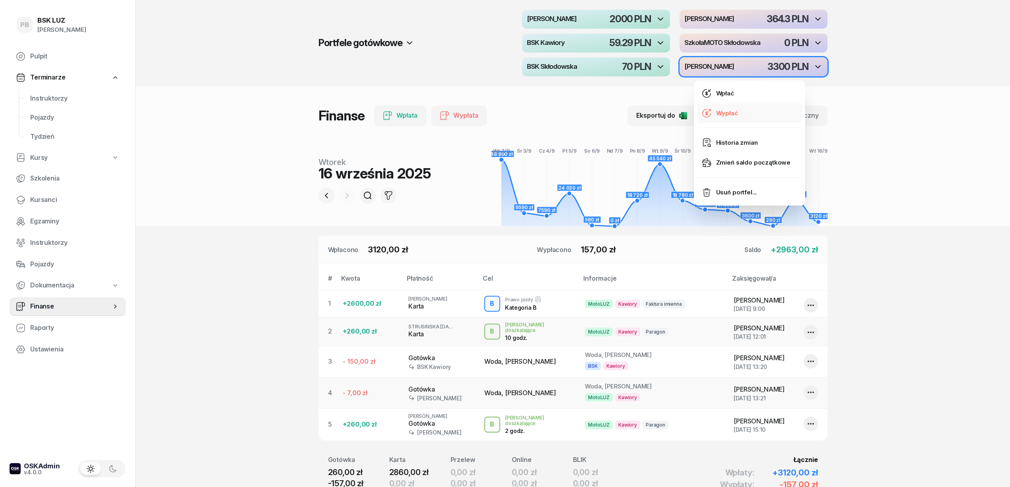
click at [746, 113] on link "Wypłać" at bounding box center [749, 113] width 105 height 20
select select "16"
select select "688379a0b6916190c94010e5"
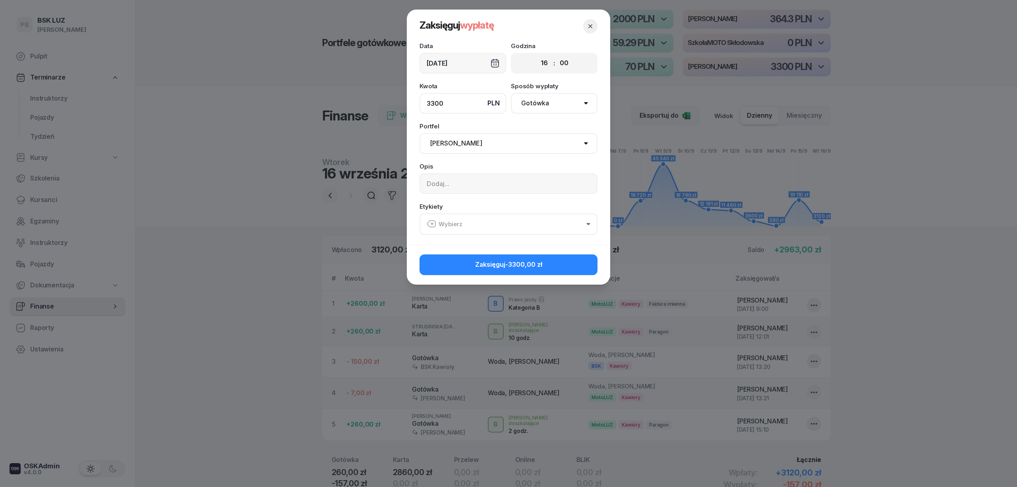
type input "3300"
click at [461, 188] on input at bounding box center [509, 183] width 178 height 21
type input "zabrała Pani [PERSON_NAME]"
click at [509, 264] on span "-3300,00 zł" at bounding box center [524, 264] width 37 height 8
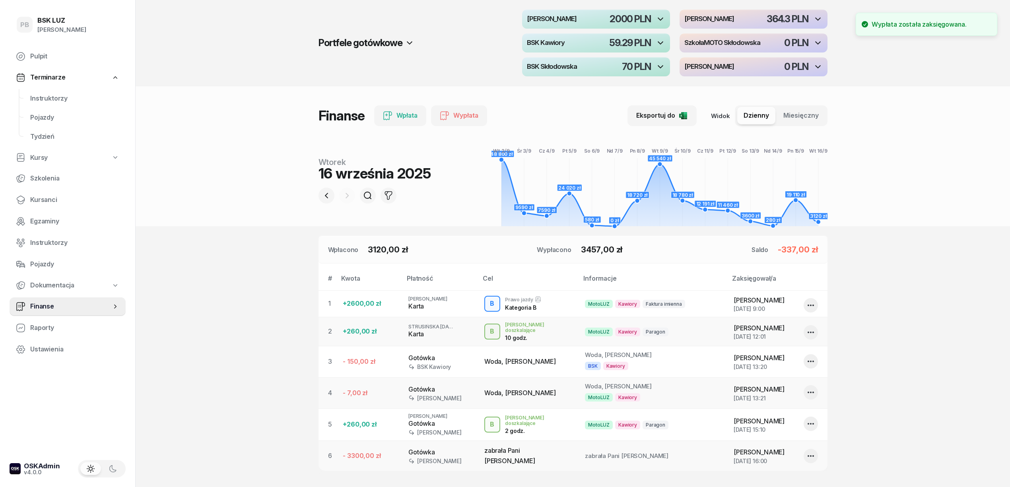
click at [988, 231] on section "Portfele gotówkowe MotoLUZ Skłodowska 2000 PLN MotoLUZ Kawiory 364.3 PLN BSK Ka…" at bounding box center [573, 291] width 874 height 582
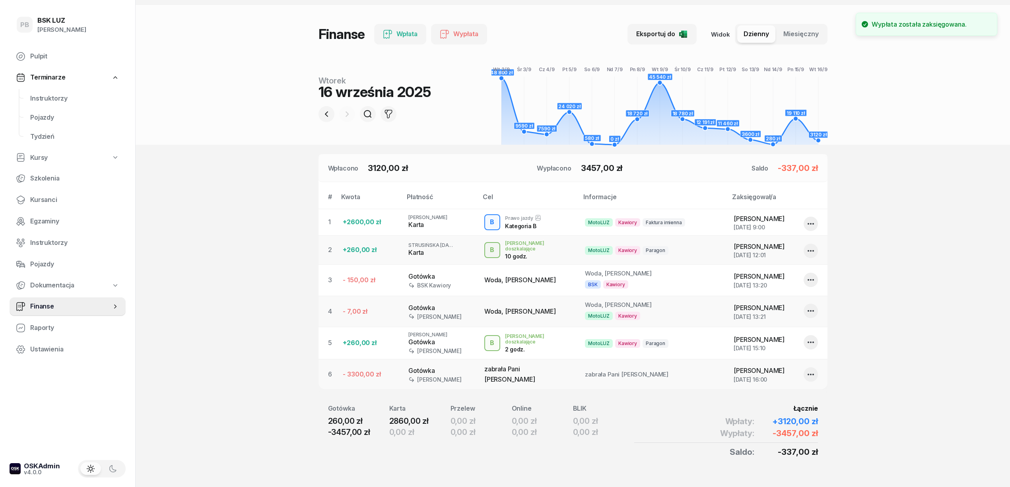
scroll to position [99, 0]
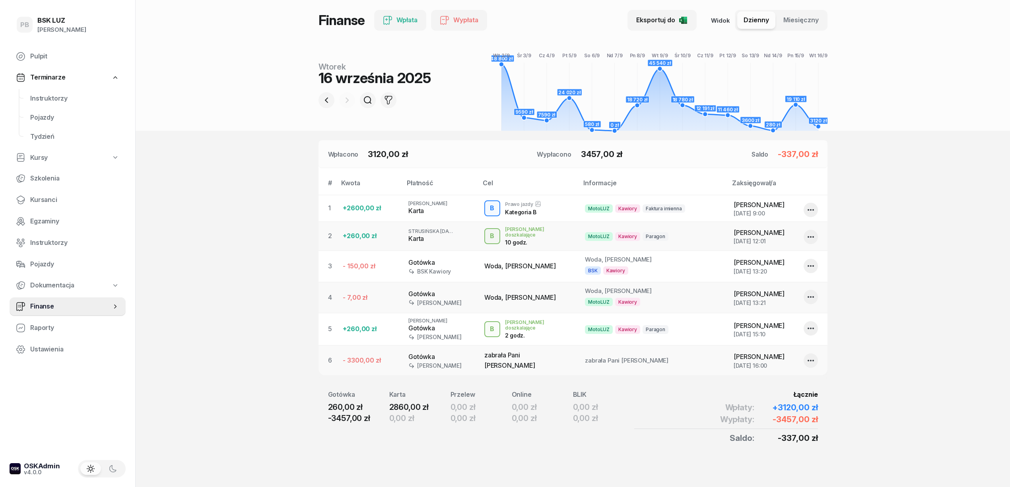
click at [910, 356] on section "Portfele gotówkowe MotoLUZ Skłodowska 2000 PLN MotoLUZ Kawiory 364.3 PLN BSK Ka…" at bounding box center [573, 196] width 874 height 582
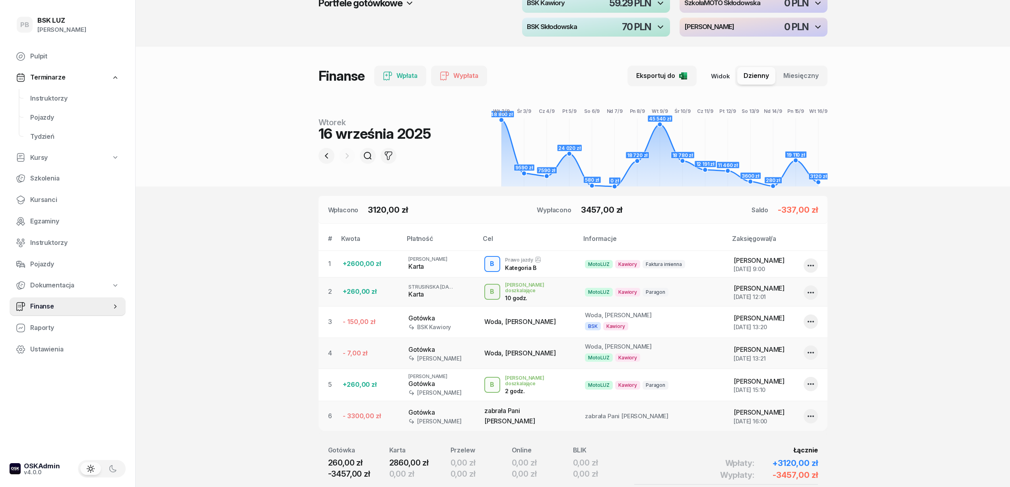
scroll to position [0, 0]
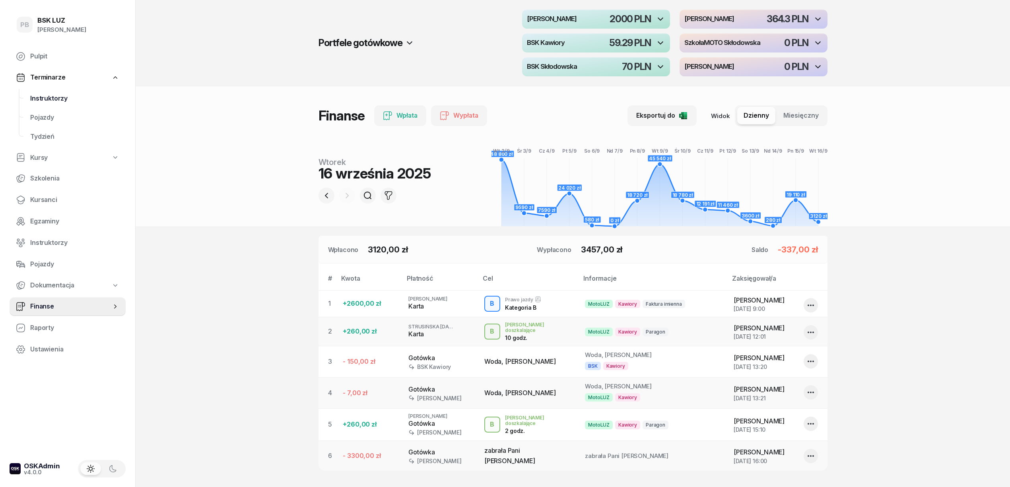
click at [34, 97] on span "Instruktorzy" at bounding box center [74, 98] width 89 height 10
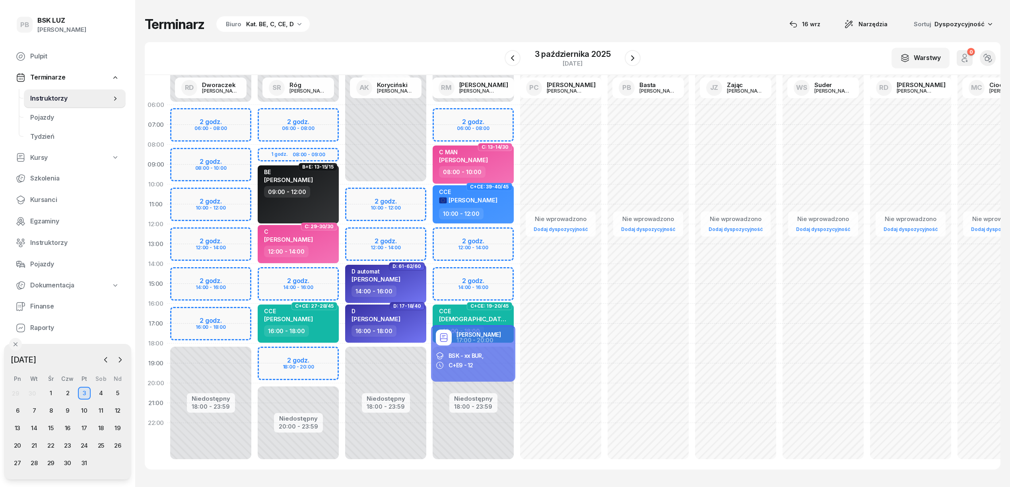
click at [261, 22] on div "Kat. BE, C, CE, D" at bounding box center [270, 24] width 48 height 10
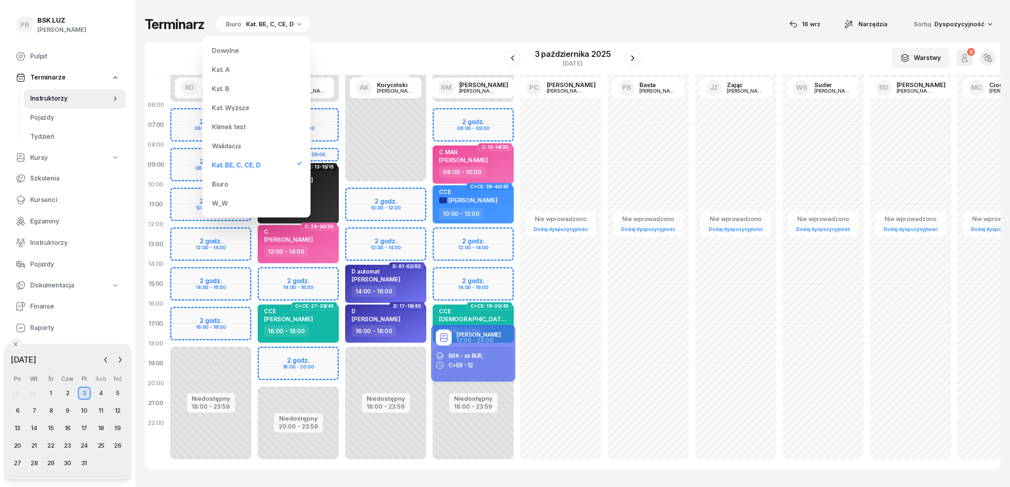
click at [378, 29] on div "Terminarz Biuro Kat. BE, C, CE, D [DATE] Narzędzia Sortuj Dyspozycyjność" at bounding box center [572, 24] width 855 height 17
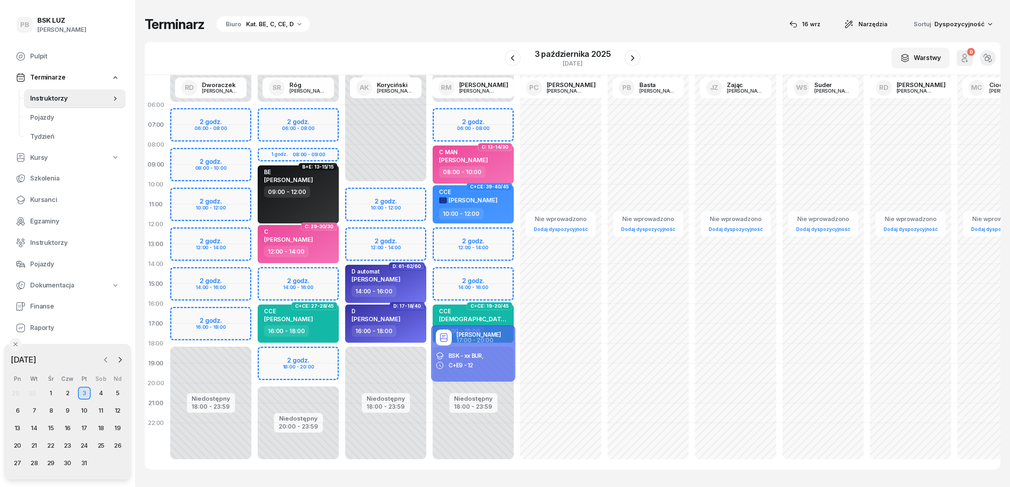
click at [103, 359] on icon "button" at bounding box center [106, 360] width 8 height 8
drag, startPoint x: 319, startPoint y: 204, endPoint x: 407, endPoint y: 215, distance: 89.3
click at [407, 215] on div "Niedostępny 00:00 - 06:00 Niedostępny 18:00 - 23:59 2 godz. 06:00 - 08:00 2 god…" at bounding box center [735, 264] width 1137 height 378
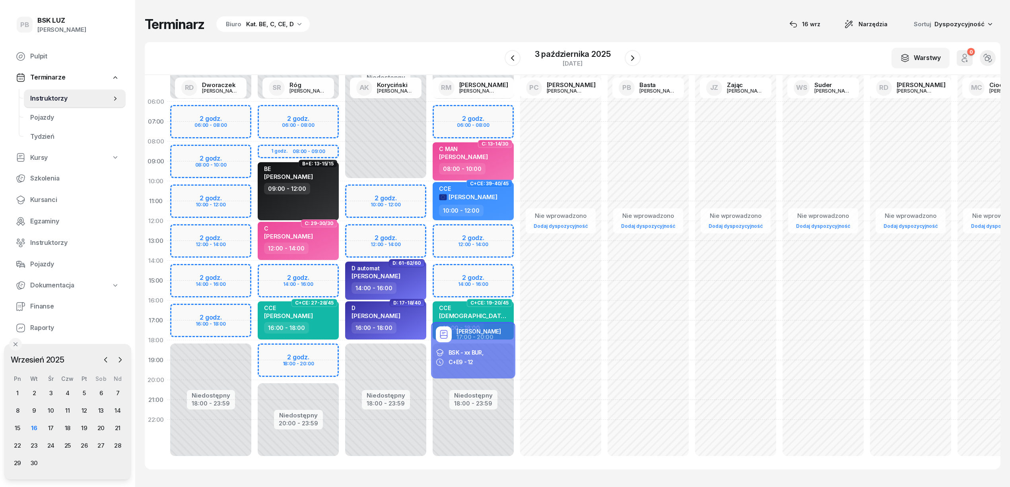
click at [858, 436] on div "Nie wprowadzono Dodaj dyspozycyjność" at bounding box center [822, 281] width 87 height 378
click at [754, 280] on div "Nie wprowadzono Dodaj dyspozycyjność" at bounding box center [735, 281] width 87 height 378
select select "15"
select select "17"
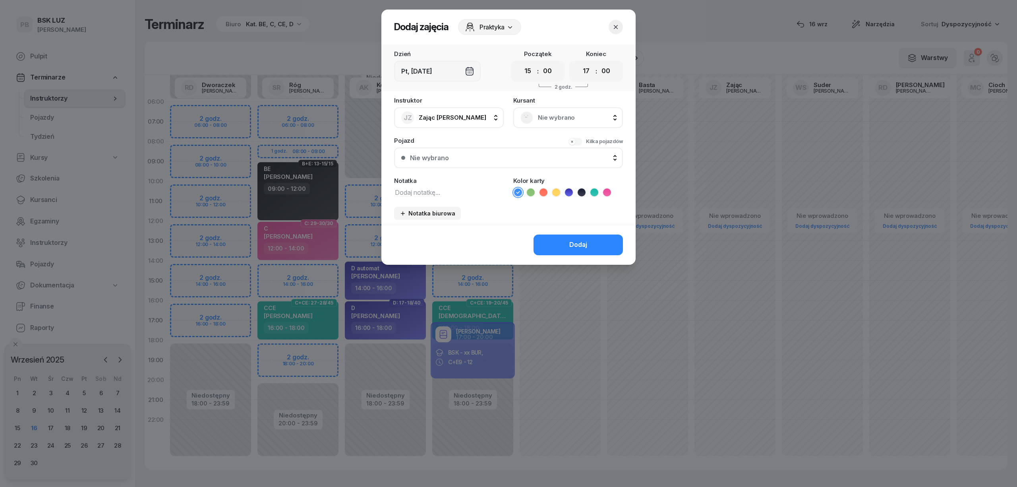
click at [609, 24] on button "button" at bounding box center [616, 27] width 14 height 14
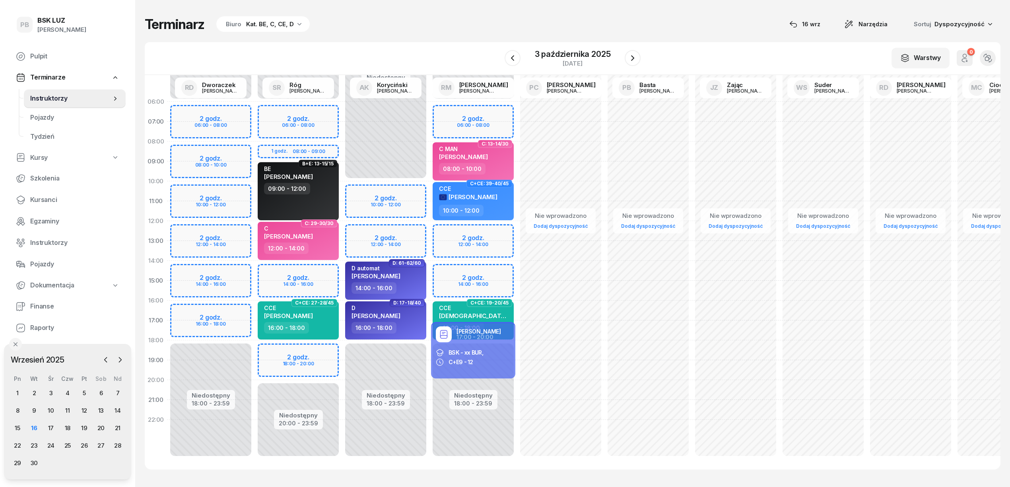
scroll to position [0, 0]
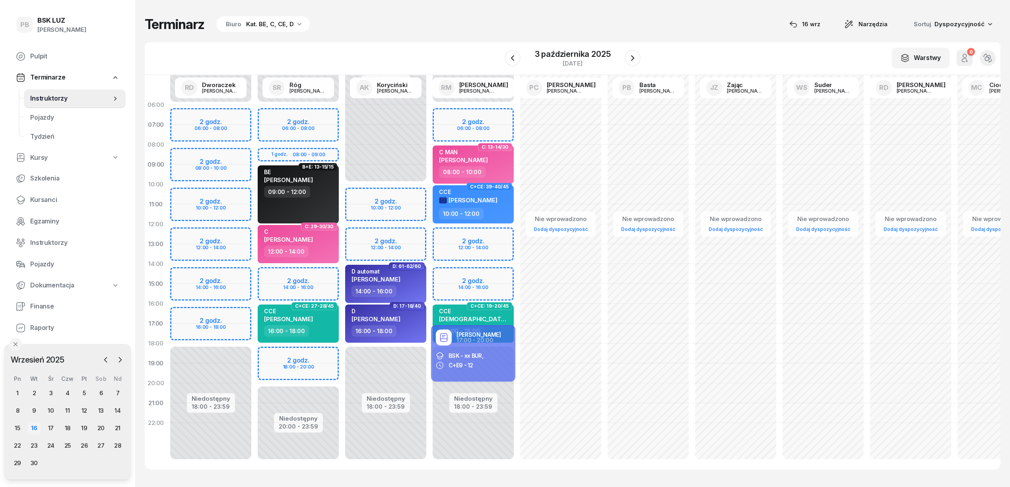
click at [37, 426] on div "16" at bounding box center [34, 428] width 13 height 13
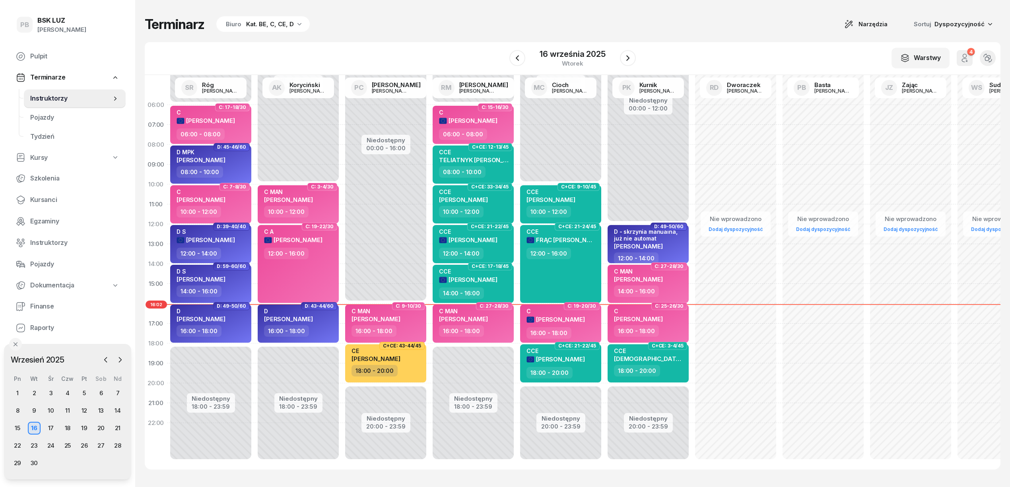
click at [378, 46] on div "W Wybierz AK [PERSON_NAME] BP [PERSON_NAME] DP [PERSON_NAME] GS [PERSON_NAME] I…" at bounding box center [572, 58] width 855 height 33
click at [620, 58] on button "button" at bounding box center [628, 58] width 16 height 16
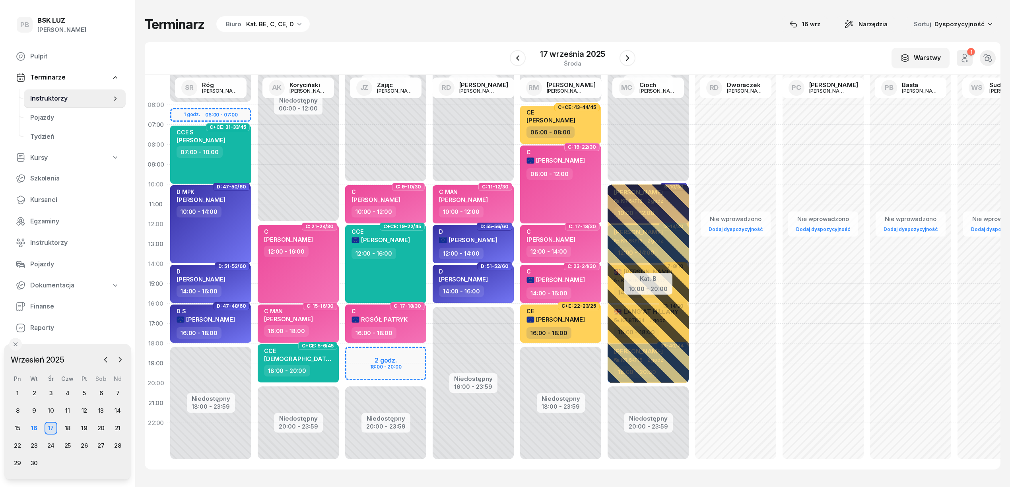
click at [404, 29] on div "Terminarz Biuro Kat. BE, C, CE, D [DATE] Narzędzia Sortuj Dyspozycyjność" at bounding box center [572, 24] width 855 height 17
click at [441, 35] on div "Terminarz Biuro Kat. BE, C, CE, D [DATE] Narzędzia Sortuj Dyspozycyjność W Wybi…" at bounding box center [572, 242] width 855 height 485
click at [622, 56] on button "button" at bounding box center [627, 58] width 16 height 16
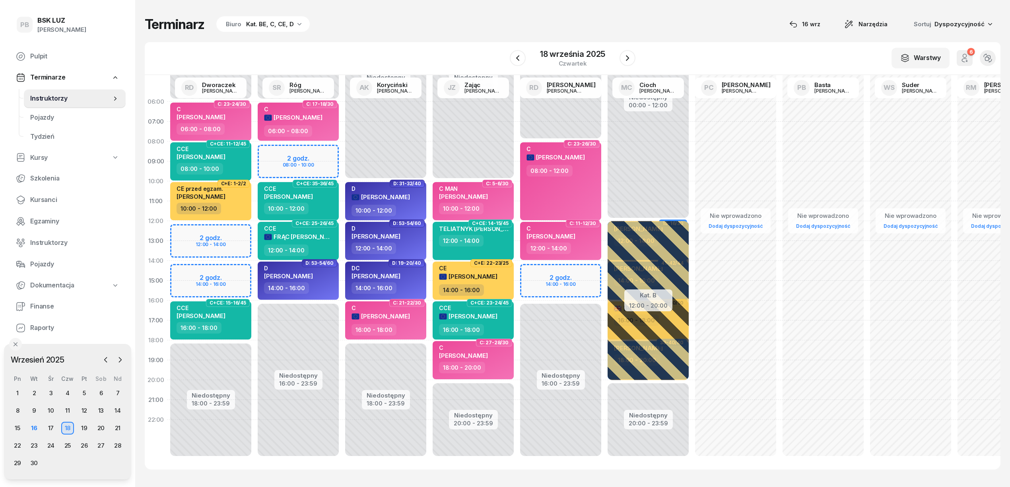
scroll to position [11, 0]
